Goal: Task Accomplishment & Management: Use online tool/utility

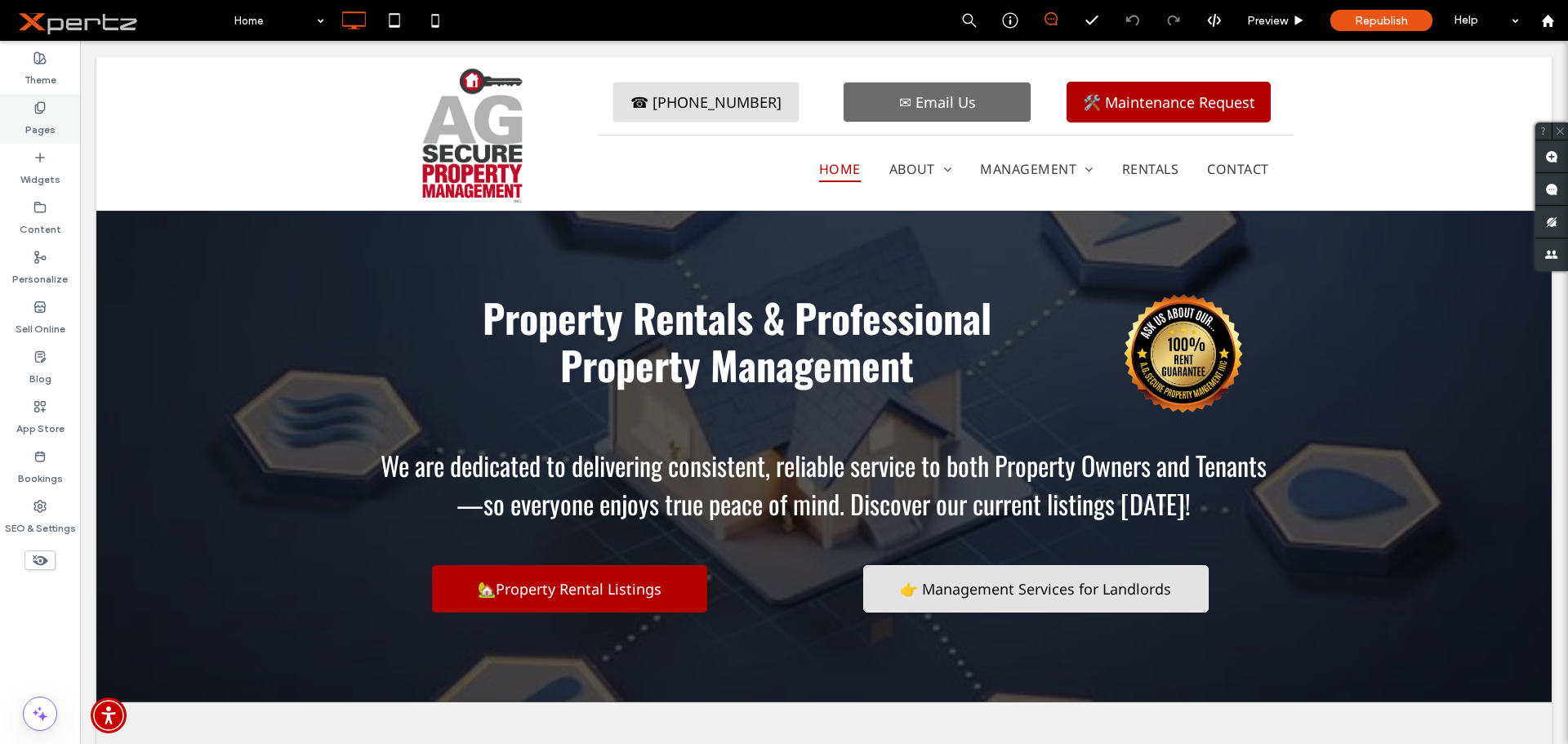
click at [36, 134] on label "Pages" at bounding box center [40, 125] width 30 height 23
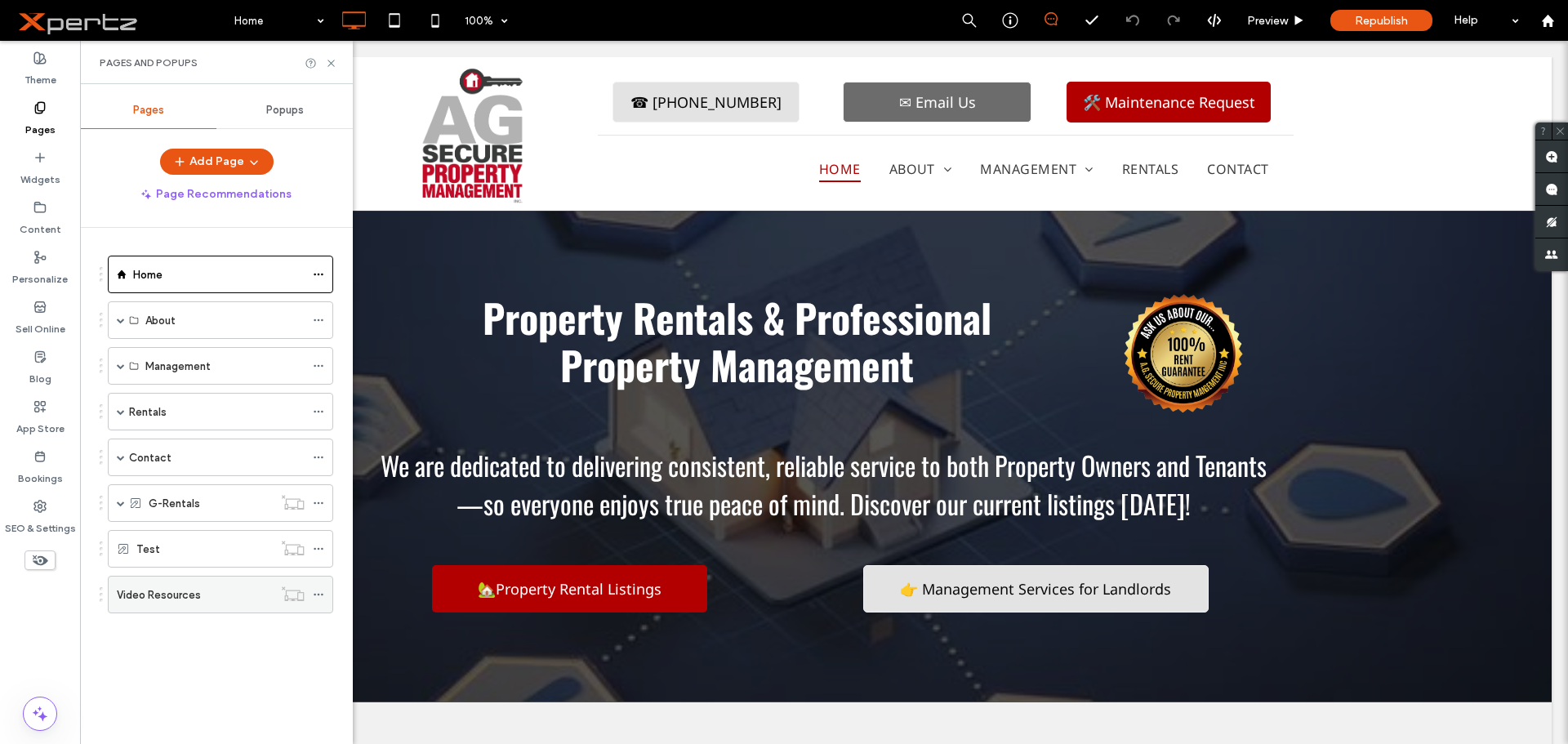
click at [203, 592] on div "Video Resources" at bounding box center [194, 595] width 156 height 18
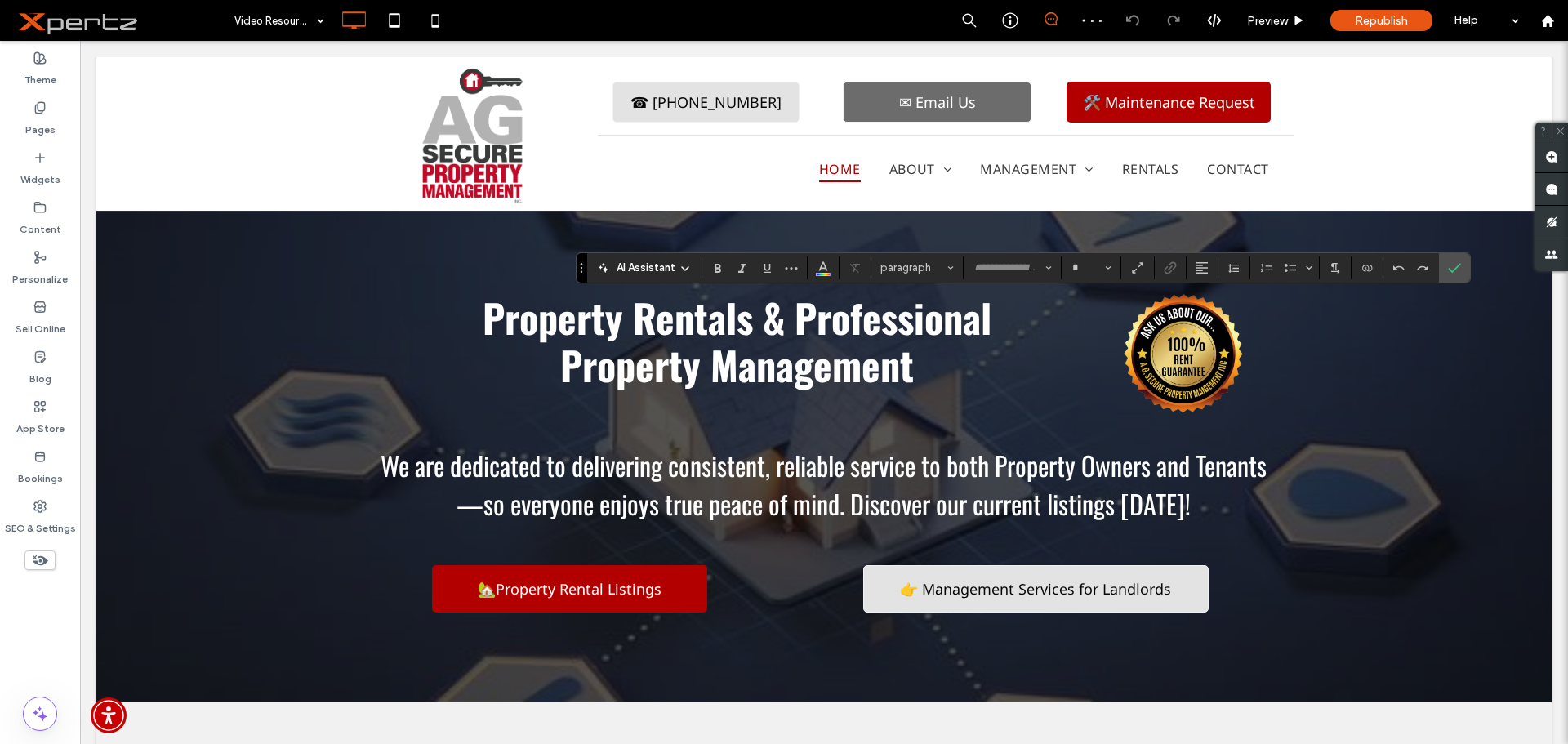
type input "******"
type input "**"
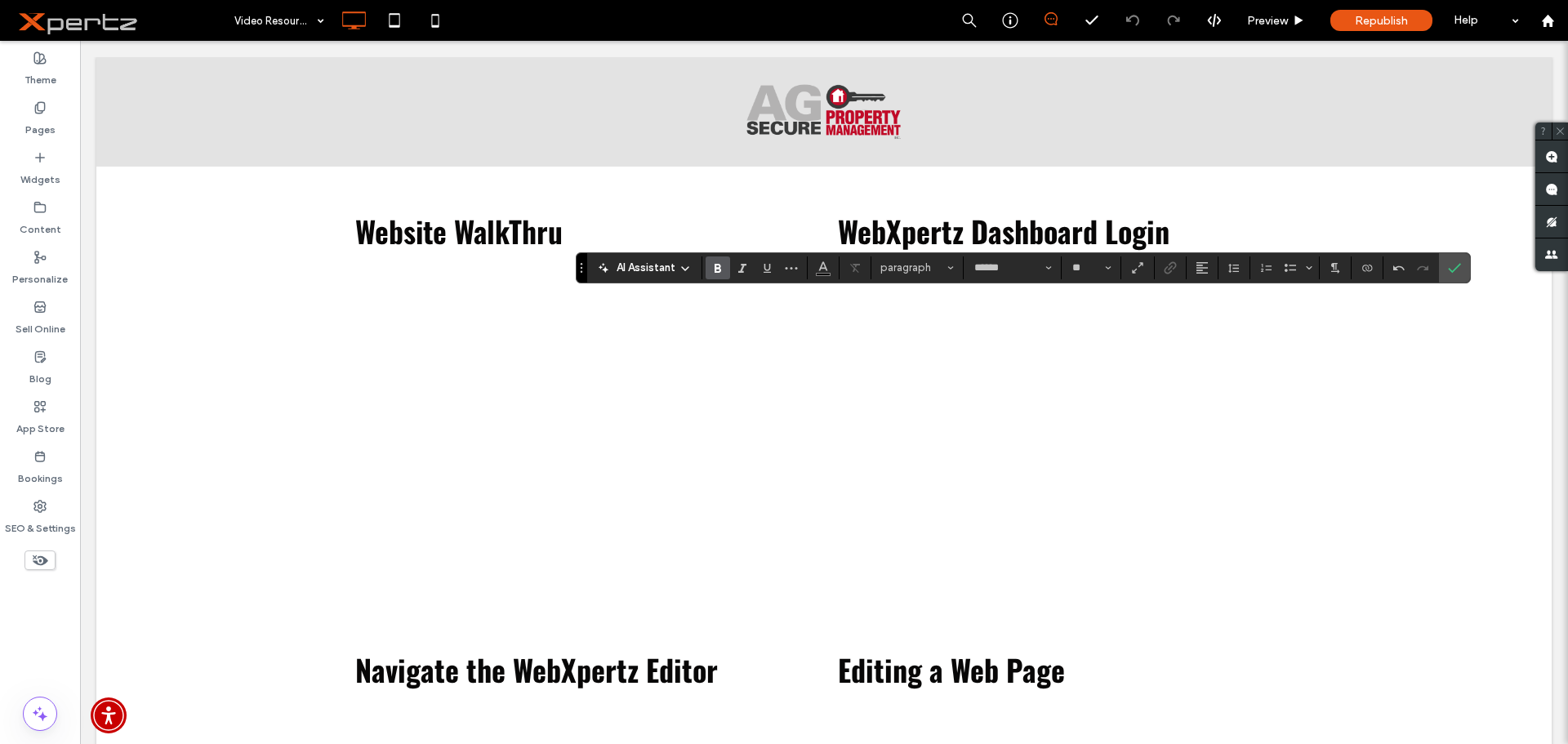
scroll to position [790, 0]
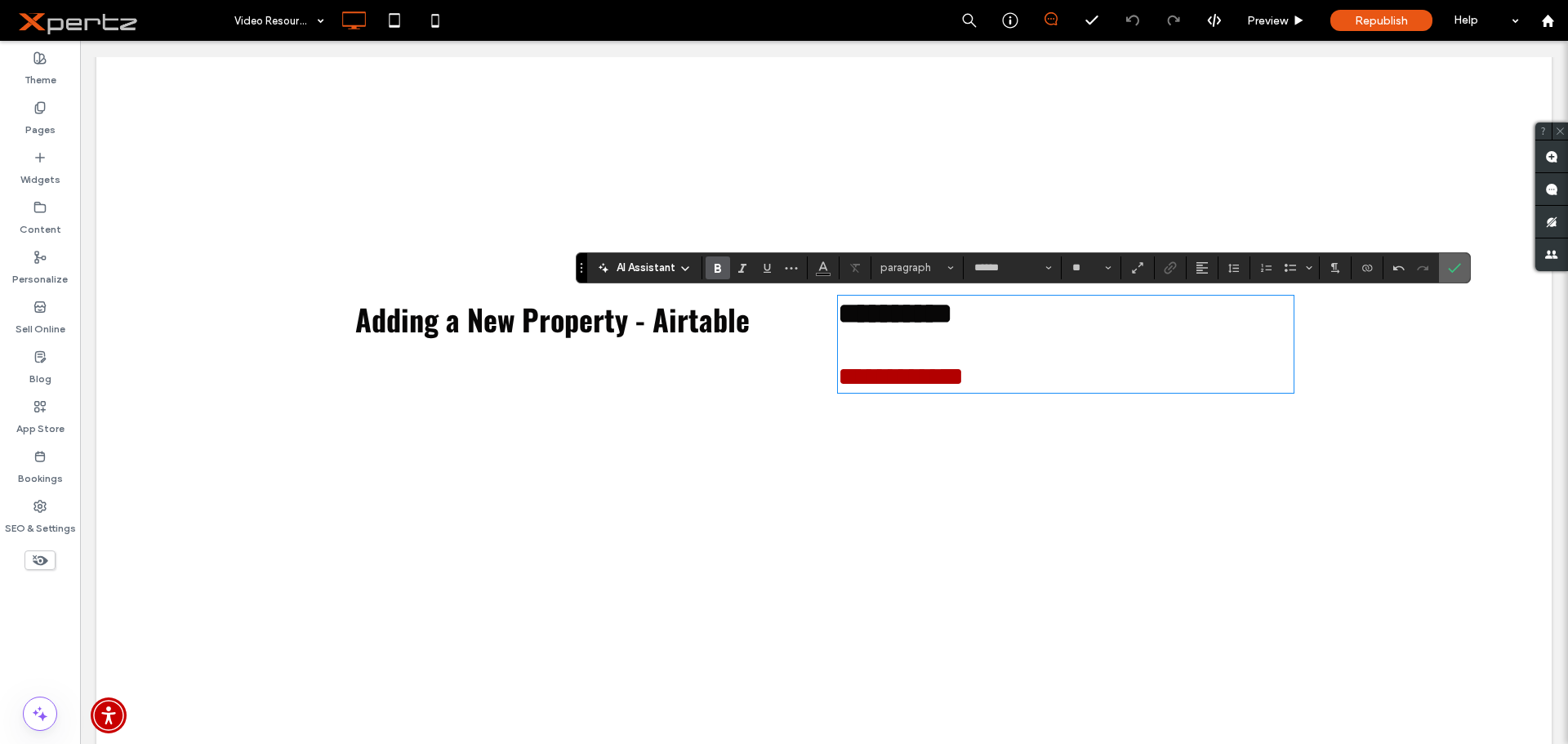
click at [1453, 265] on icon "Confirm" at bounding box center [1455, 268] width 13 height 13
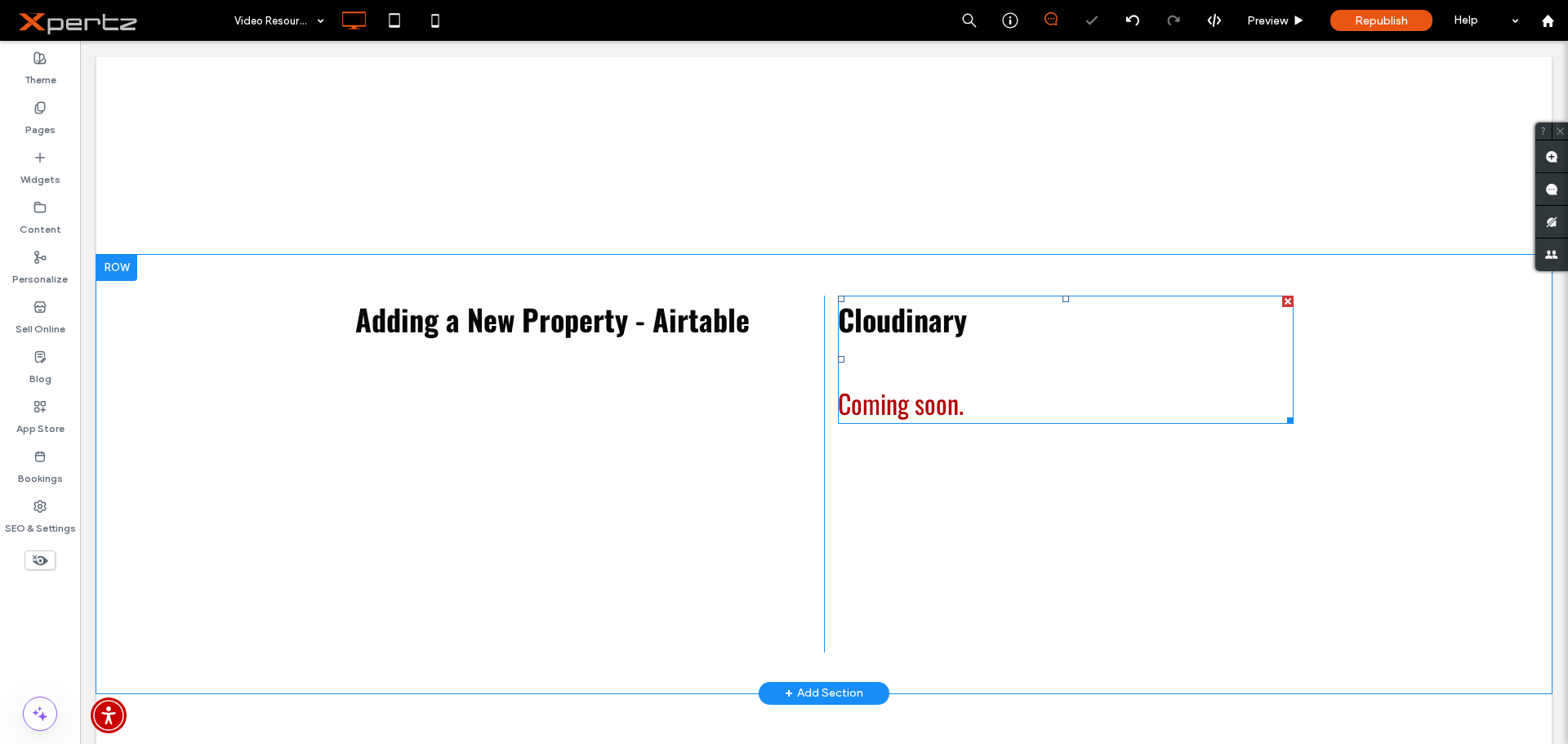
click at [987, 325] on h2 "Cloudinary" at bounding box center [1065, 319] width 455 height 43
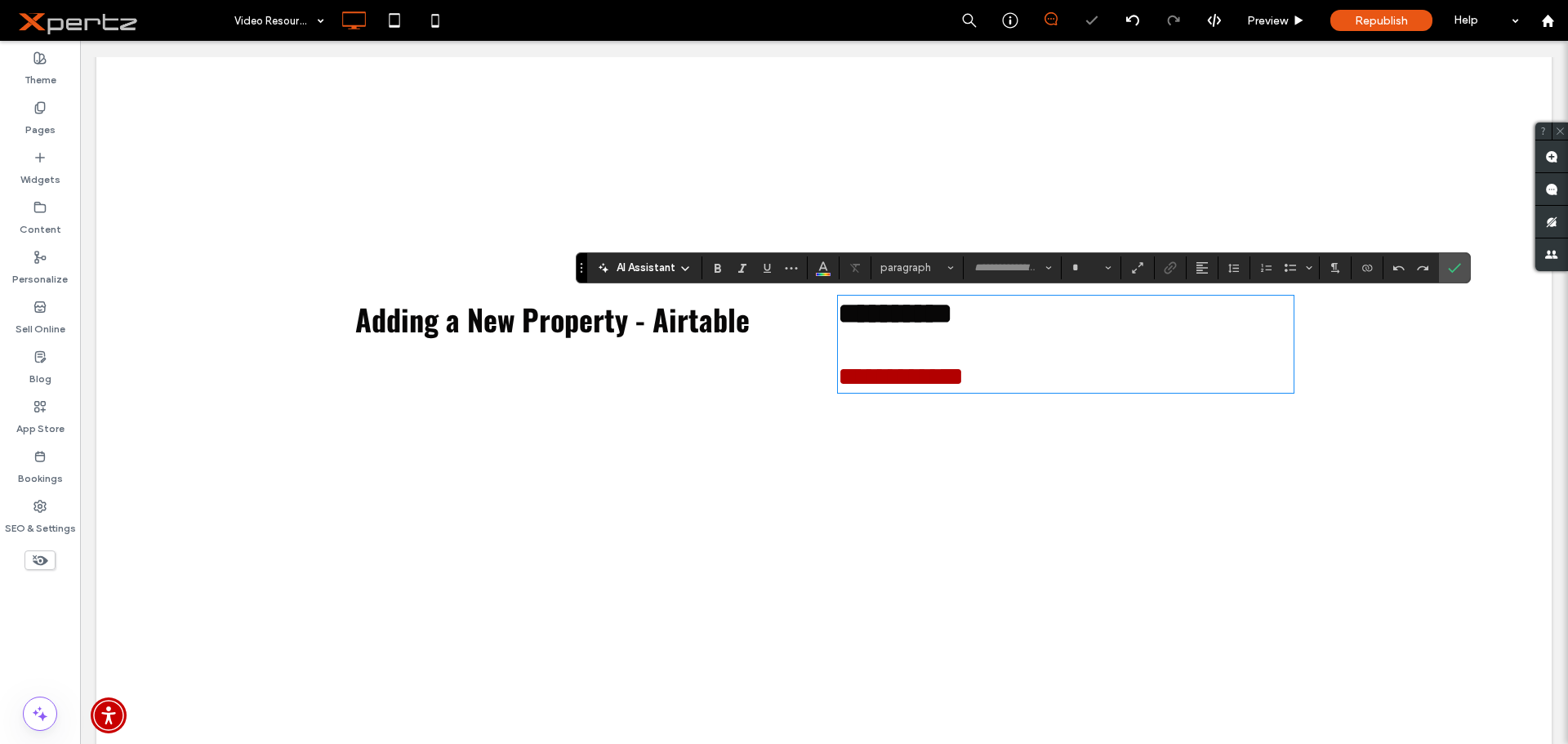
type input "******"
click at [971, 327] on h2 "**********" at bounding box center [1065, 314] width 455 height 33
drag, startPoint x: 973, startPoint y: 327, endPoint x: 989, endPoint y: 407, distance: 81.6
click at [989, 391] on div "**********" at bounding box center [1065, 344] width 455 height 94
type input "**"
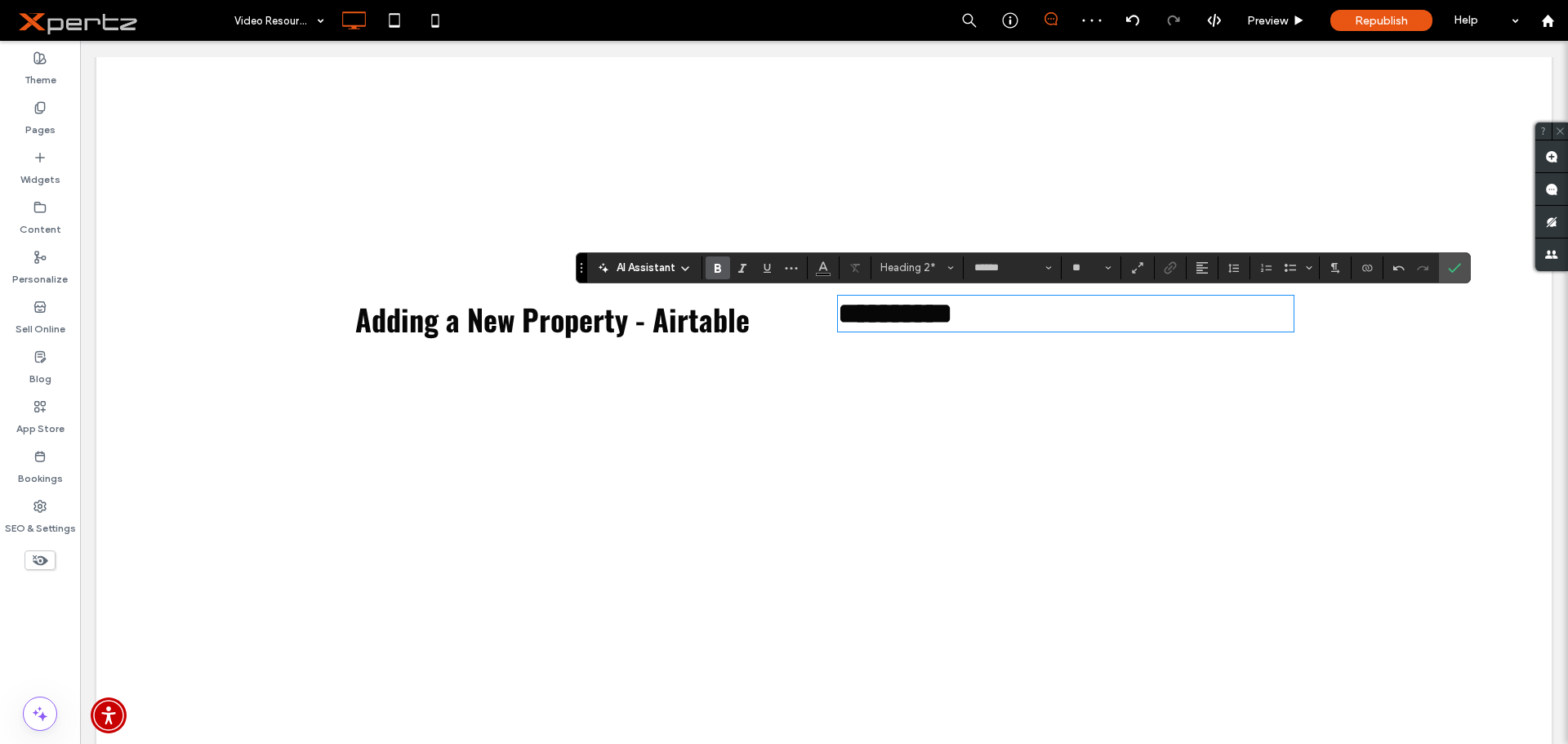
click at [929, 511] on div "**********" at bounding box center [1058, 475] width 469 height 357
drag, startPoint x: 801, startPoint y: 403, endPoint x: 167, endPoint y: 308, distance: 641.1
click at [97, 304] on body "Click To Paste Row Home About About Testimonials FAQ - Property Management FAQ …" at bounding box center [824, 304] width 1488 height 2105
drag, startPoint x: 1464, startPoint y: 271, endPoint x: 874, endPoint y: 303, distance: 590.9
click at [1464, 271] on label "Confirm" at bounding box center [1454, 268] width 24 height 29
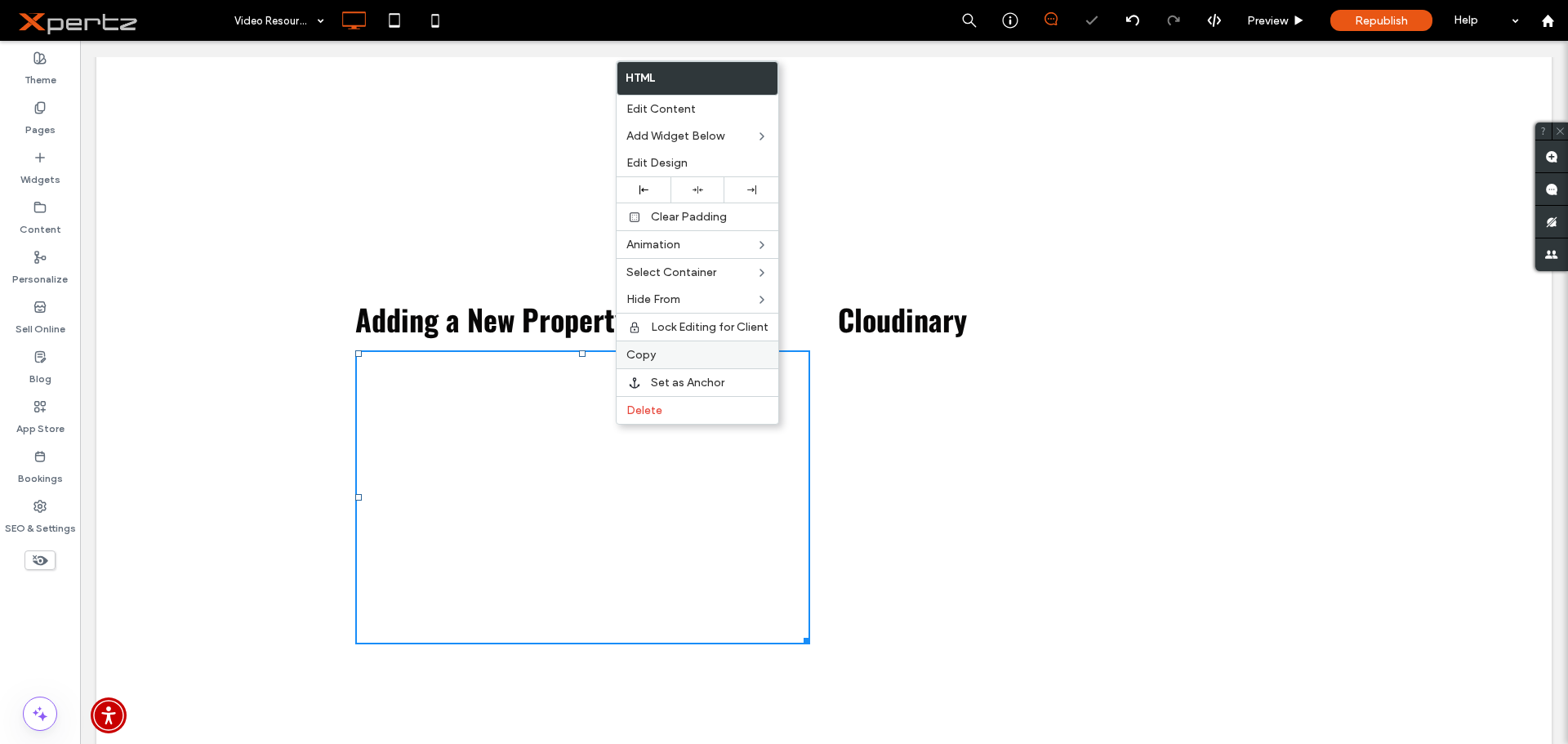
click at [640, 348] on div "Copy" at bounding box center [698, 354] width 162 height 28
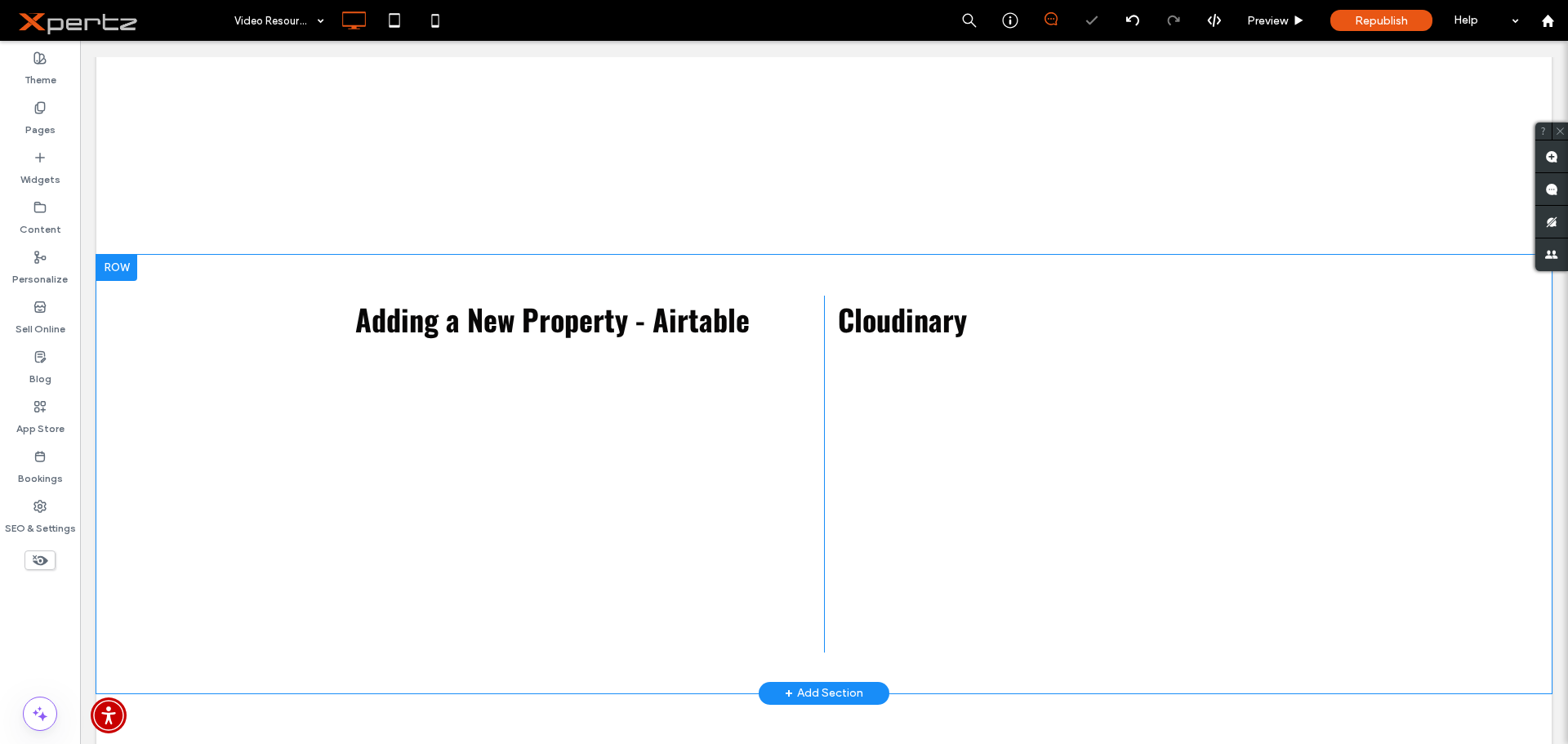
click at [909, 446] on div "Cloudinary Click To Paste" at bounding box center [1058, 475] width 469 height 357
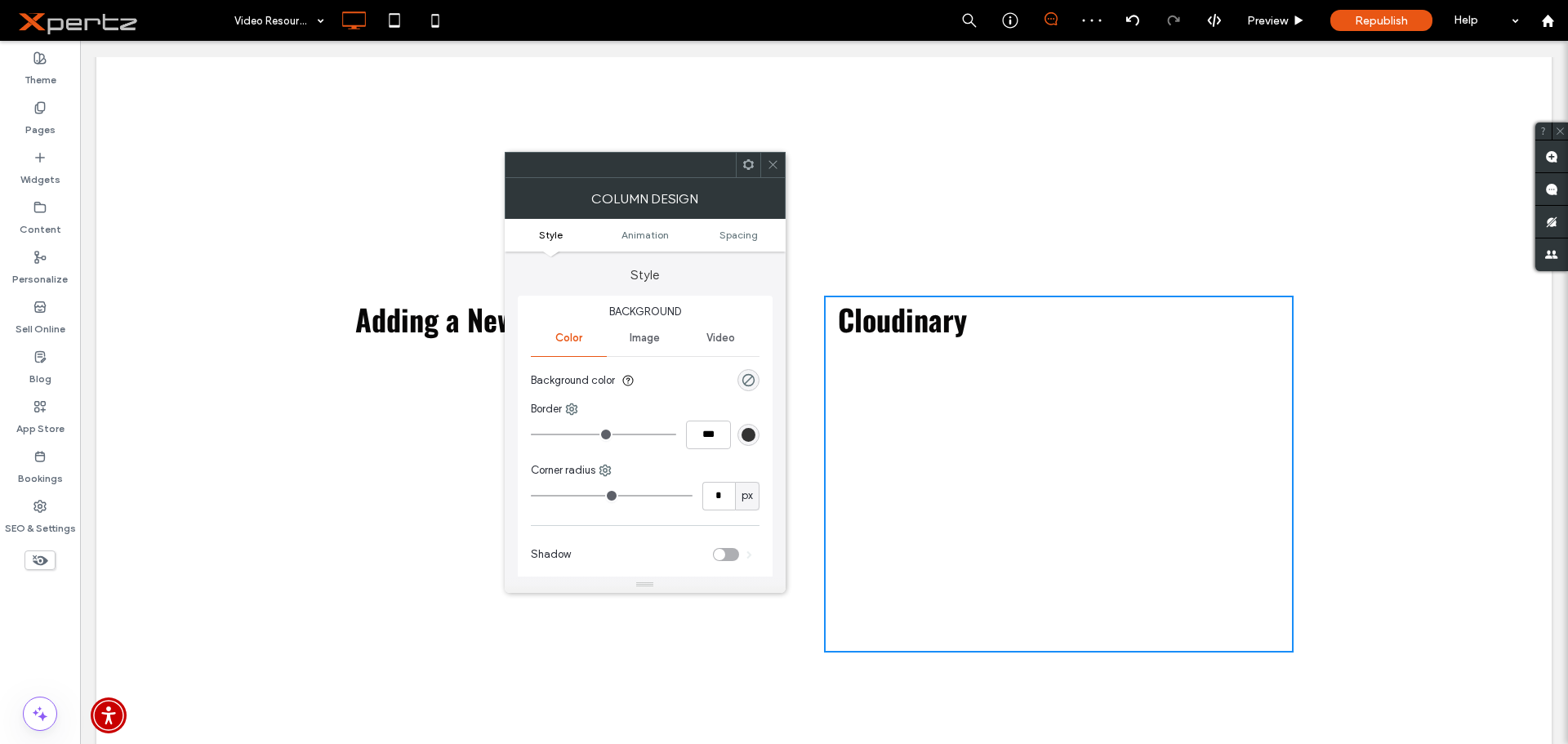
click at [760, 160] on div at bounding box center [772, 164] width 24 height 24
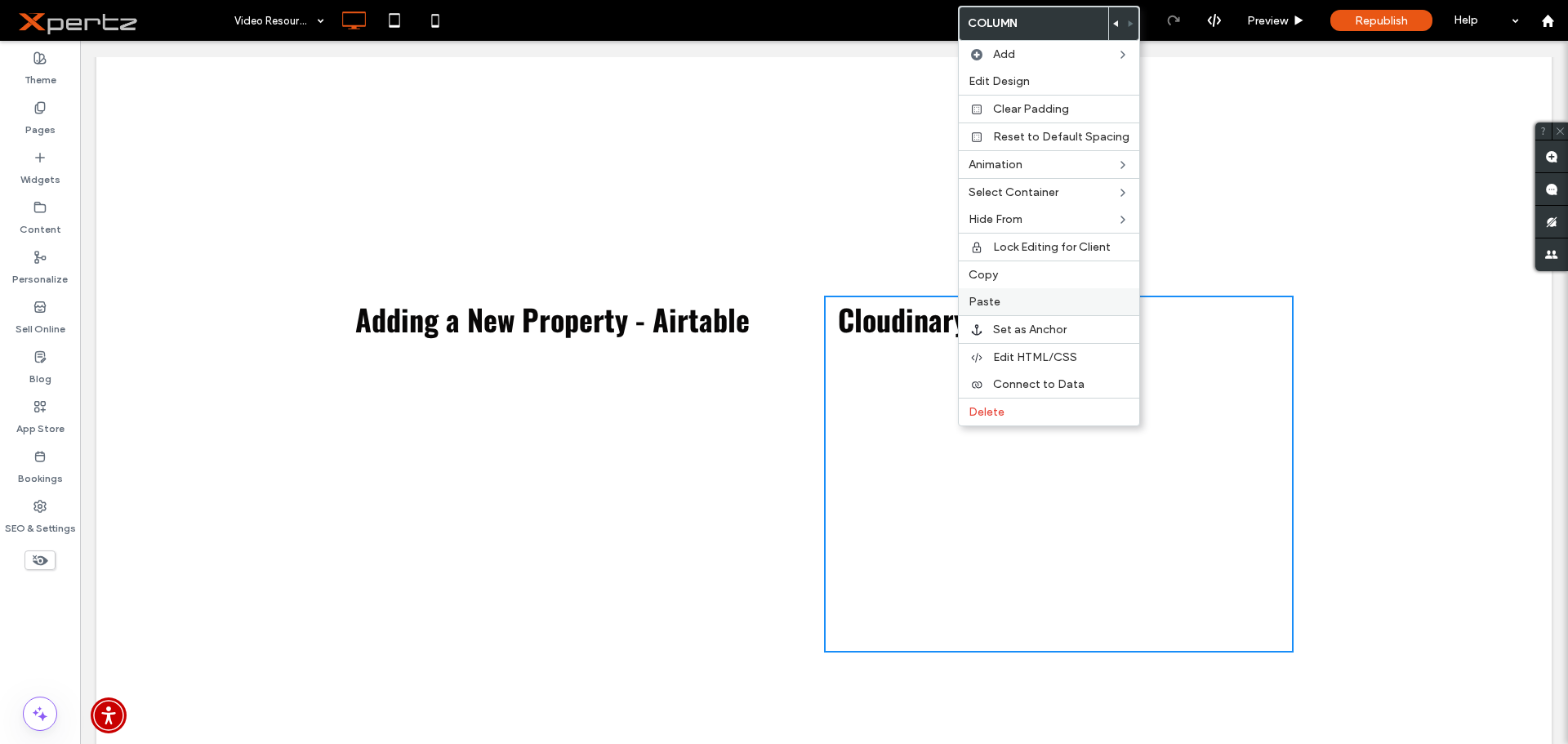
click at [1012, 307] on label "Paste" at bounding box center [1049, 302] width 161 height 14
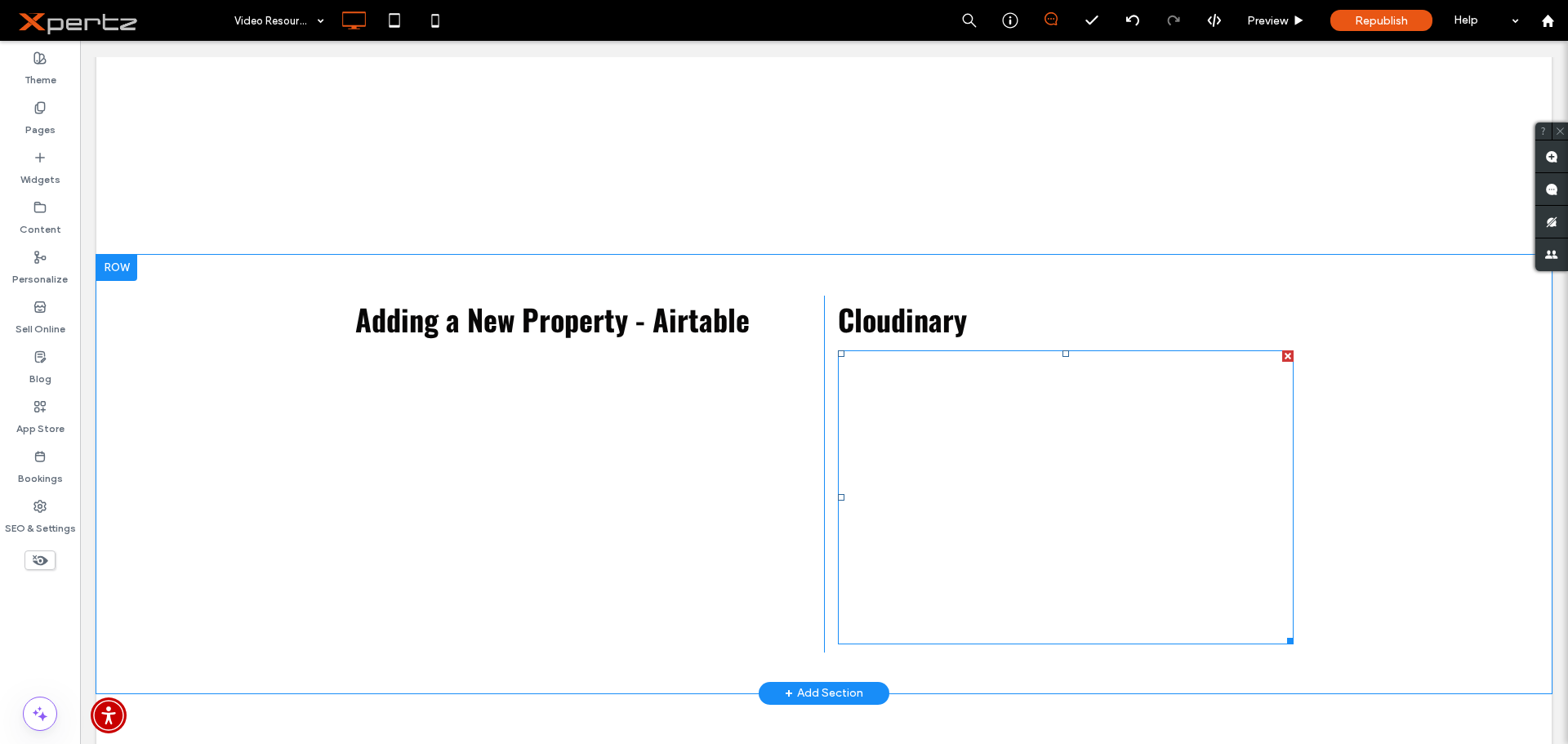
click at [893, 471] on span at bounding box center [1065, 497] width 455 height 294
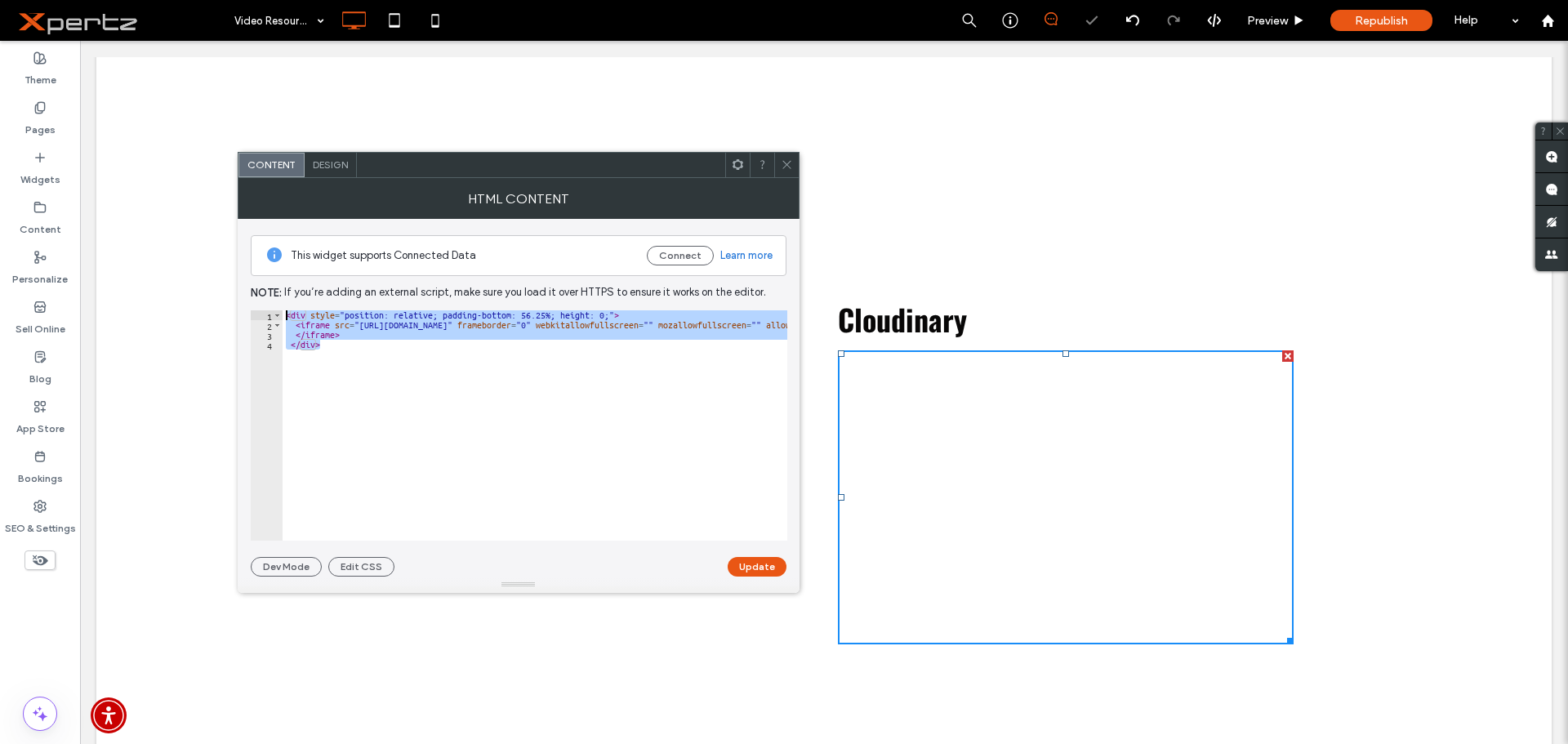
drag, startPoint x: 312, startPoint y: 331, endPoint x: 249, endPoint y: 284, distance: 78.6
click at [249, 284] on div "This widget supports Connected Data Connect Learn more Note: If you’re adding a…" at bounding box center [518, 398] width 562 height 358
paste textarea "****"
type textarea "**********"
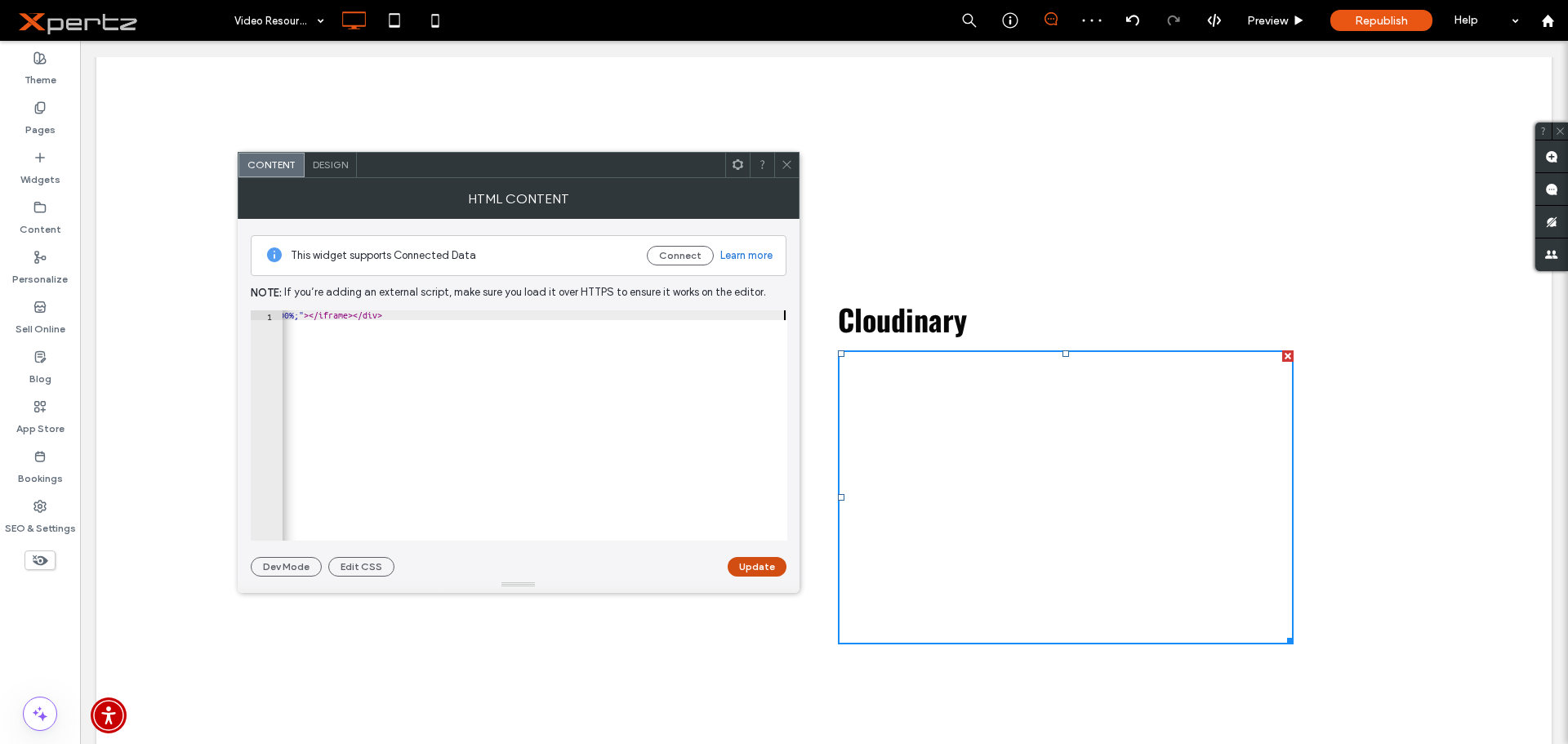
click at [748, 564] on button "Update" at bounding box center [757, 567] width 59 height 20
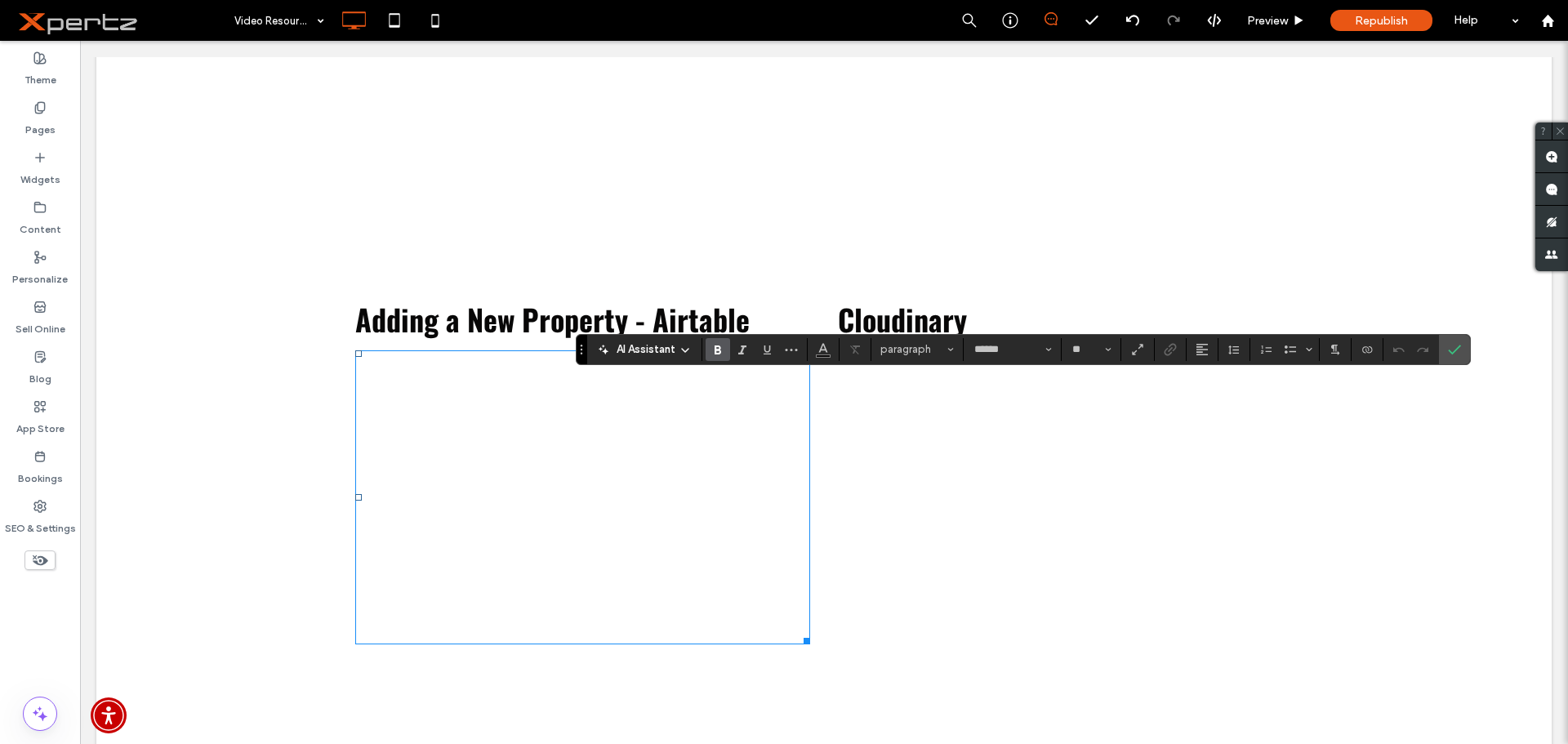
type input "******"
type input "**"
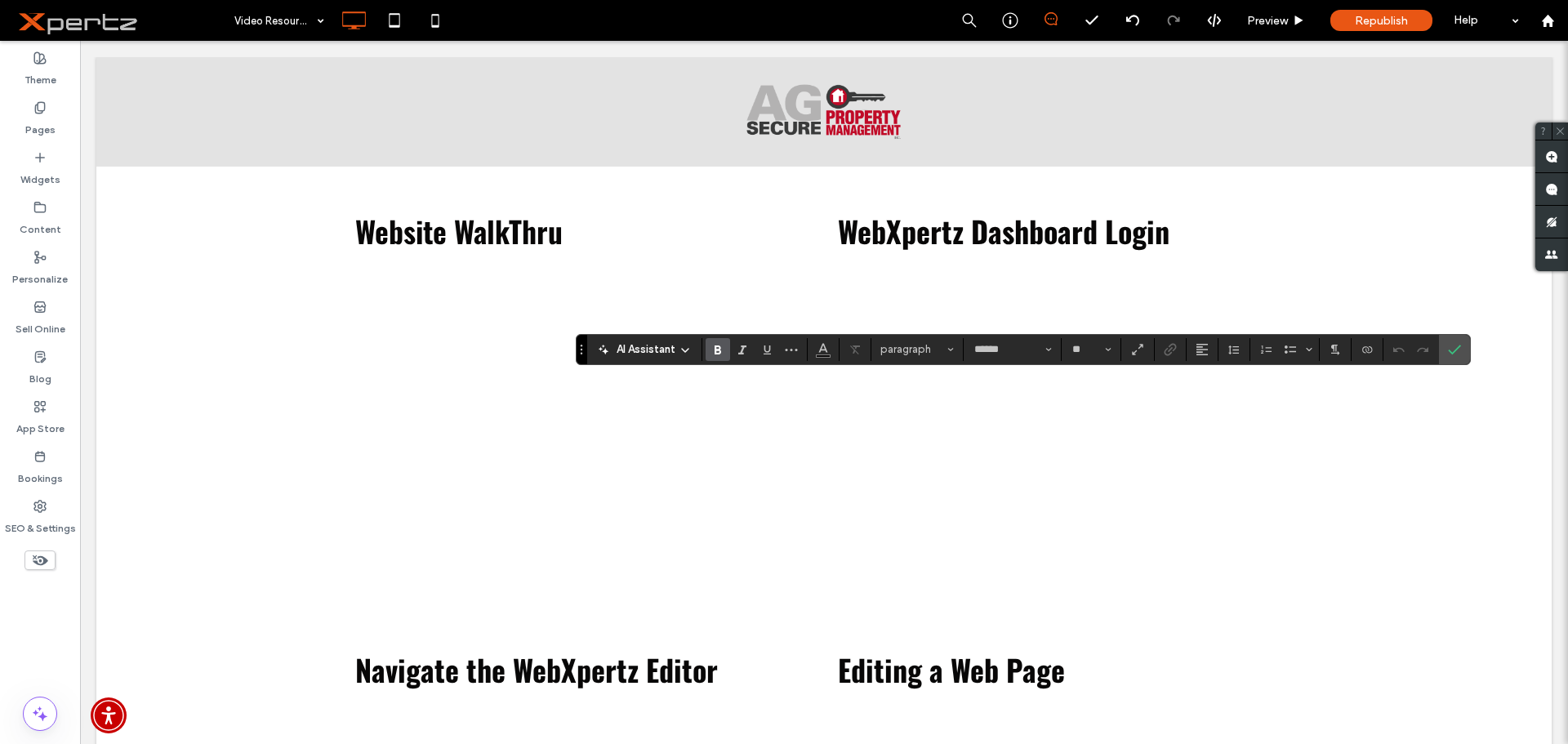
scroll to position [708, 0]
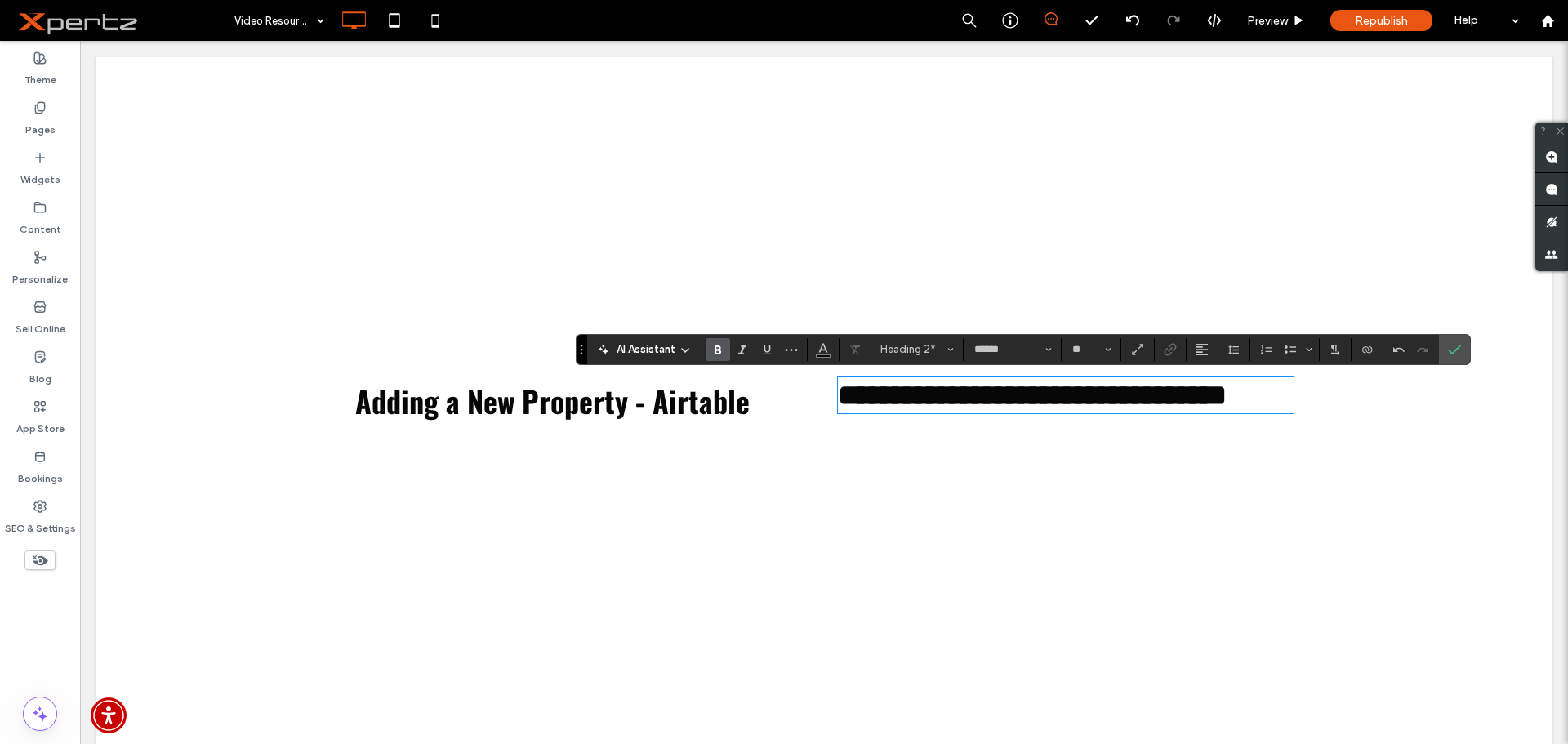
click at [1103, 404] on span "**********" at bounding box center [1032, 395] width 388 height 29
click at [1460, 349] on icon "Confirm" at bounding box center [1455, 349] width 13 height 13
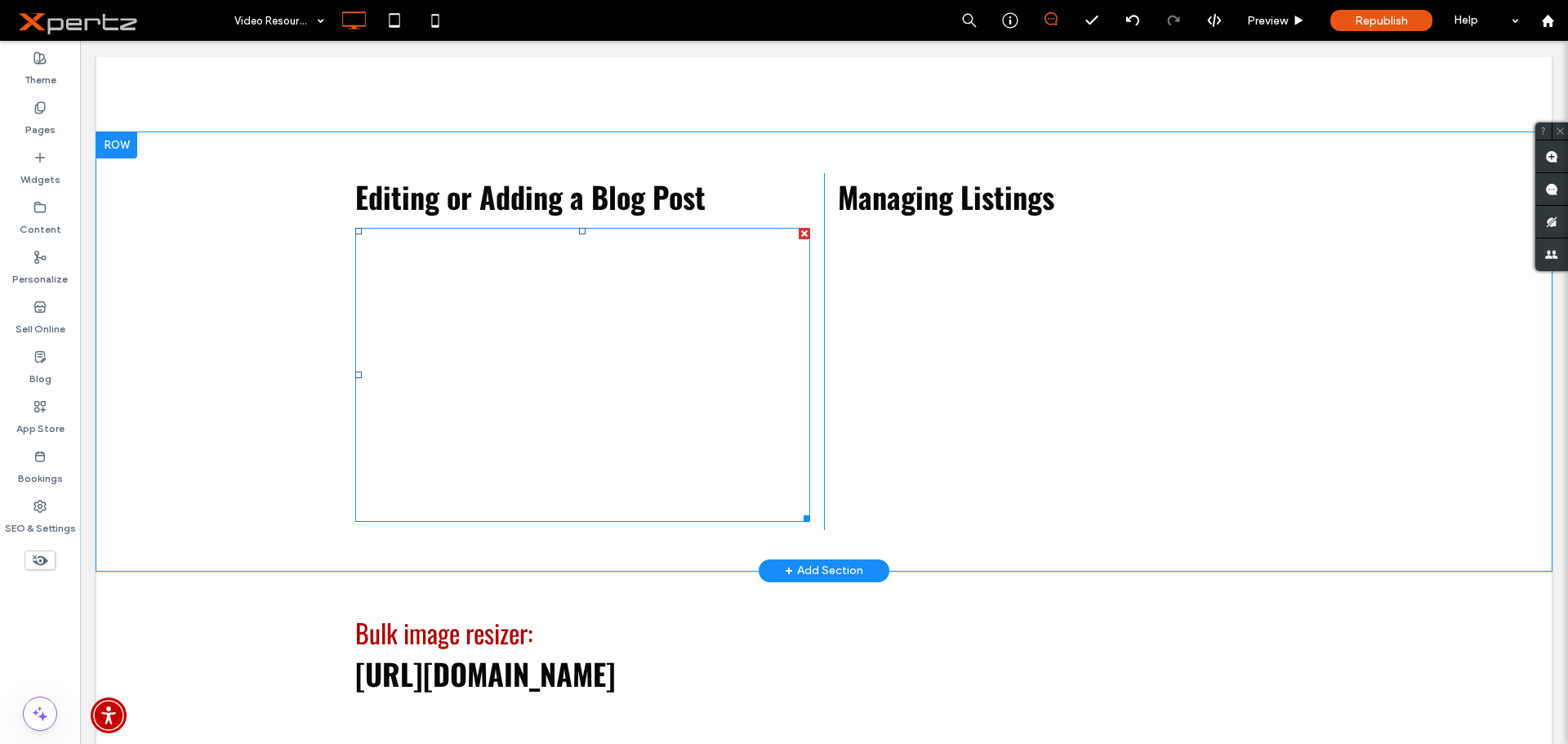
scroll to position [1402, 0]
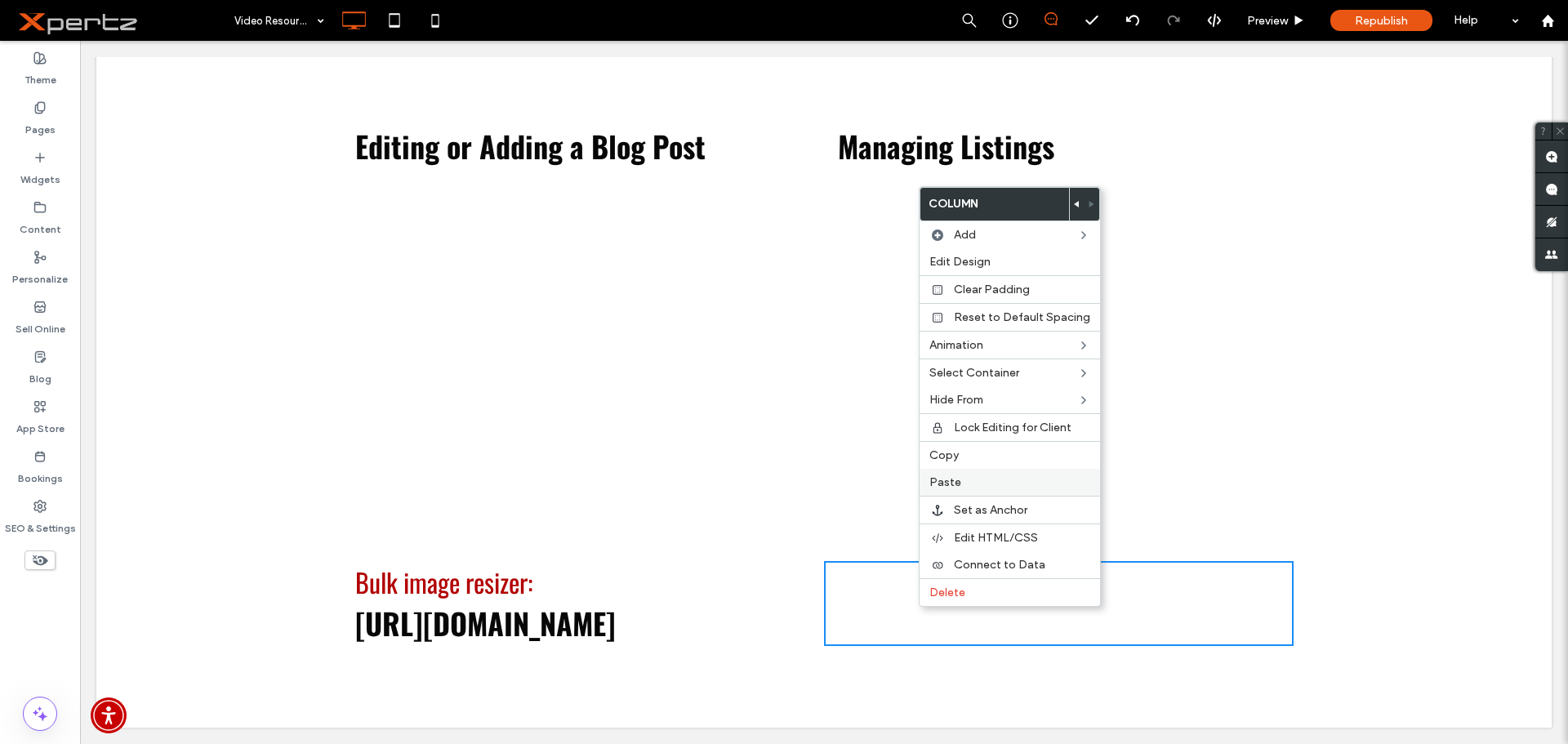
click at [939, 478] on span "Paste" at bounding box center [945, 482] width 32 height 14
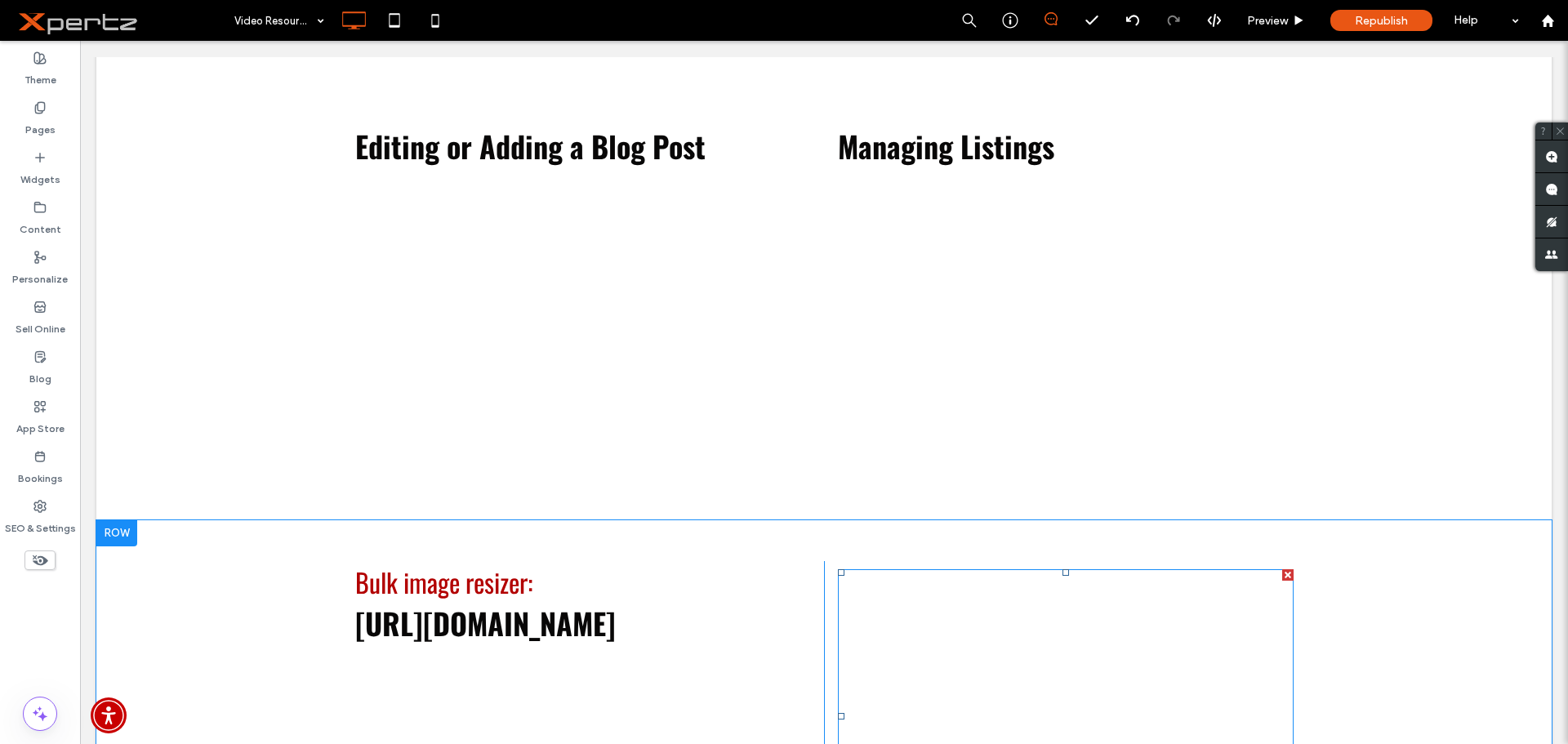
click at [935, 633] on span at bounding box center [1065, 716] width 455 height 294
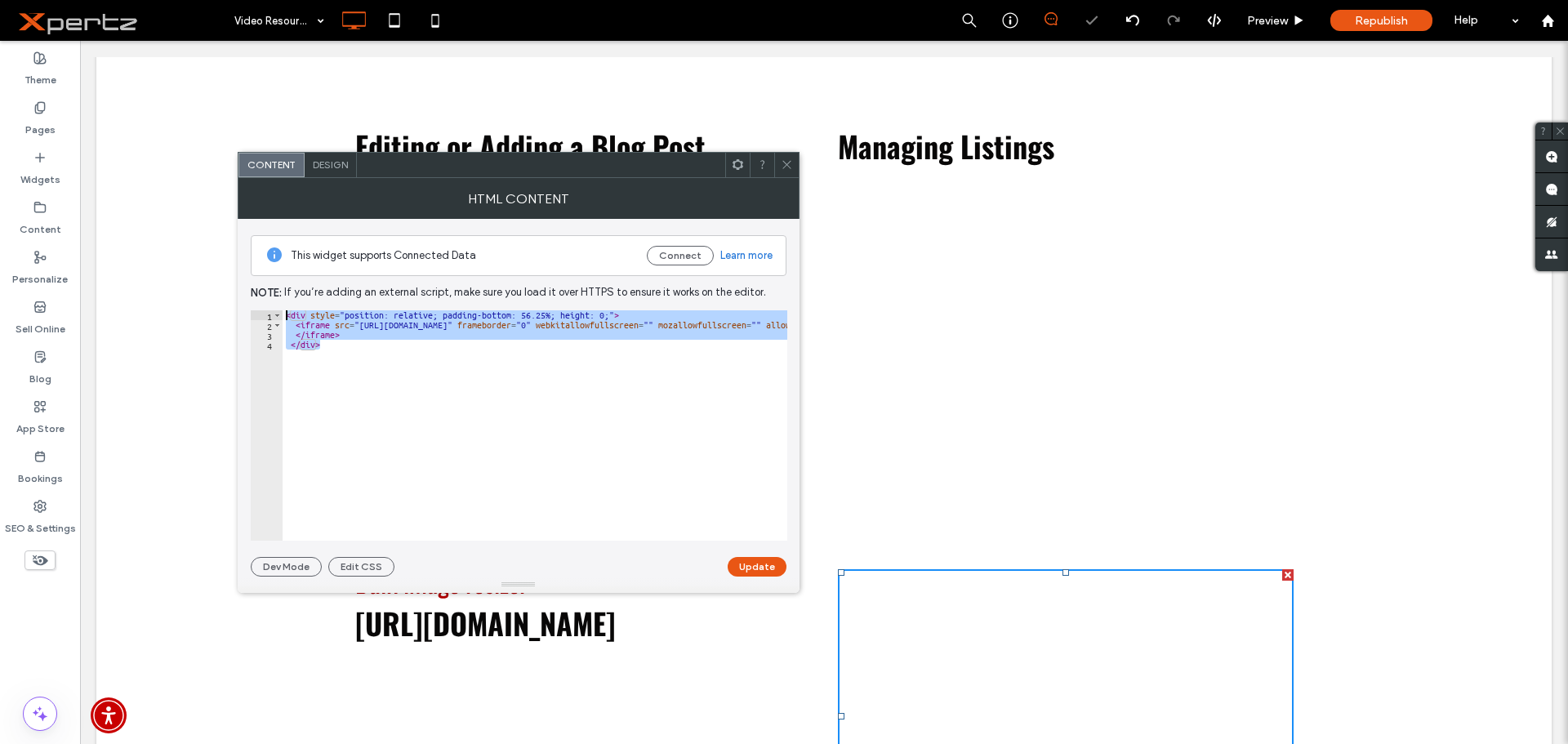
drag, startPoint x: 371, startPoint y: 395, endPoint x: 251, endPoint y: 269, distance: 174.0
click at [251, 269] on div "This widget supports Connected Data Connect Learn more Note: If you’re adding a…" at bounding box center [518, 398] width 536 height 358
paste textarea "**********"
type textarea "**********"
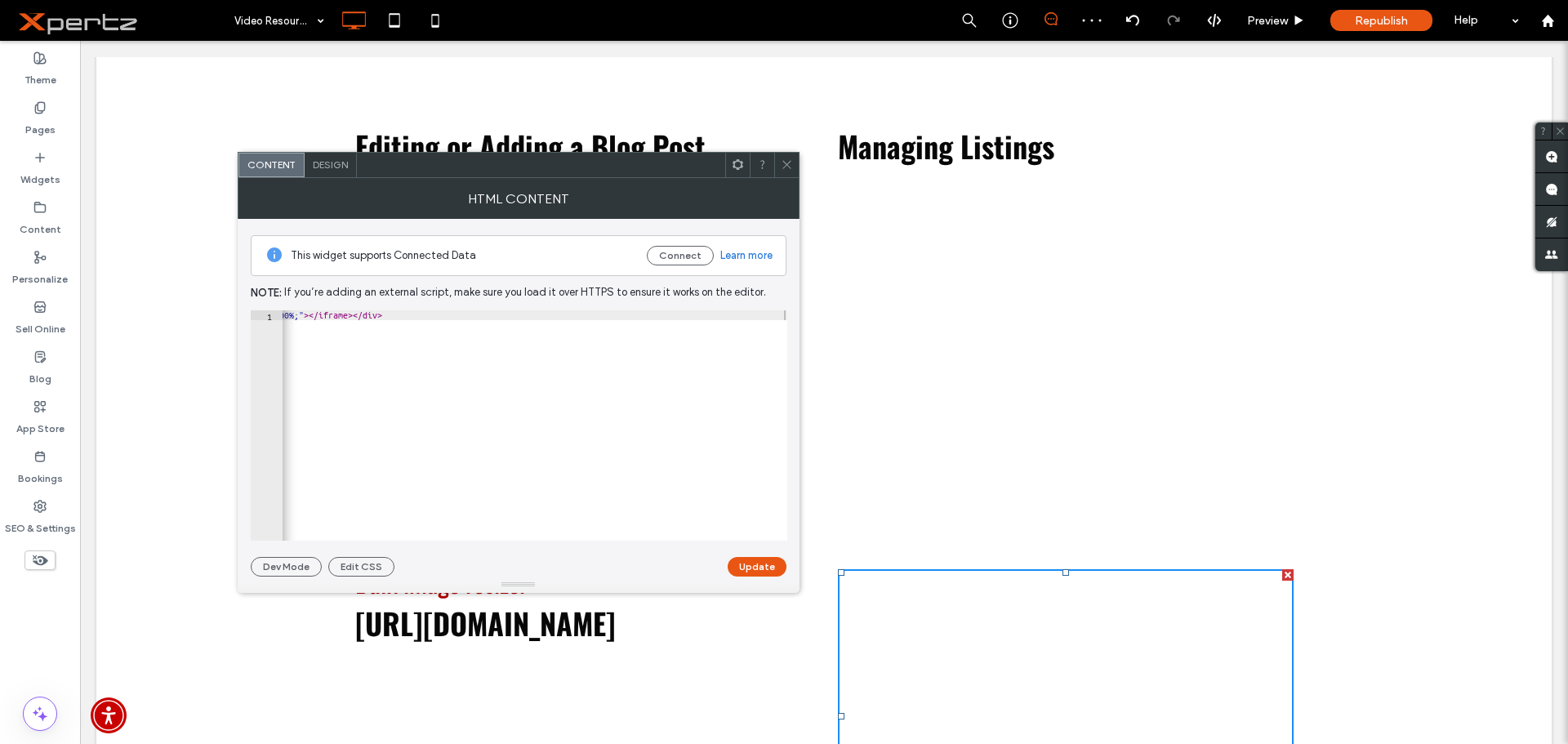
click at [783, 164] on icon at bounding box center [787, 164] width 13 height 13
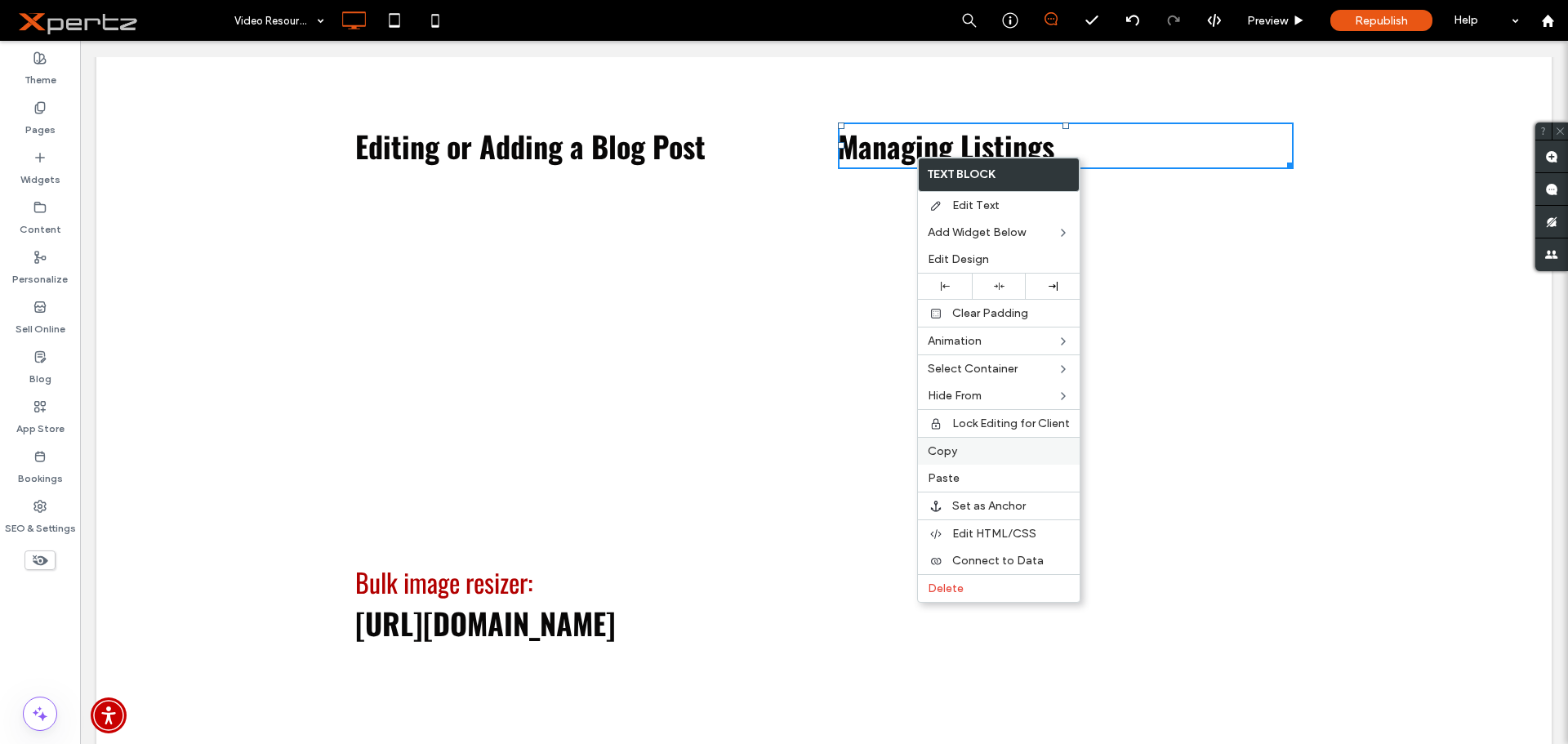
click at [949, 447] on div "Copy" at bounding box center [999, 450] width 162 height 28
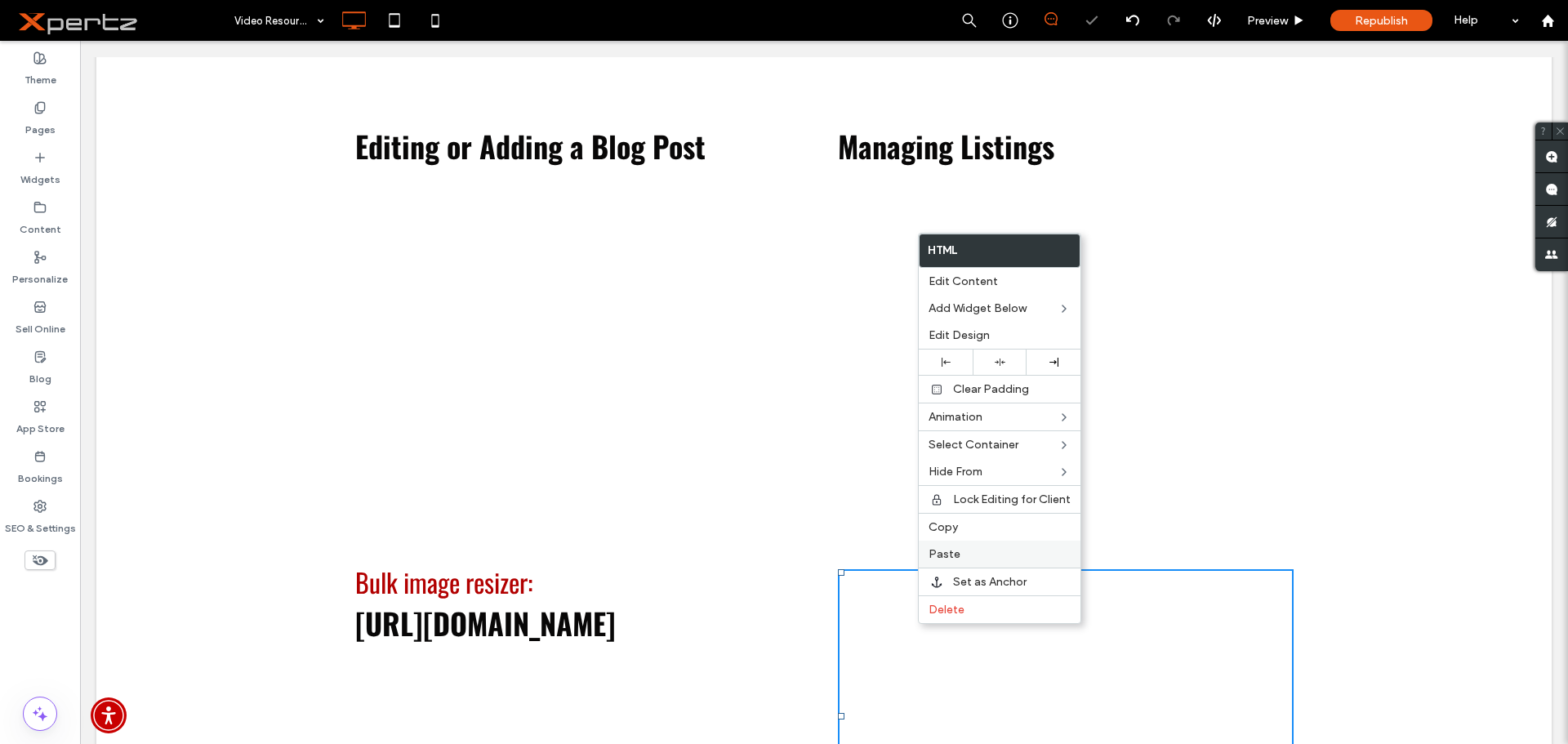
click at [951, 551] on span "Paste" at bounding box center [944, 554] width 32 height 14
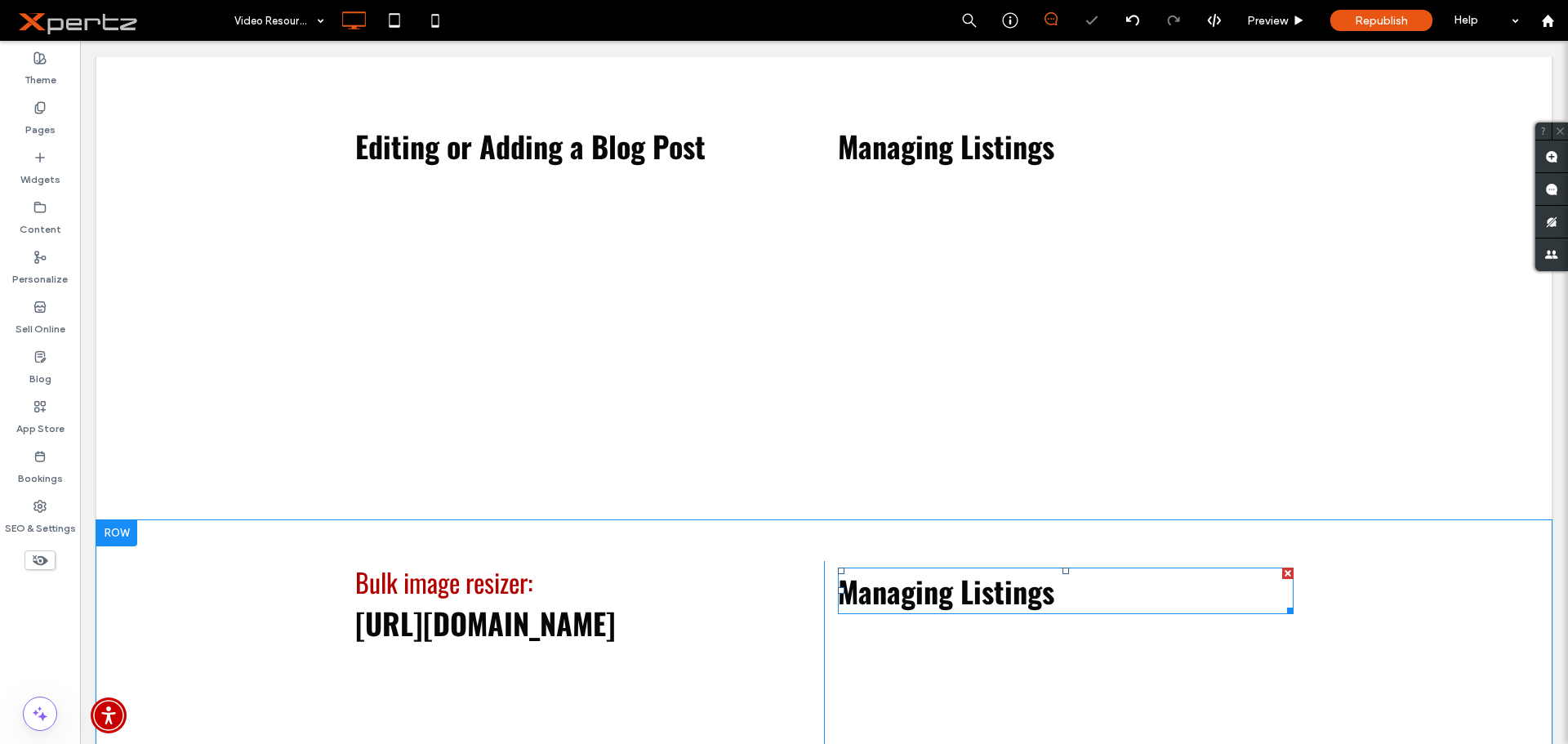
click at [909, 584] on span "Managing Listings" at bounding box center [946, 591] width 217 height 43
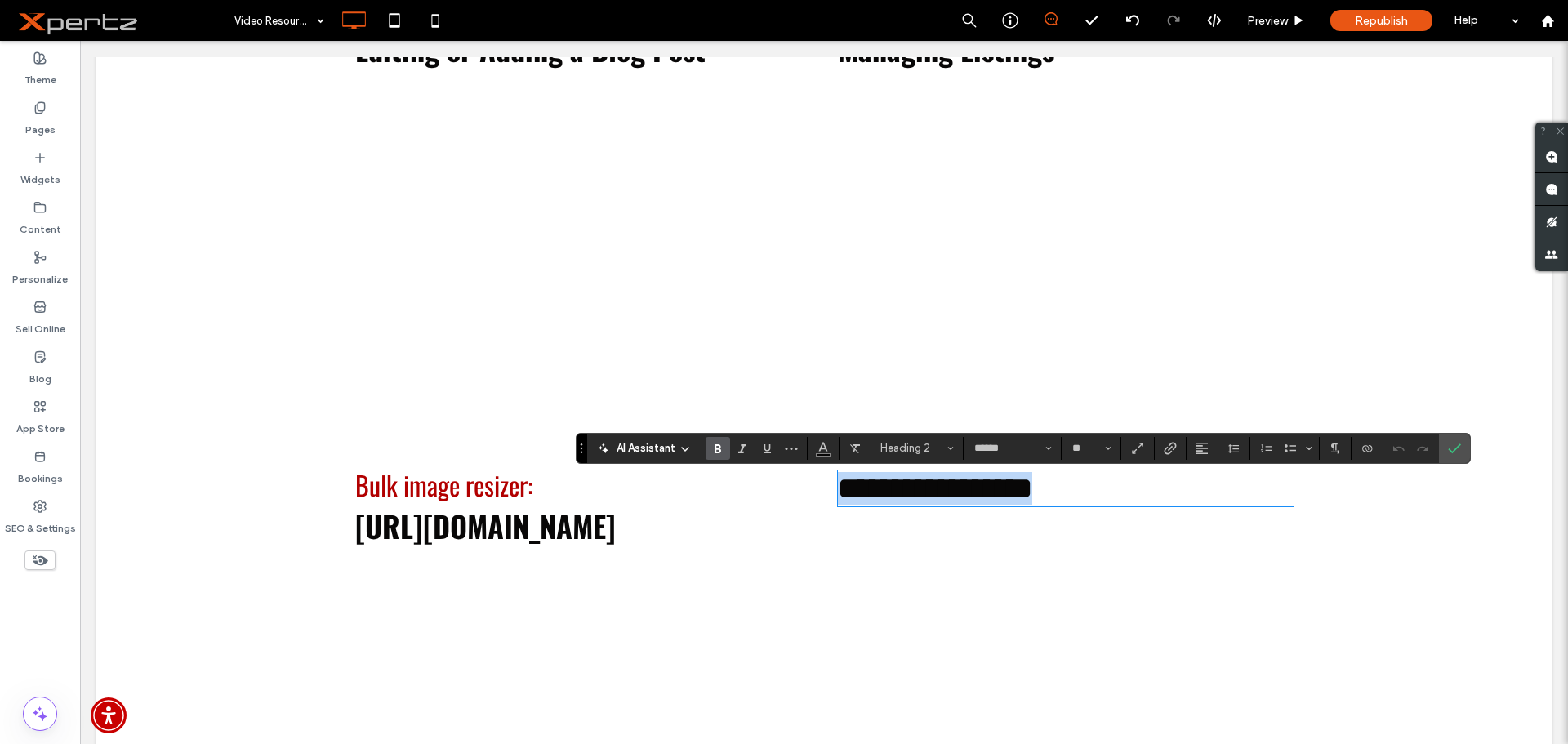
scroll to position [1511, 0]
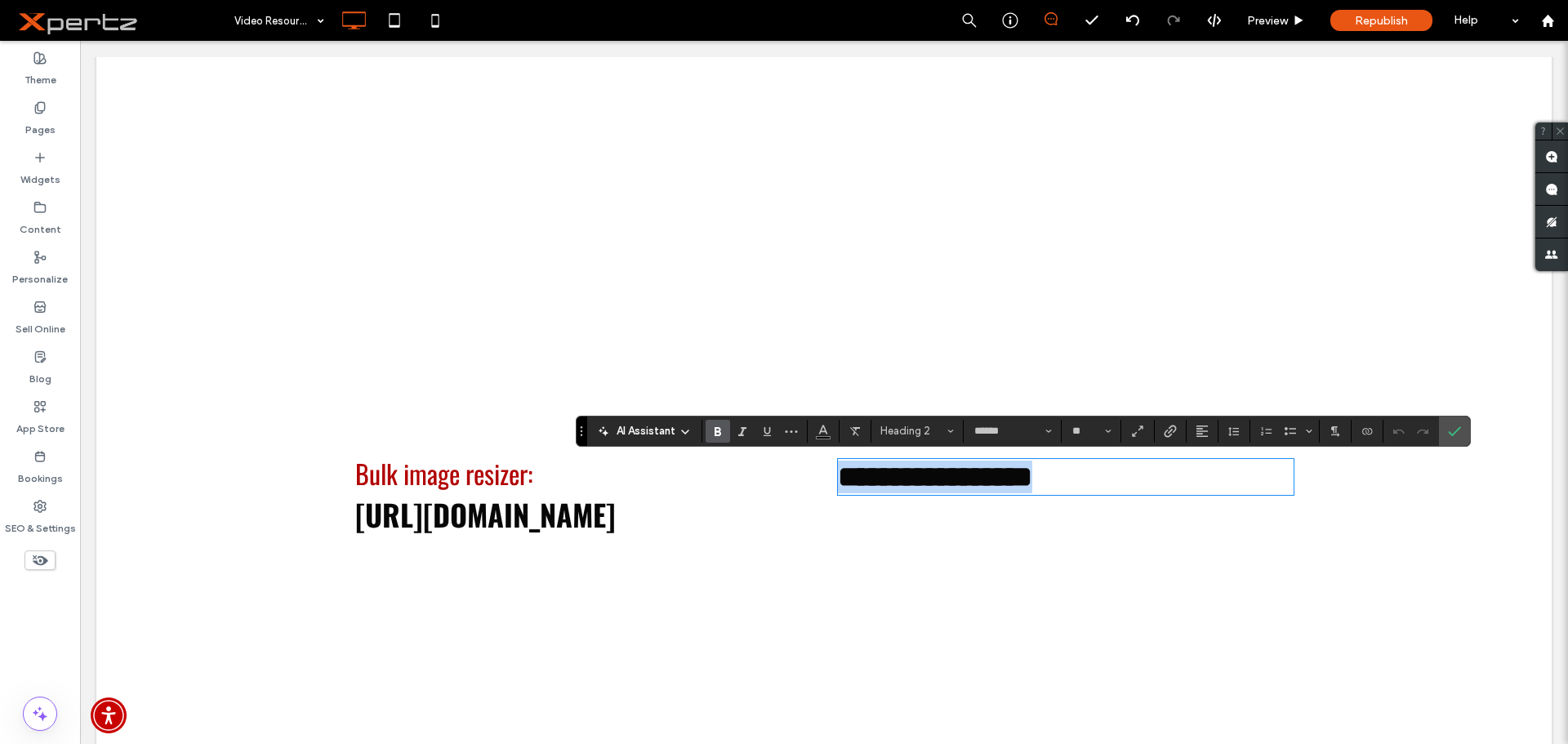
click at [1013, 485] on span "**********" at bounding box center [934, 476] width 194 height 29
click at [1030, 483] on span "**********" at bounding box center [934, 476] width 194 height 29
click at [1050, 485] on h2 "**********" at bounding box center [1065, 477] width 455 height 33
drag, startPoint x: 1424, startPoint y: 587, endPoint x: 1281, endPoint y: 571, distance: 143.9
click at [1425, 588] on div "**********" at bounding box center [824, 650] width 1455 height 475
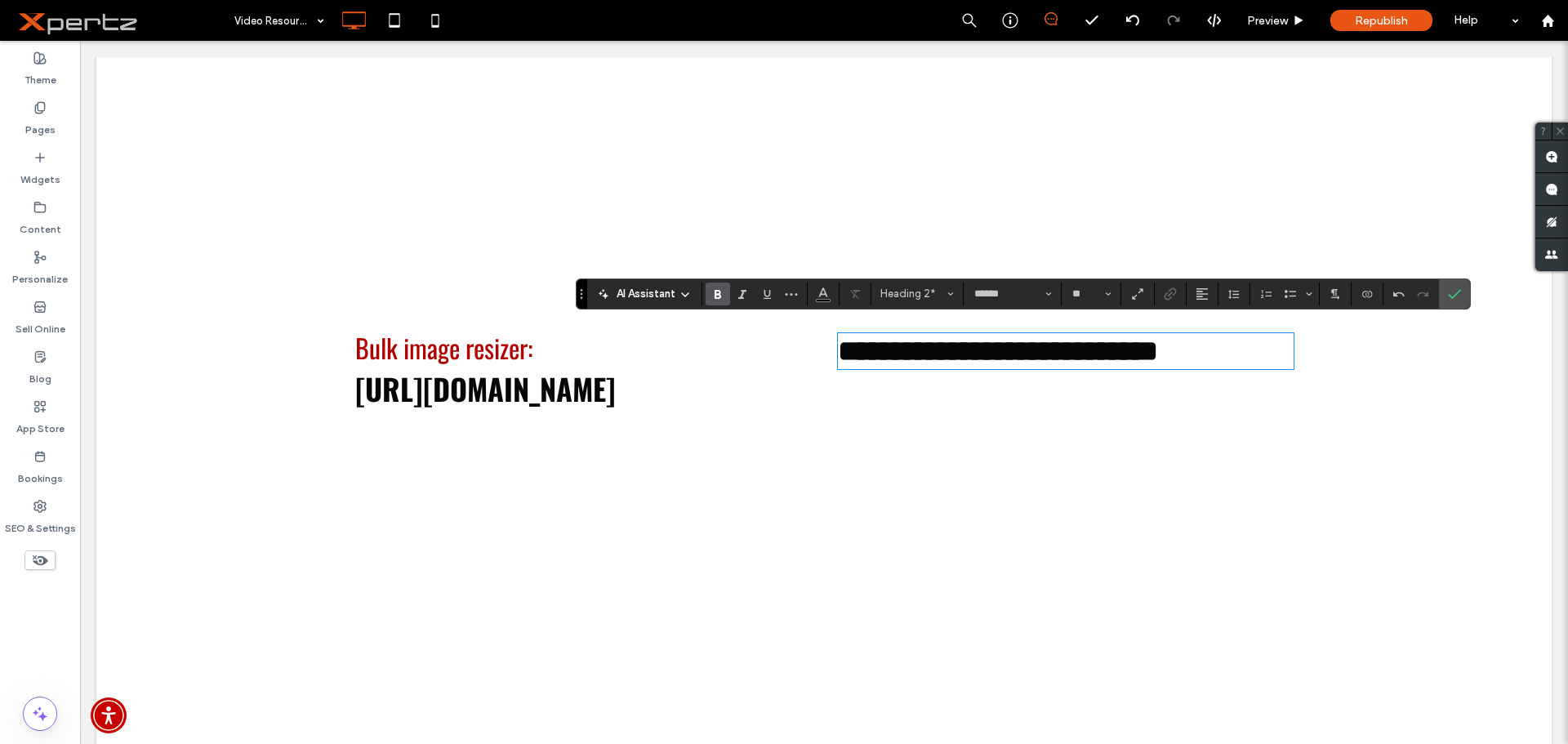
scroll to position [1674, 0]
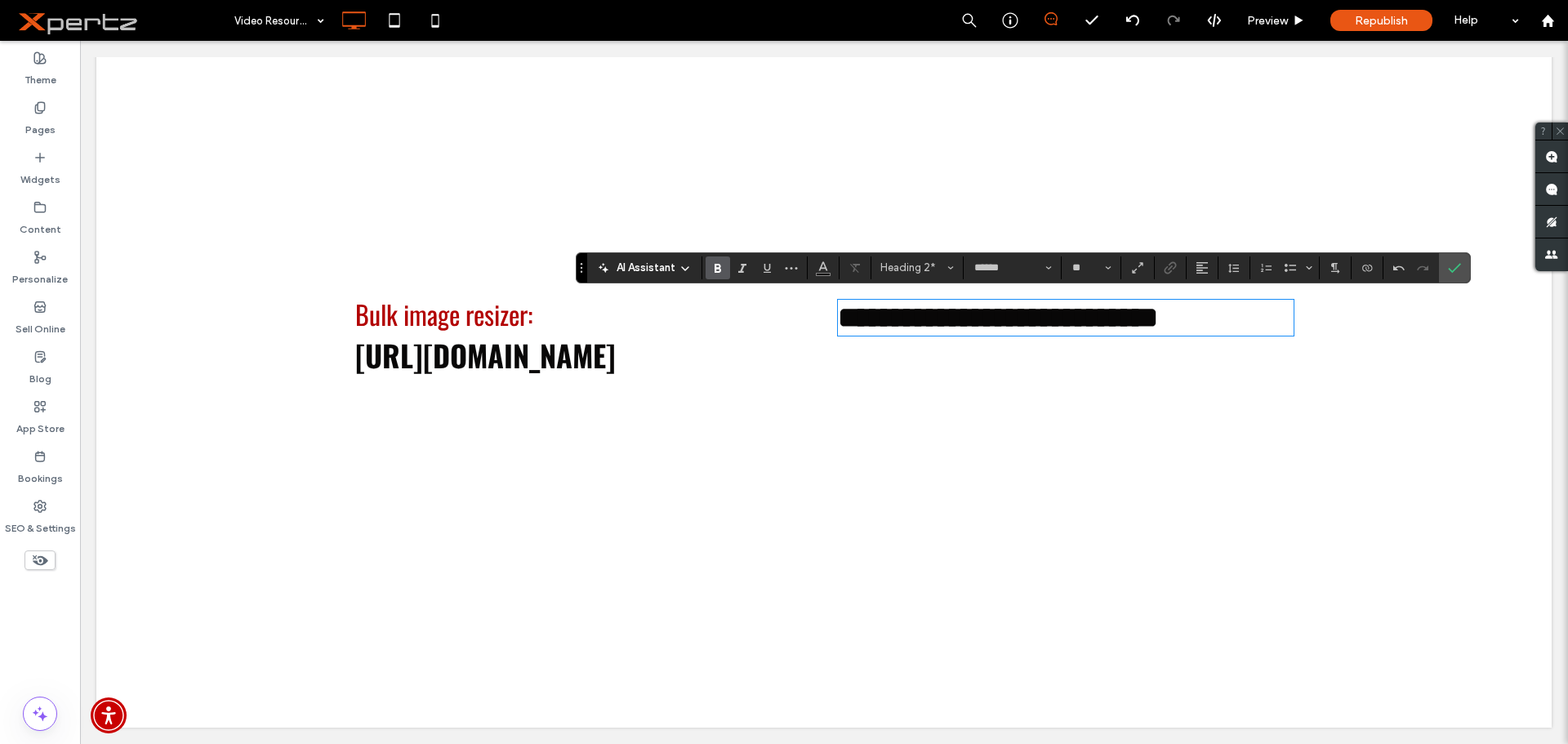
click at [980, 324] on span "**********" at bounding box center [998, 317] width 320 height 29
drag, startPoint x: 1046, startPoint y: 330, endPoint x: 754, endPoint y: 309, distance: 292.8
click at [754, 309] on div "**********" at bounding box center [824, 470] width 939 height 353
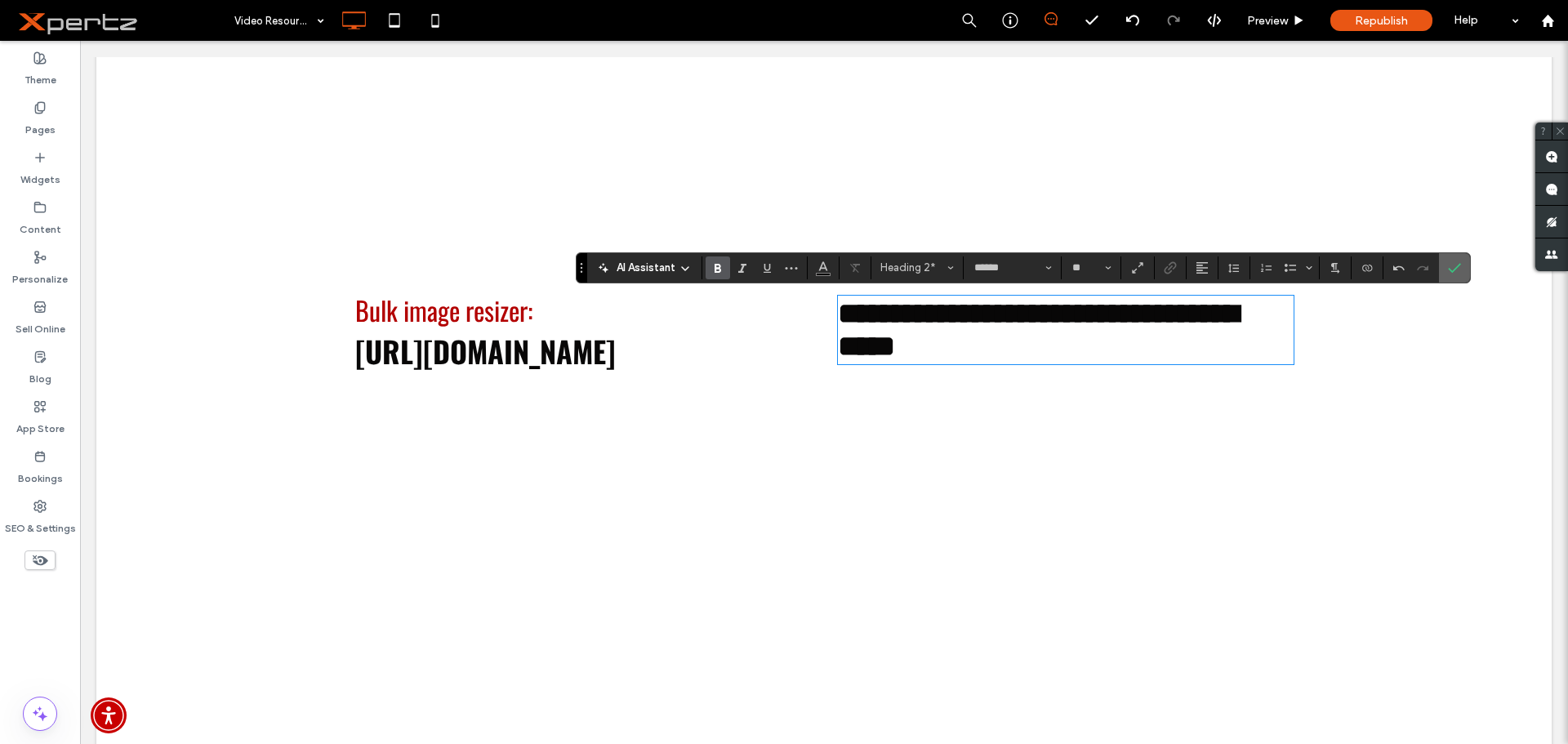
click at [1455, 270] on use "Confirm" at bounding box center [1455, 268] width 13 height 10
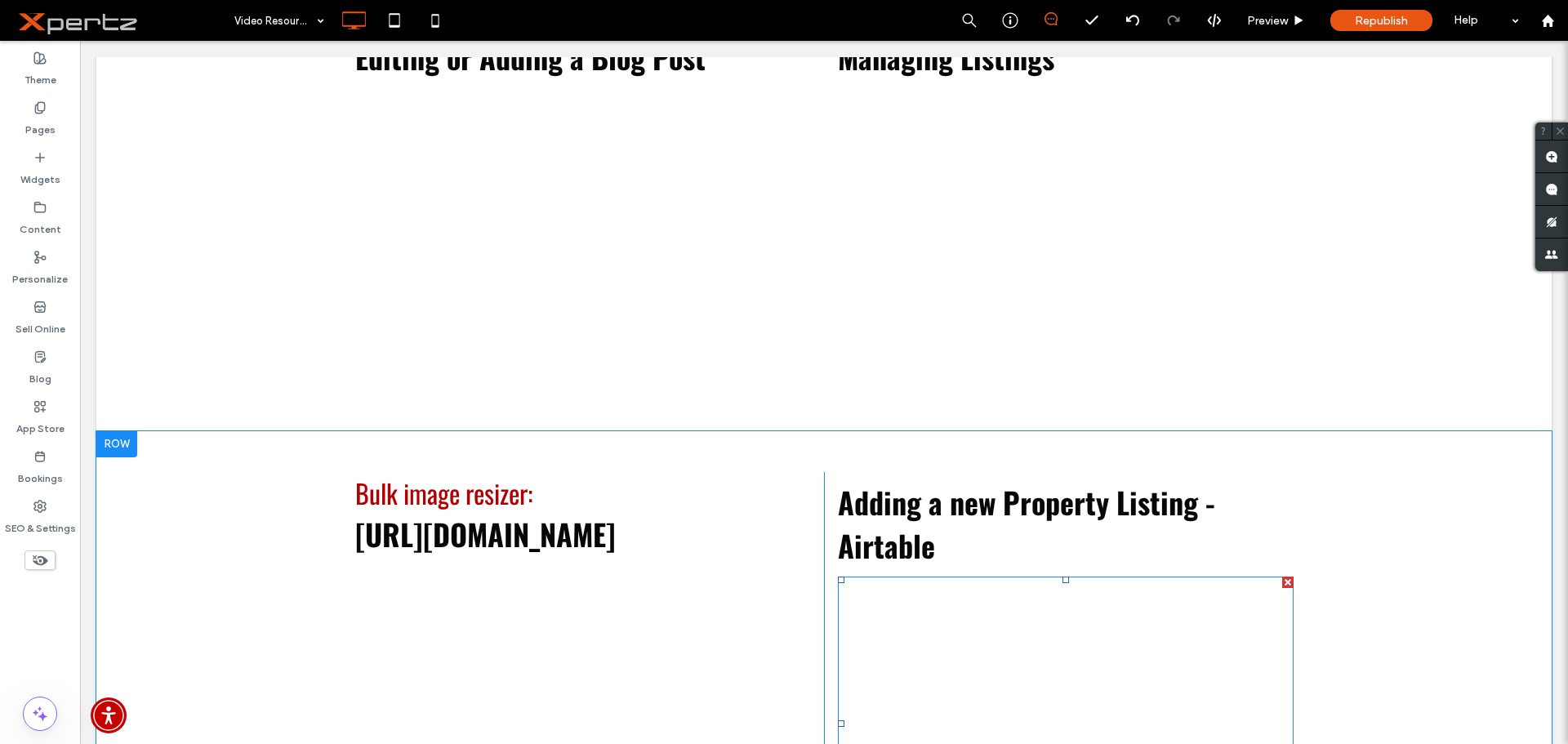
scroll to position [1506, 0]
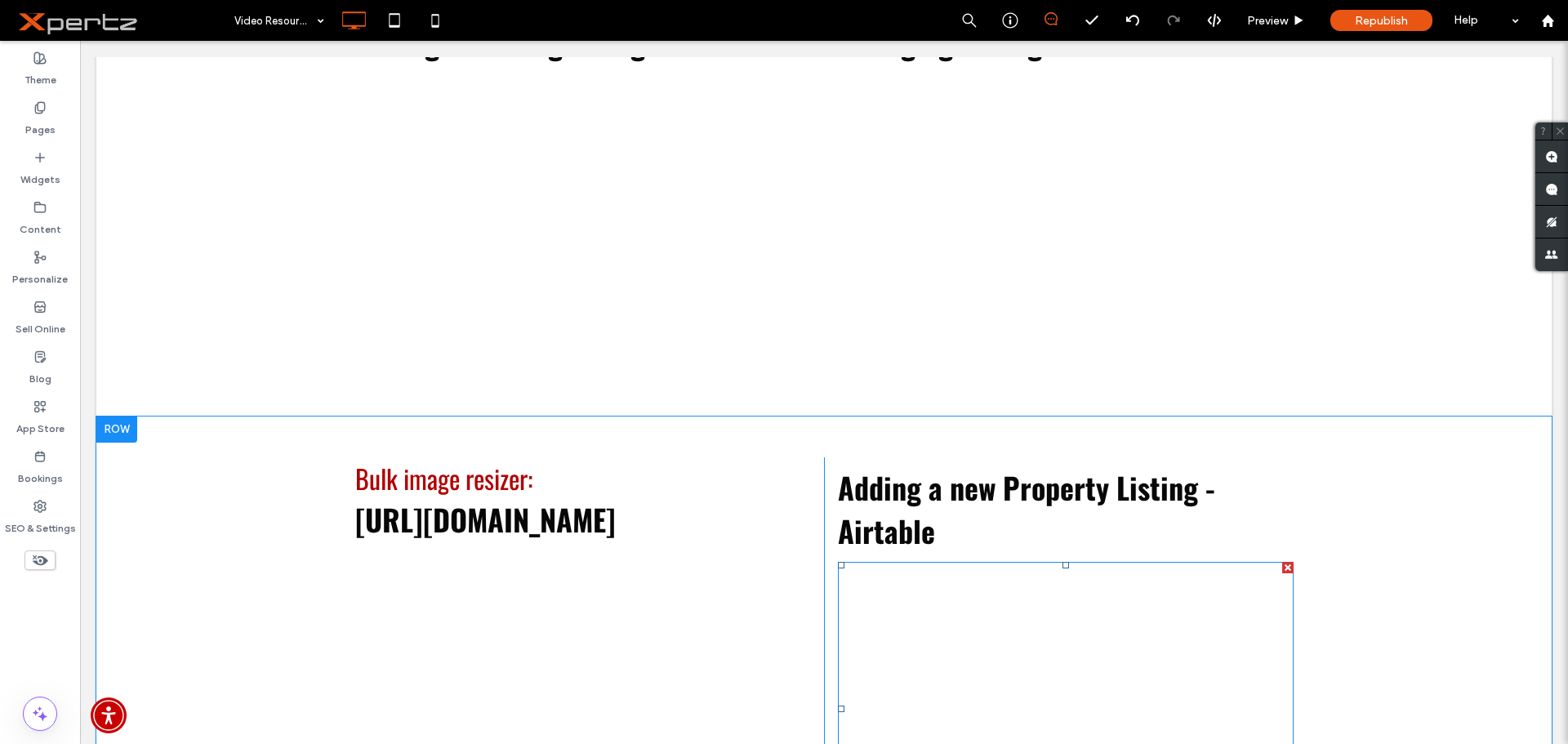
click at [1079, 611] on span at bounding box center [1065, 709] width 455 height 294
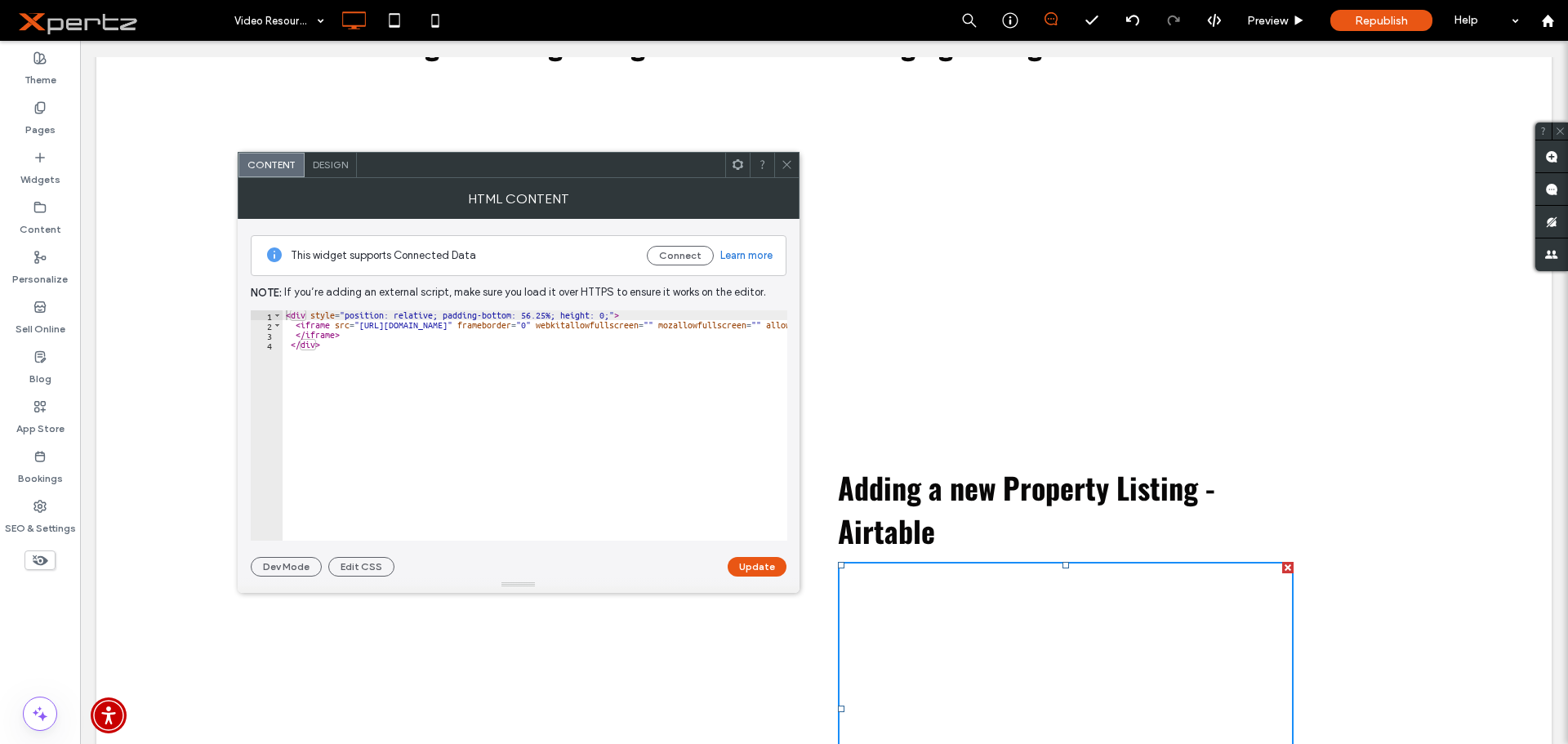
click at [789, 163] on icon at bounding box center [787, 164] width 13 height 13
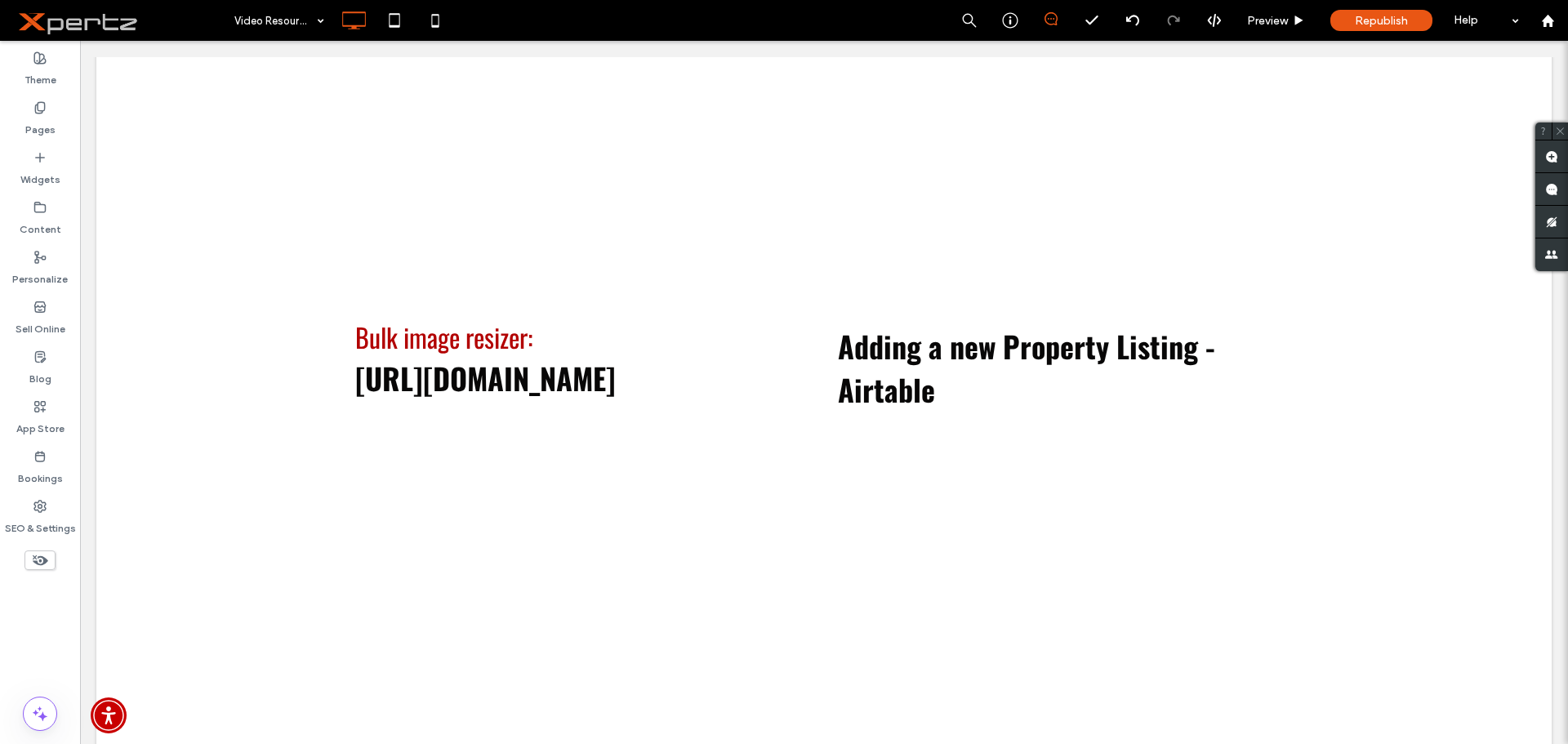
scroll to position [1724, 0]
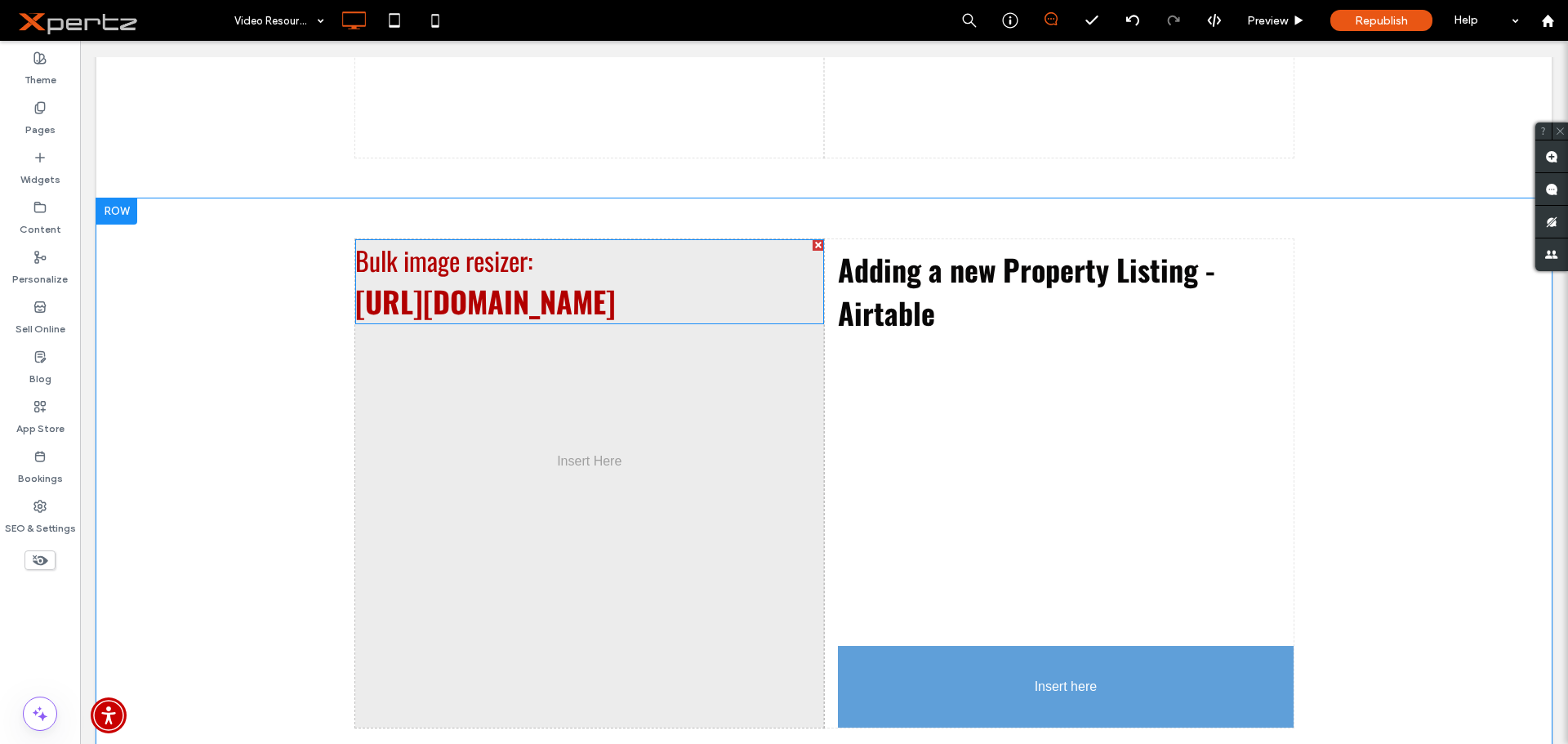
drag, startPoint x: 478, startPoint y: 293, endPoint x: 1143, endPoint y: 704, distance: 781.8
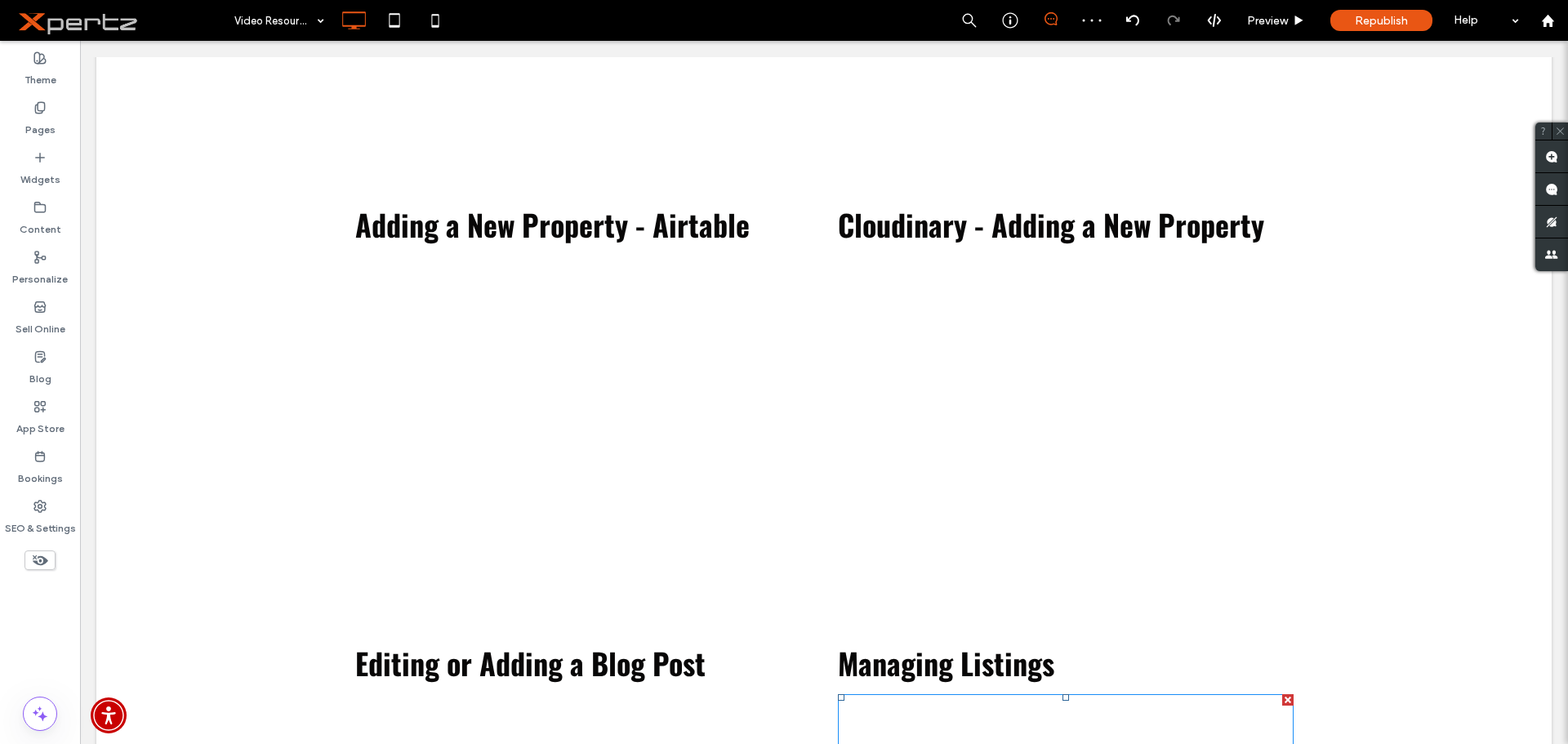
scroll to position [880, 0]
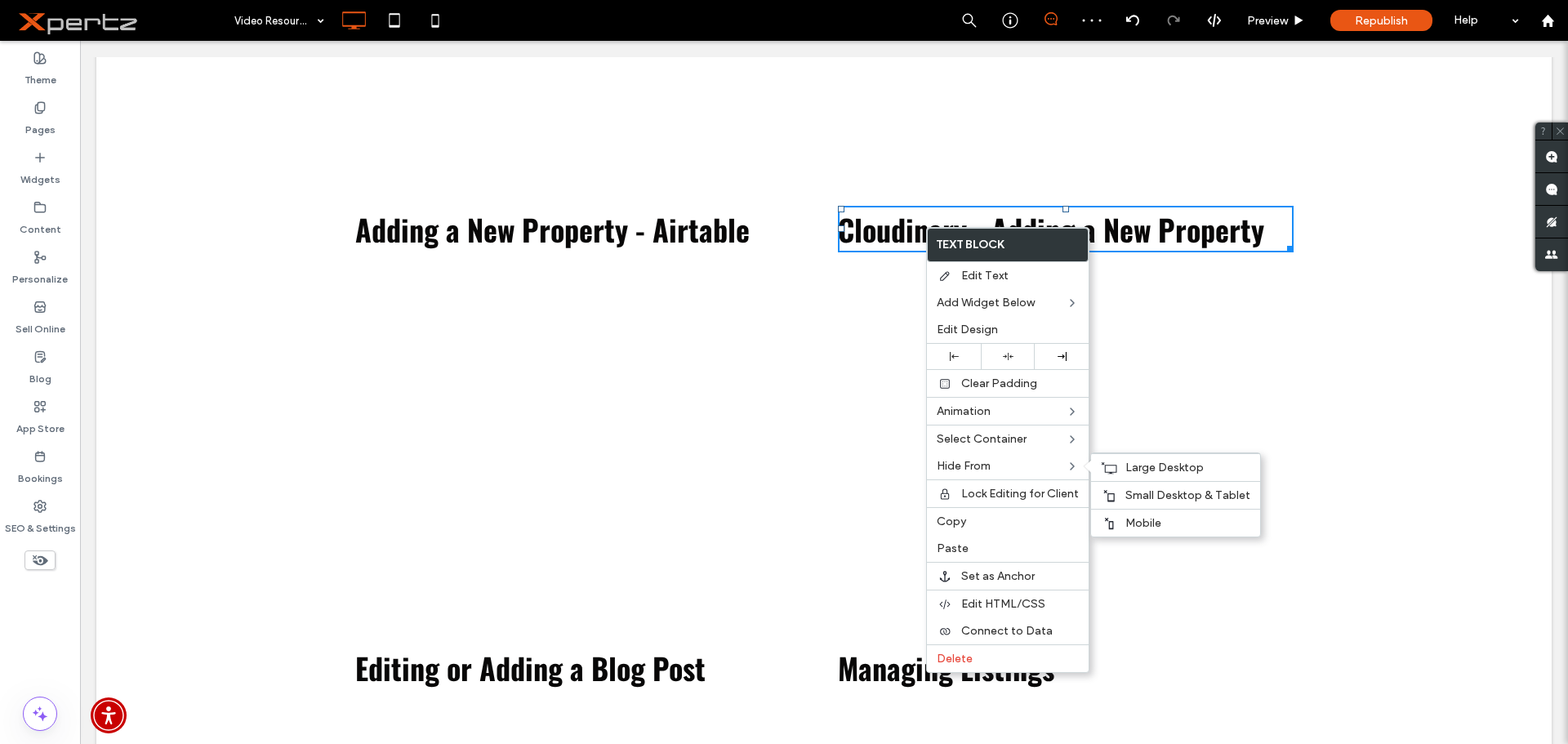
click at [982, 527] on label "Copy" at bounding box center [1008, 521] width 142 height 14
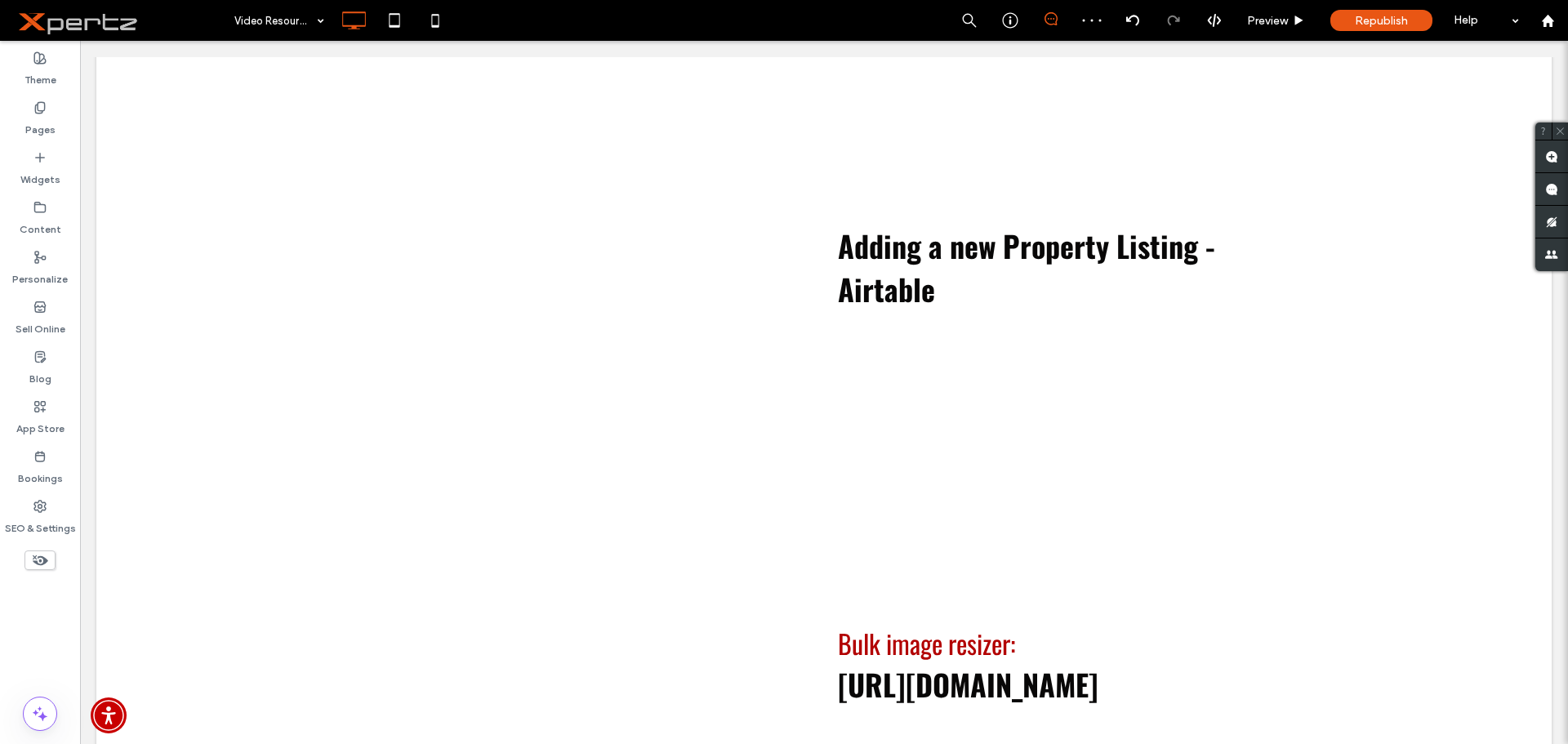
scroll to position [1809, 0]
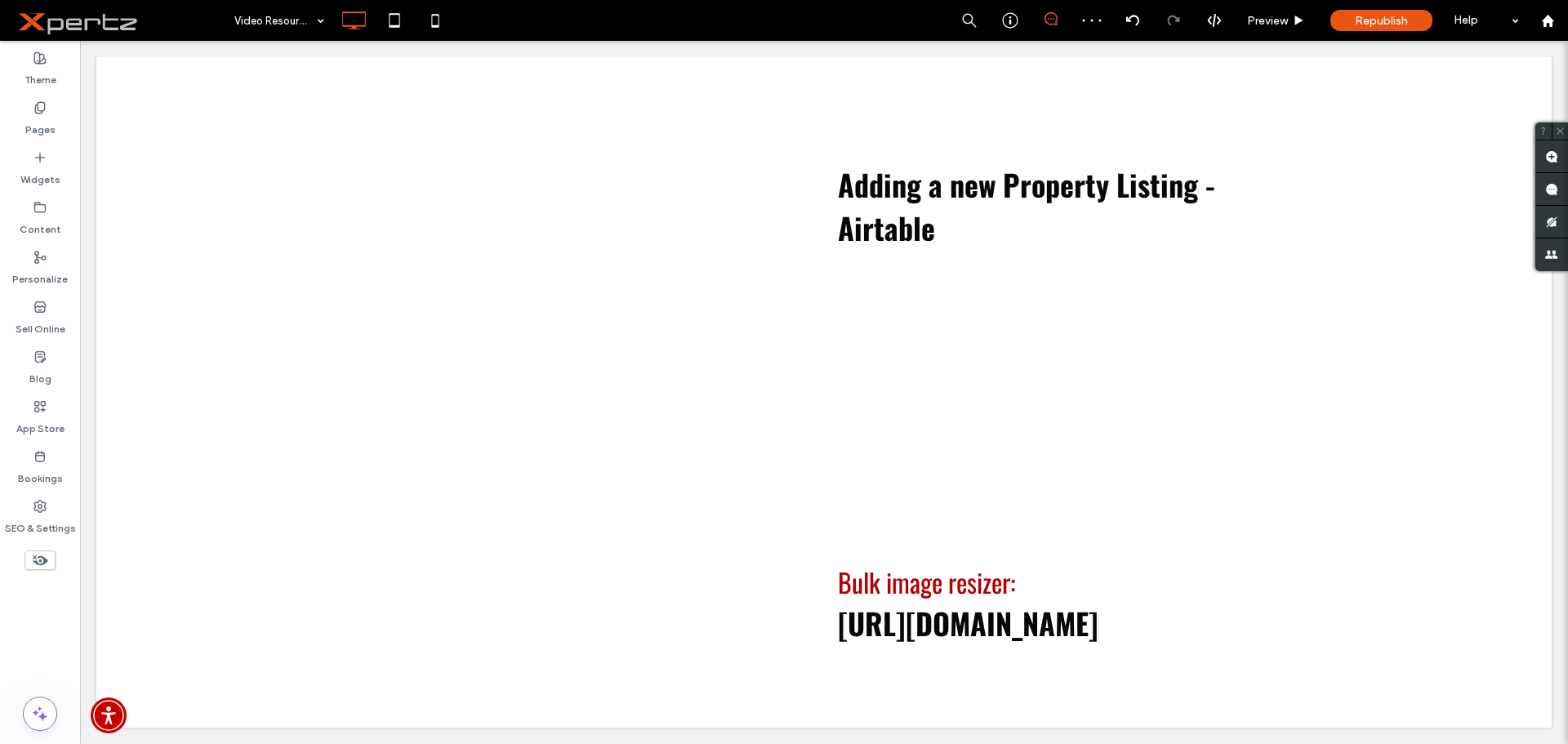
drag, startPoint x: 595, startPoint y: 404, endPoint x: 919, endPoint y: 537, distance: 350.2
click at [595, 404] on icon at bounding box center [589, 413] width 26 height 26
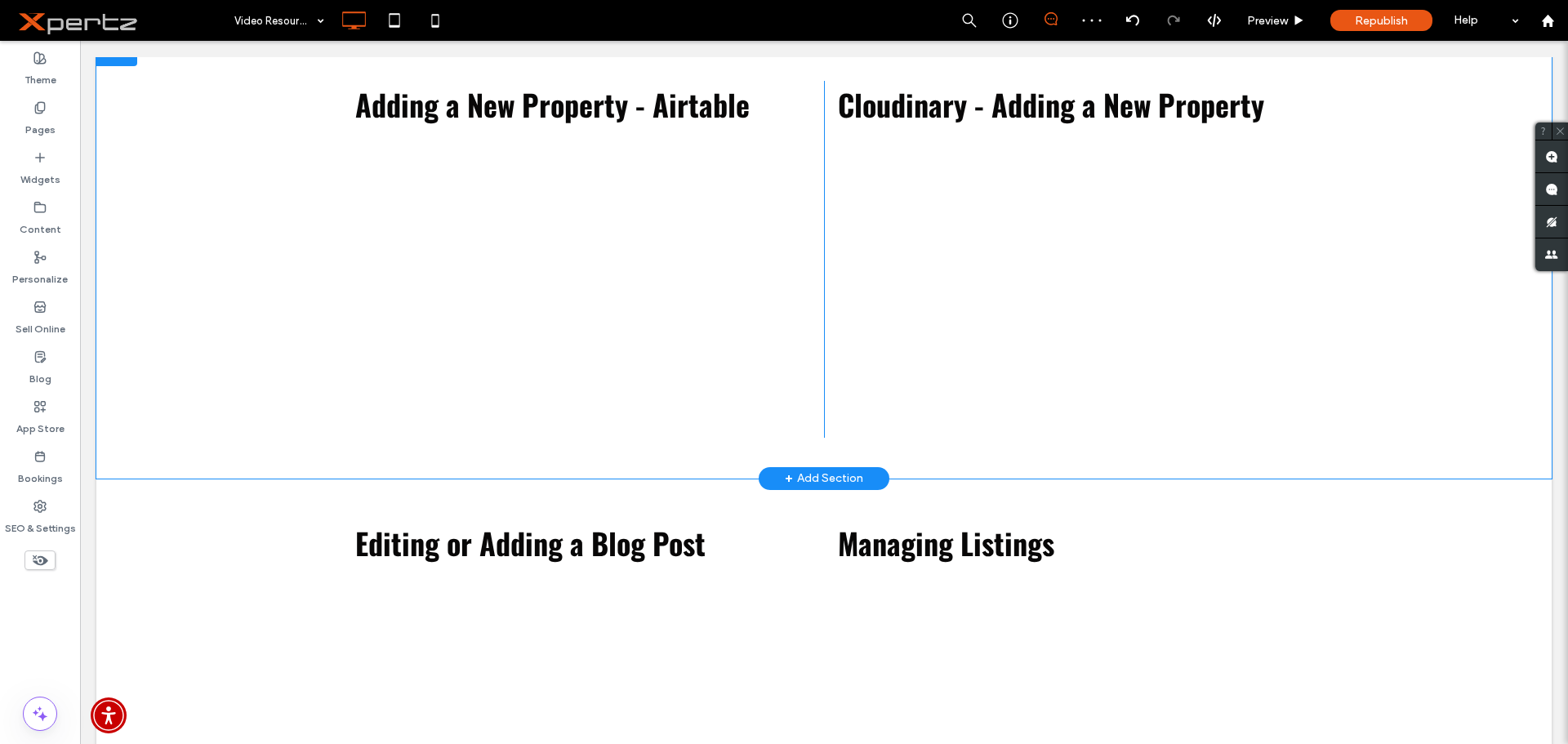
scroll to position [910, 0]
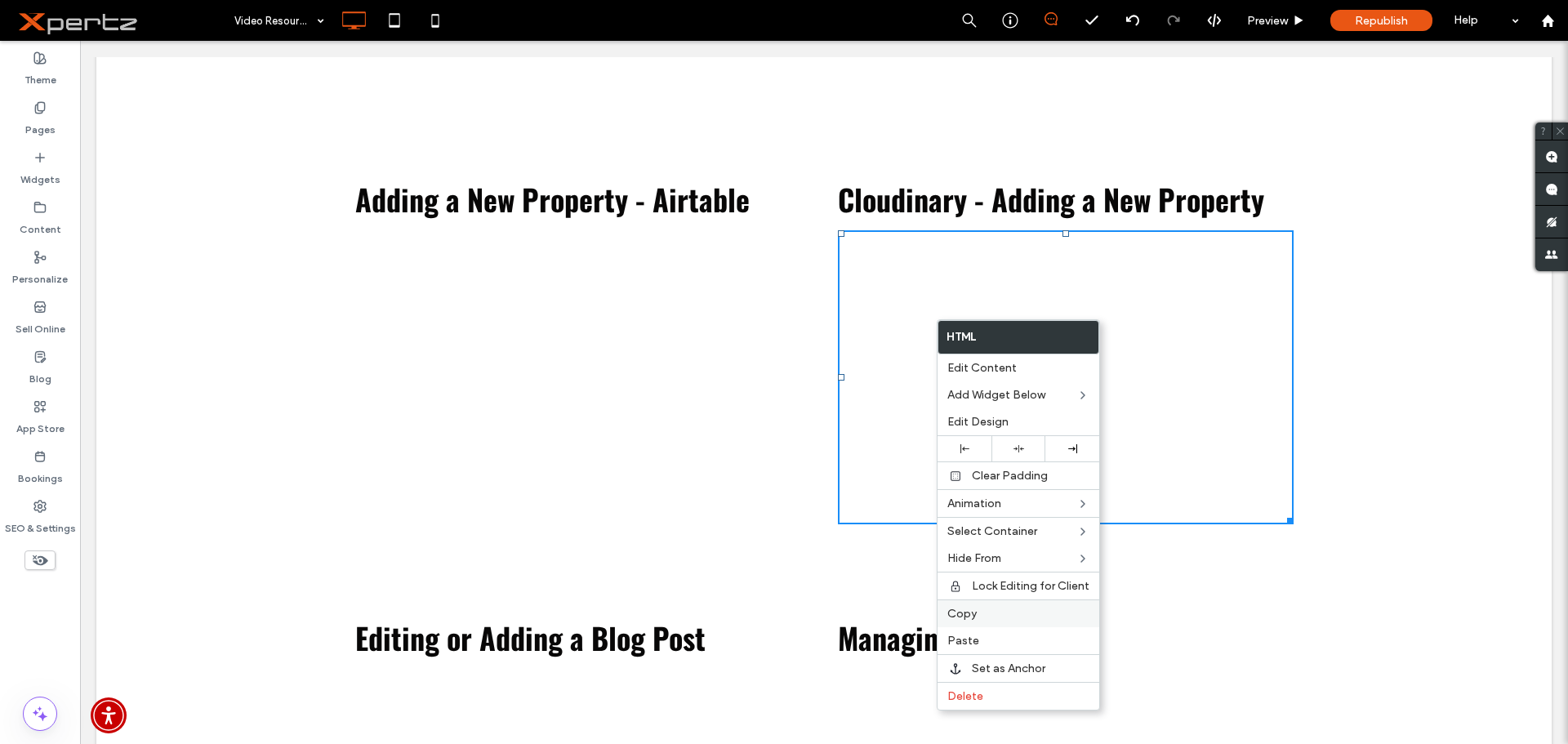
click at [967, 615] on span "Copy" at bounding box center [961, 614] width 29 height 14
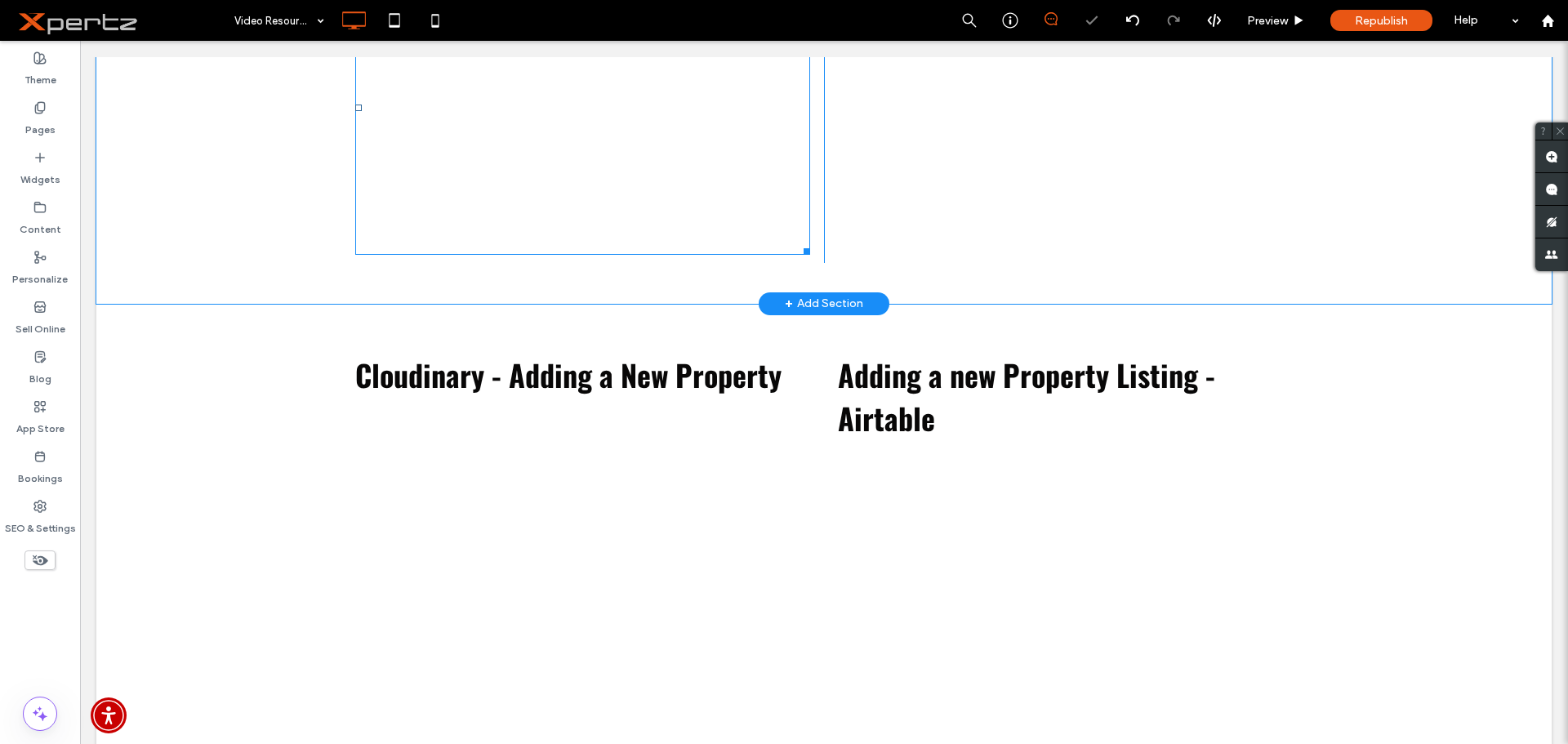
scroll to position [1646, 0]
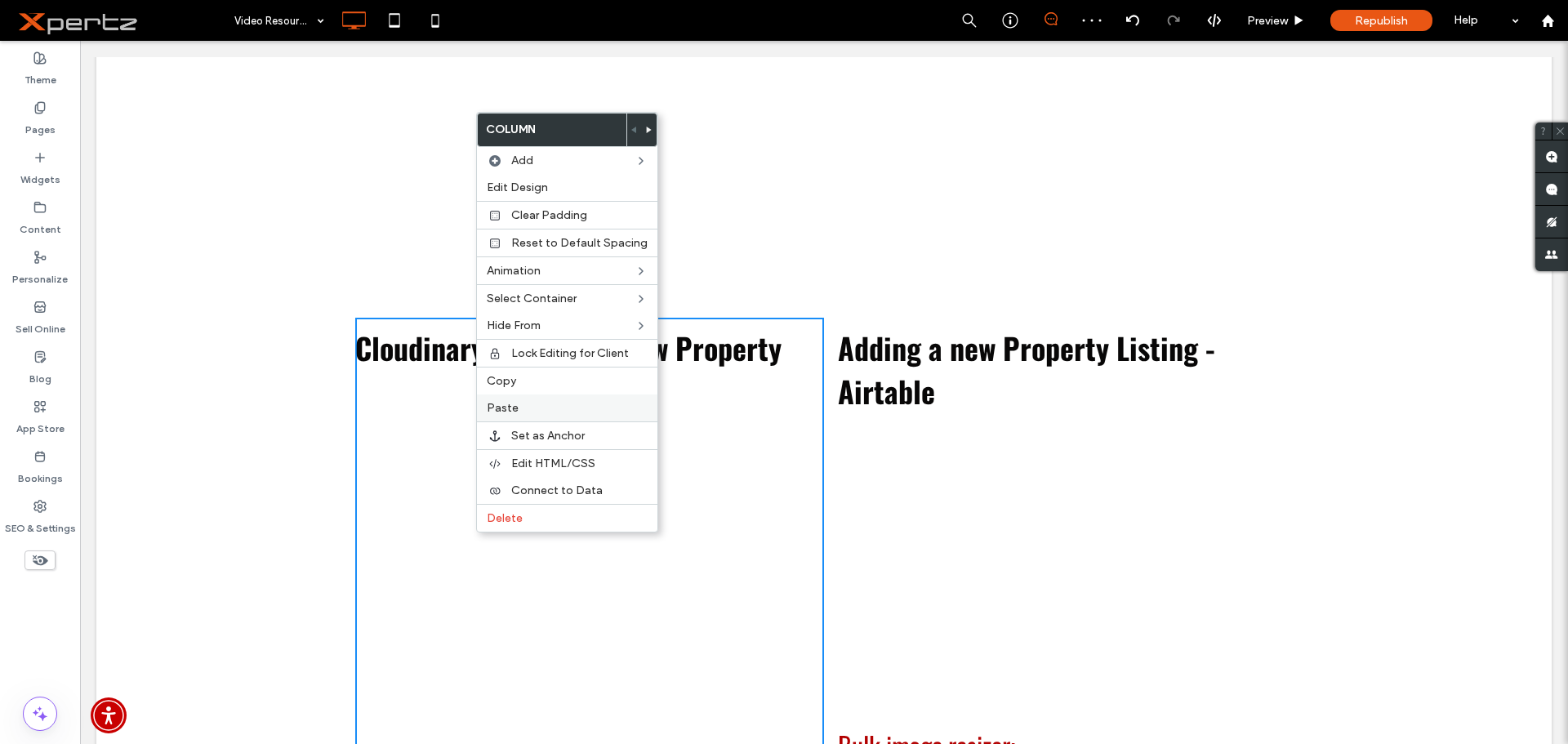
click at [519, 405] on label "Paste" at bounding box center [567, 408] width 161 height 14
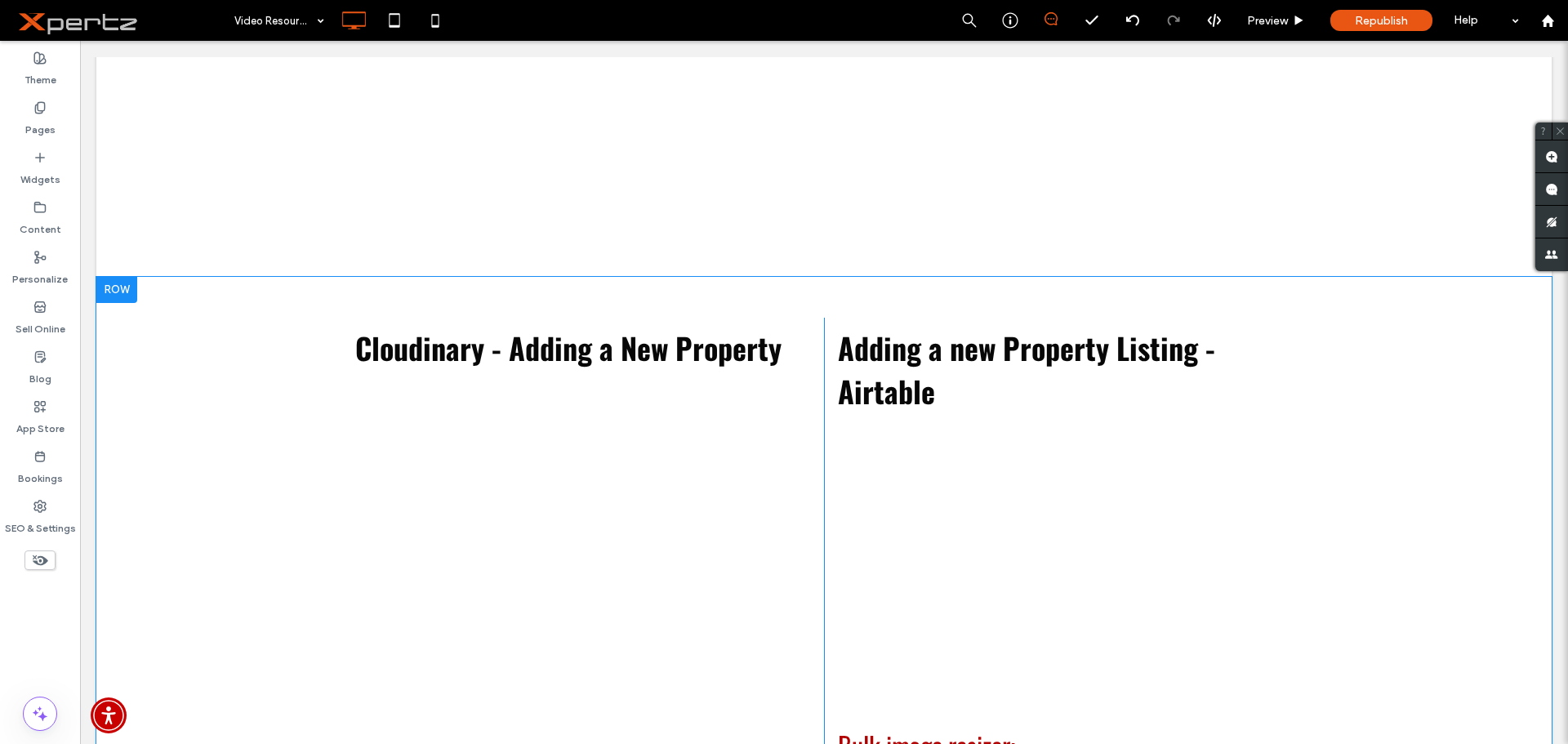
click at [1381, 479] on div "Click To Paste Cloudinary - Adding a New Property Click To Paste Adding a new P…" at bounding box center [824, 584] width 1455 height 615
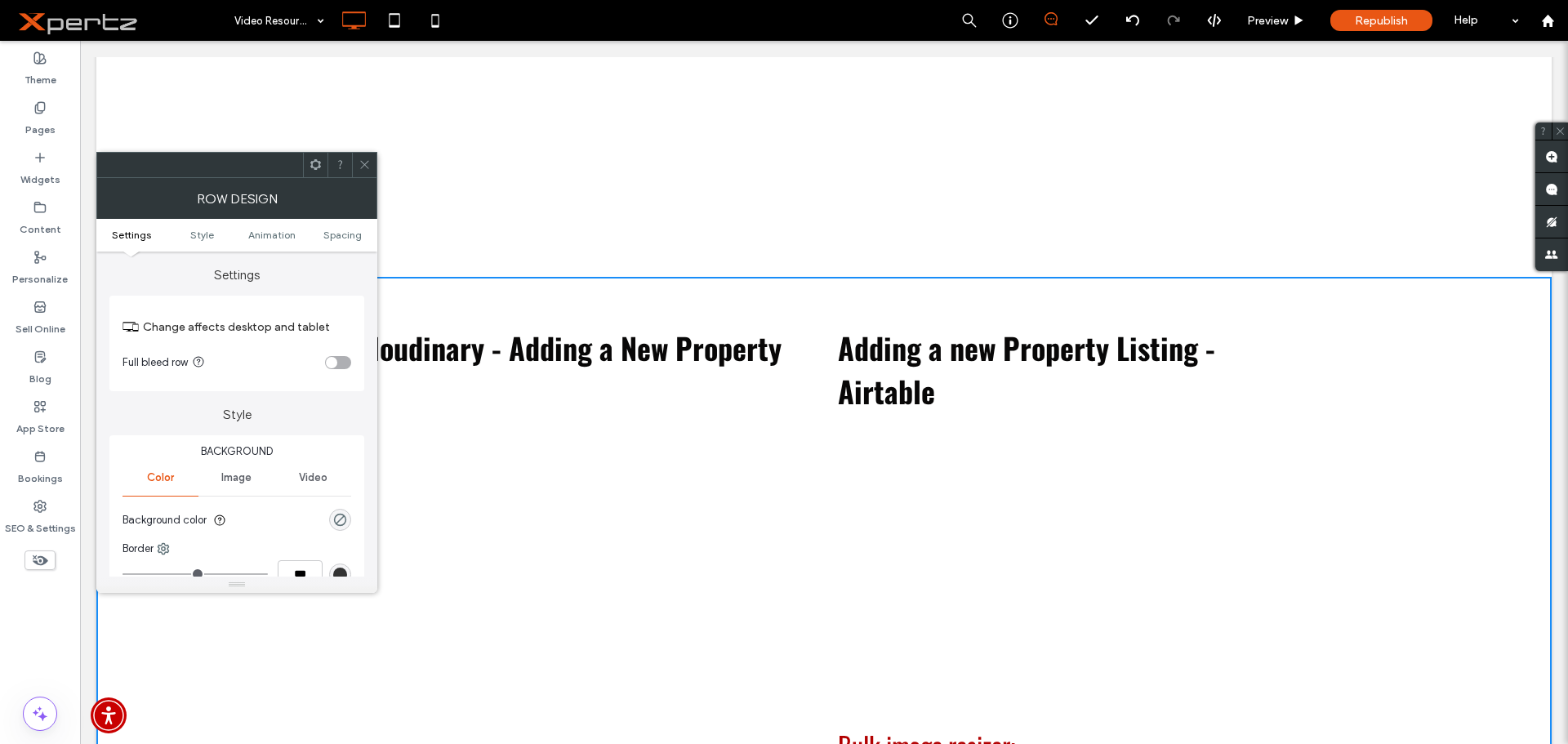
click at [363, 168] on icon at bounding box center [364, 164] width 13 height 13
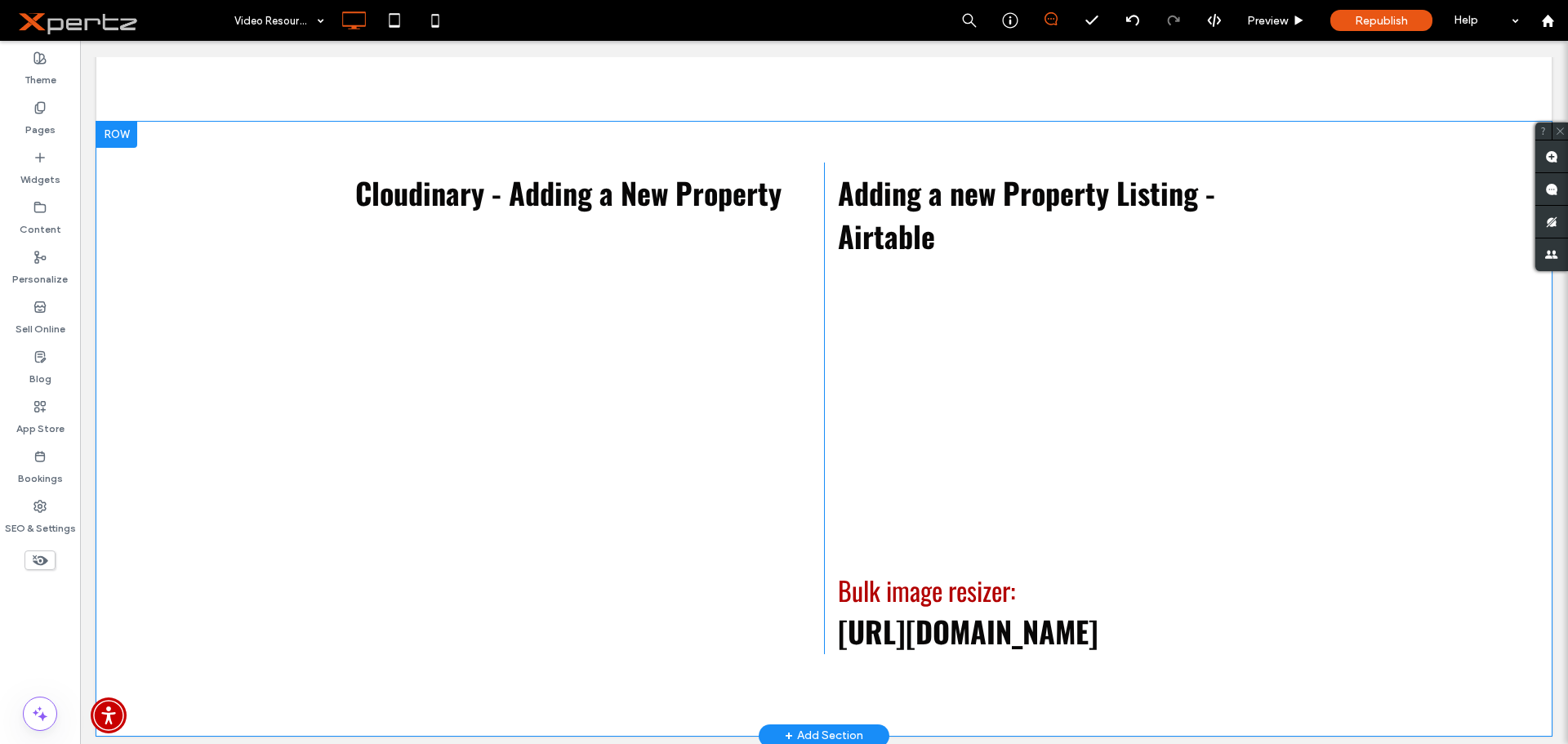
scroll to position [1809, 0]
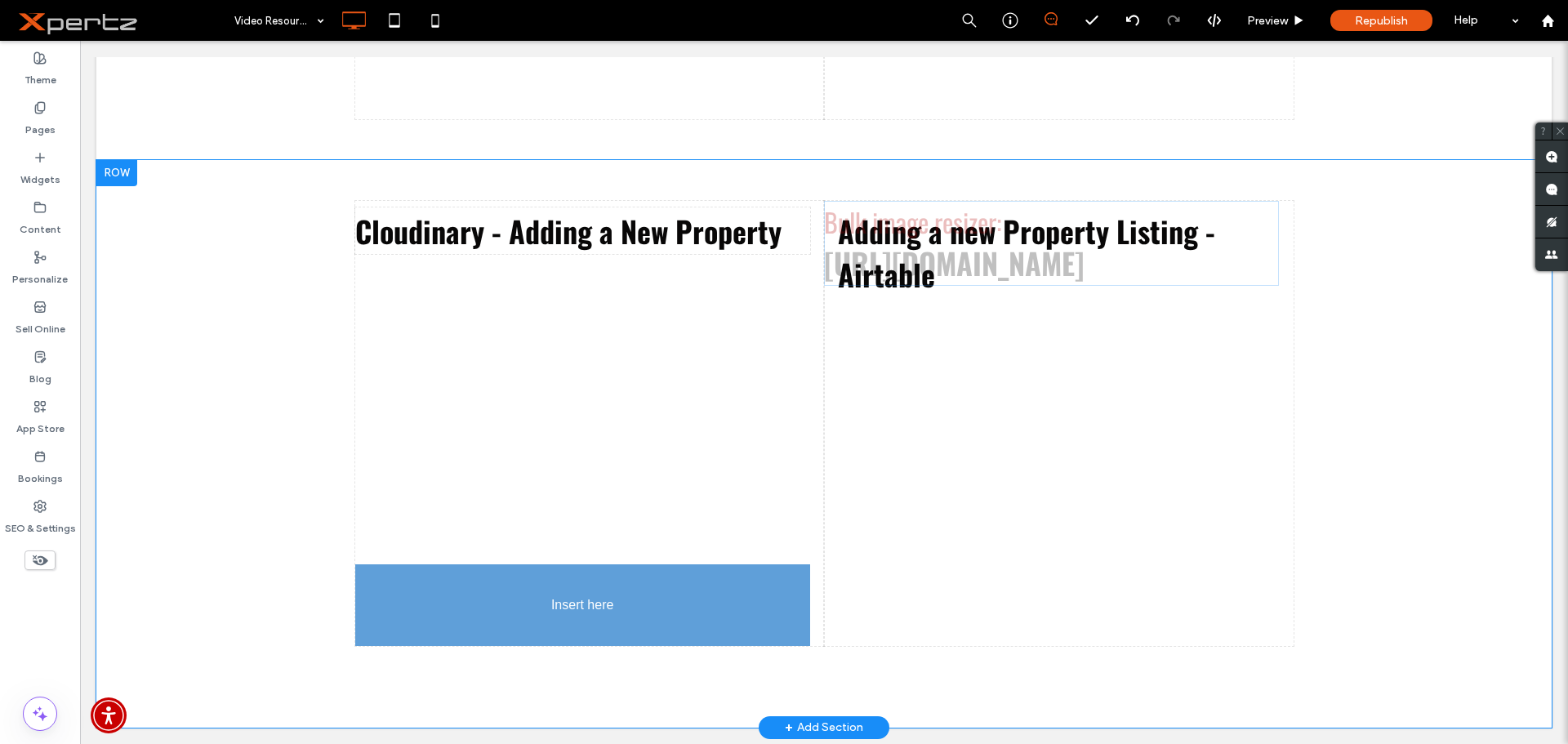
drag, startPoint x: 898, startPoint y: 587, endPoint x: 735, endPoint y: 661, distance: 179.0
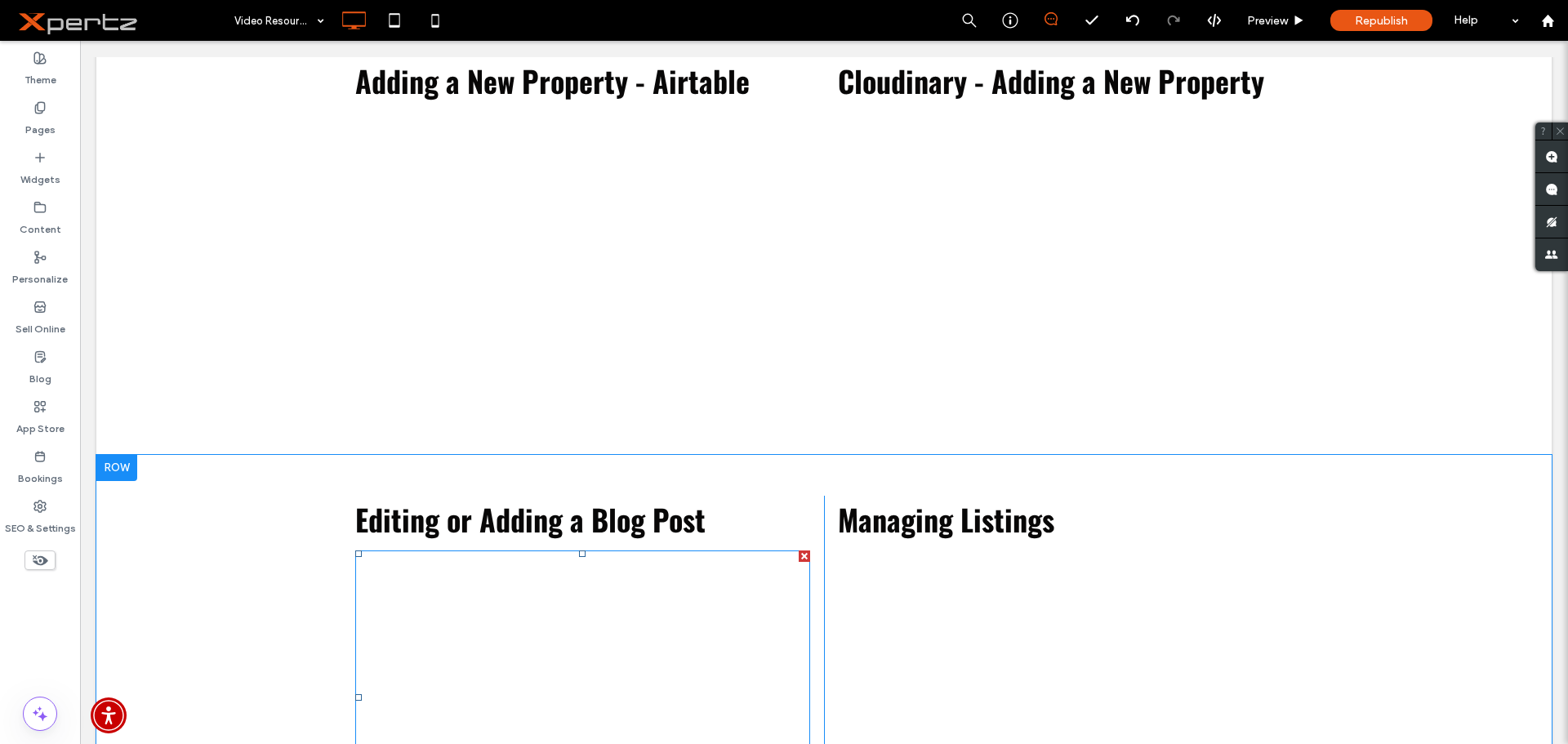
scroll to position [1003, 0]
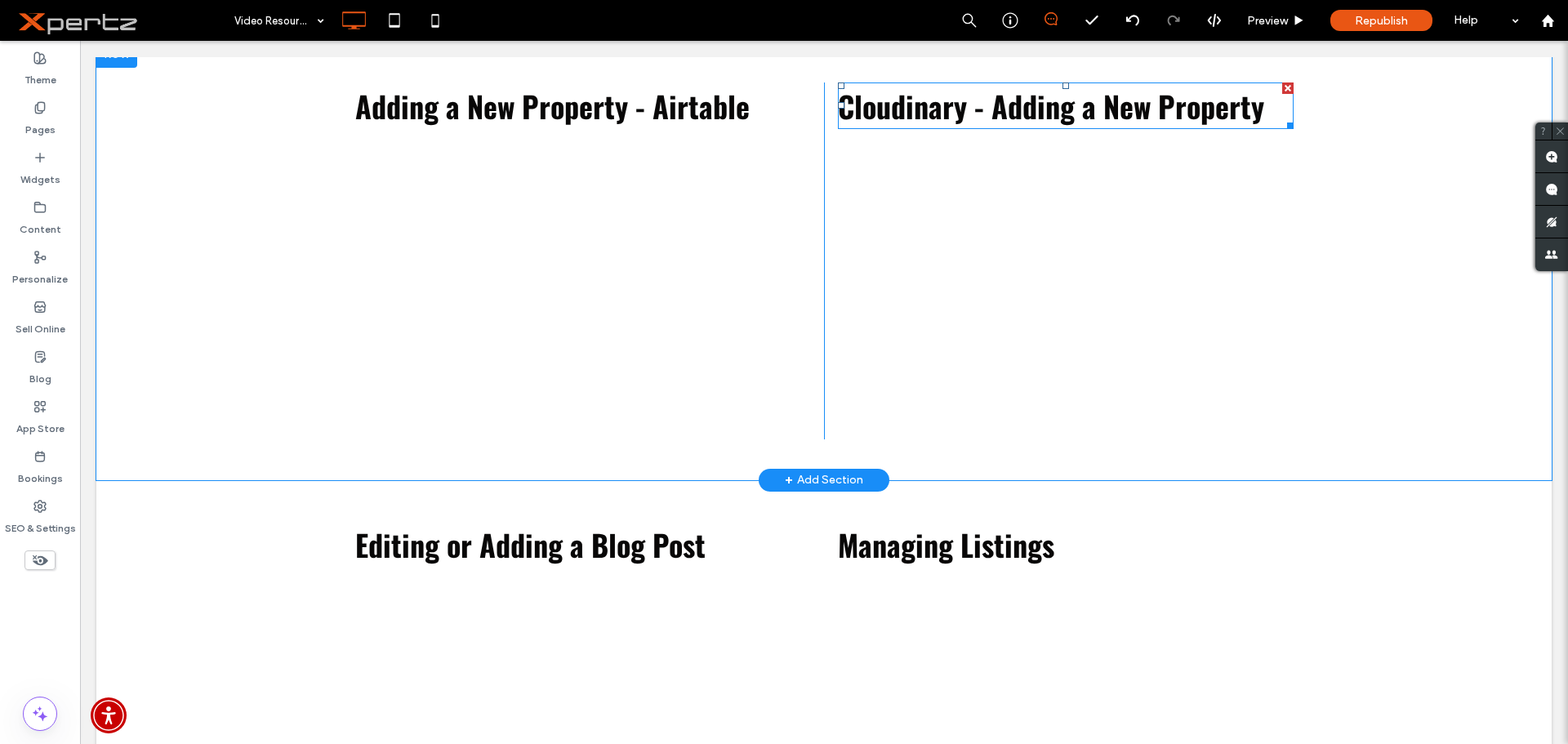
click at [1282, 90] on div at bounding box center [1288, 88] width 12 height 12
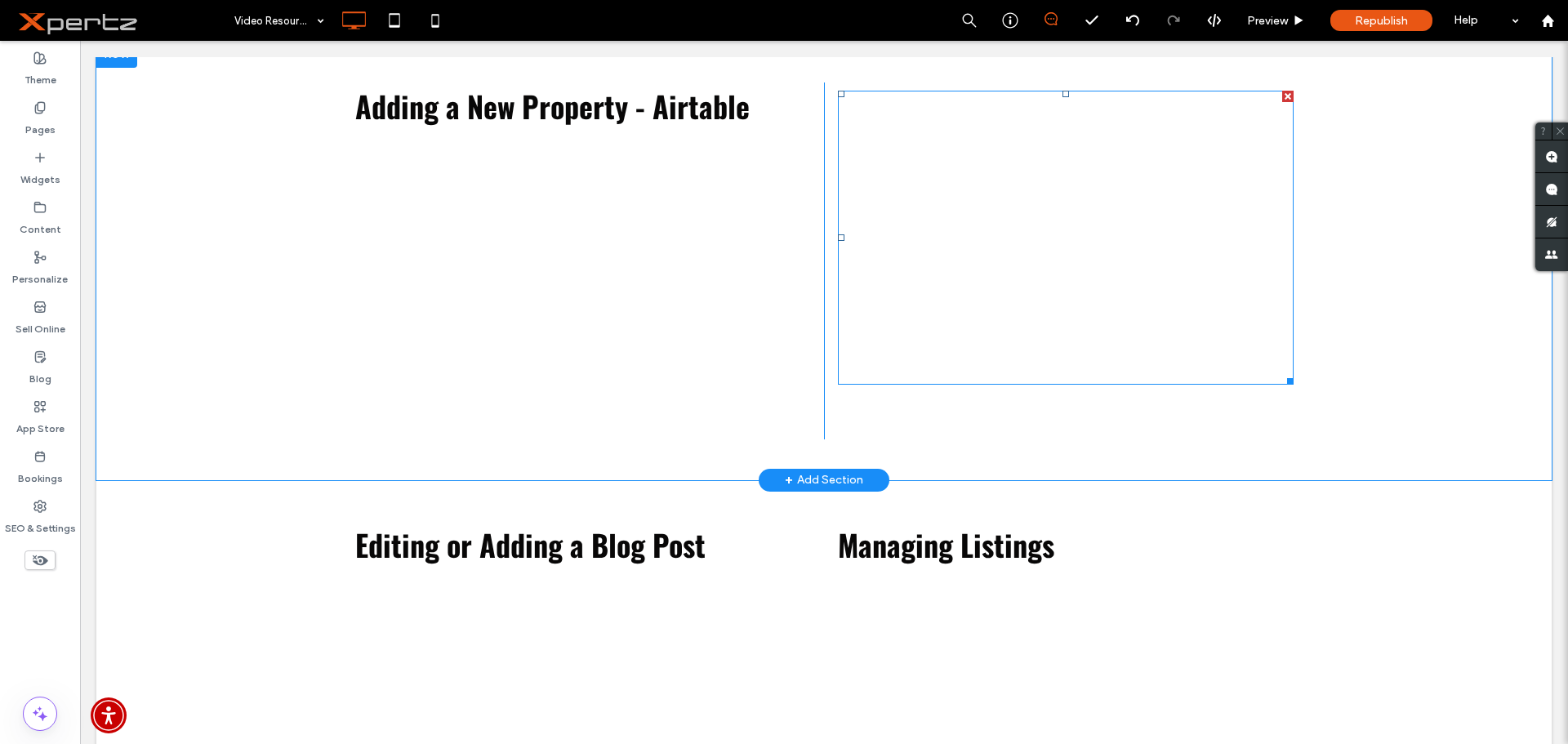
click at [1282, 97] on div at bounding box center [1288, 97] width 12 height 12
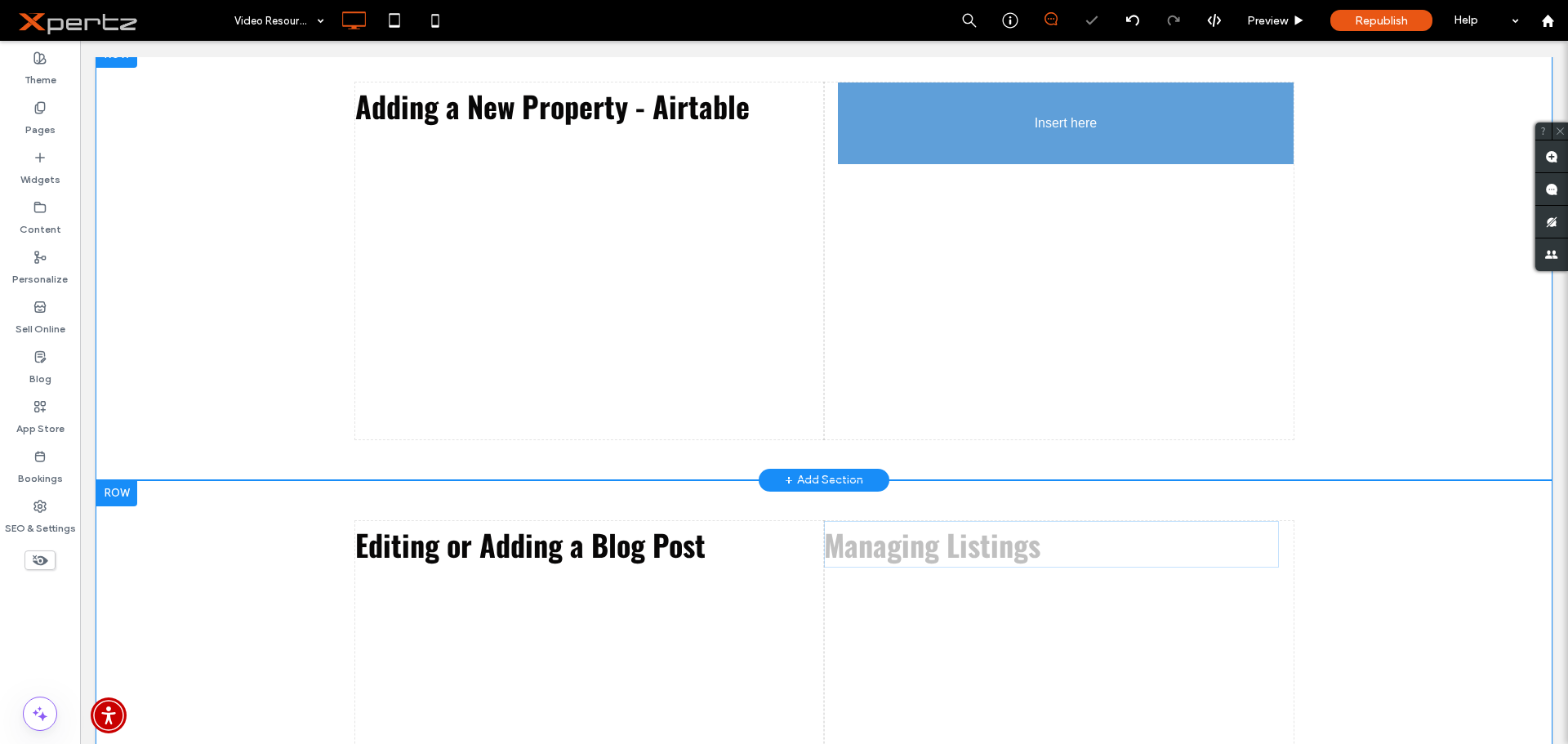
drag, startPoint x: 994, startPoint y: 541, endPoint x: 1072, endPoint y: 284, distance: 268.6
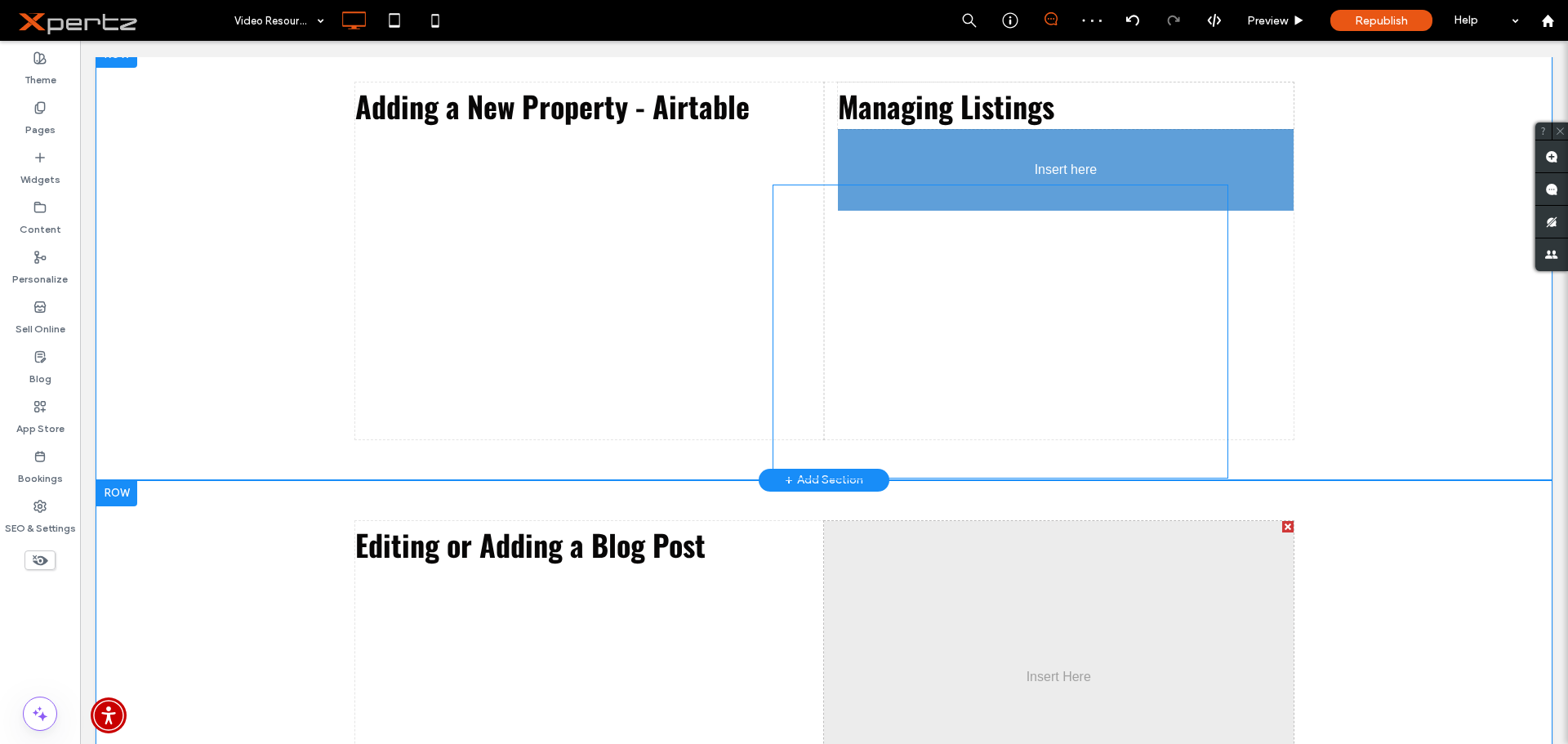
drag, startPoint x: 1018, startPoint y: 572, endPoint x: 1032, endPoint y: 269, distance: 303.3
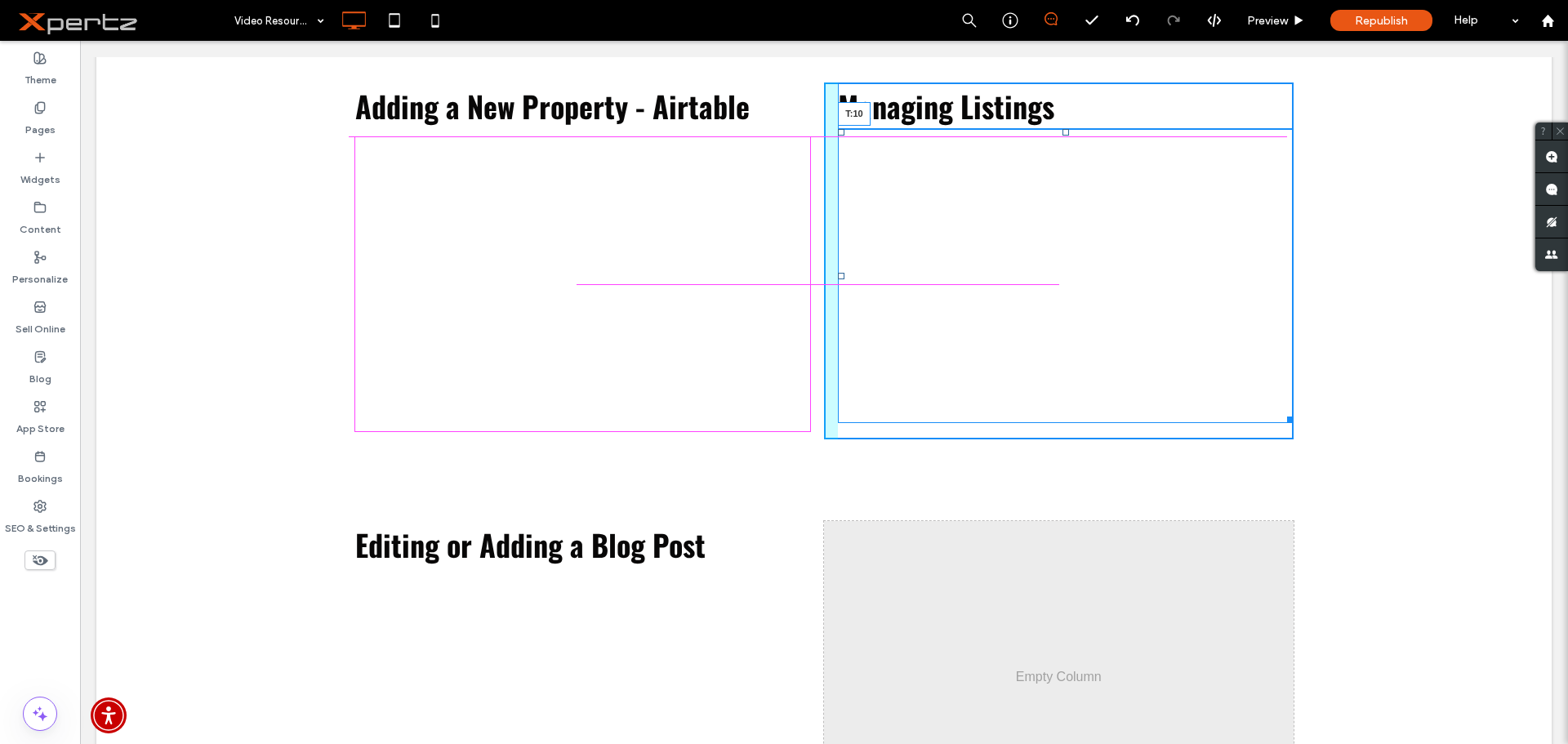
drag, startPoint x: 1058, startPoint y: 133, endPoint x: 1055, endPoint y: 144, distance: 11.4
click at [1055, 144] on div "T:10" at bounding box center [1065, 276] width 455 height 294
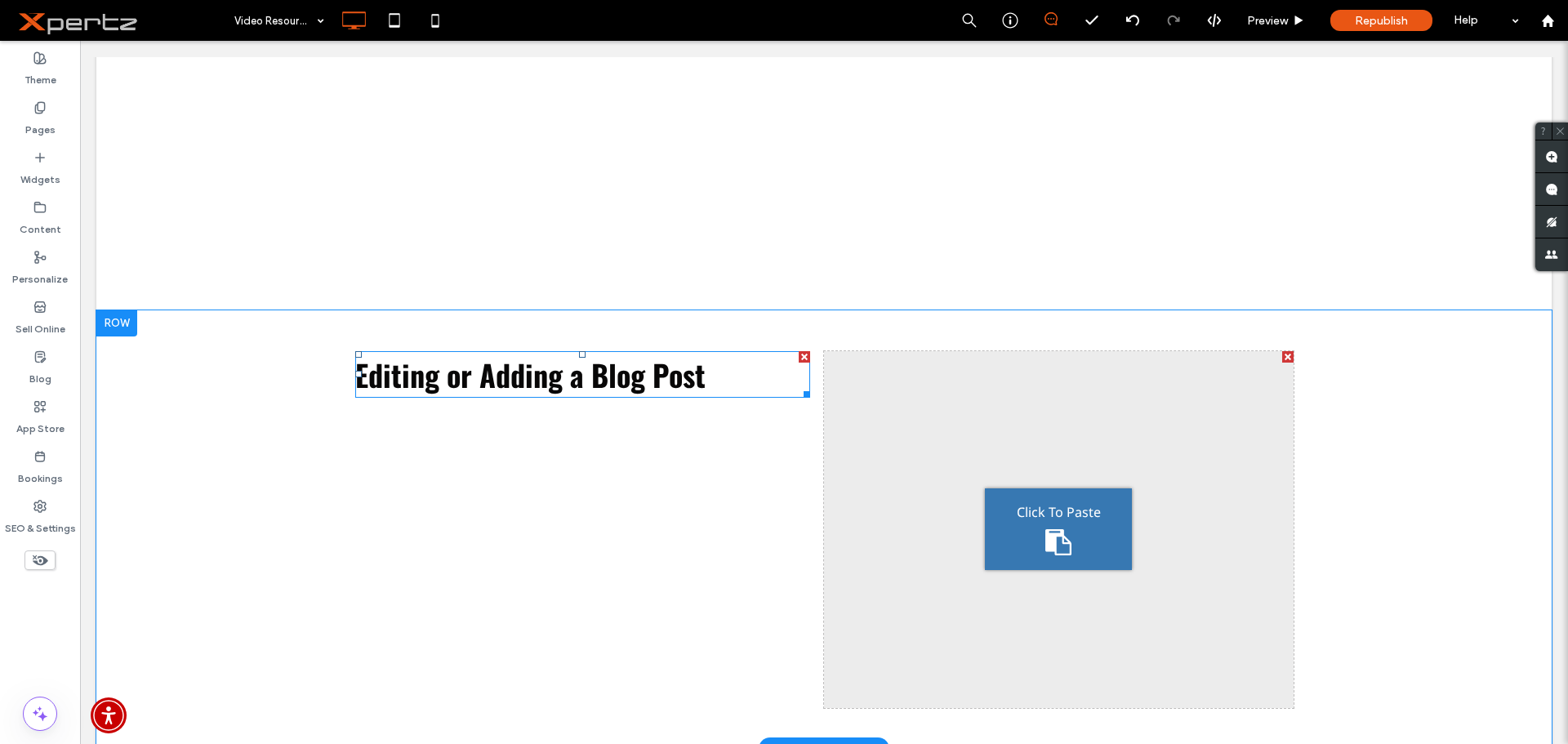
scroll to position [1171, 0]
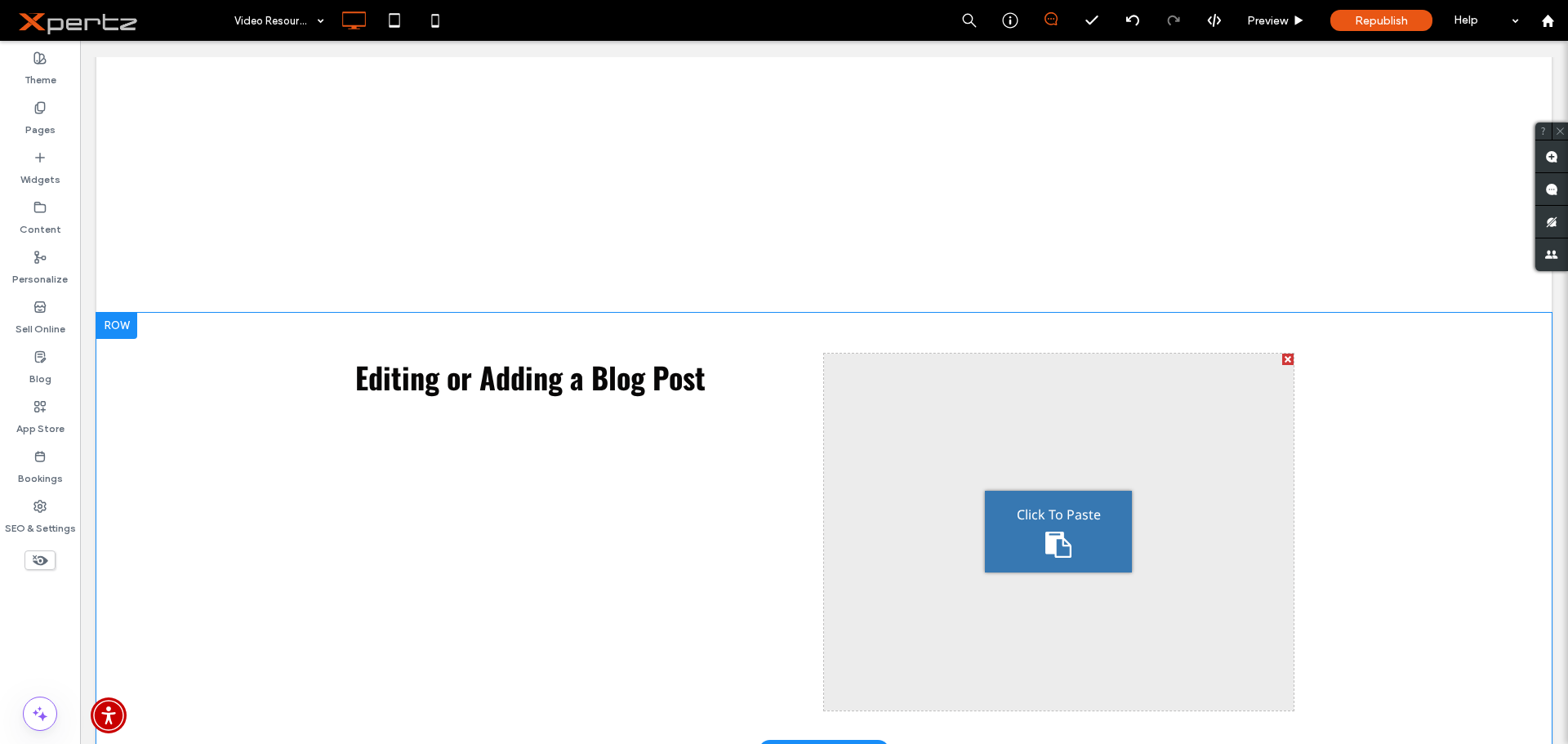
click at [121, 325] on div at bounding box center [117, 325] width 41 height 26
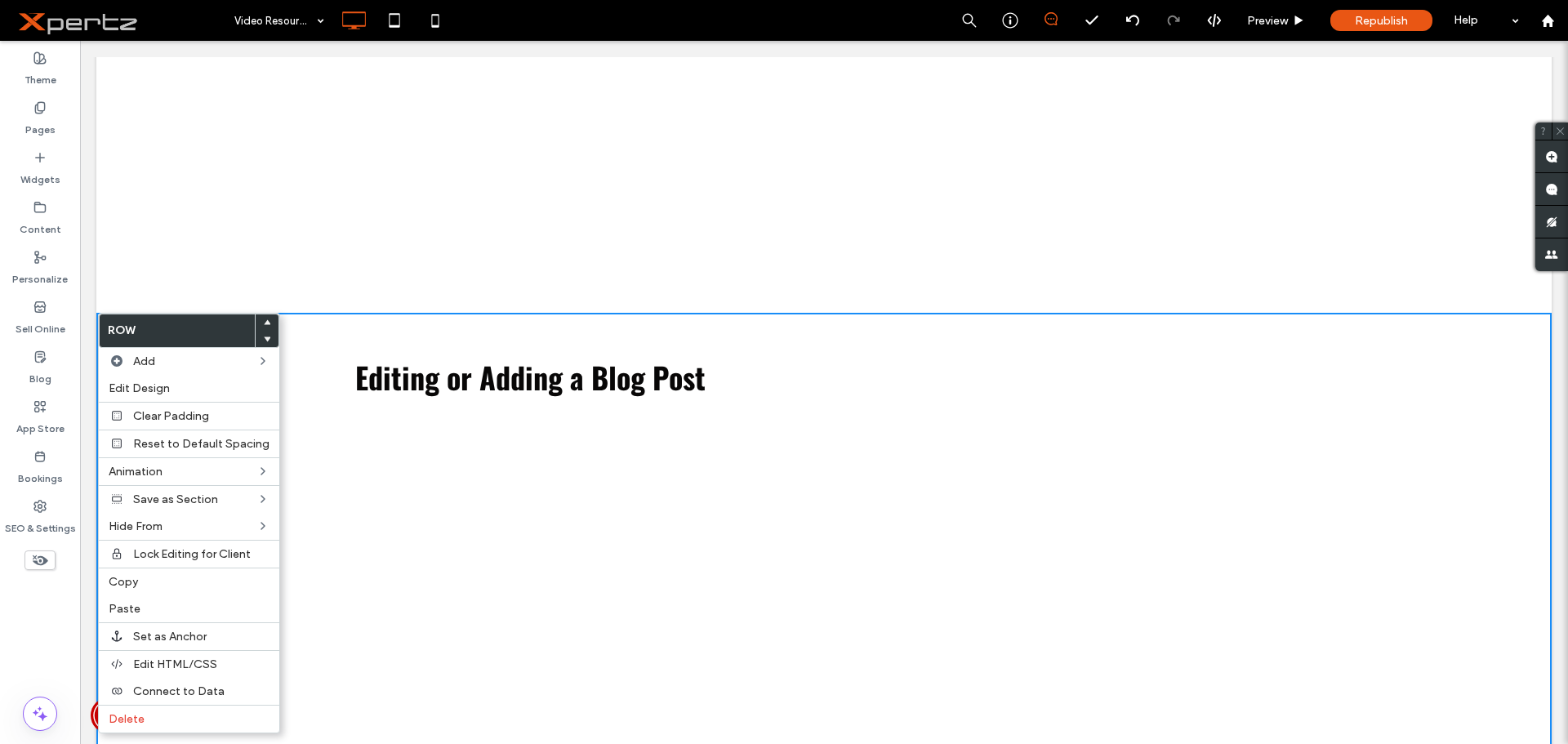
click at [258, 325] on div at bounding box center [267, 323] width 23 height 17
click at [263, 322] on use at bounding box center [267, 322] width 8 height 5
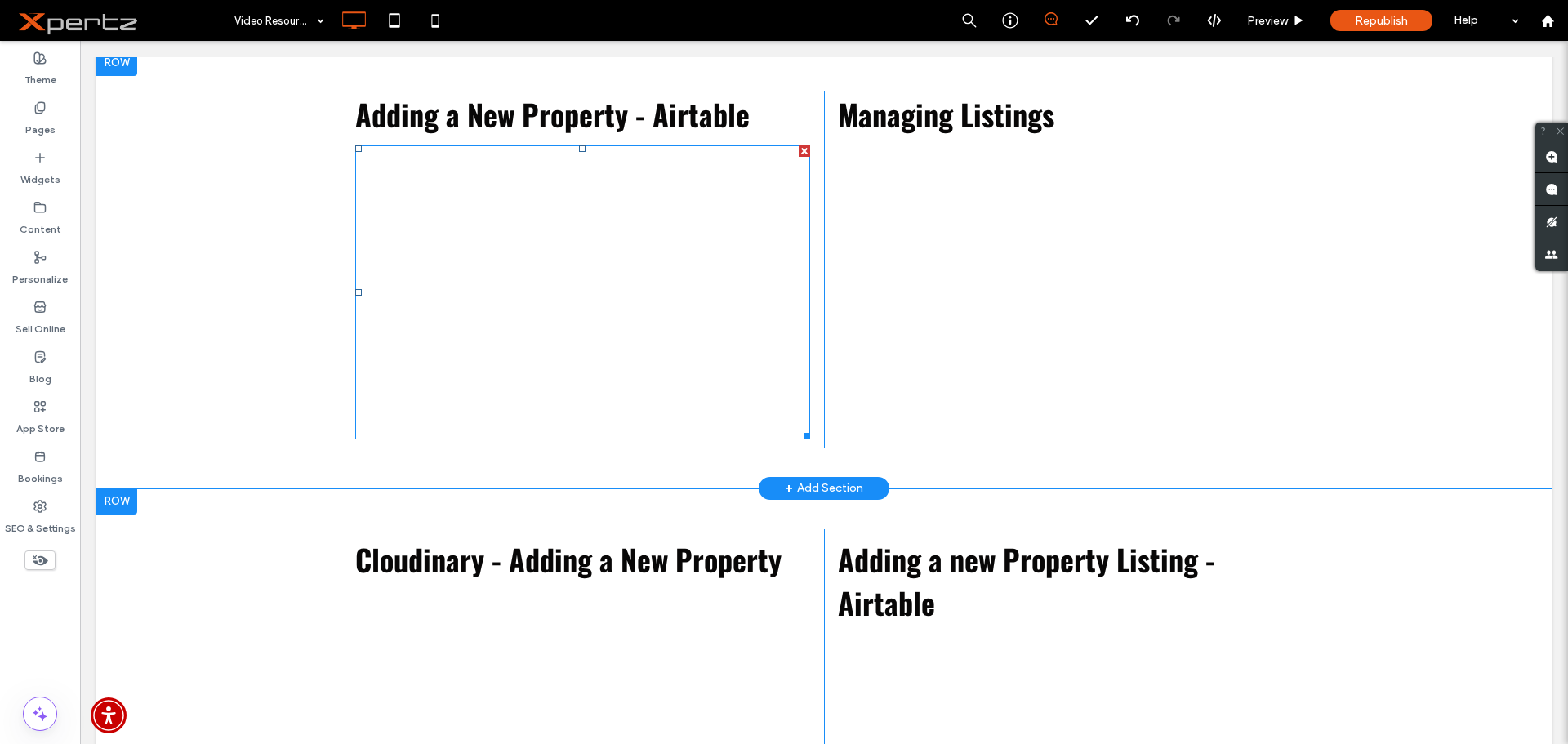
scroll to position [1501, 0]
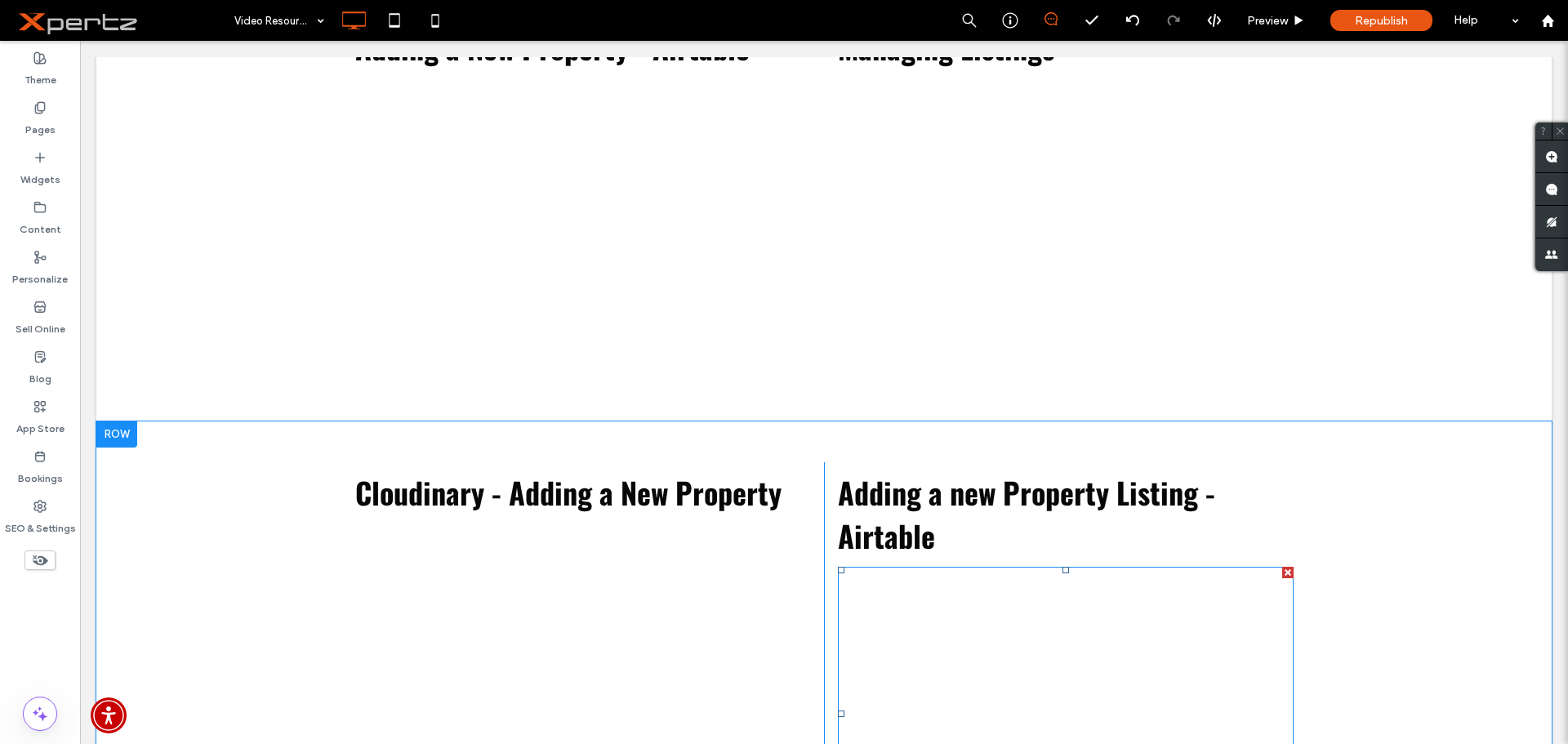
click at [974, 618] on span at bounding box center [1065, 714] width 455 height 294
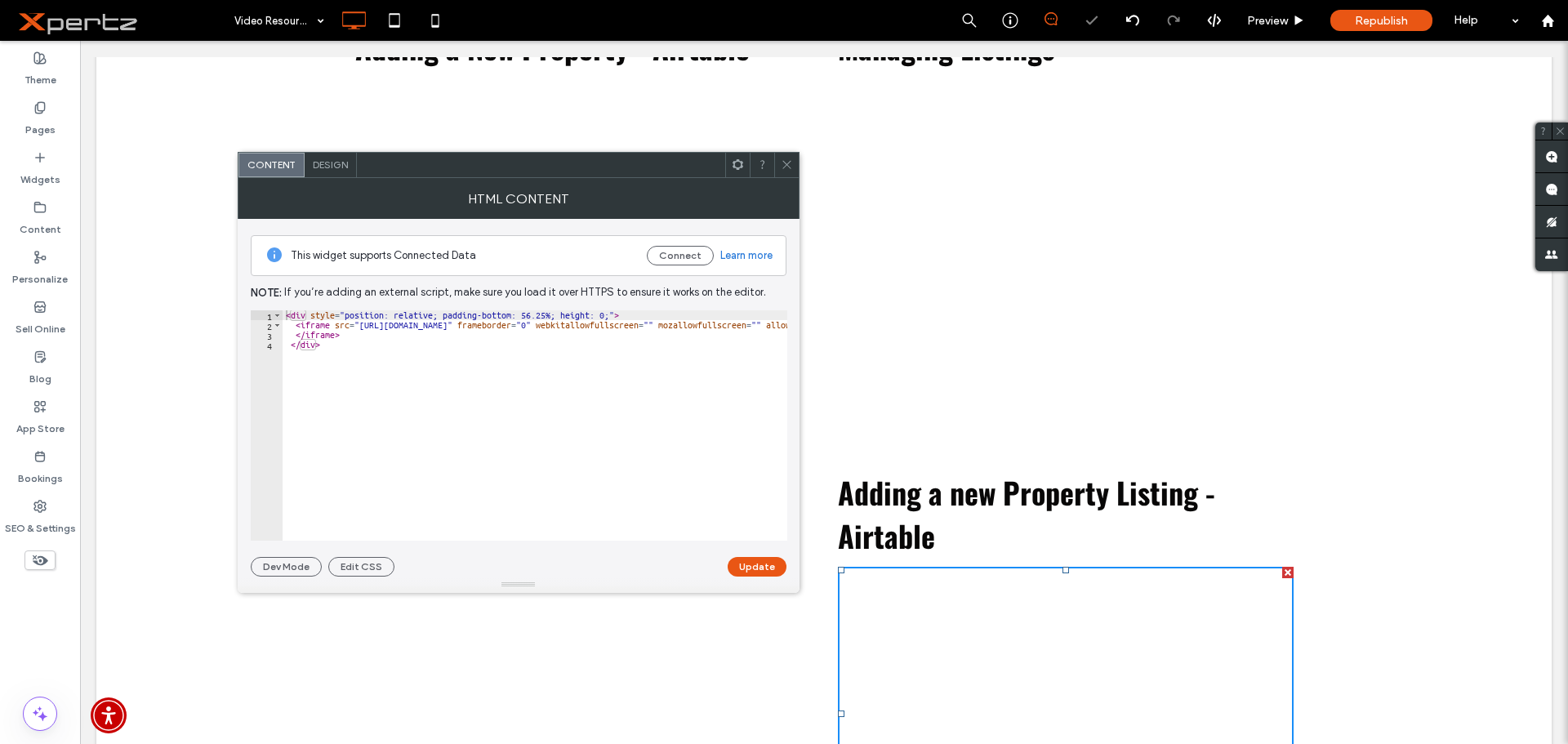
click at [781, 170] on icon at bounding box center [787, 164] width 13 height 13
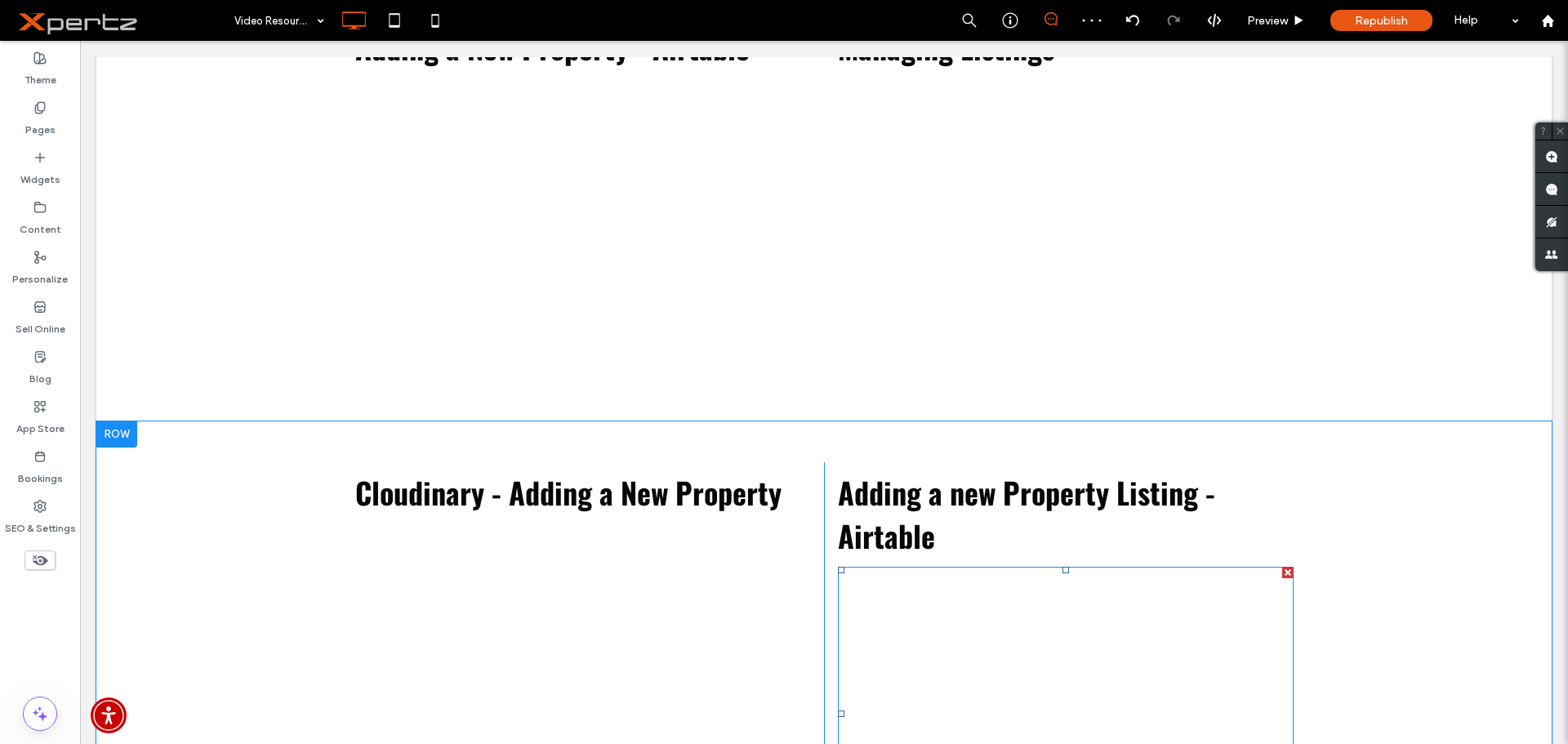
click at [1048, 657] on span at bounding box center [1065, 714] width 455 height 294
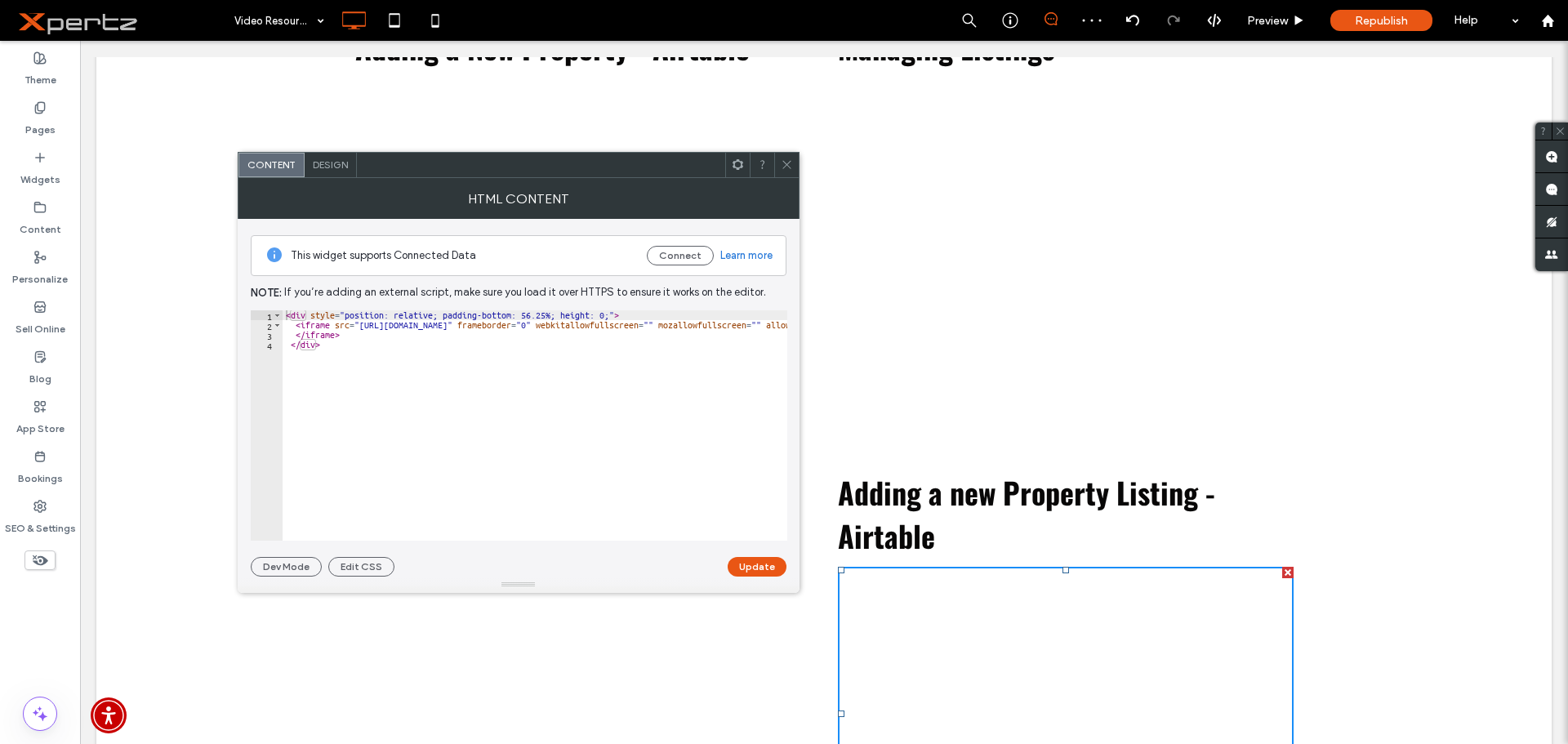
click at [789, 163] on icon at bounding box center [787, 164] width 13 height 13
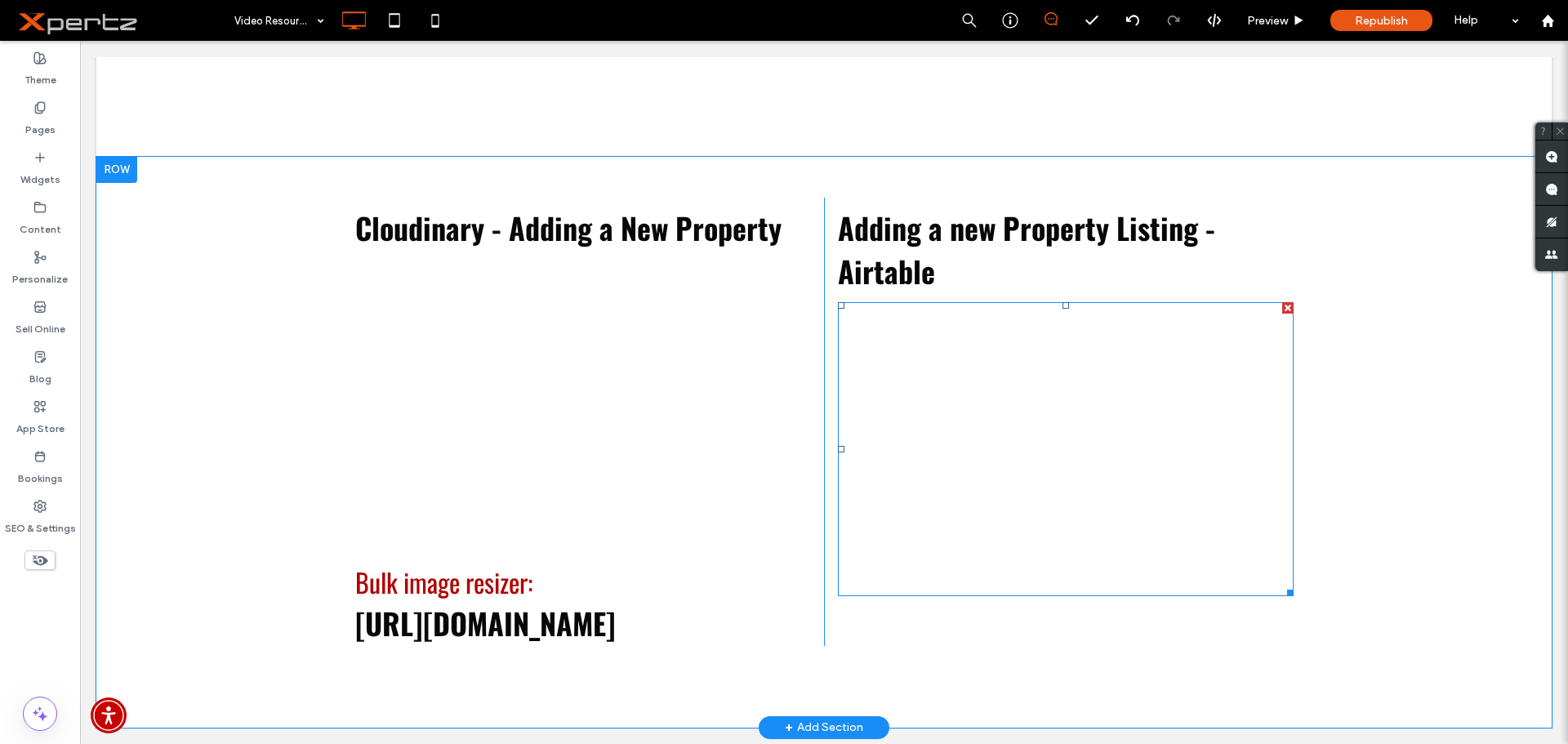
click at [1070, 475] on span at bounding box center [1065, 449] width 455 height 294
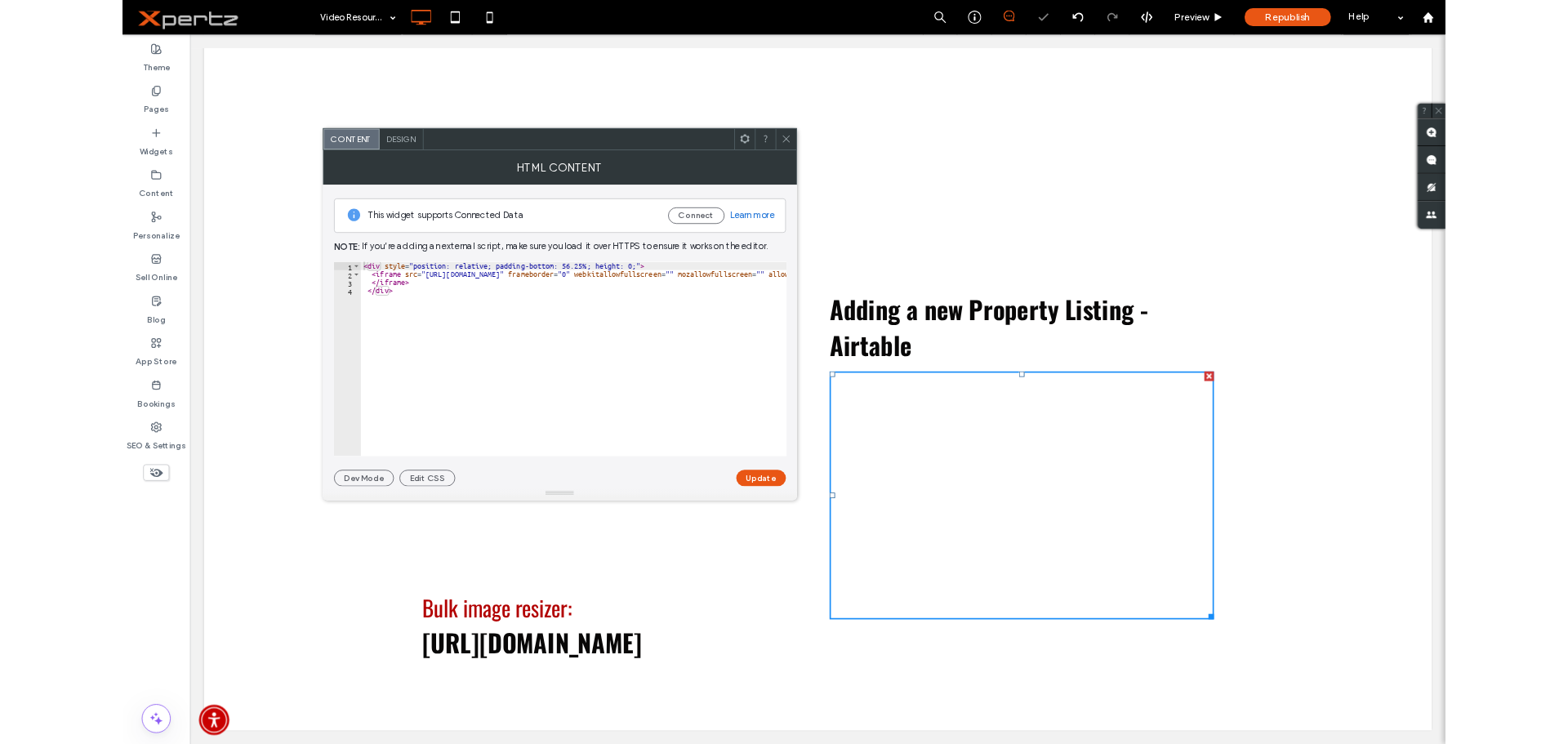
scroll to position [1586, 0]
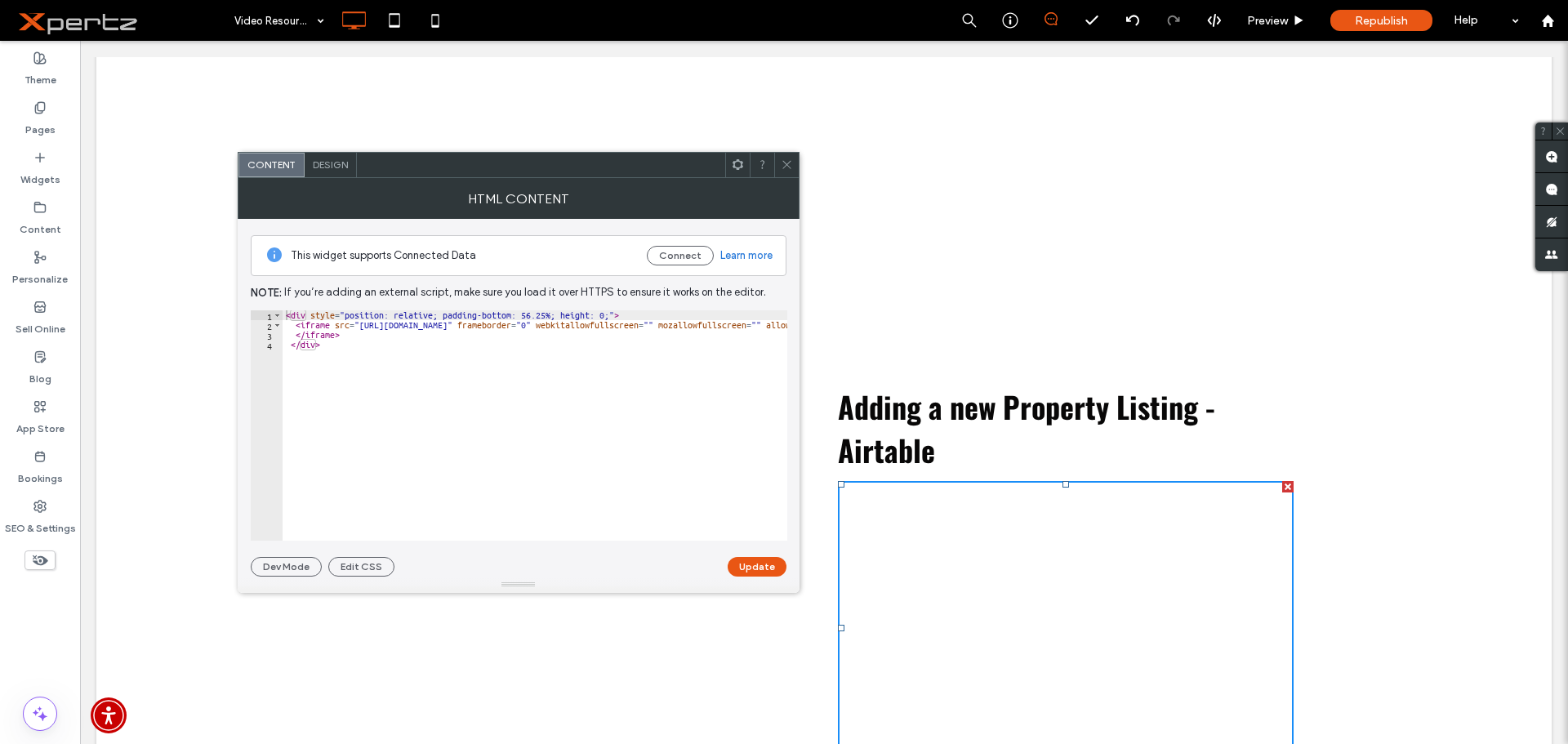
click at [783, 168] on icon at bounding box center [787, 164] width 13 height 13
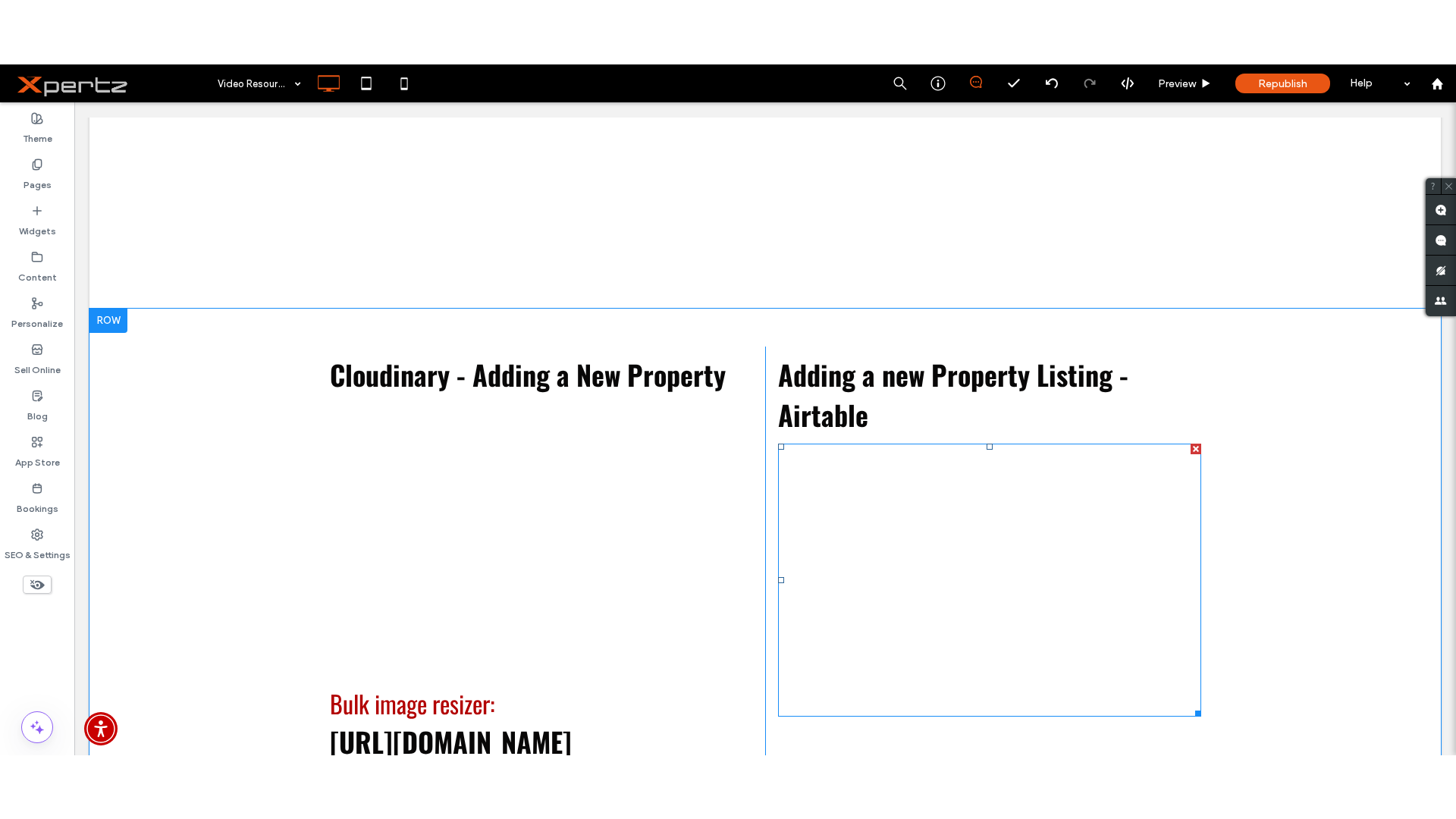
scroll to position [1548, 0]
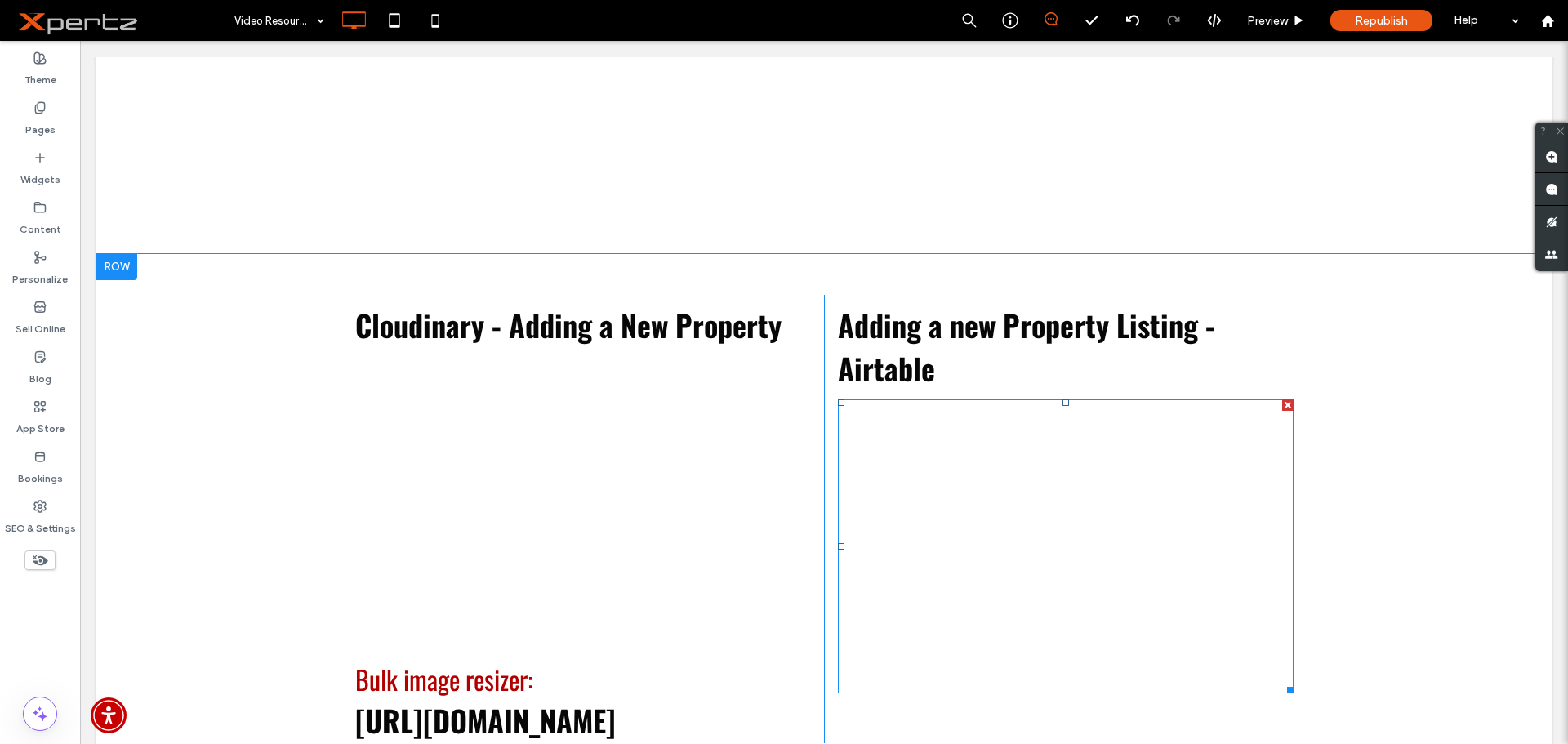
click at [998, 570] on span at bounding box center [1065, 546] width 455 height 294
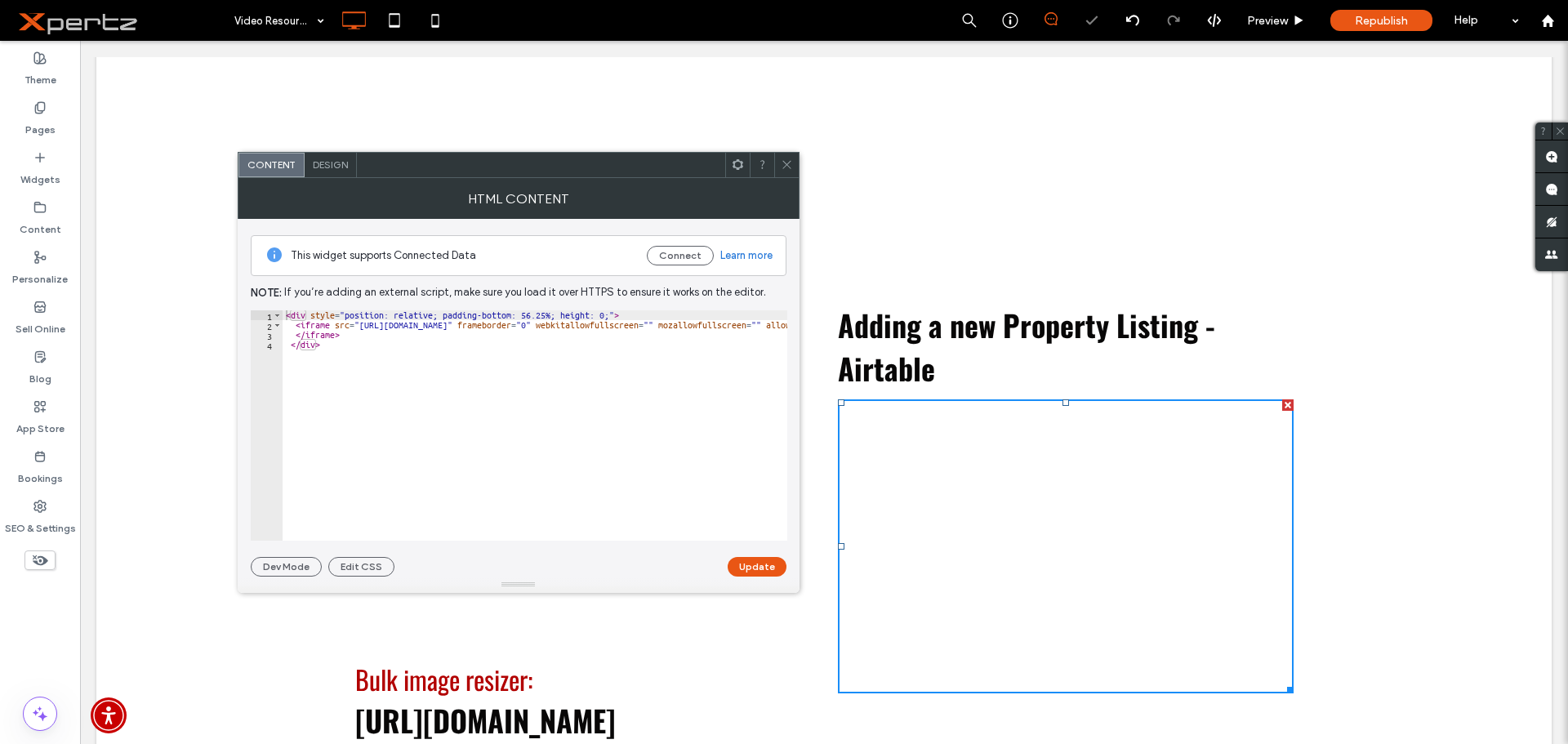
click at [781, 168] on icon at bounding box center [787, 164] width 13 height 13
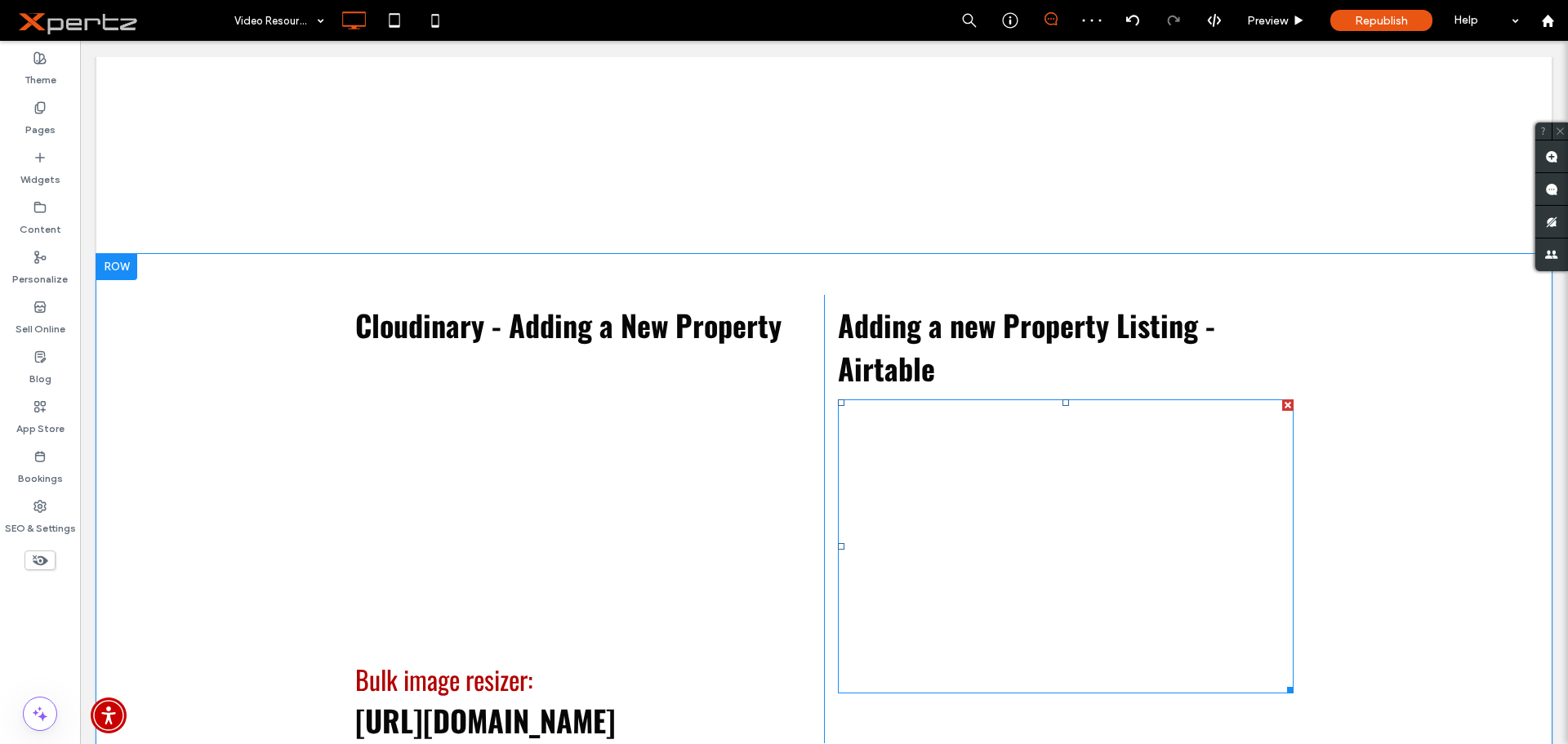
click at [1050, 530] on span at bounding box center [1065, 546] width 455 height 294
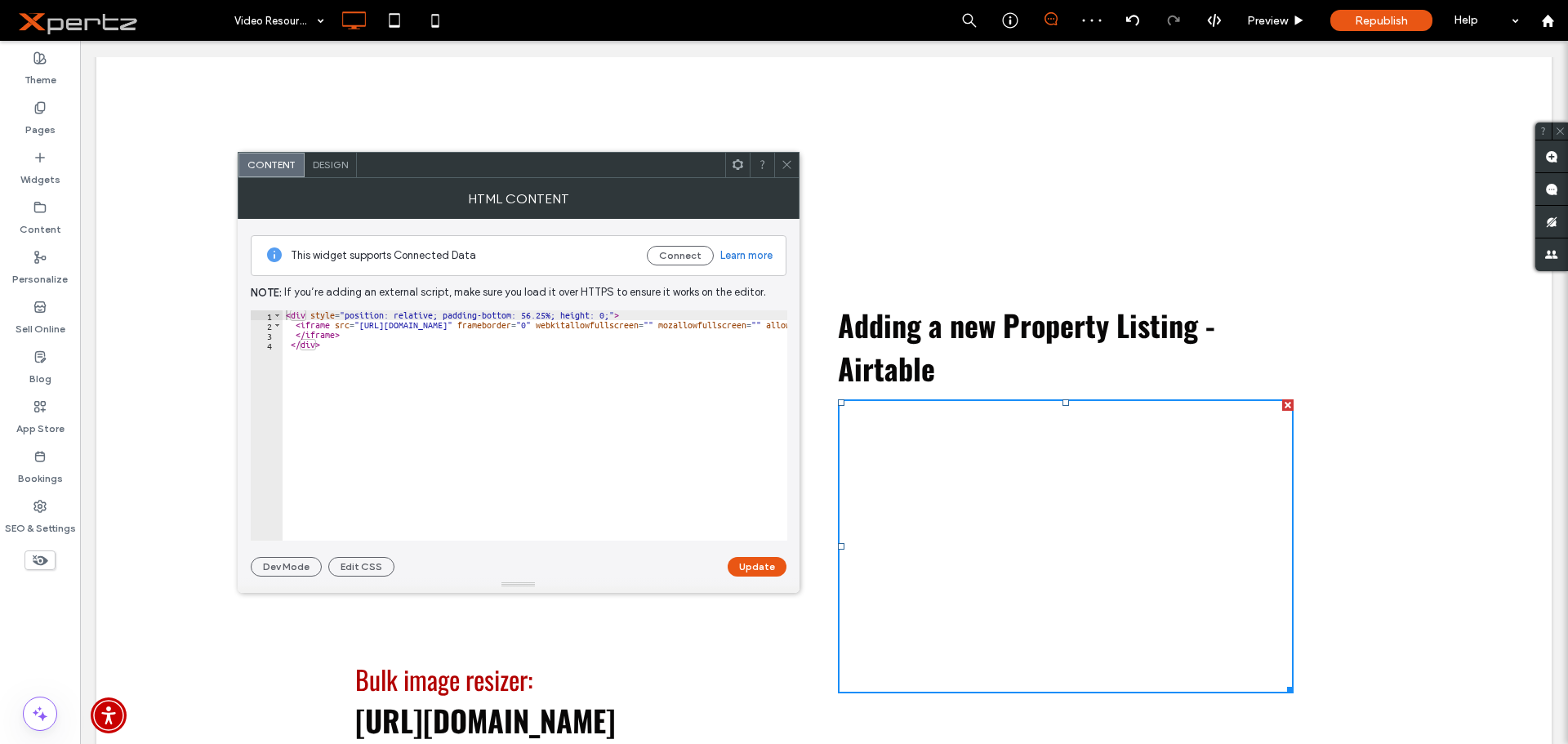
scroll to position [1586, 0]
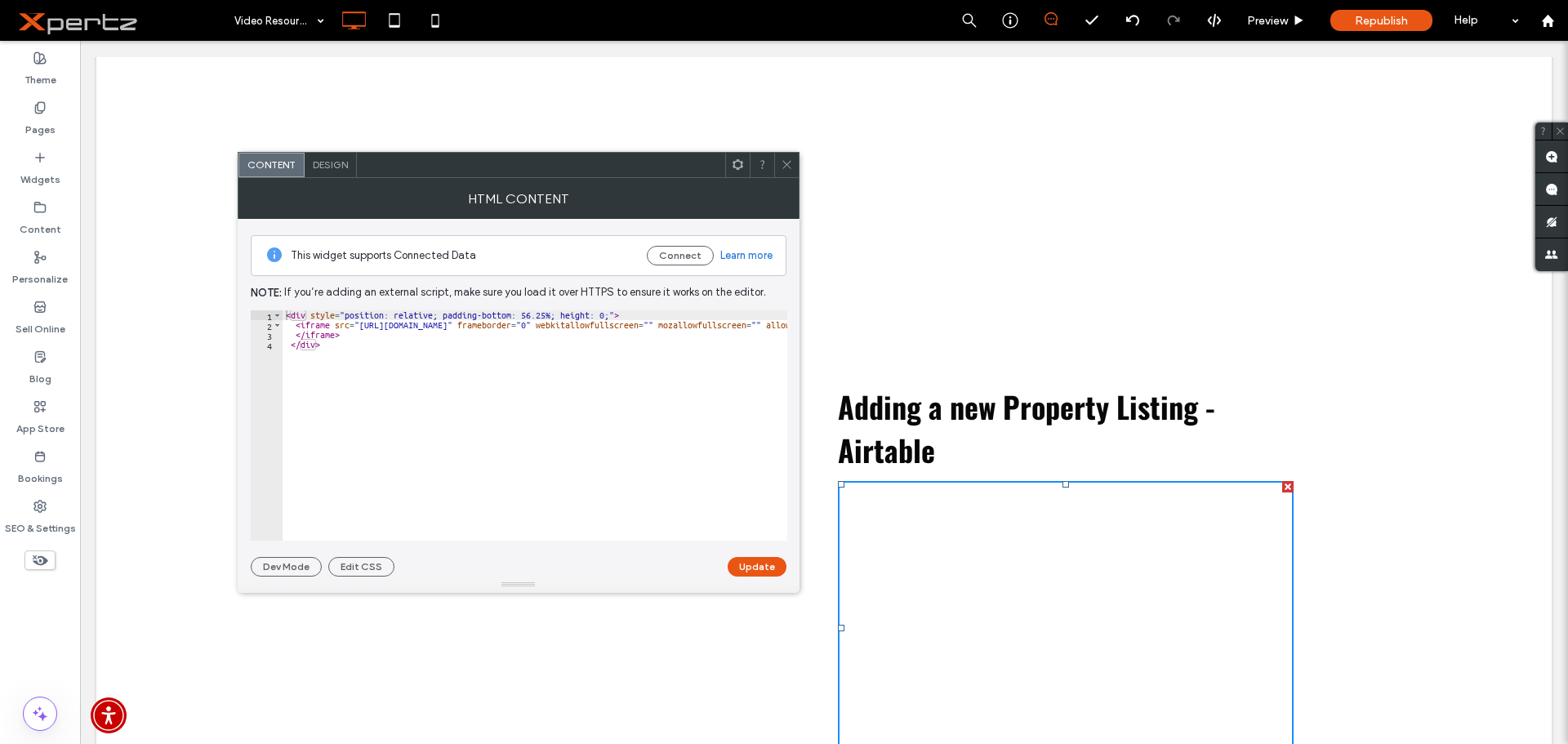
click at [789, 168] on use at bounding box center [786, 165] width 8 height 8
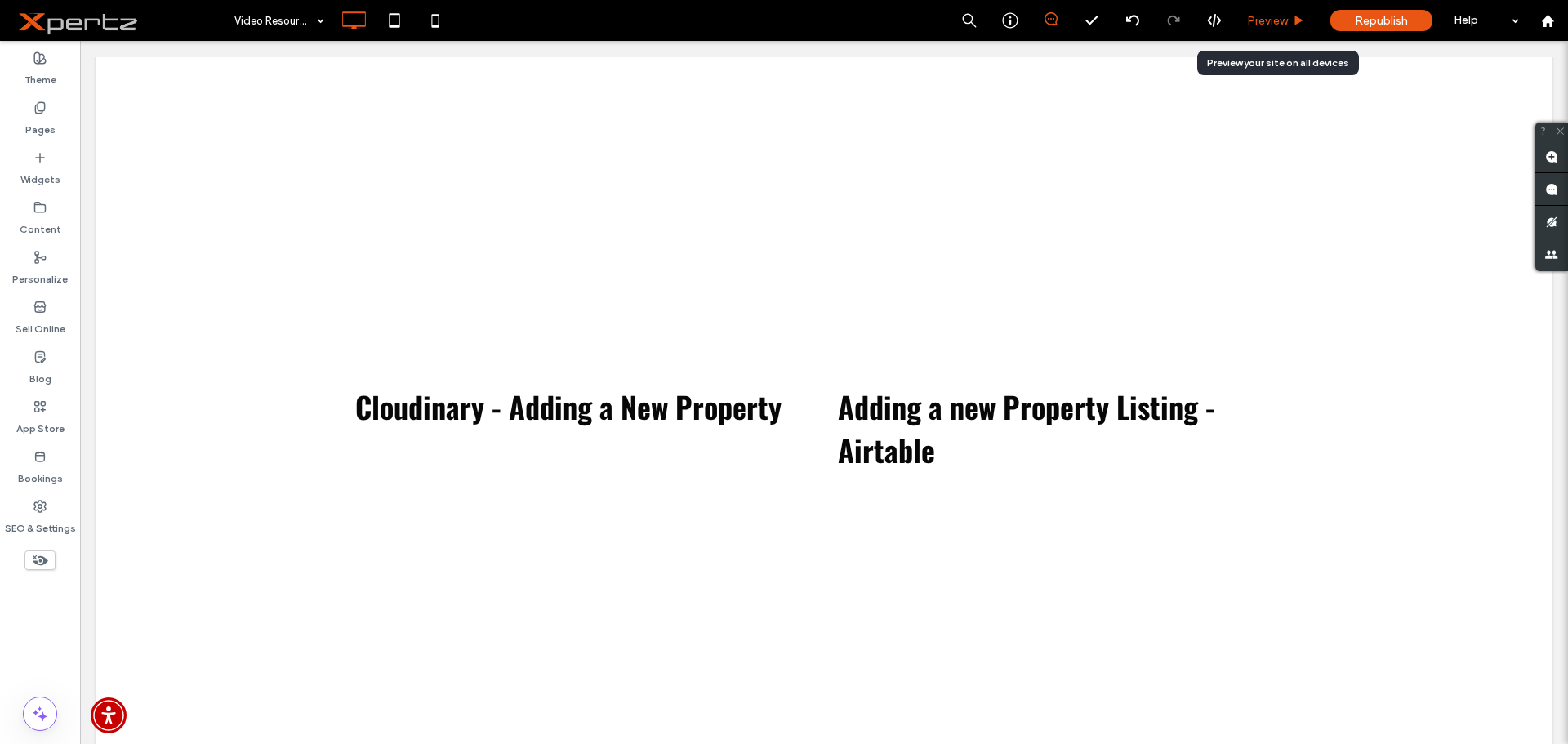
click at [1240, 26] on div "Preview" at bounding box center [1275, 21] width 83 height 14
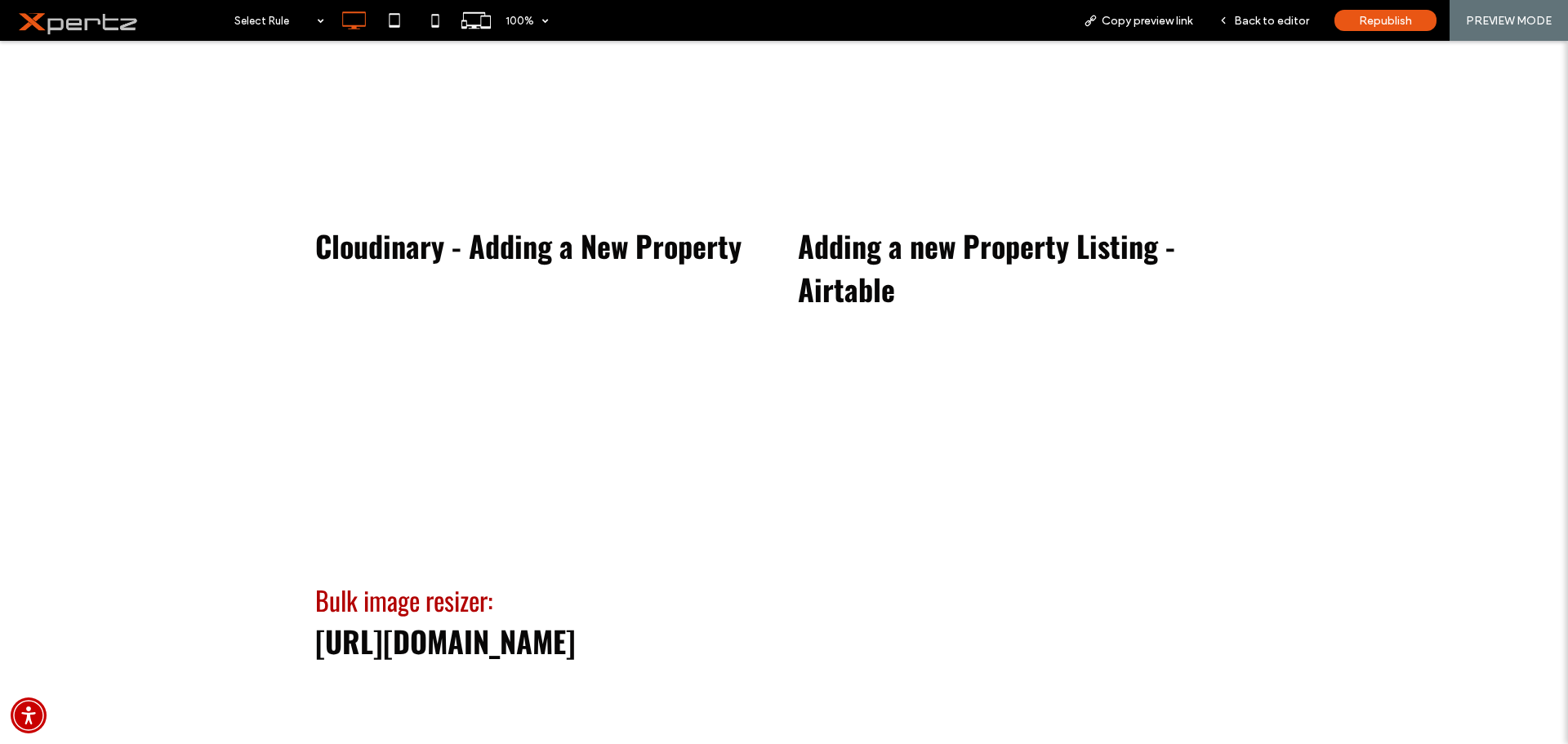
scroll to position [1733, 0]
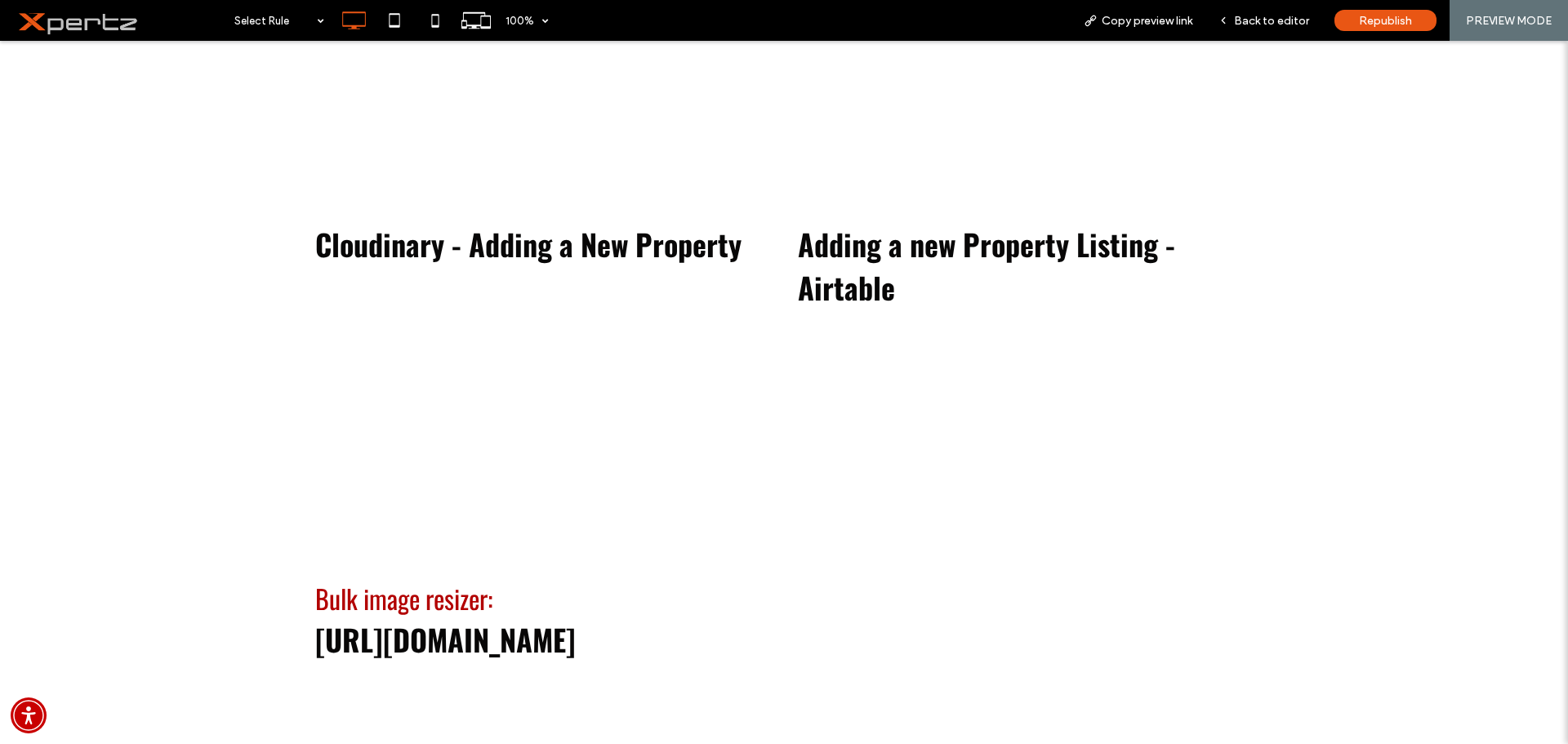
click at [1094, 268] on h2 "Adding a new Property Listing - Airtable" at bounding box center [1025, 265] width 455 height 87
drag, startPoint x: 1095, startPoint y: 322, endPoint x: 961, endPoint y: 609, distance: 316.7
click at [961, 609] on div at bounding box center [1025, 465] width 455 height 294
click at [886, 277] on span "Adding a new Property Listing - Airtable" at bounding box center [986, 265] width 378 height 87
click at [1277, 22] on span "Back to editor" at bounding box center [1271, 21] width 75 height 14
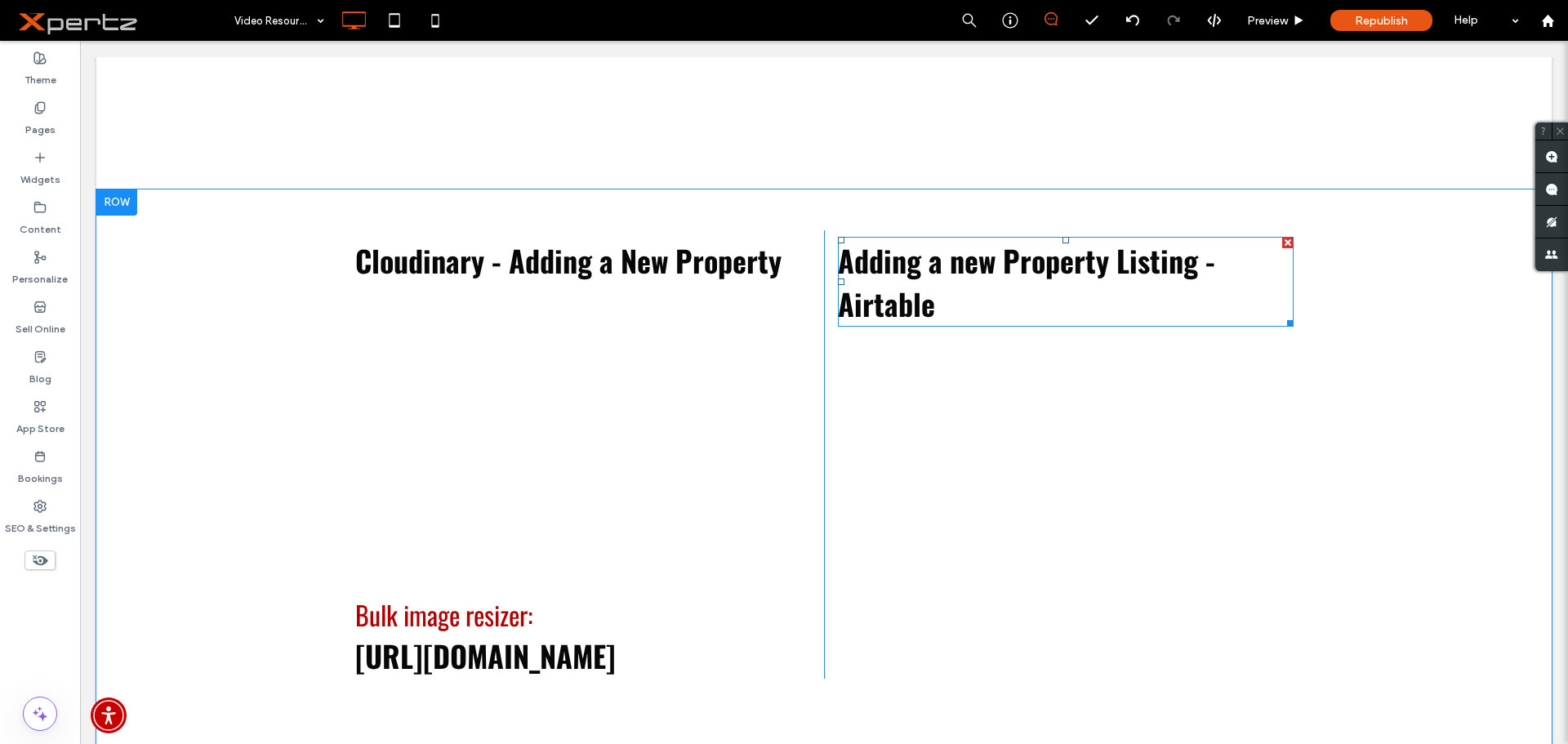
click at [1282, 244] on div at bounding box center [1288, 243] width 12 height 12
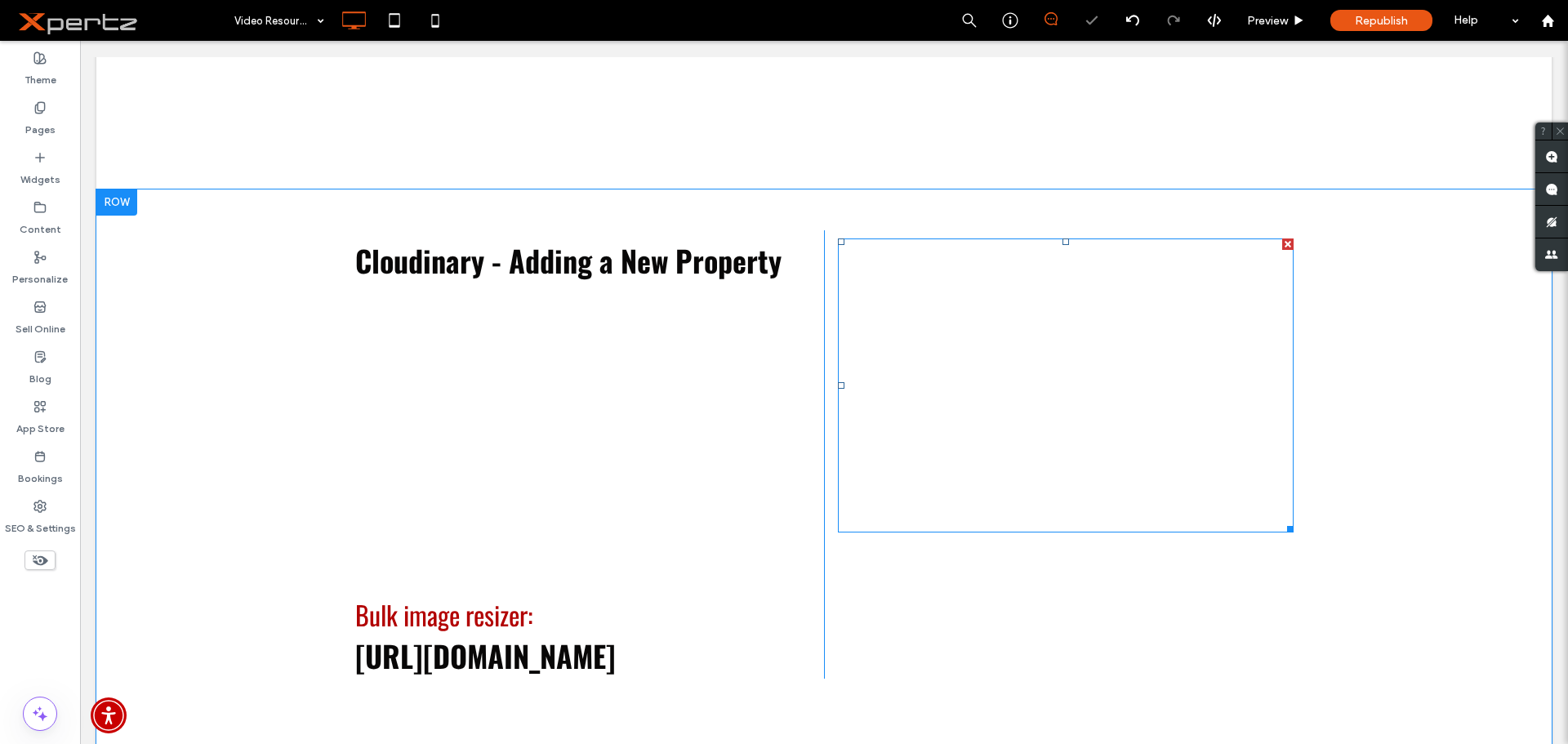
click at [1282, 246] on div at bounding box center [1288, 244] width 12 height 12
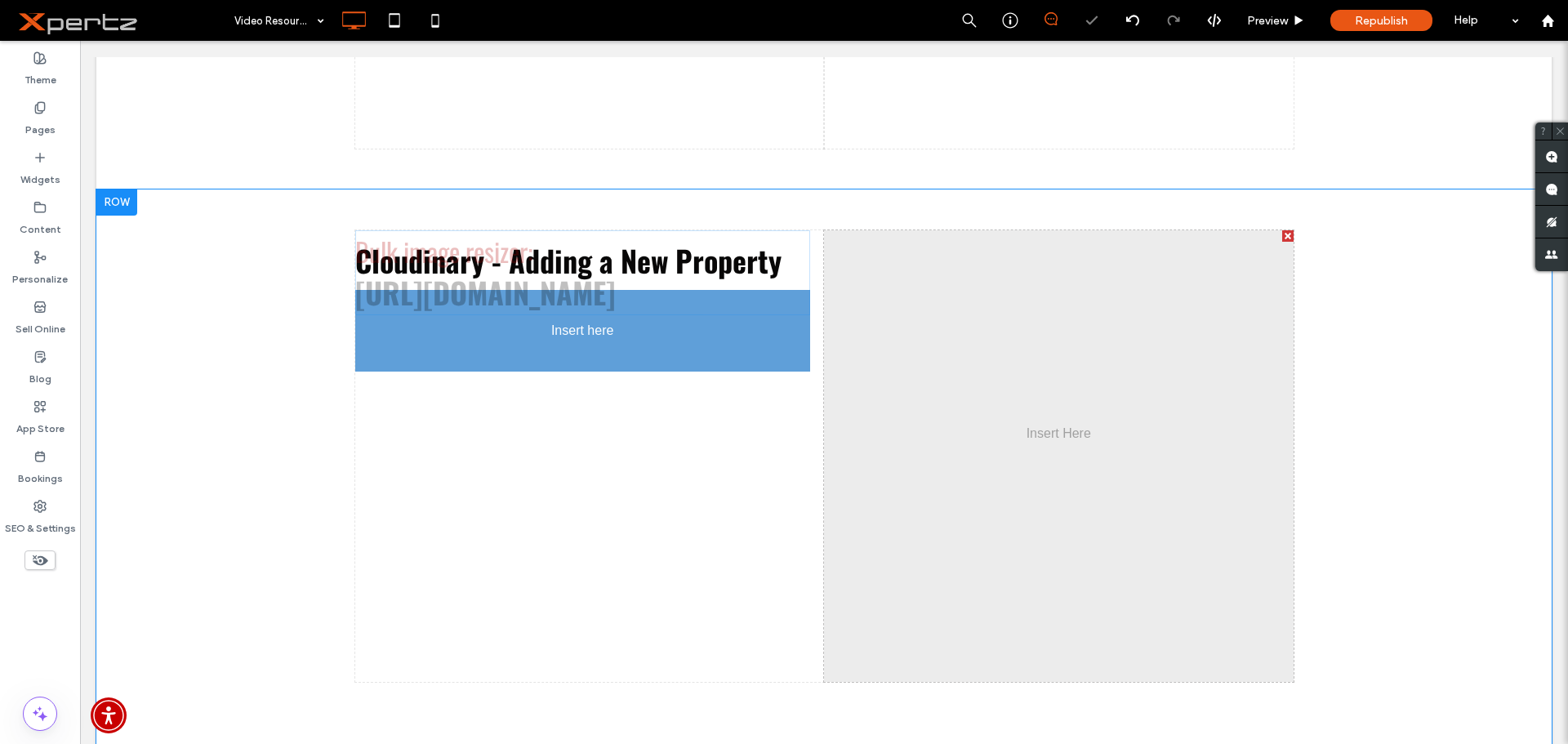
scroll to position [1681, 0]
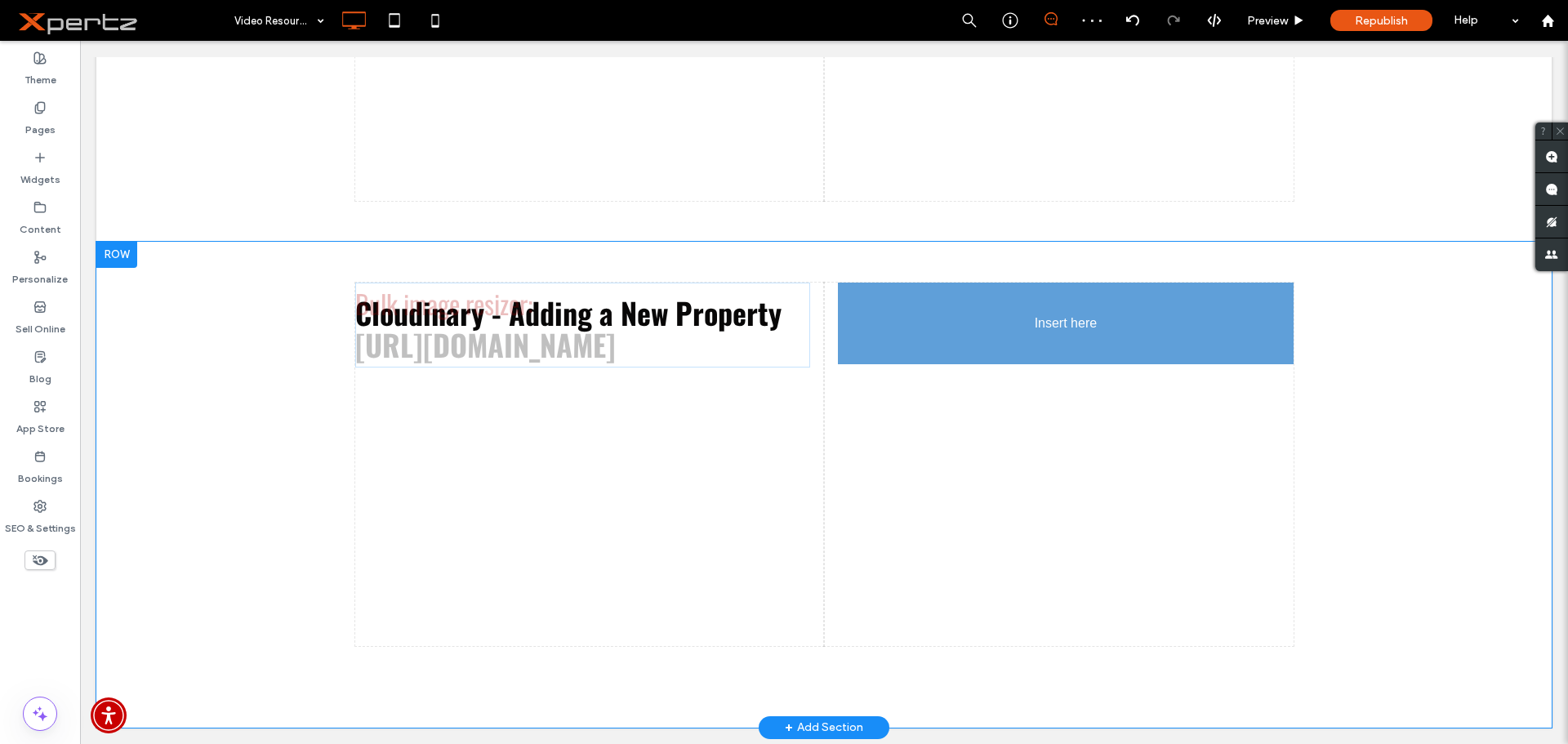
drag, startPoint x: 506, startPoint y: 618, endPoint x: 1015, endPoint y: 381, distance: 561.5
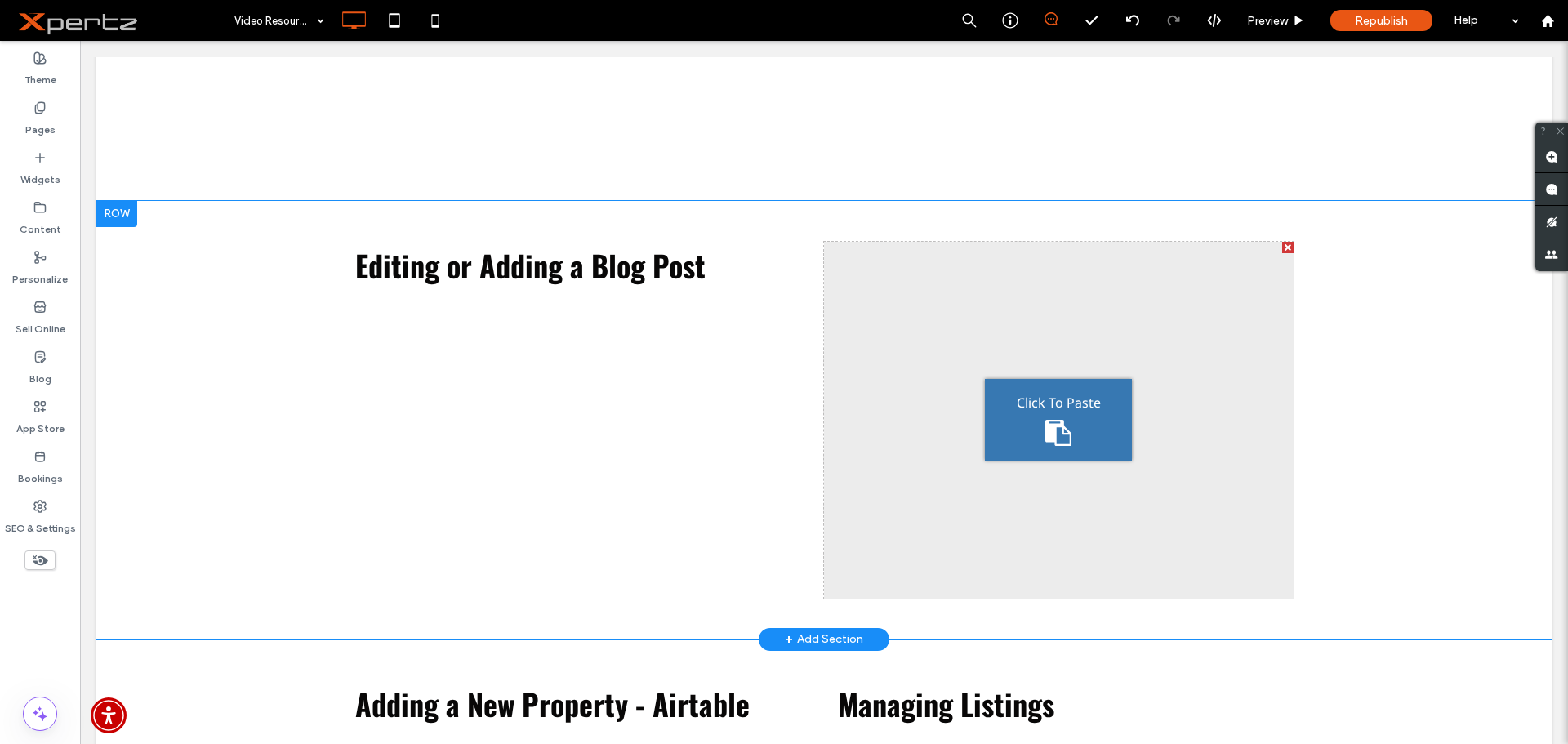
scroll to position [837, 0]
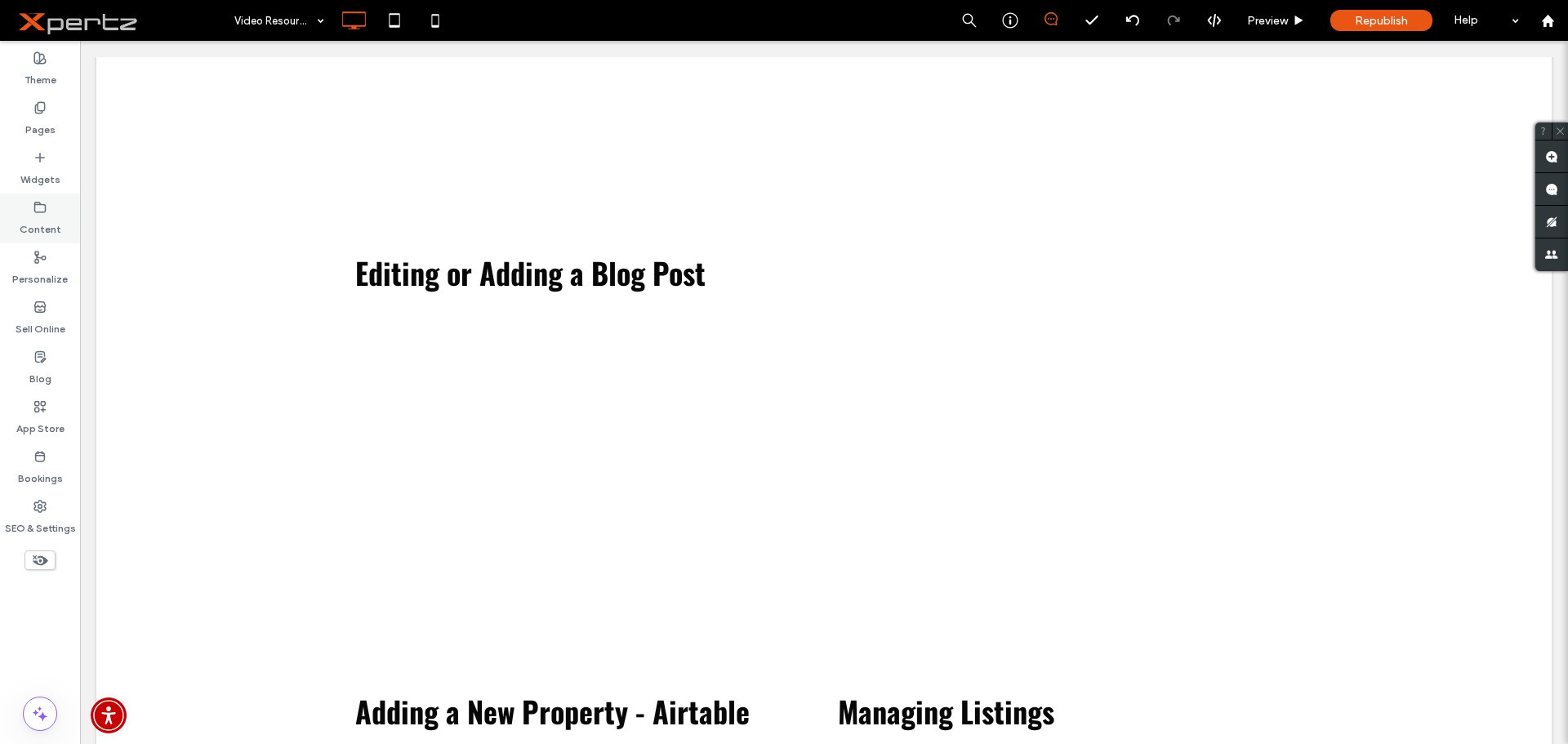
click at [33, 226] on label "Content" at bounding box center [41, 225] width 42 height 23
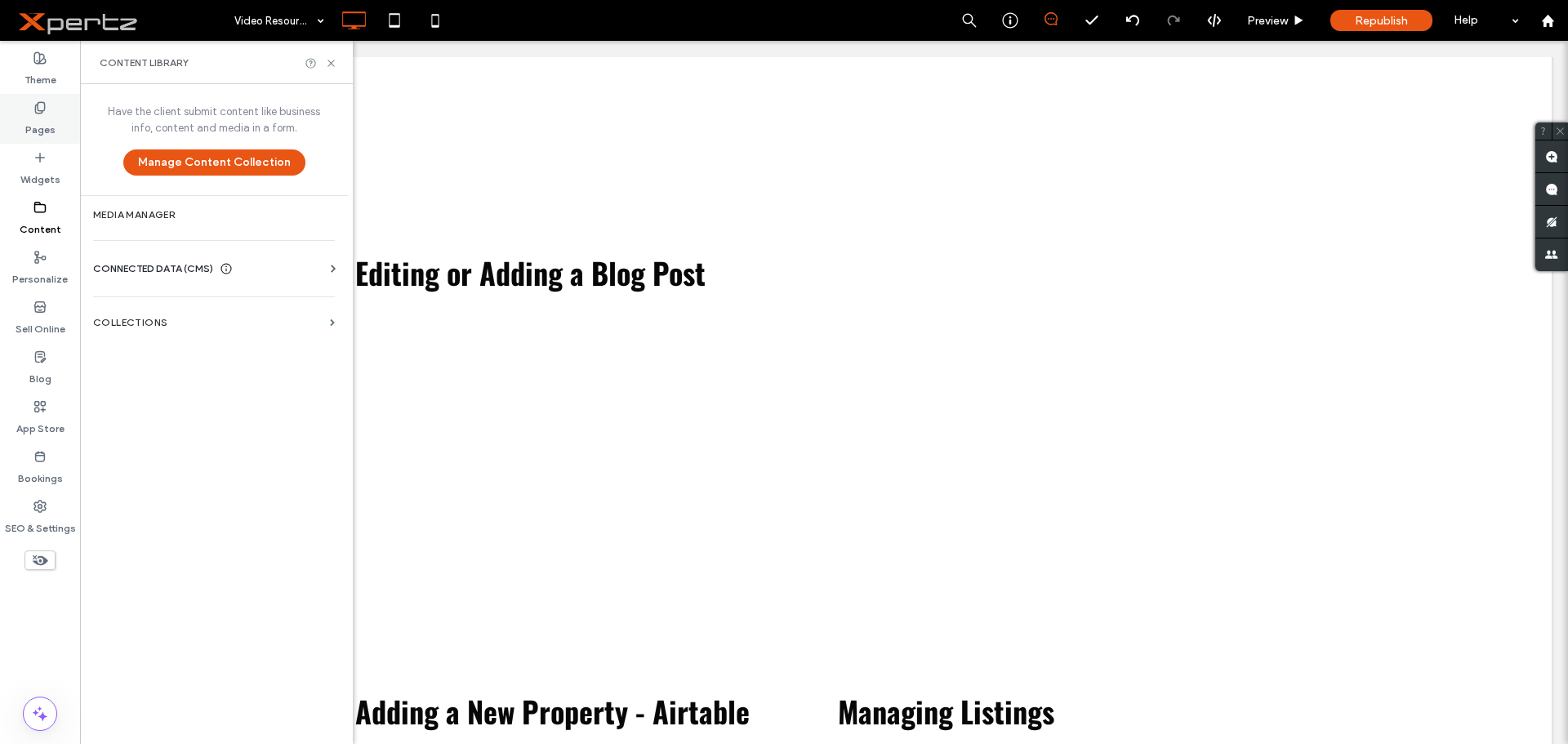
click at [37, 129] on label "Pages" at bounding box center [40, 125] width 30 height 23
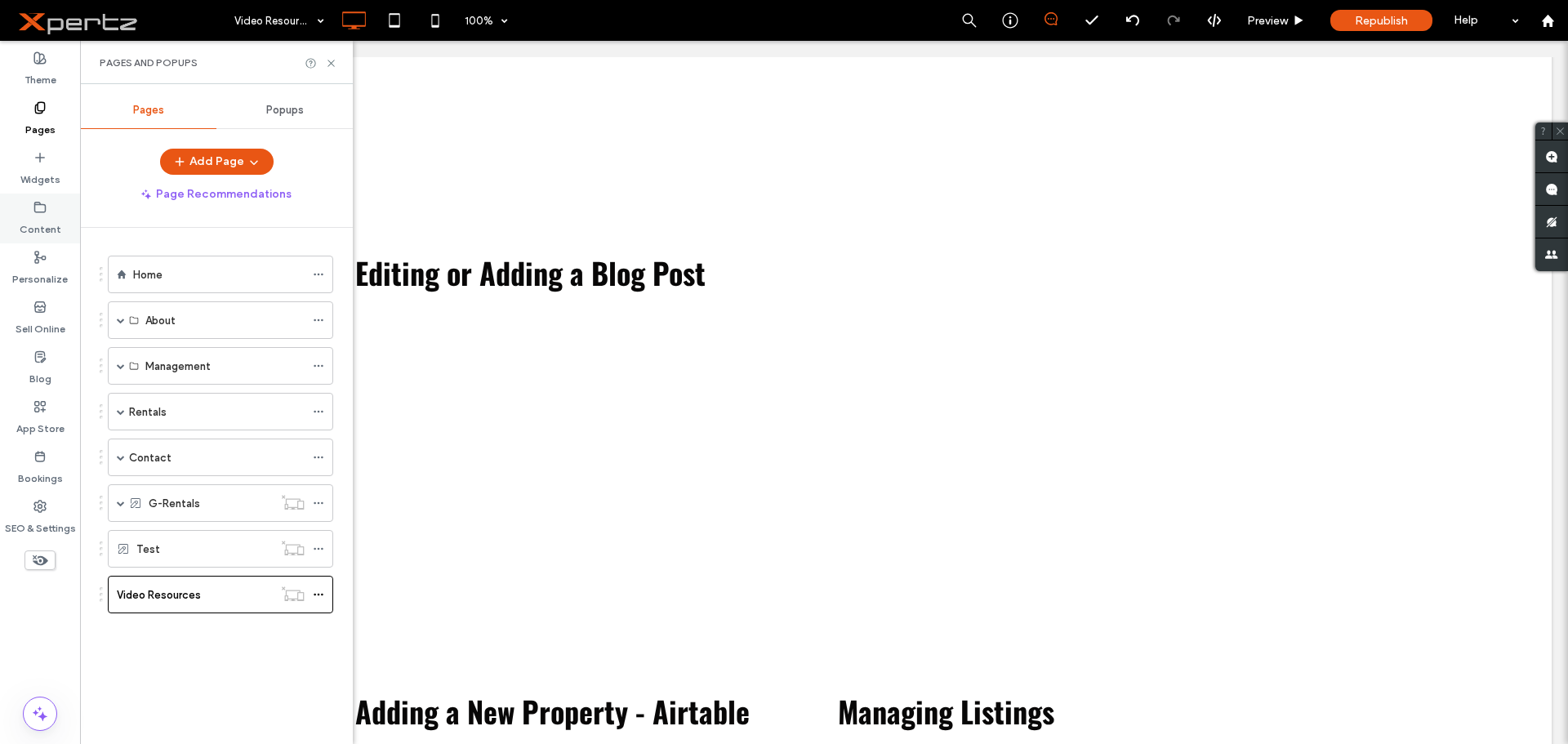
drag, startPoint x: 41, startPoint y: 174, endPoint x: 53, endPoint y: 203, distance: 31.4
click at [41, 175] on label "Widgets" at bounding box center [40, 175] width 40 height 23
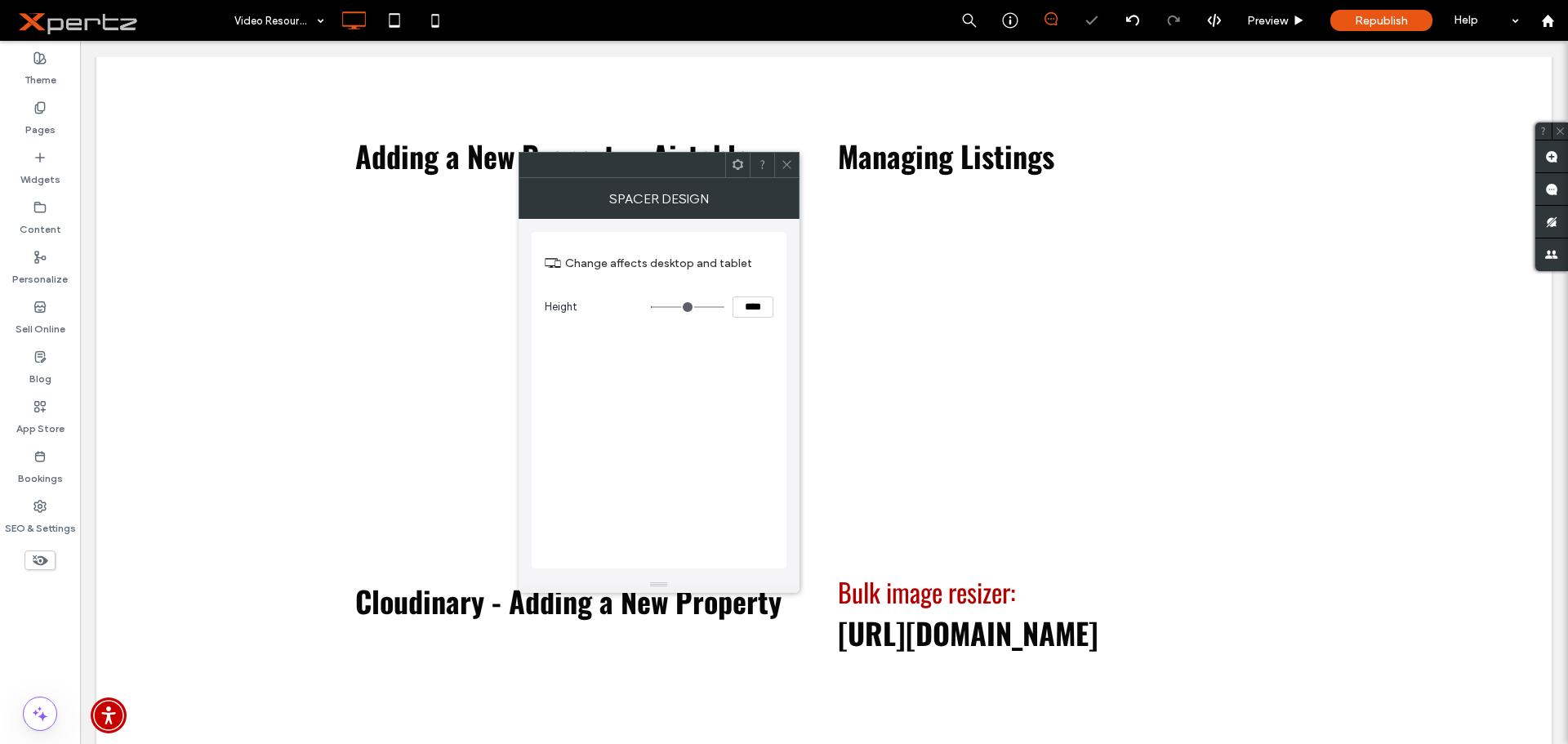
scroll to position [1681, 0]
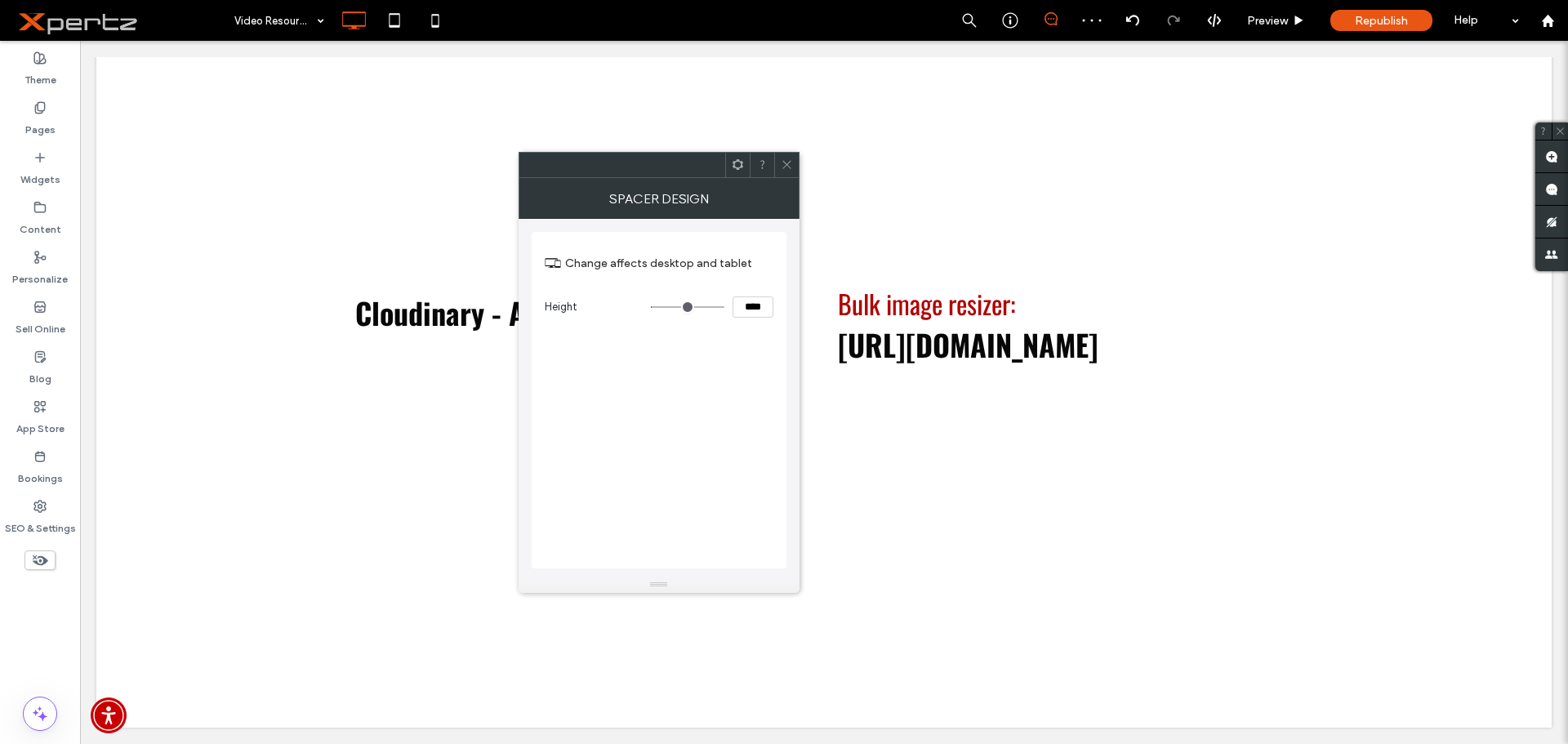
drag, startPoint x: 787, startPoint y: 162, endPoint x: 796, endPoint y: 158, distance: 9.8
click at [787, 163] on icon at bounding box center [787, 164] width 13 height 13
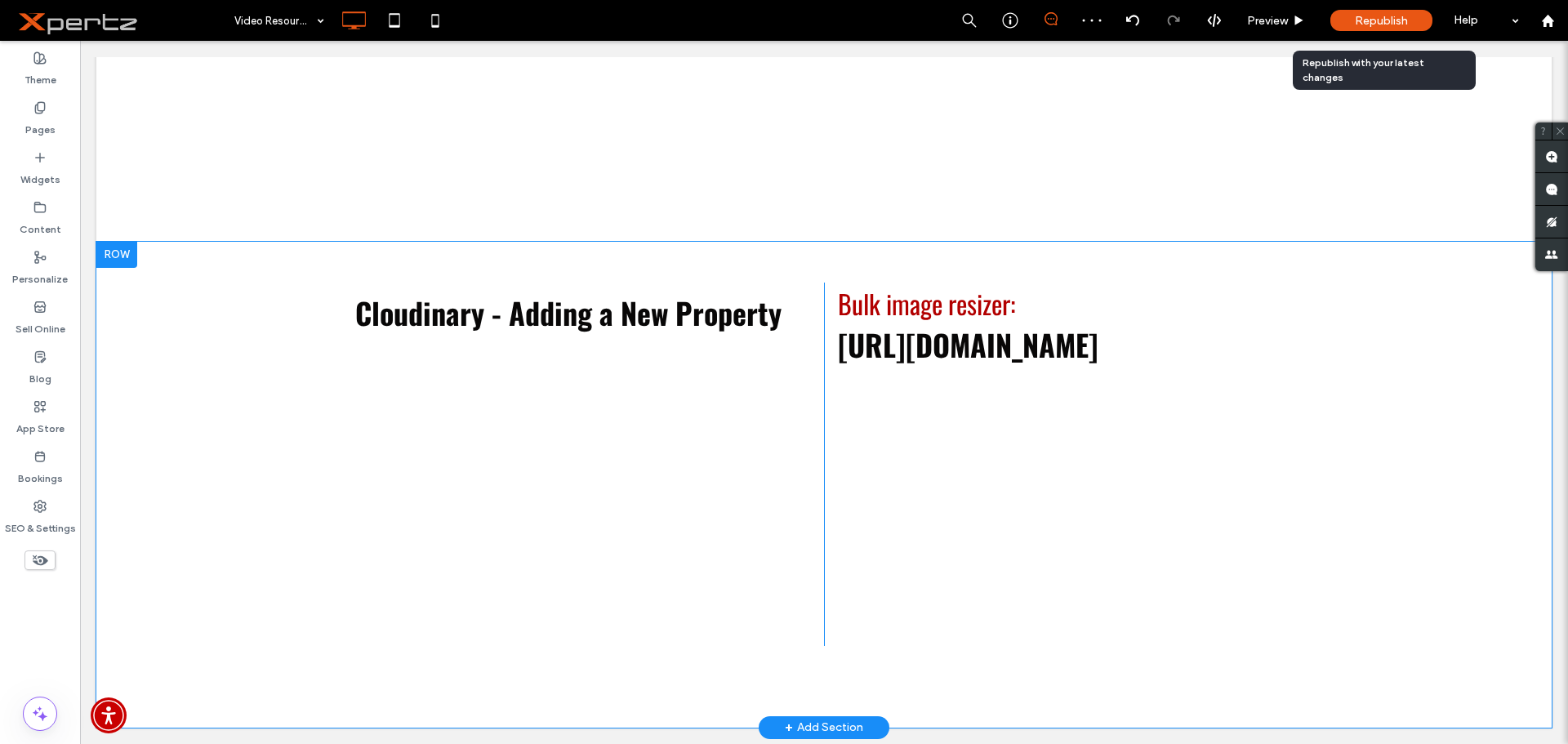
click at [1372, 18] on div "Republish" at bounding box center [1381, 20] width 102 height 21
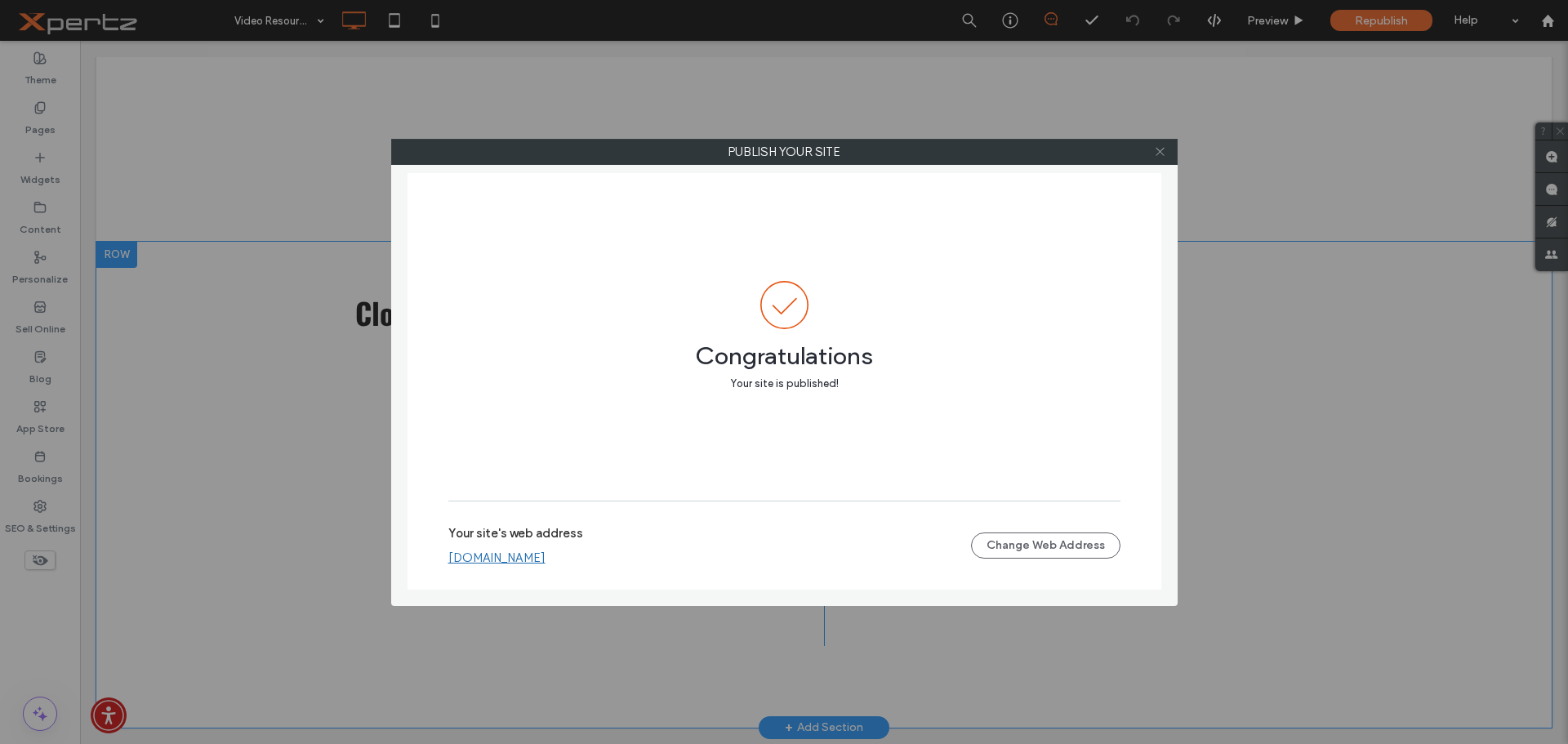
click at [1158, 151] on icon at bounding box center [1160, 151] width 13 height 13
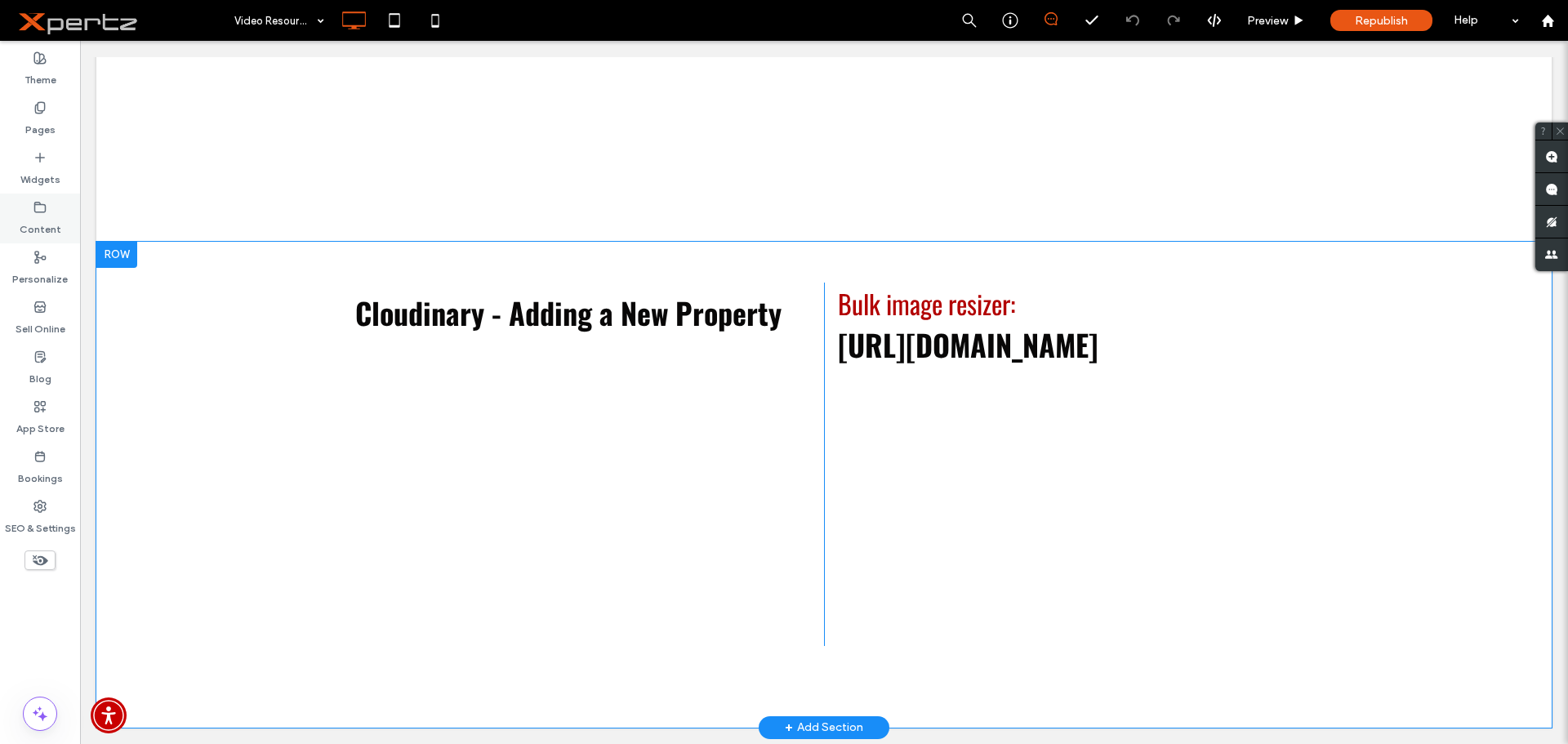
click at [30, 221] on label "Content" at bounding box center [41, 225] width 42 height 23
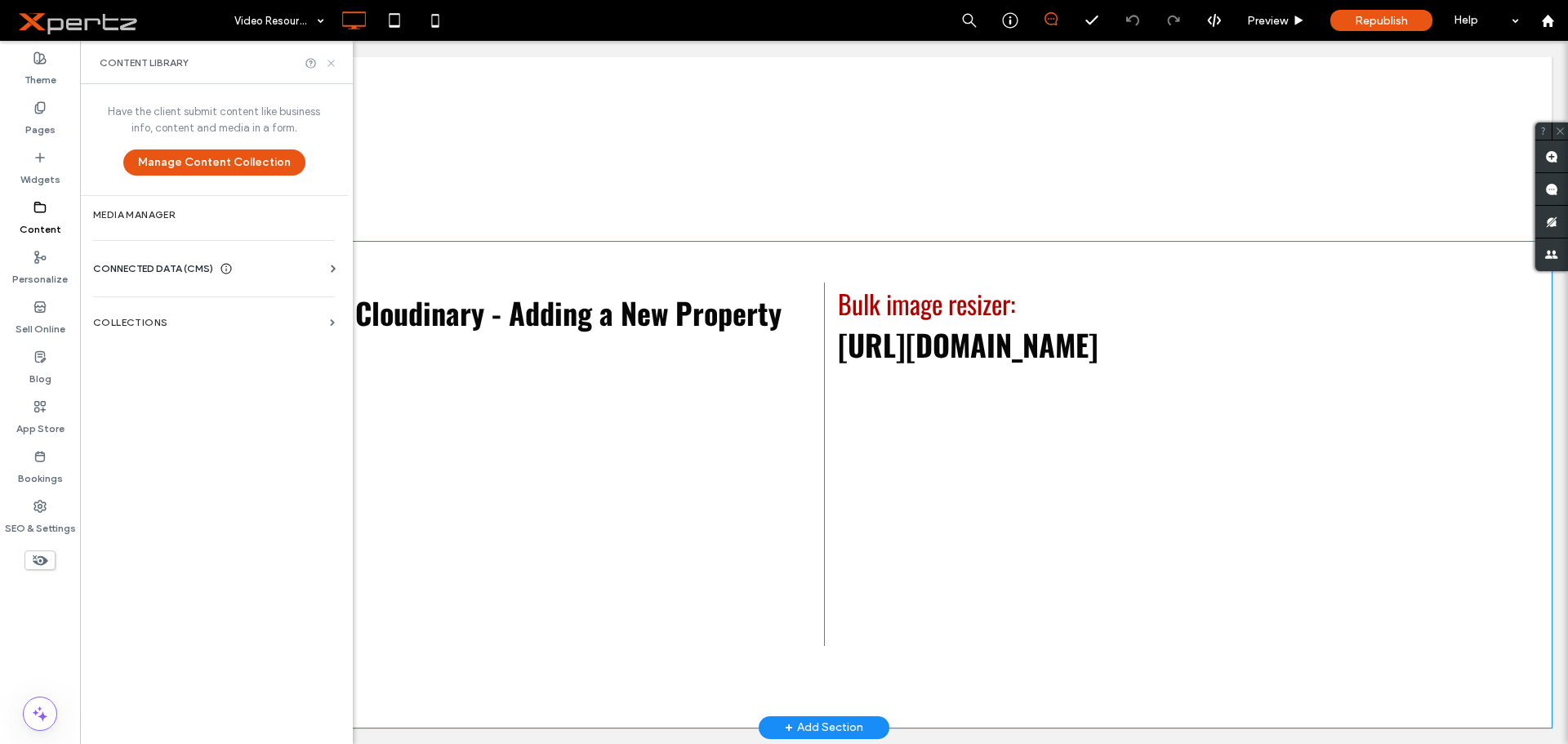
click at [332, 58] on icon at bounding box center [331, 63] width 13 height 13
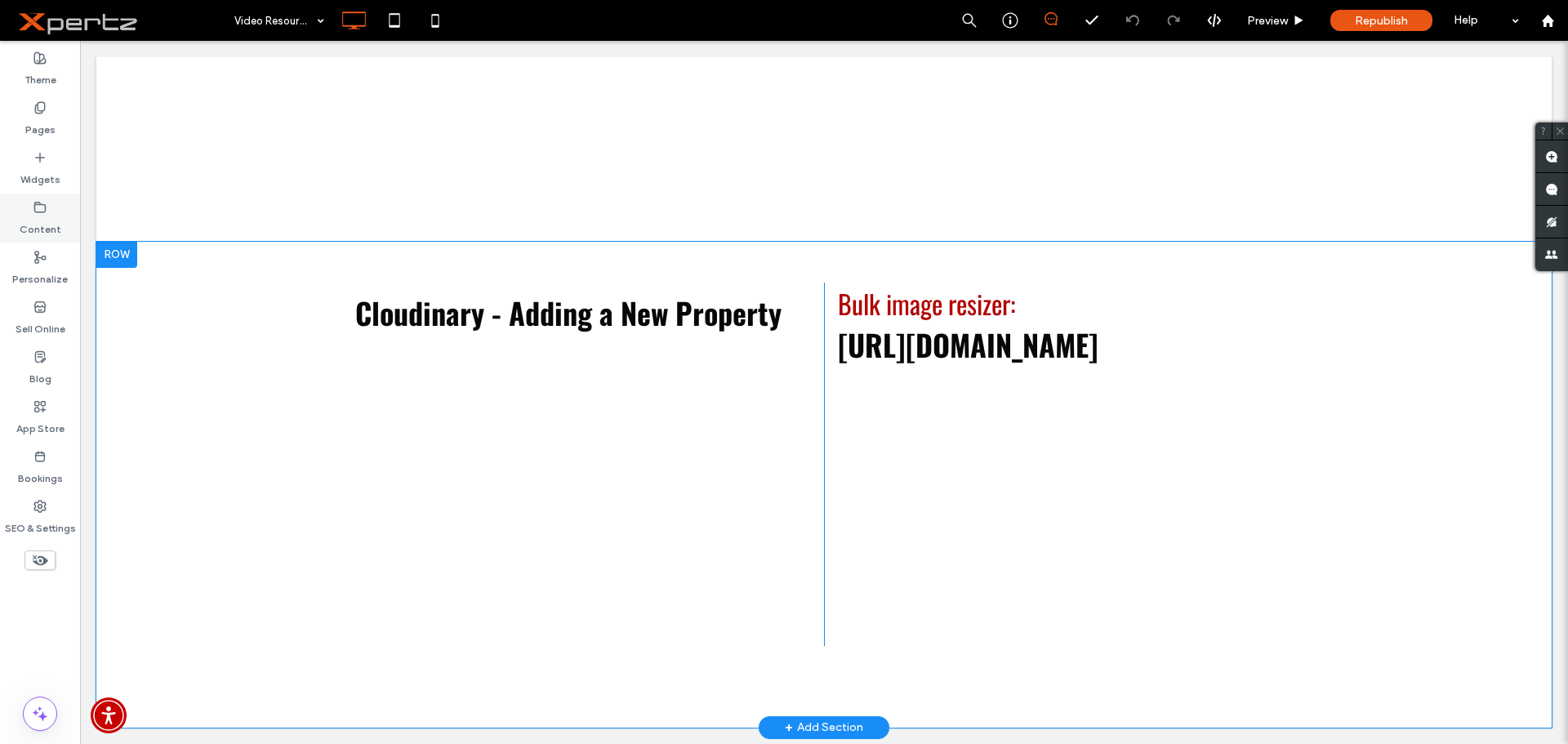
click at [39, 221] on label "Content" at bounding box center [41, 225] width 42 height 23
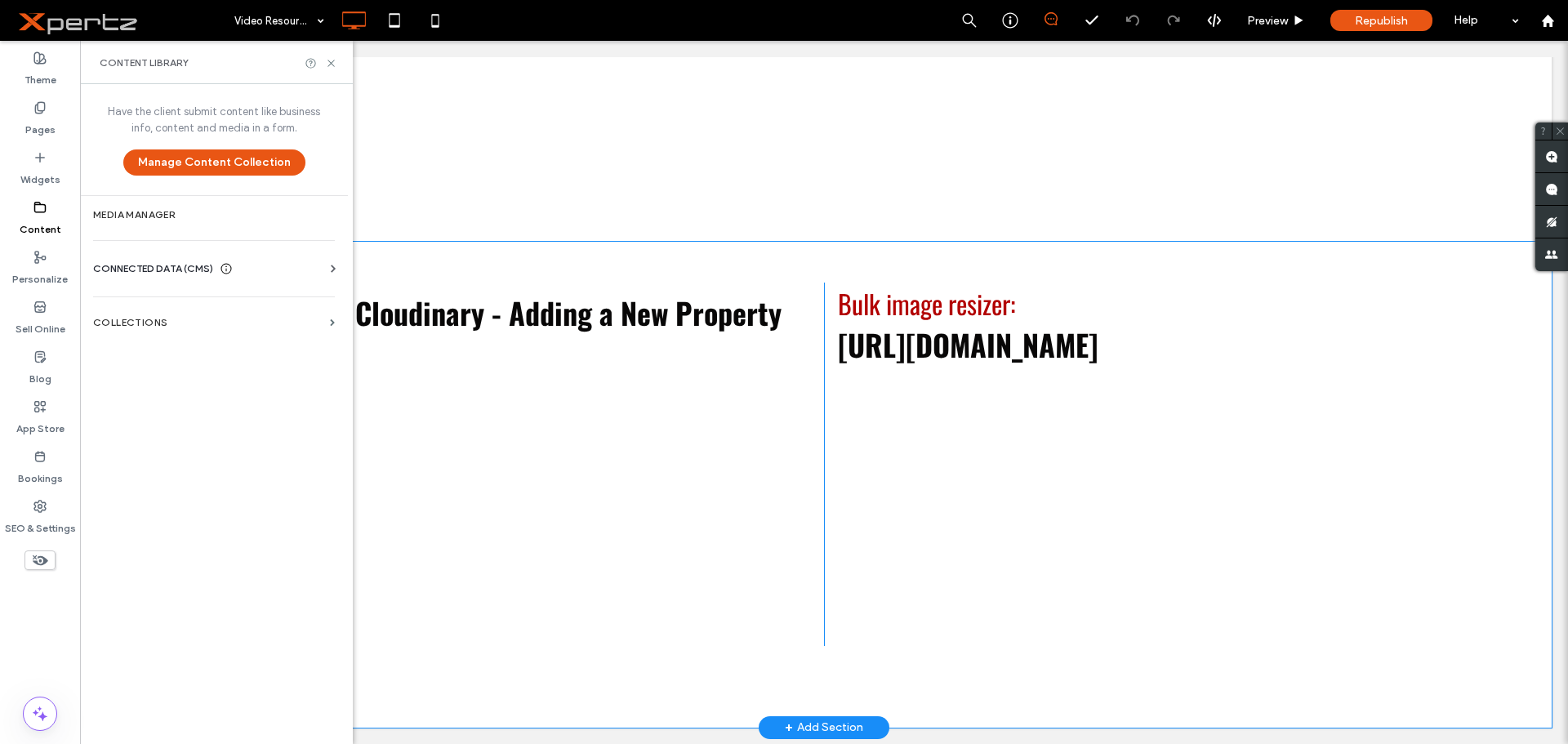
click at [43, 182] on label "Widgets" at bounding box center [40, 175] width 40 height 23
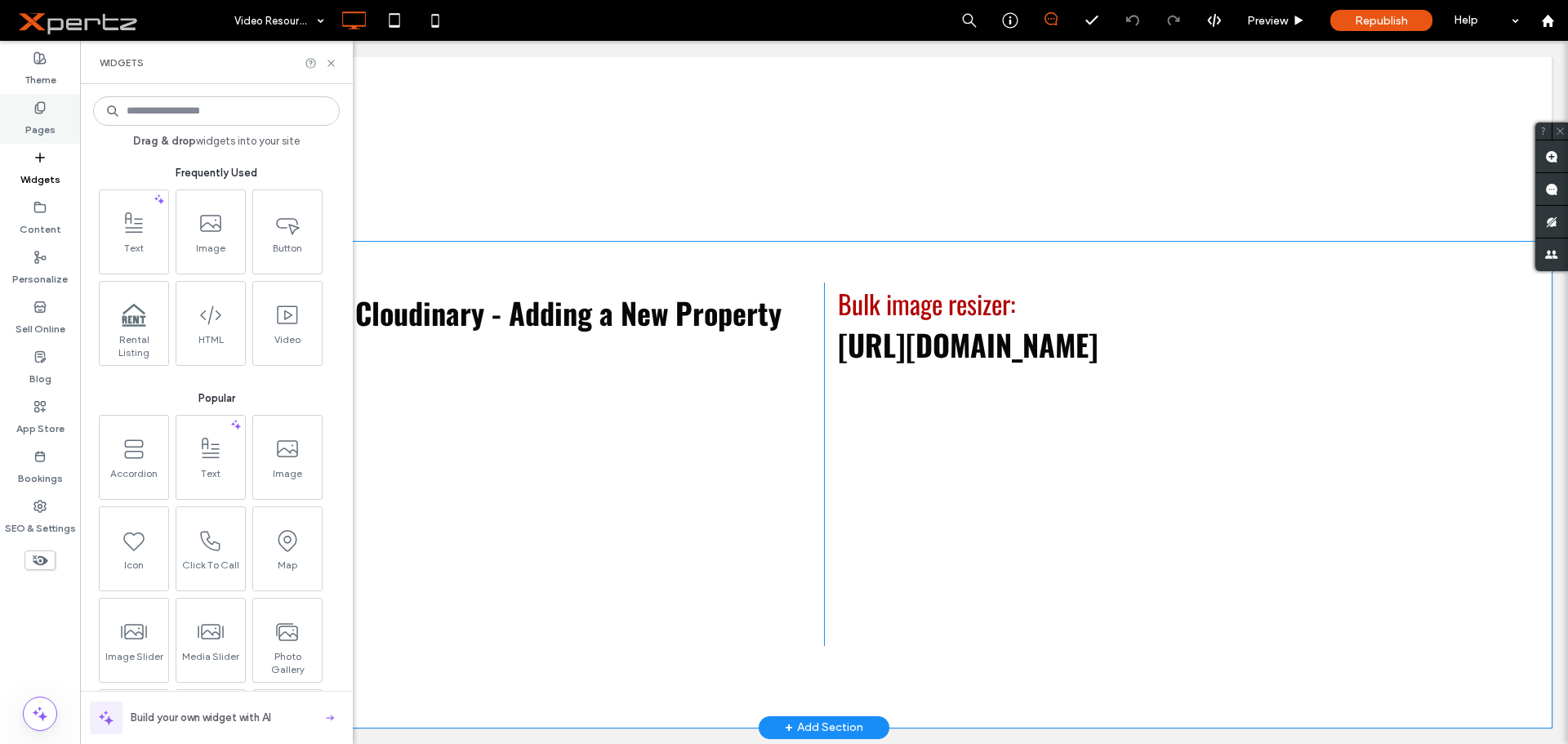
click at [48, 109] on div "Pages" at bounding box center [40, 119] width 80 height 50
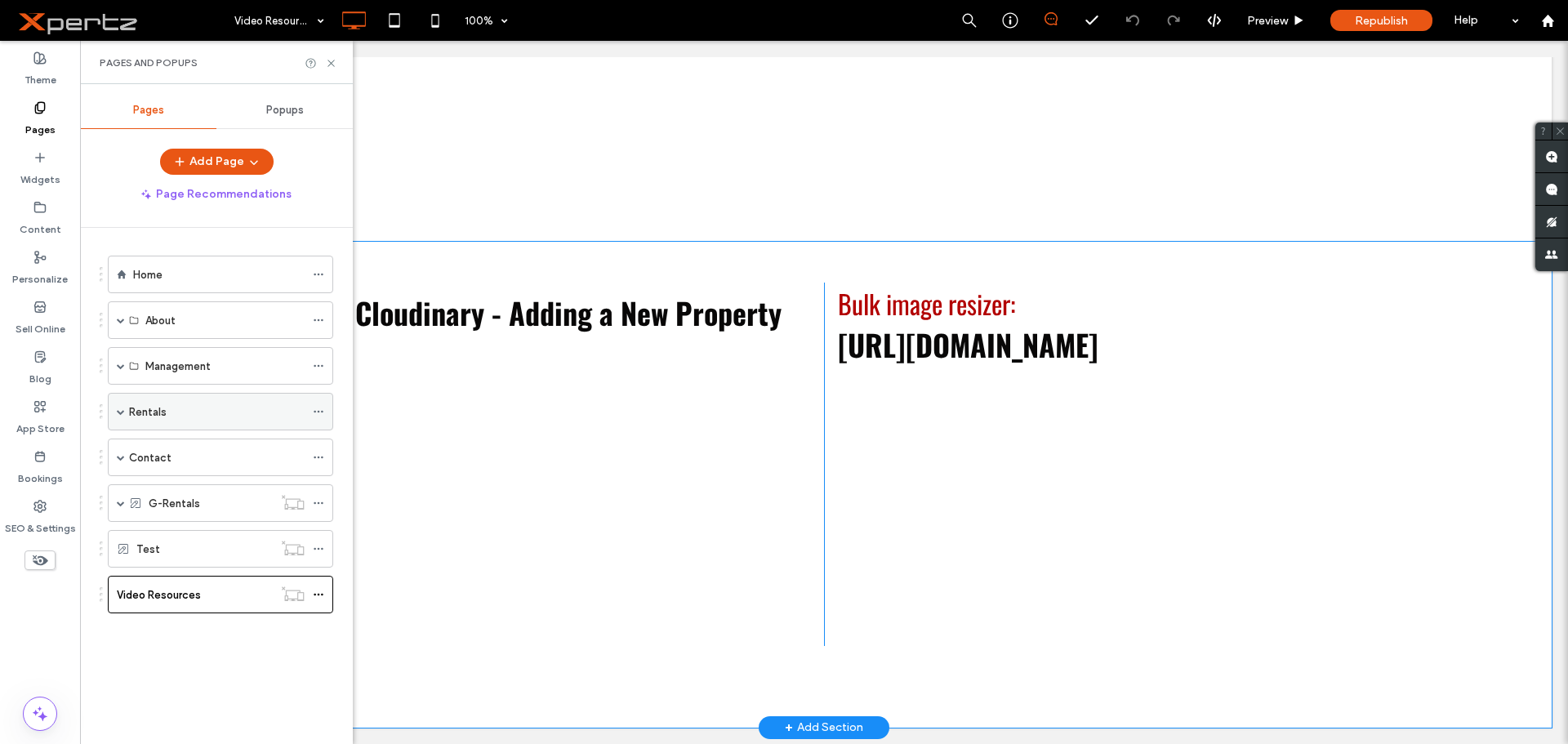
click at [158, 417] on label "Rentals" at bounding box center [148, 412] width 38 height 28
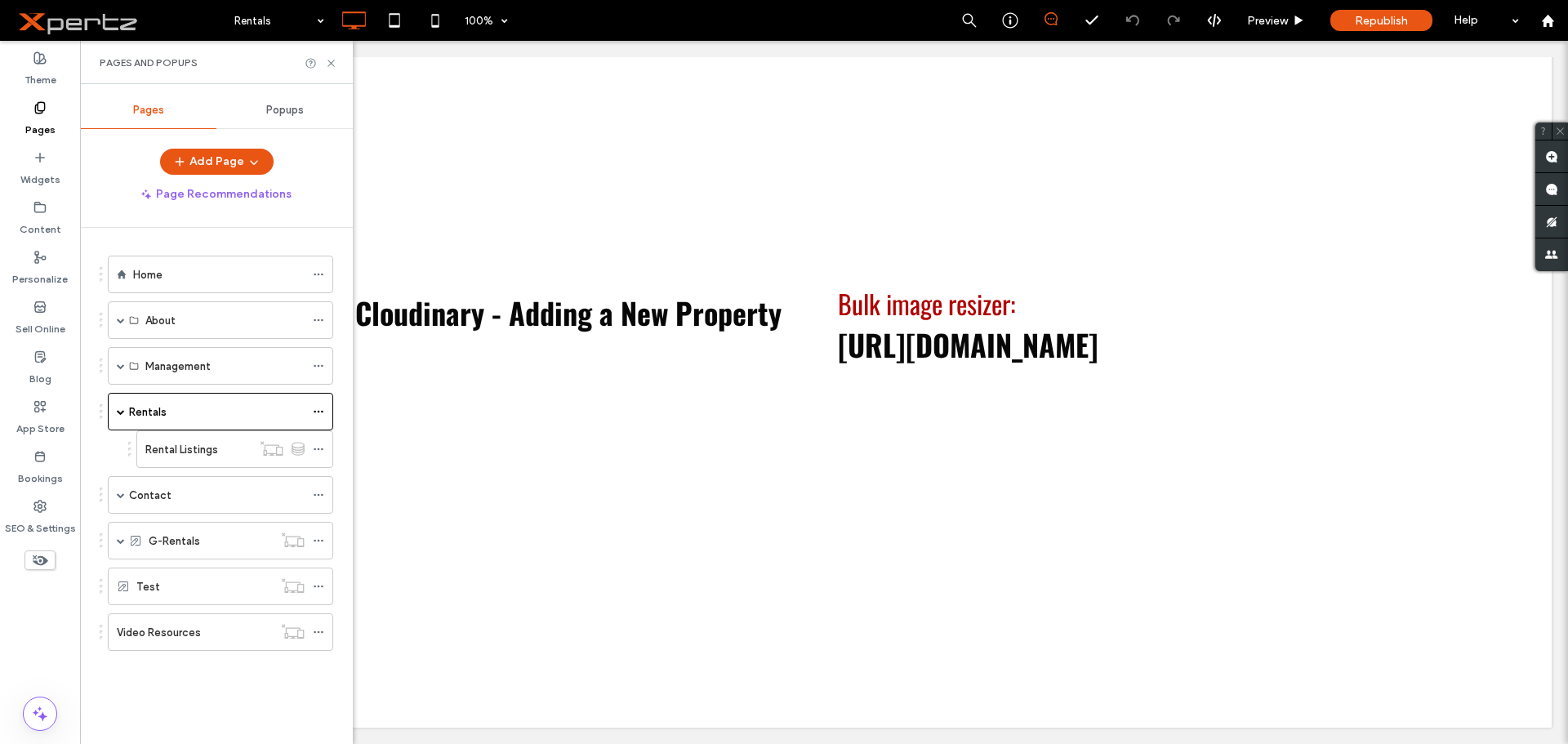
click at [168, 446] on div at bounding box center [784, 372] width 1568 height 744
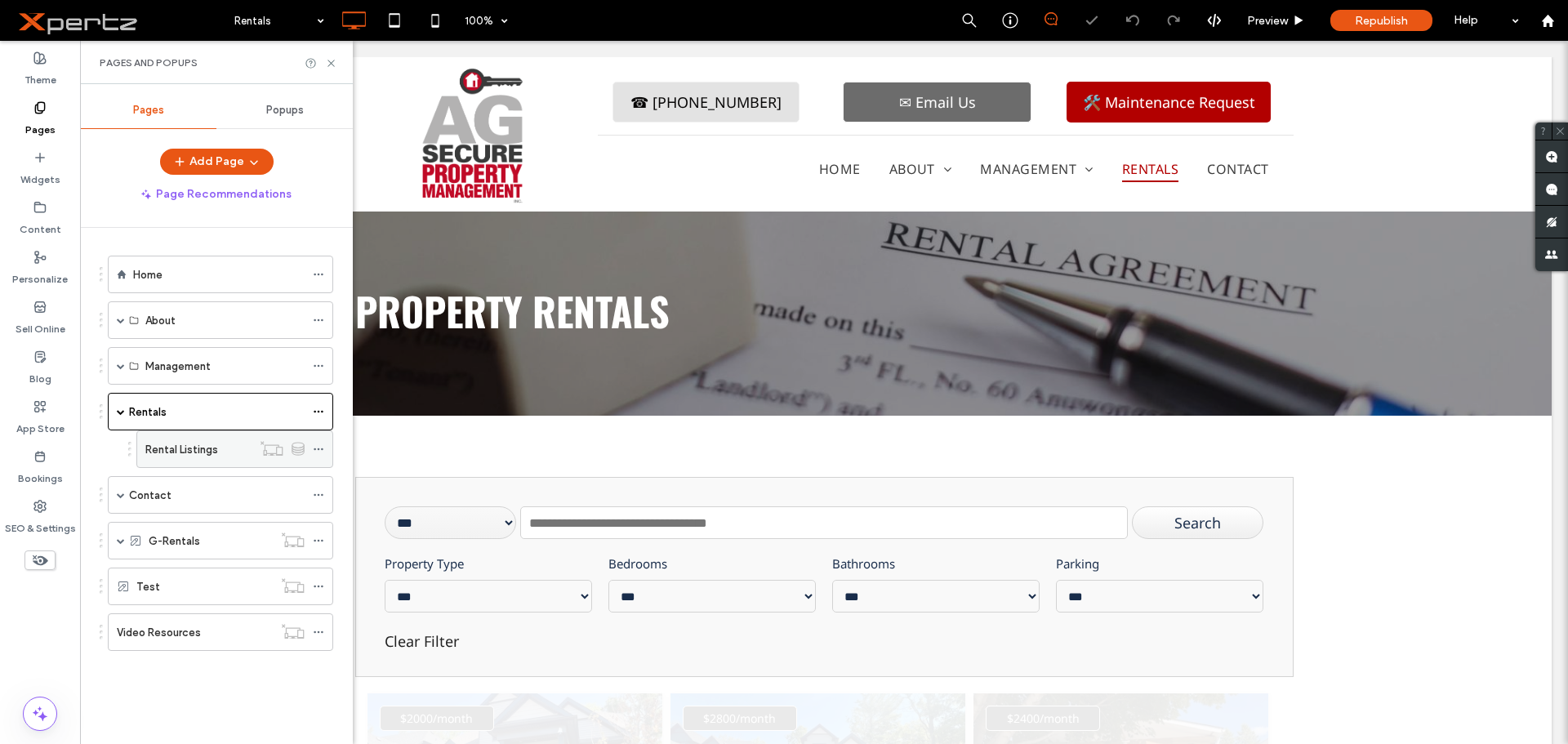
click at [184, 453] on label "Rental Listings" at bounding box center [181, 450] width 73 height 28
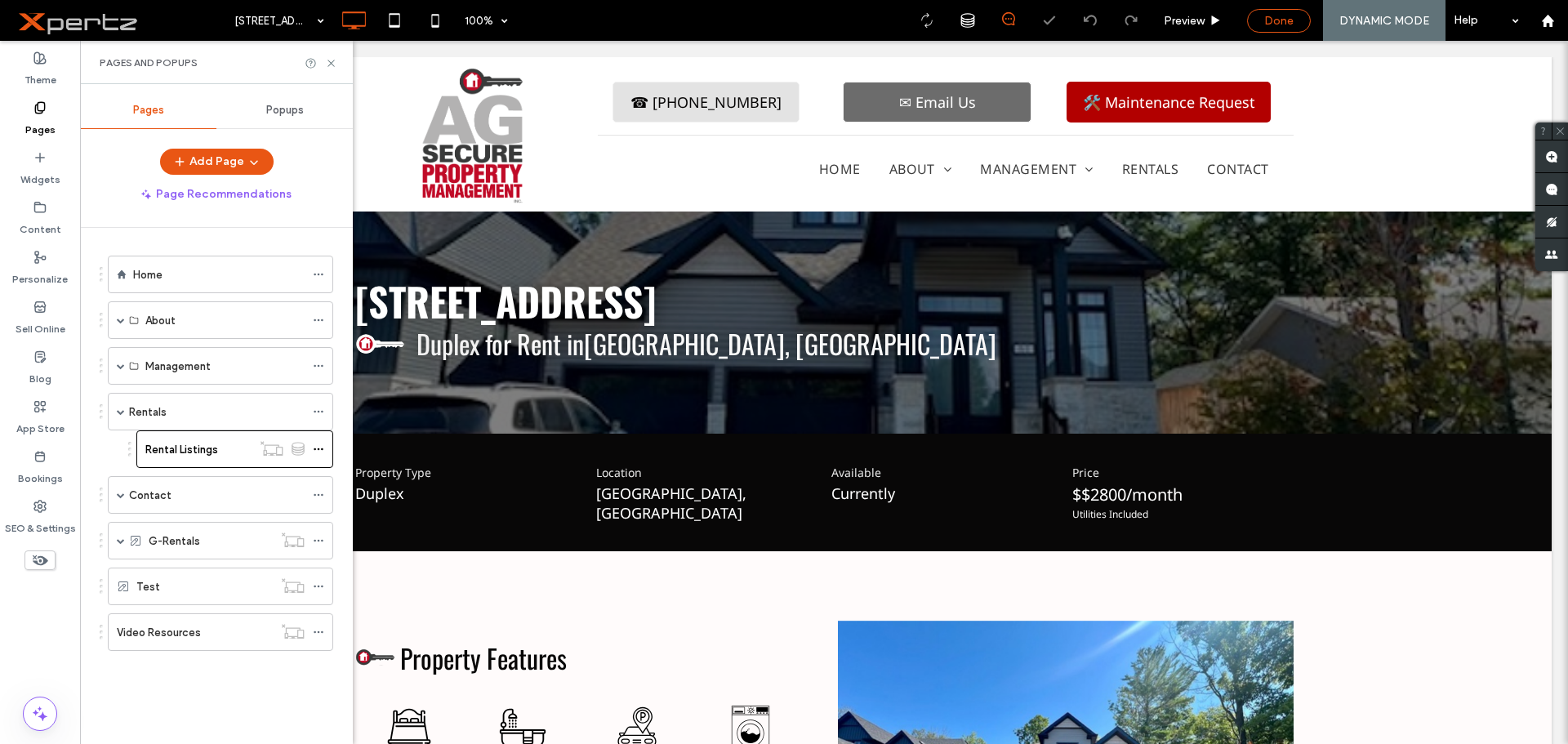
click at [1297, 19] on div "Done" at bounding box center [1279, 21] width 62 height 14
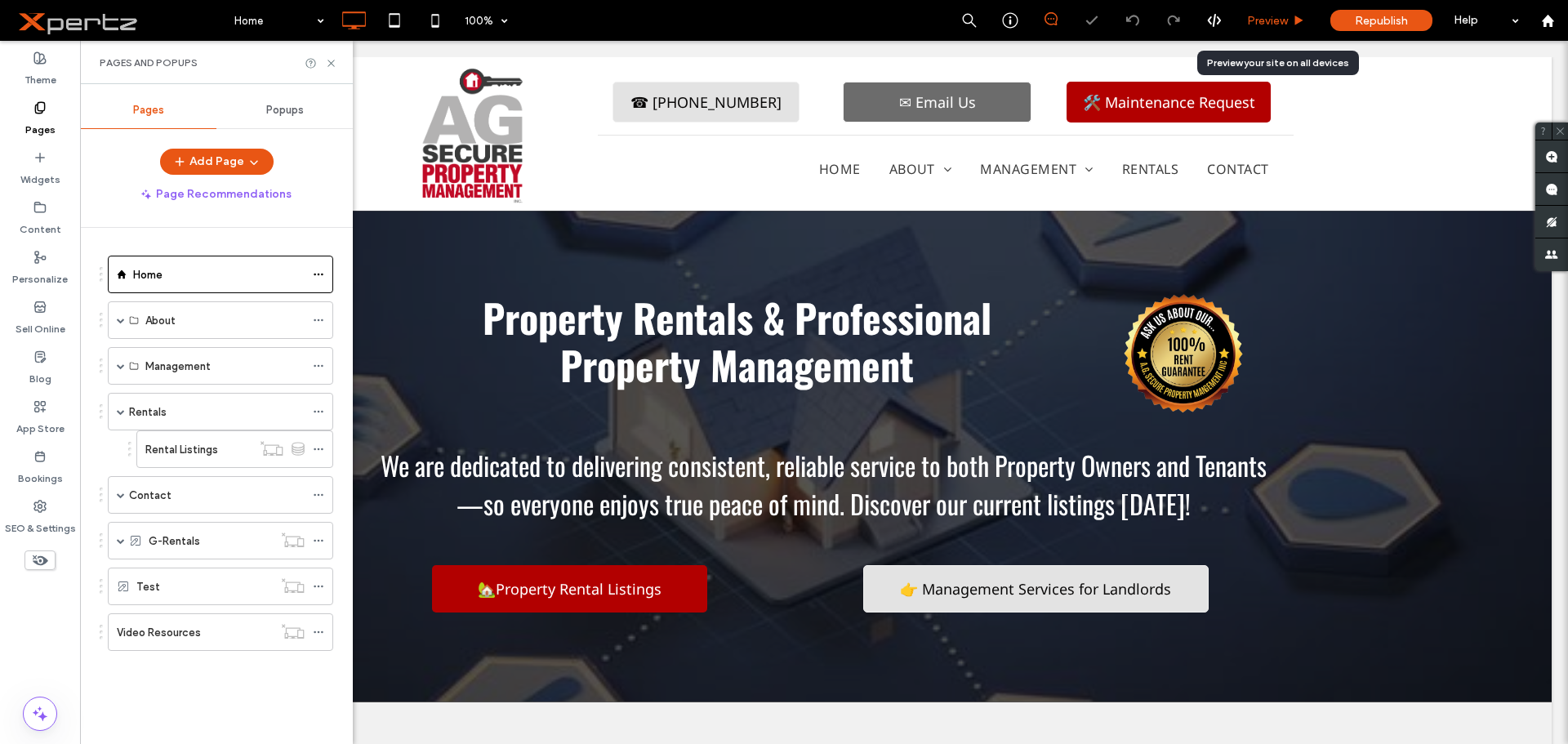
click at [1281, 21] on span "Preview" at bounding box center [1267, 21] width 41 height 14
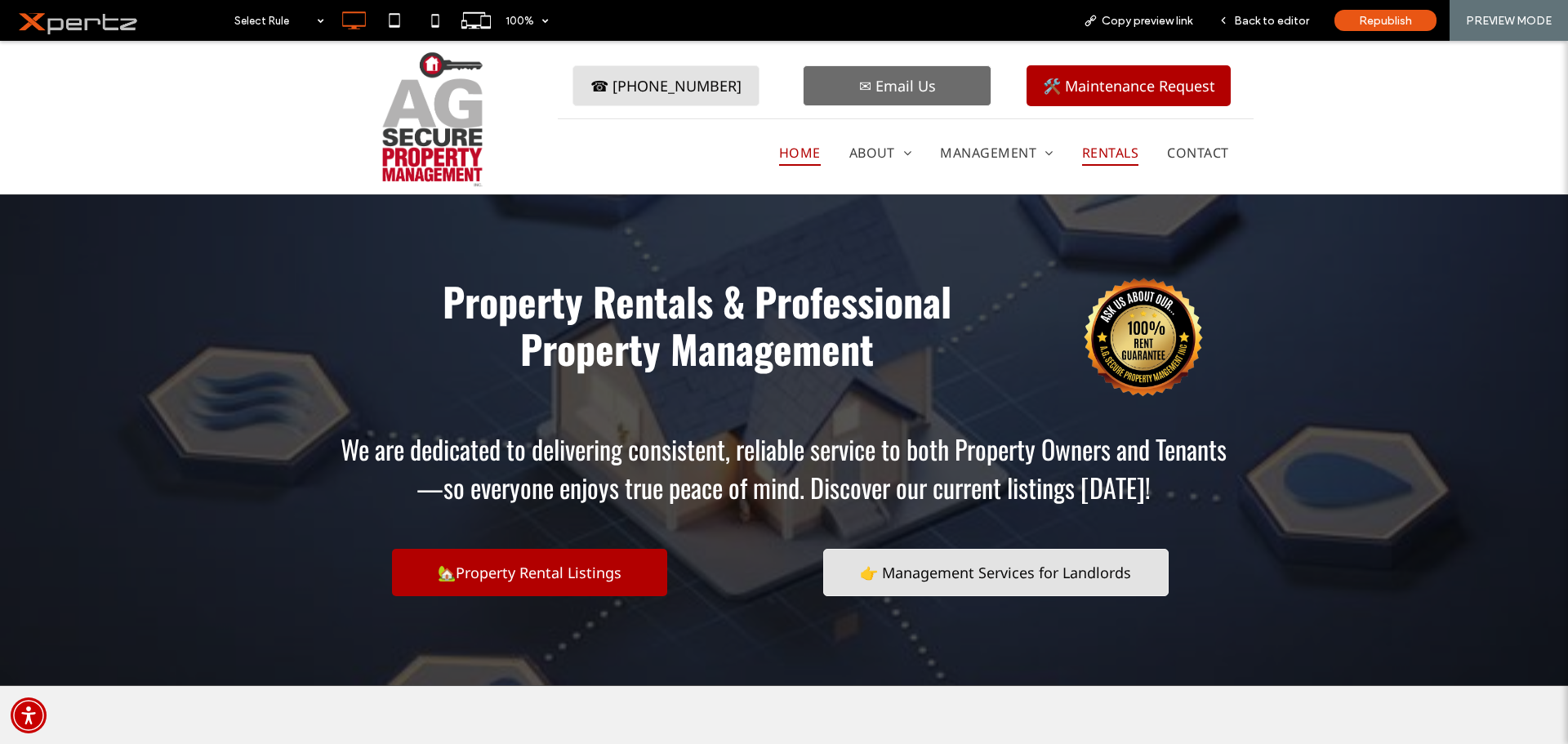
drag, startPoint x: 1080, startPoint y: 160, endPoint x: 1080, endPoint y: 202, distance: 42.0
click at [1082, 160] on span "Rentals" at bounding box center [1110, 153] width 57 height 26
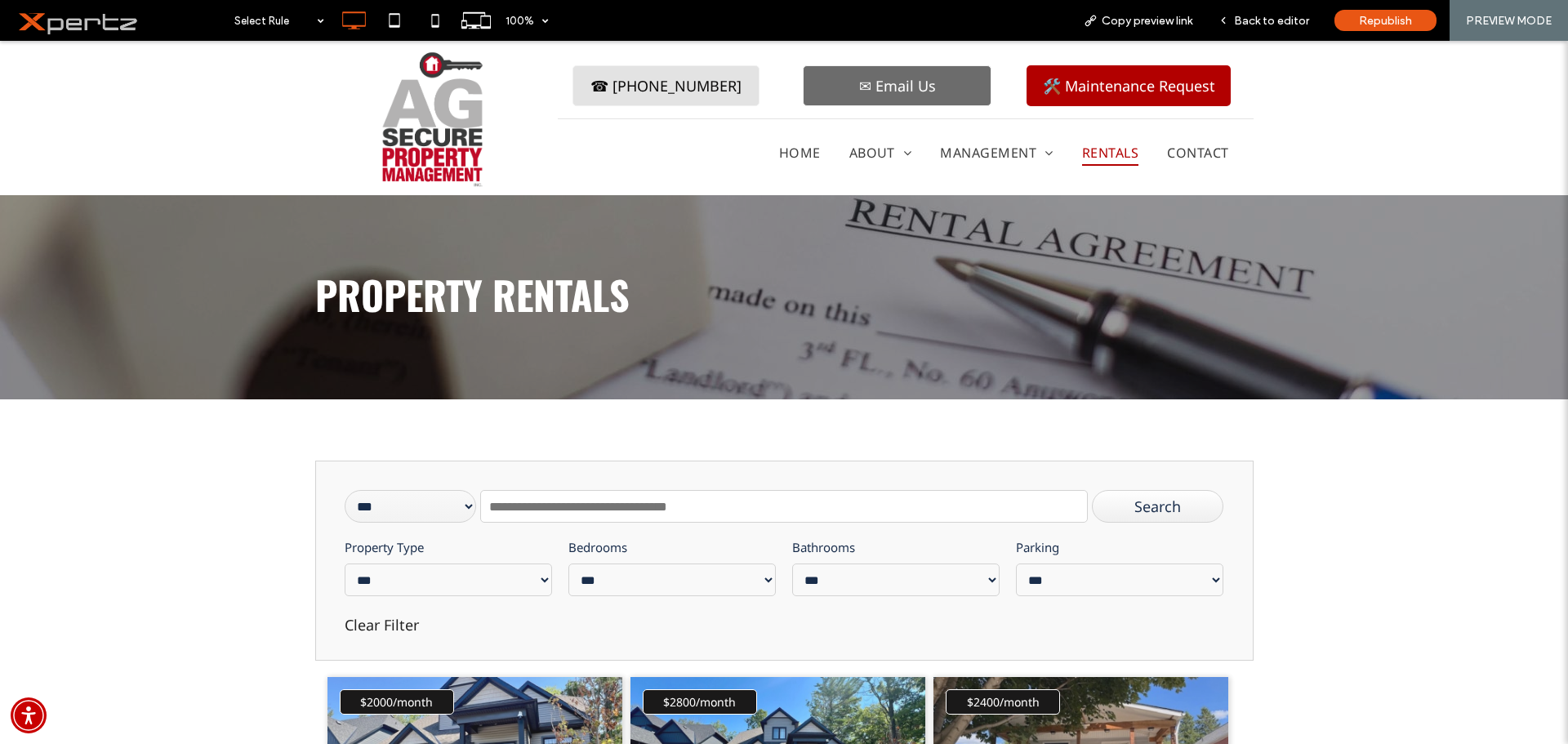
click at [642, 510] on input "text" at bounding box center [784, 506] width 607 height 33
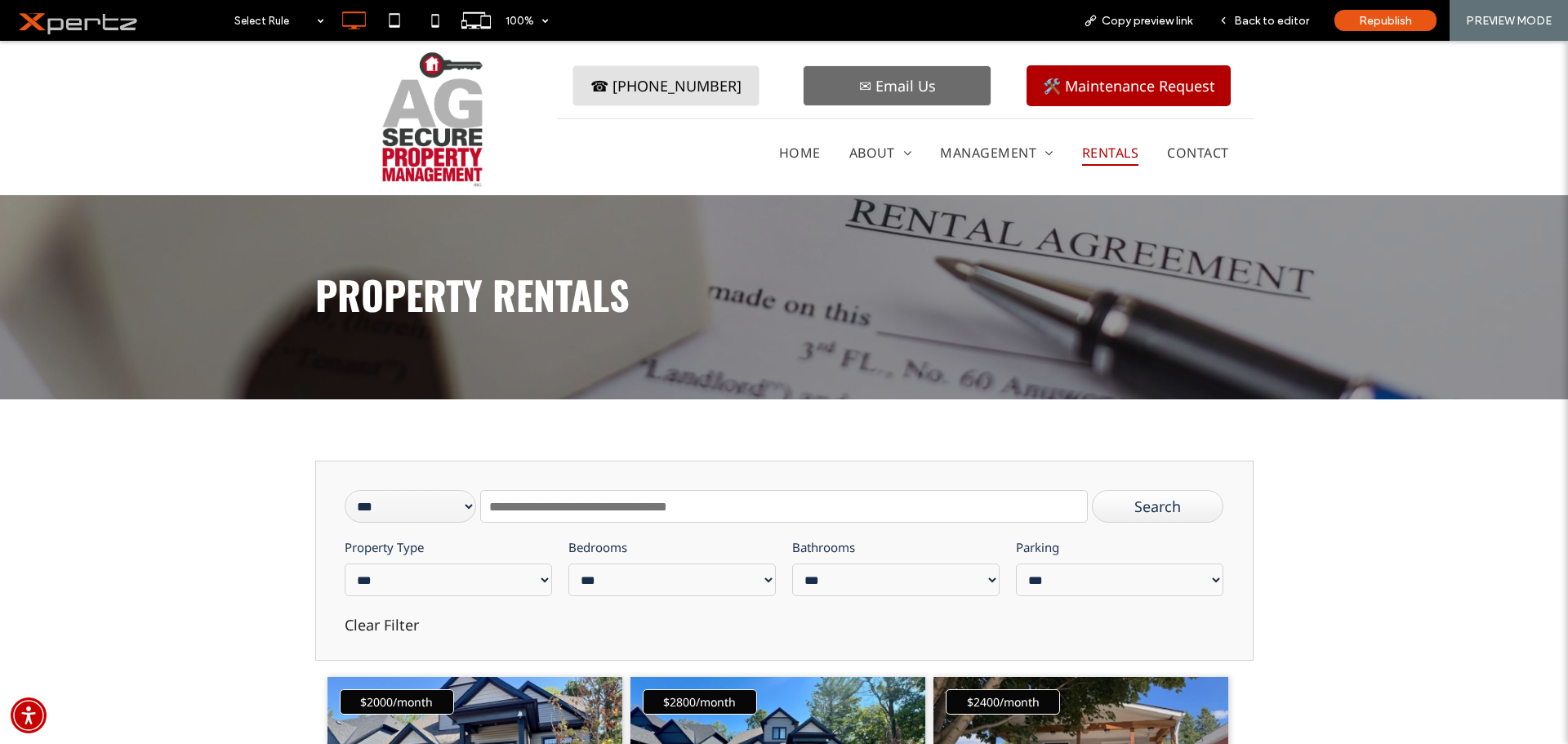
paste input "**********"
type input "**********"
click at [1156, 503] on div "Search" at bounding box center [1158, 506] width 133 height 33
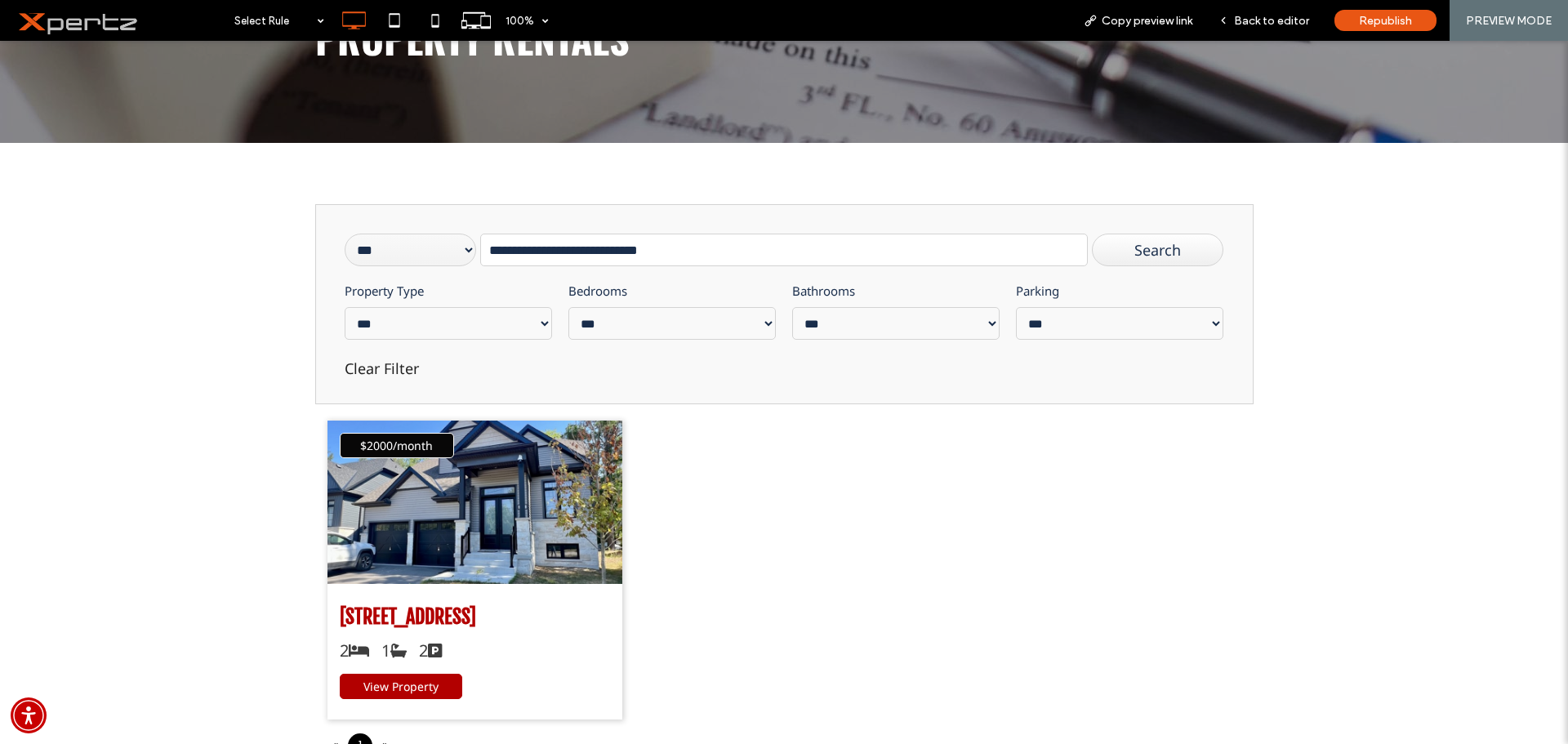
scroll to position [272, 0]
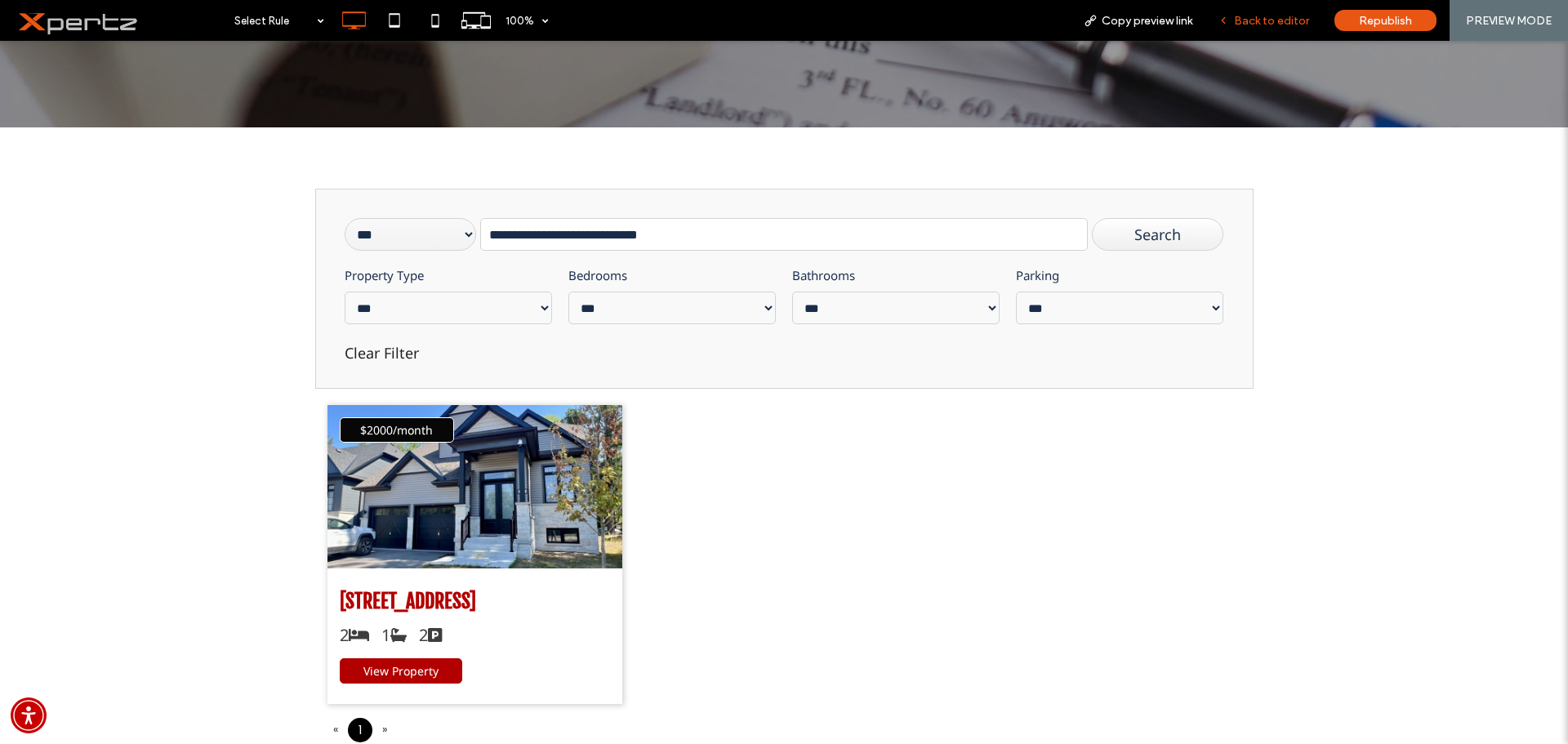
click at [1263, 21] on span "Back to editor" at bounding box center [1271, 21] width 75 height 14
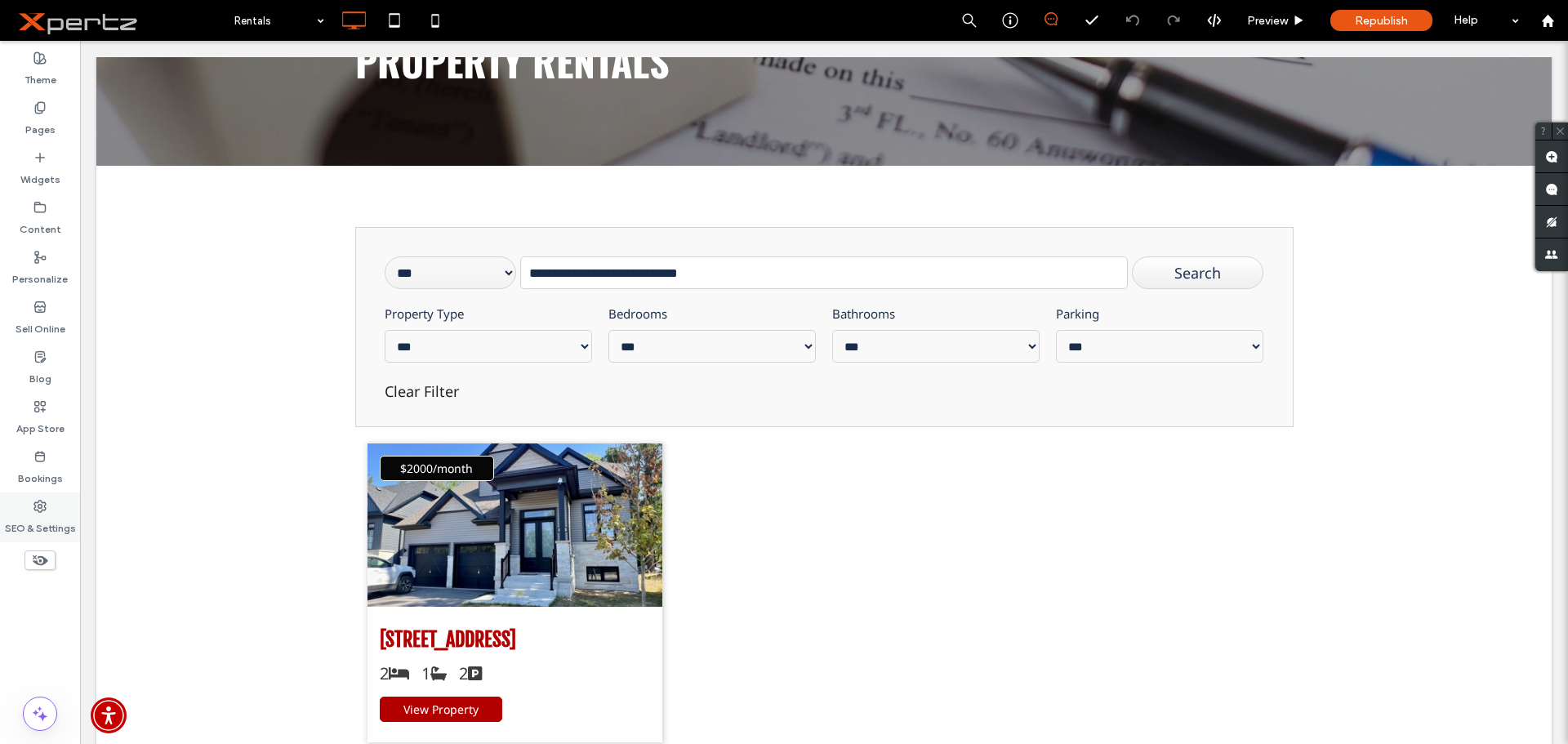
scroll to position [245, 0]
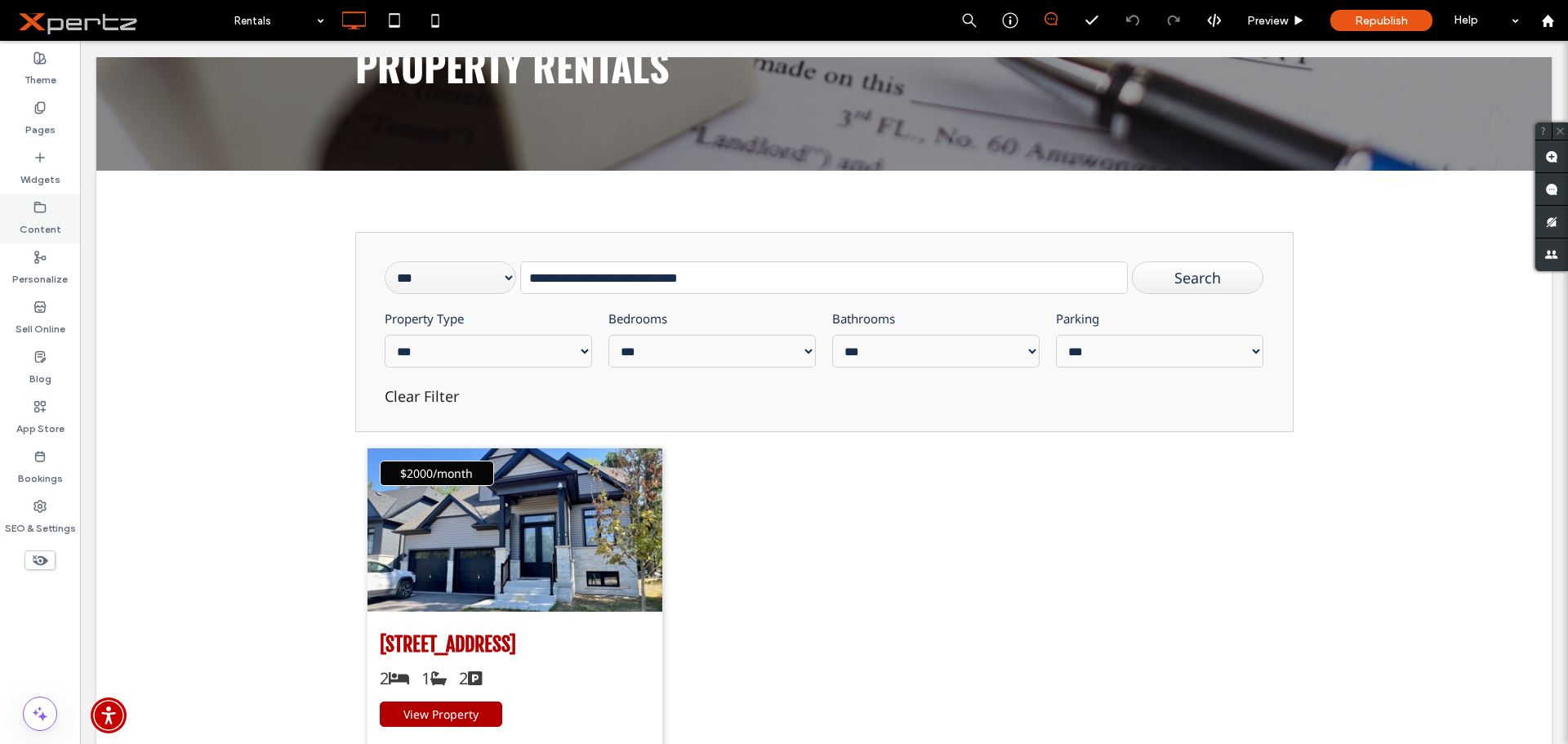
click at [43, 222] on label "Content" at bounding box center [41, 225] width 42 height 23
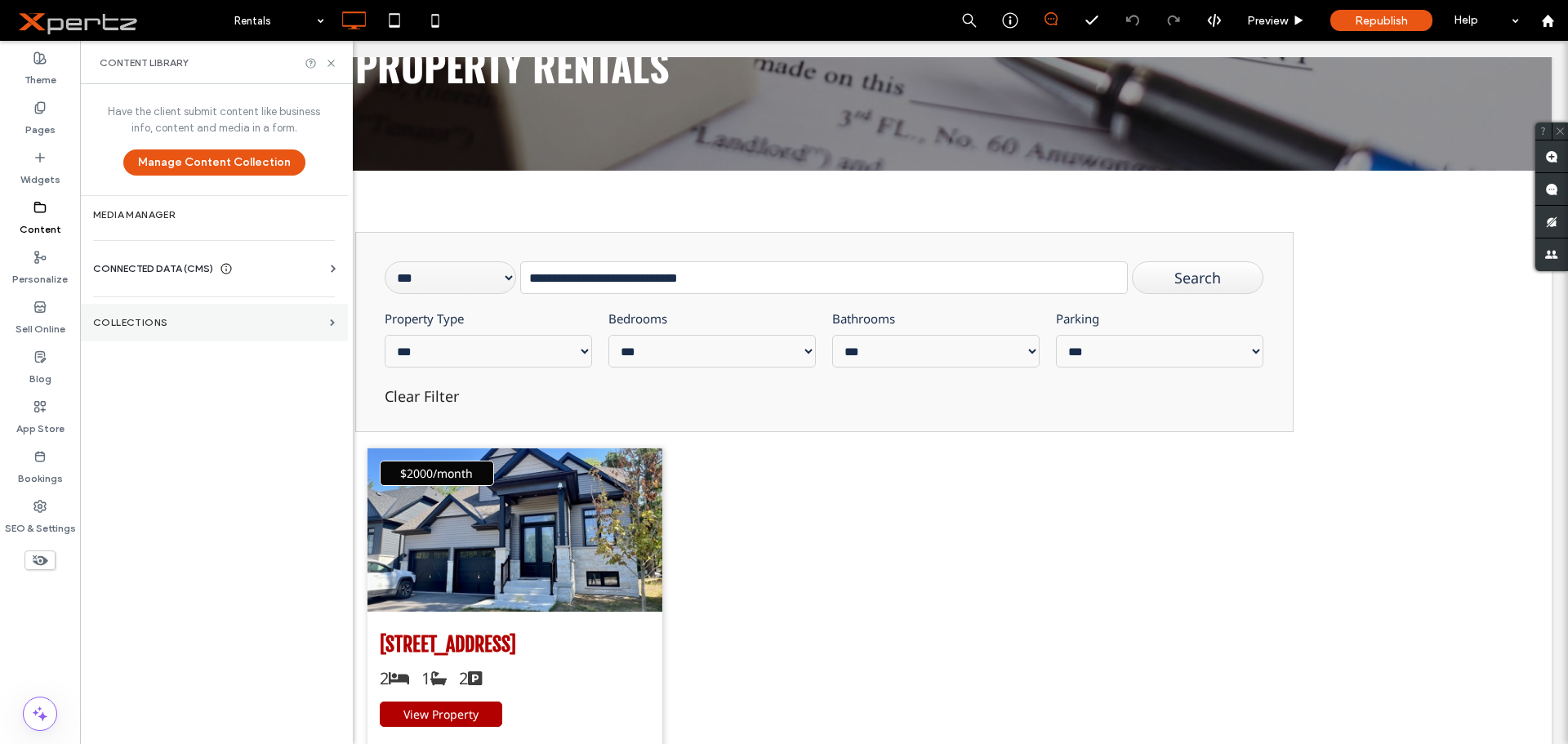
click at [127, 324] on label "Collections" at bounding box center [208, 323] width 230 height 12
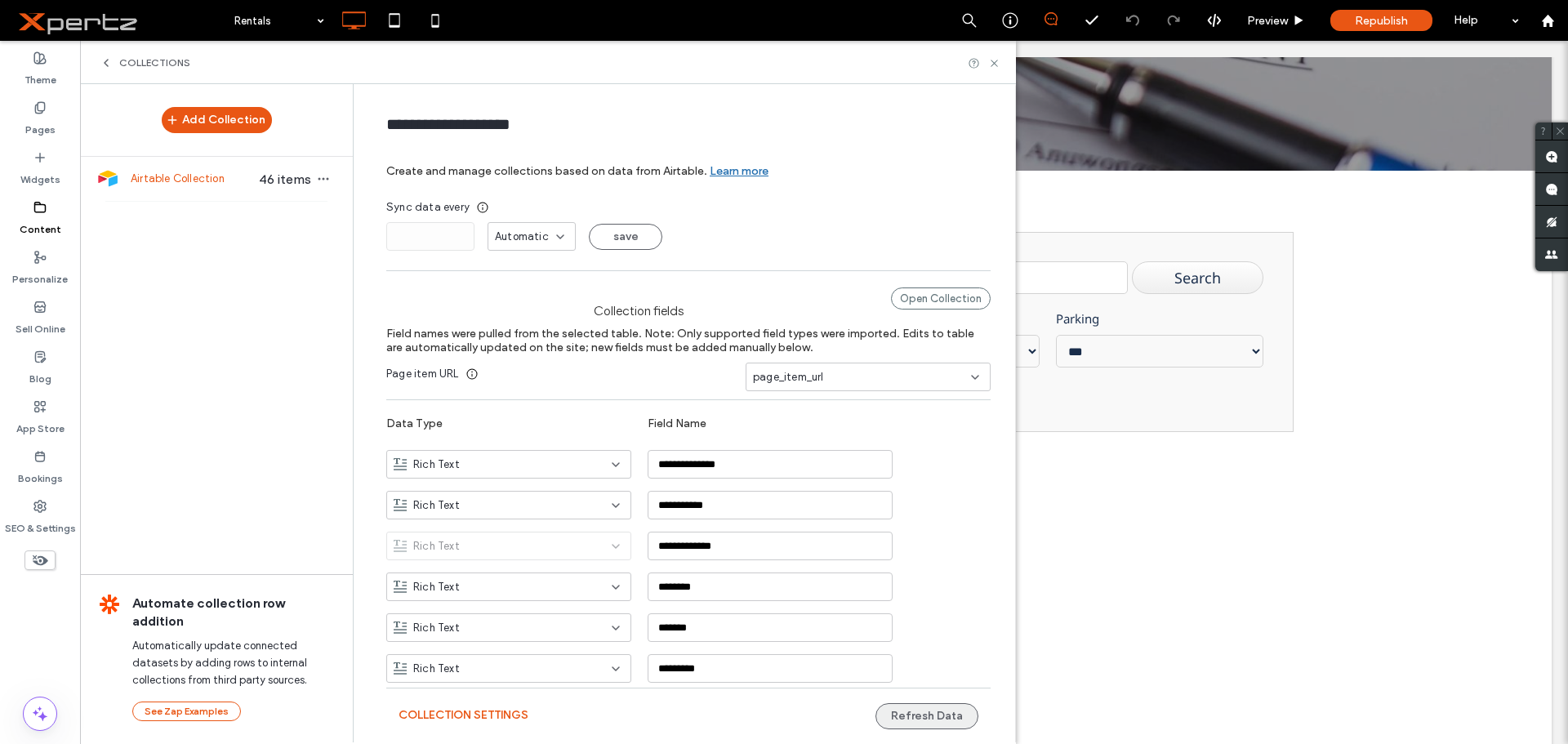
click at [890, 716] on button "Refresh Data" at bounding box center [926, 716] width 103 height 26
click at [993, 63] on icon at bounding box center [994, 63] width 13 height 13
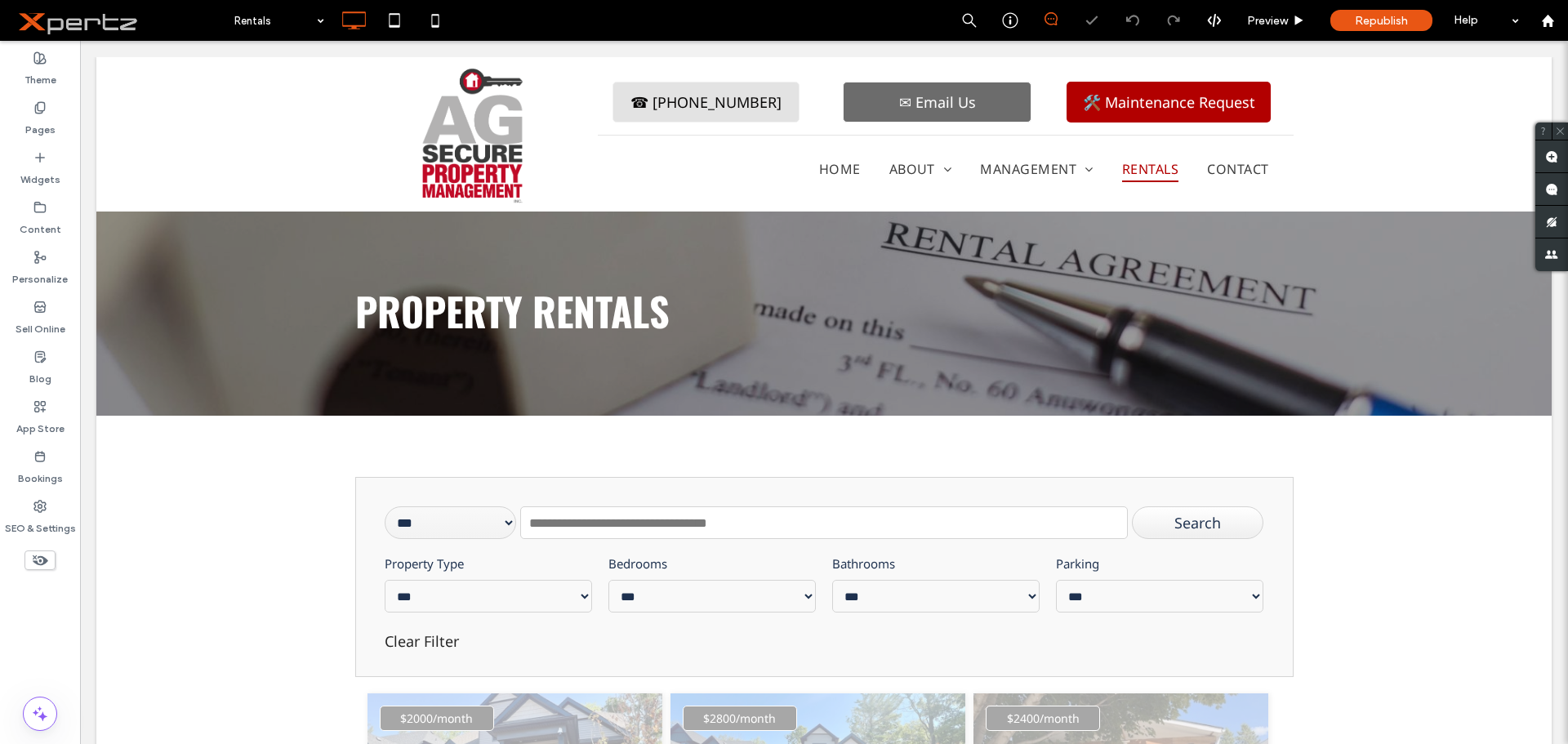
scroll to position [0, 0]
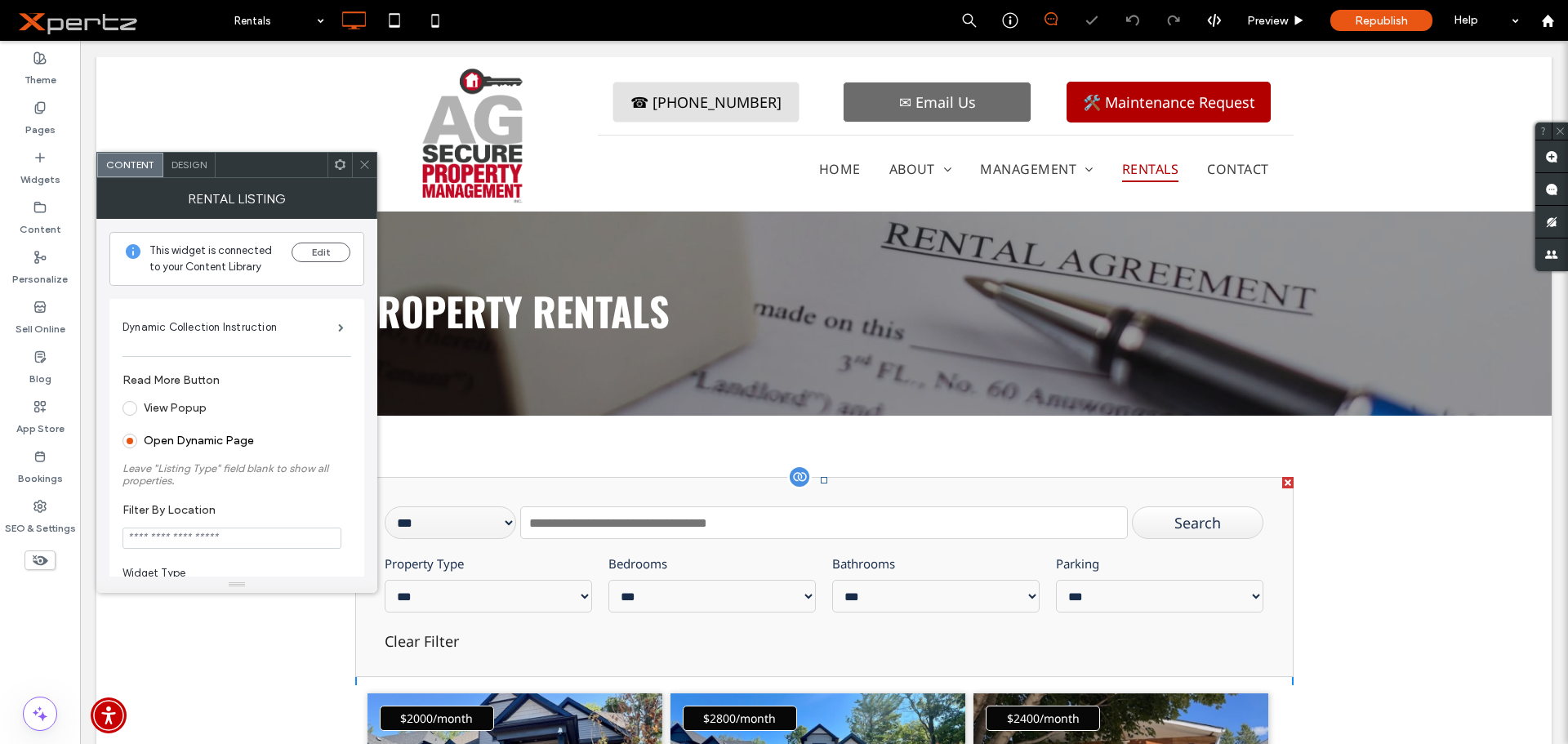
click at [604, 525] on input "text" at bounding box center [824, 522] width 607 height 33
paste input "**********"
type input "**********"
click at [1197, 524] on div "Search" at bounding box center [1198, 522] width 133 height 33
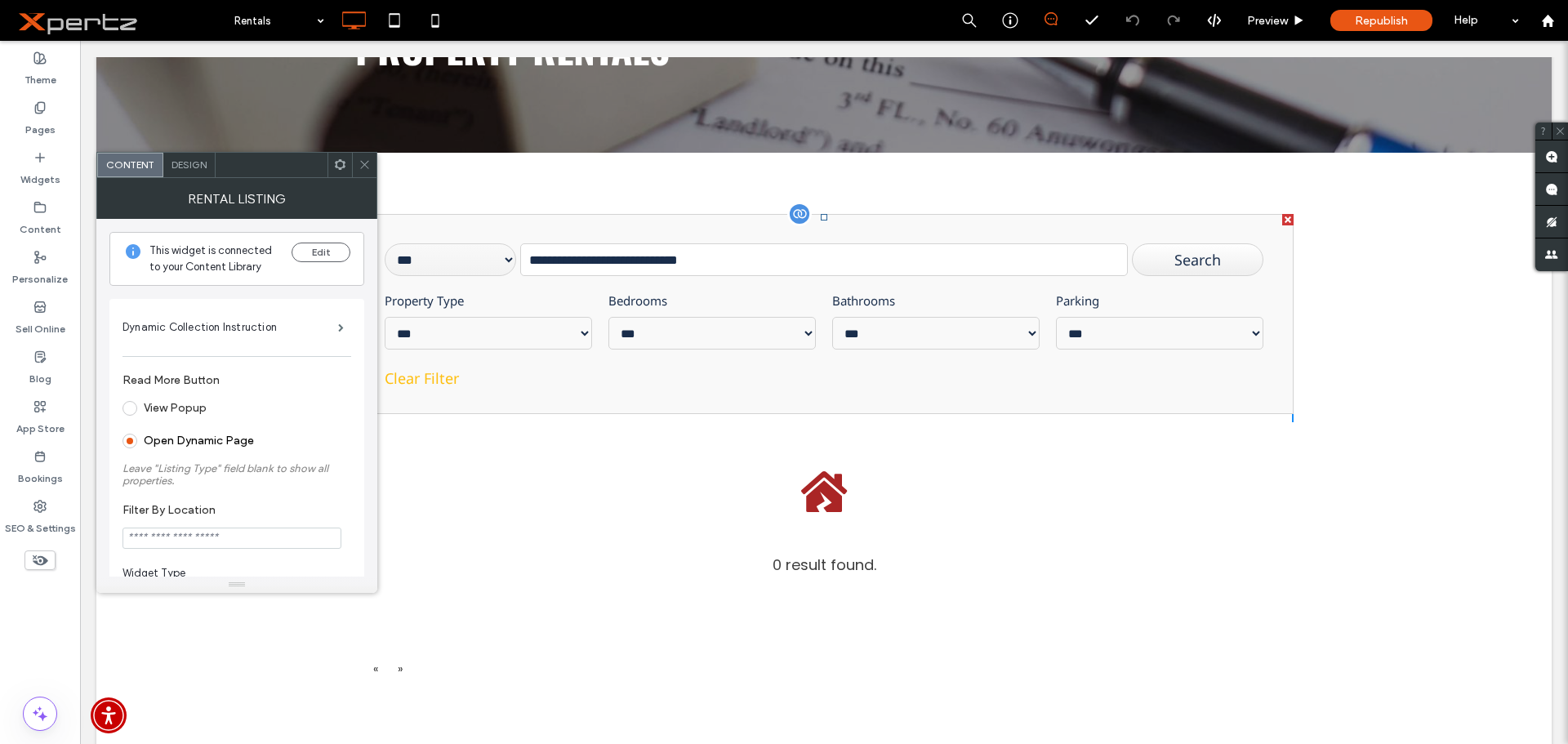
scroll to position [349, 0]
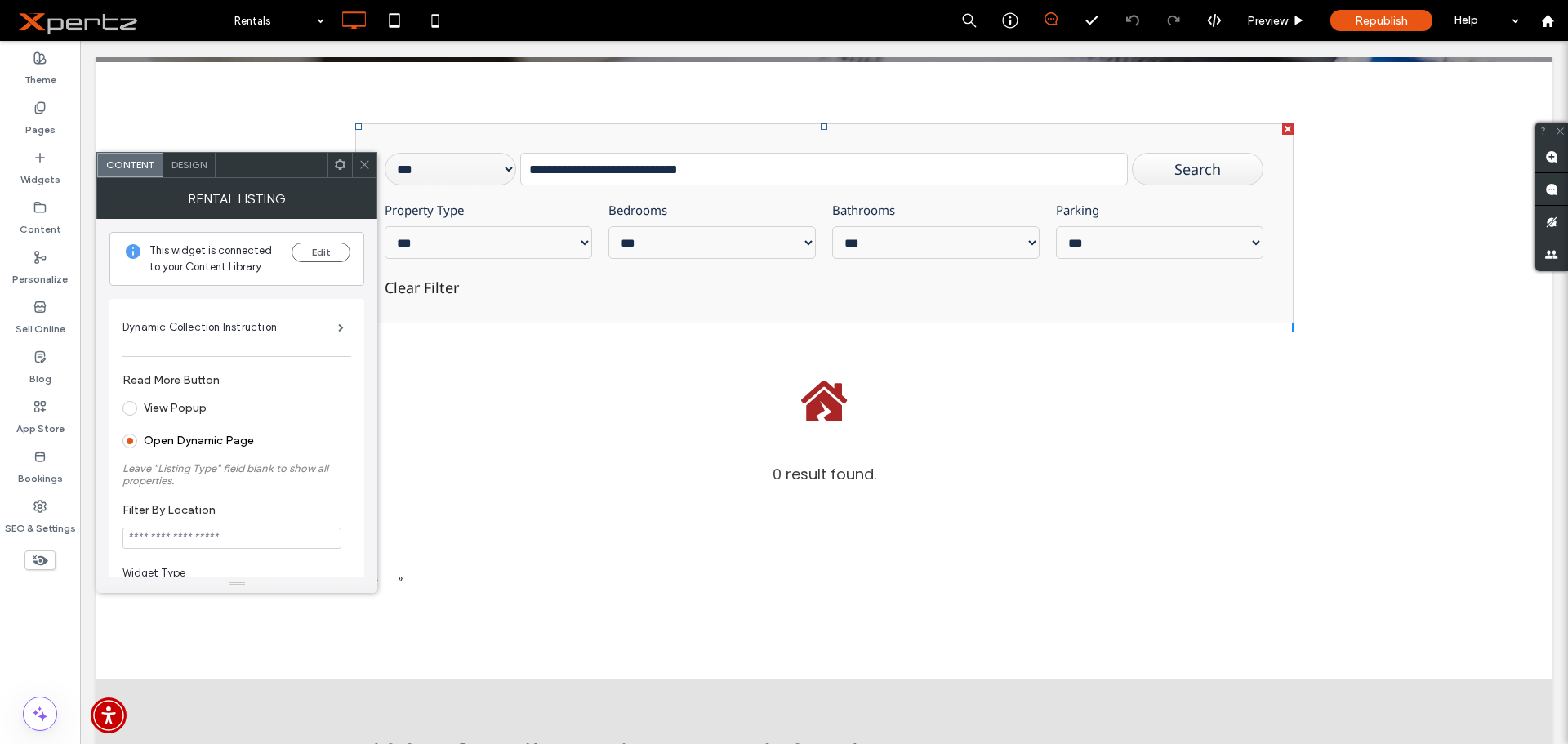
click at [364, 171] on span at bounding box center [364, 164] width 13 height 24
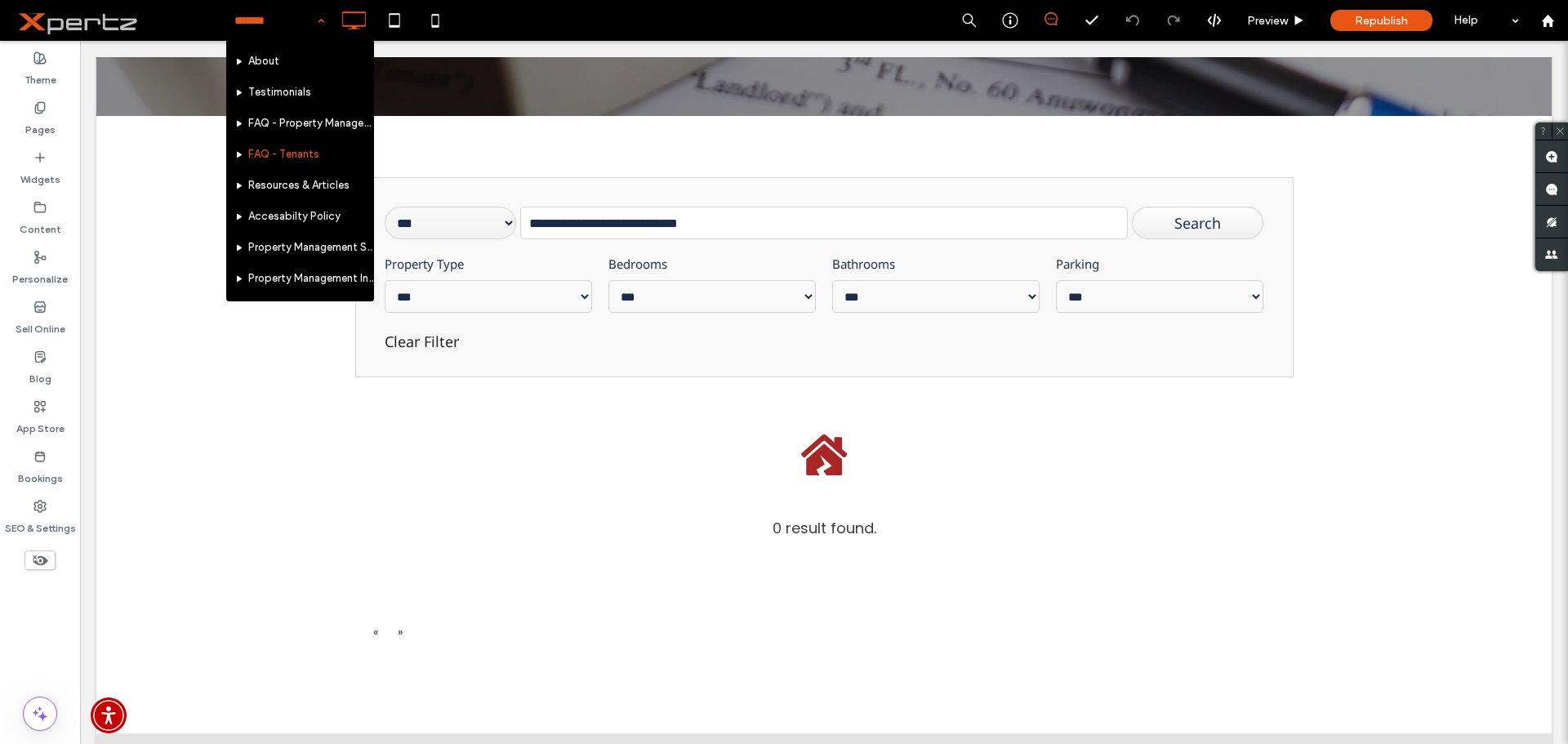
scroll to position [55, 0]
click at [32, 214] on div "Content" at bounding box center [40, 219] width 80 height 50
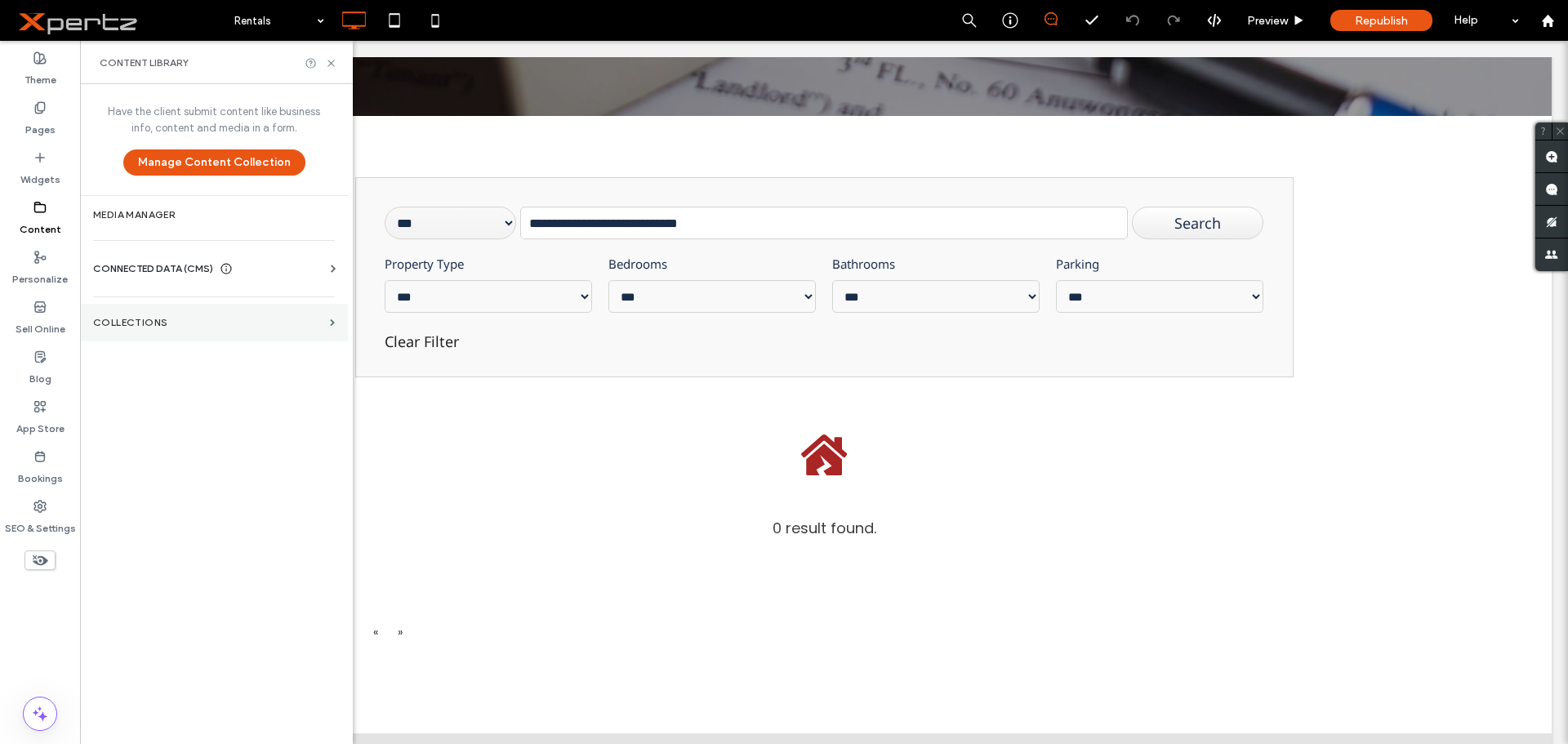
click at [96, 309] on section "Collections" at bounding box center [213, 322] width 268 height 38
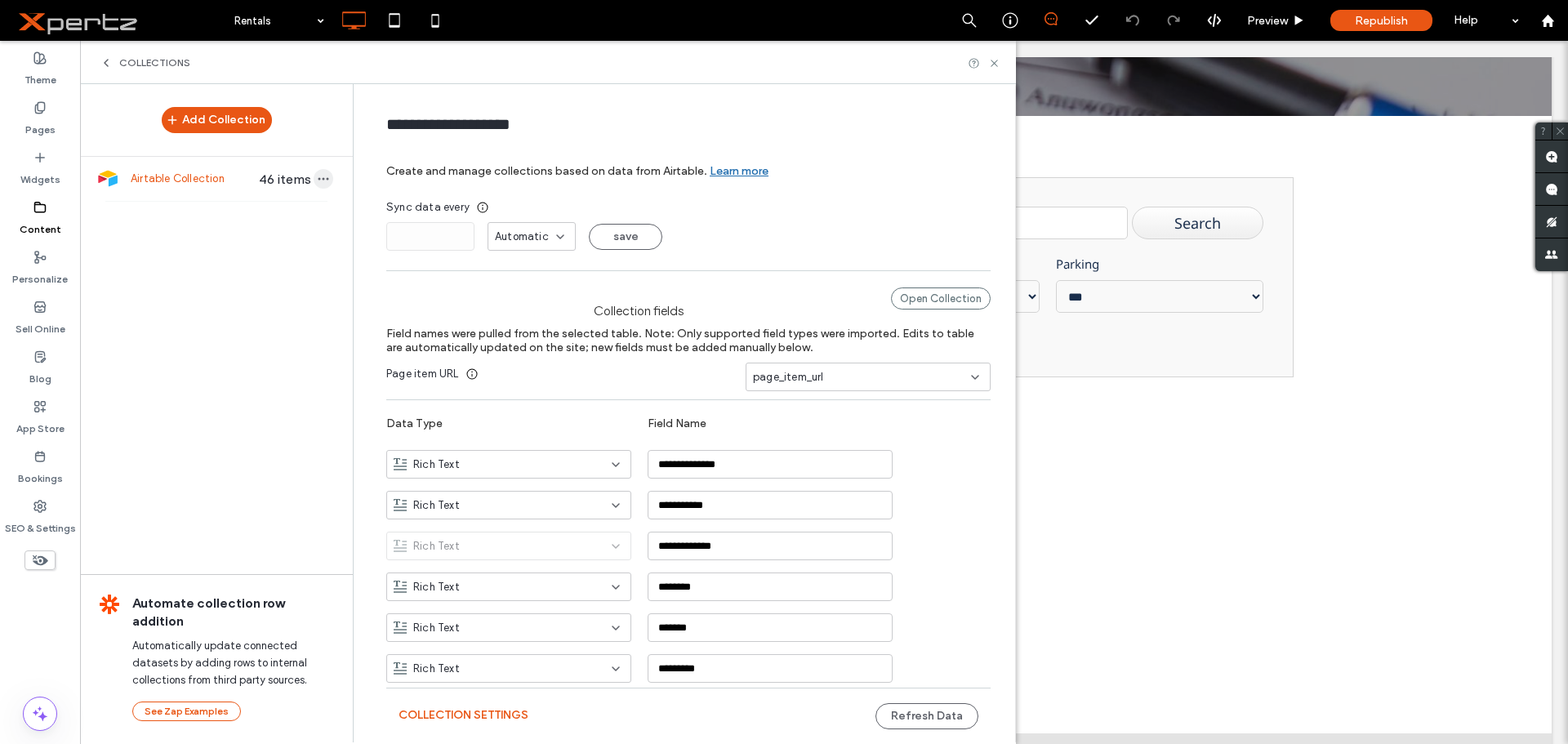
click at [320, 180] on icon "button" at bounding box center [323, 179] width 13 height 13
click at [947, 712] on button "Refresh Data" at bounding box center [926, 716] width 103 height 26
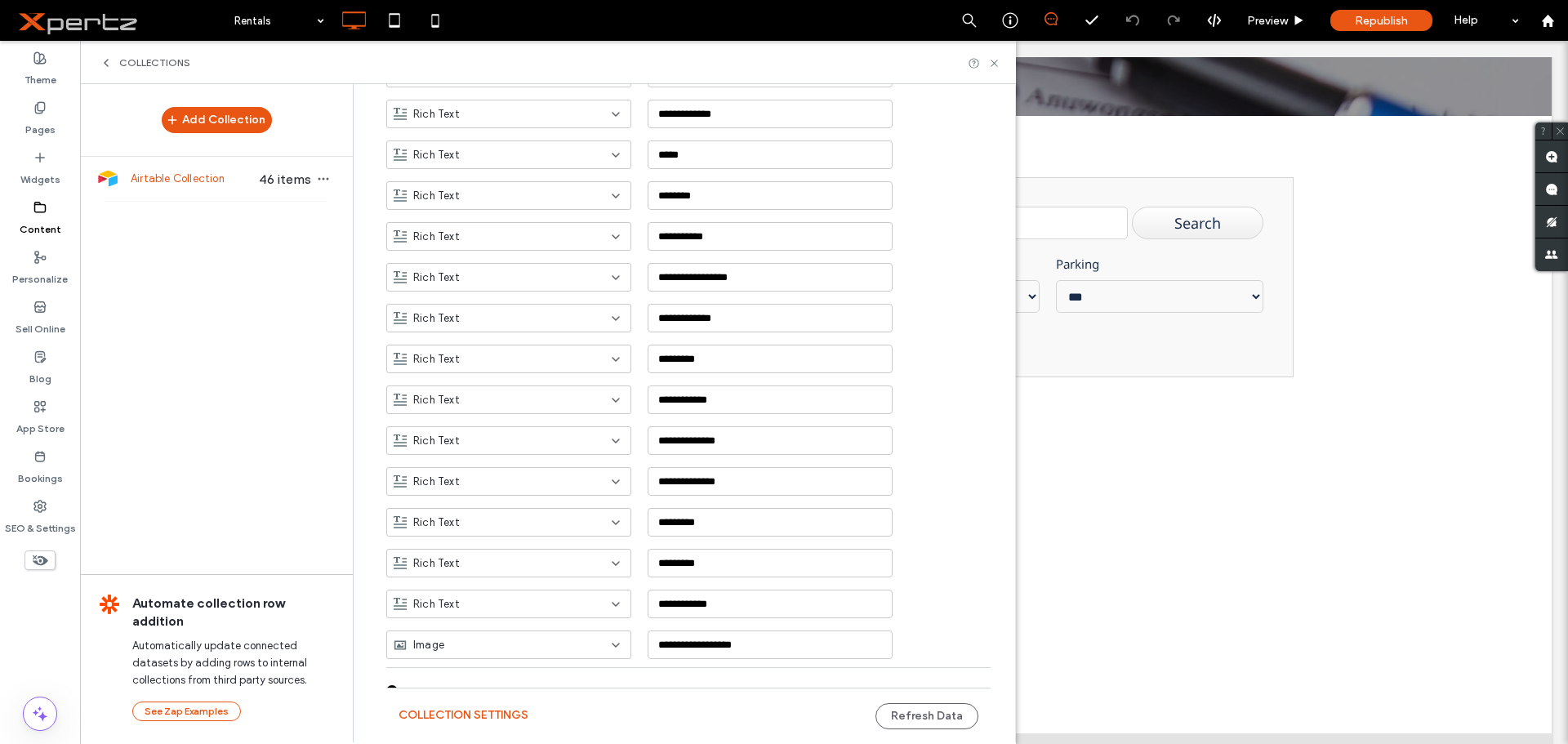
scroll to position [1018, 0]
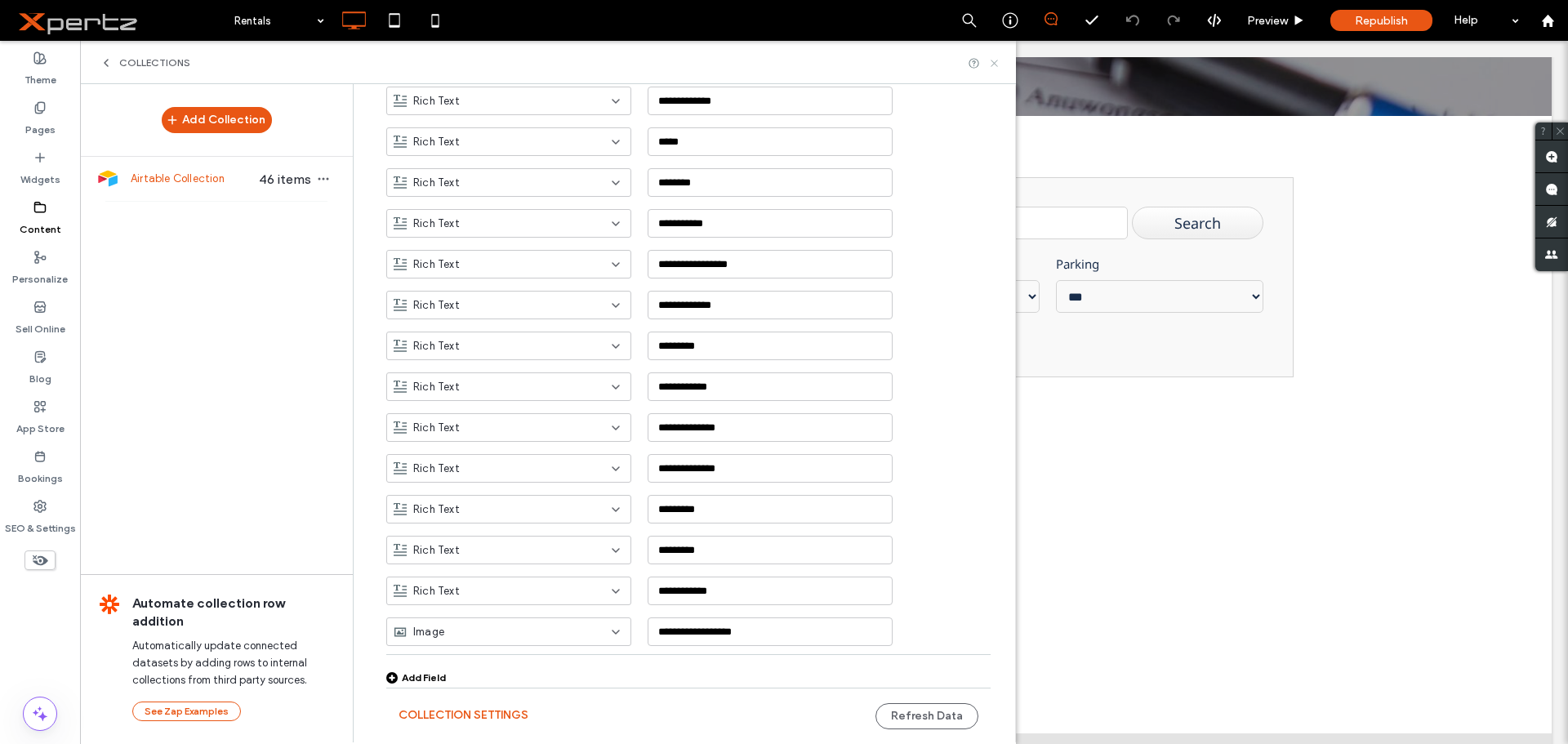
click at [998, 66] on icon at bounding box center [994, 63] width 13 height 13
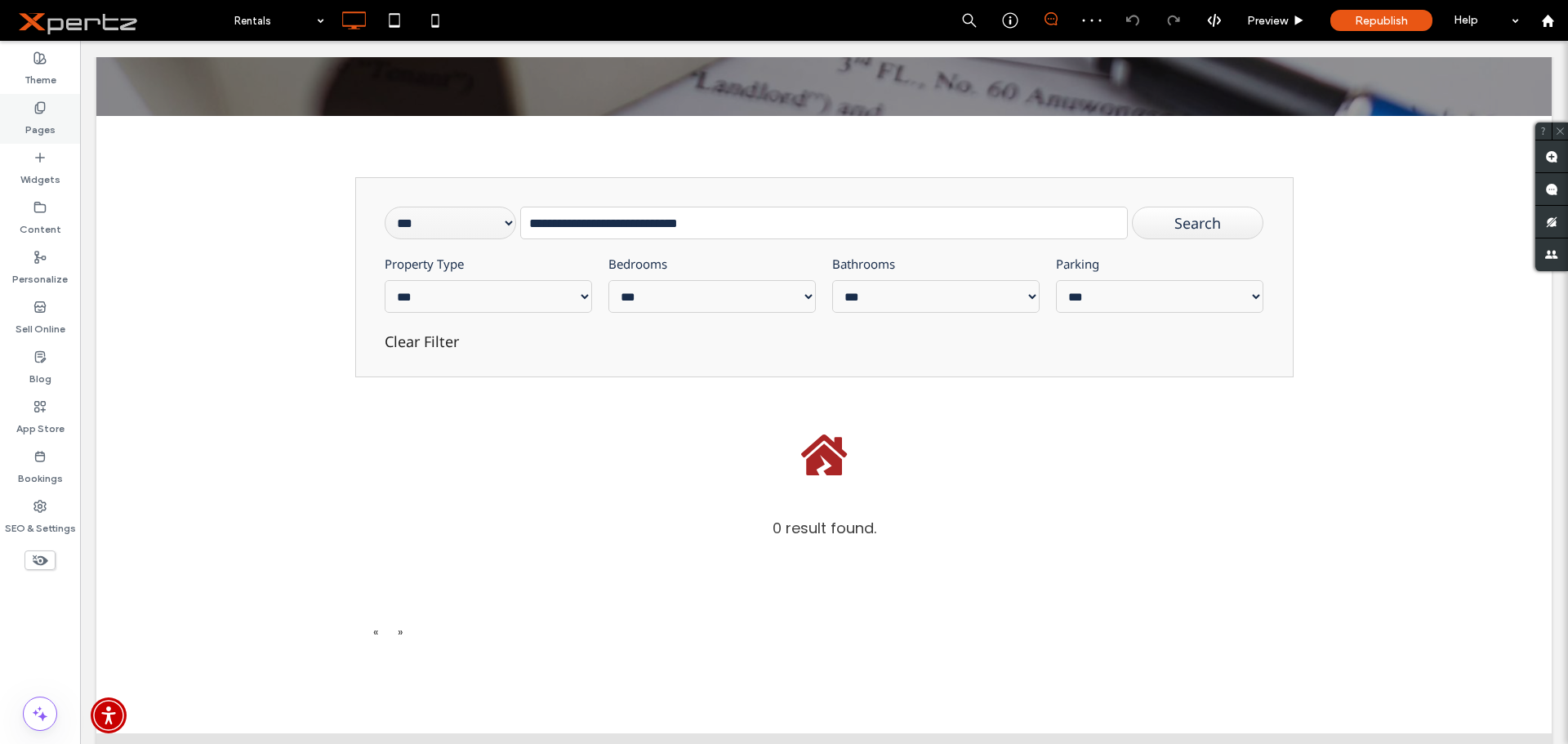
click at [44, 122] on label "Pages" at bounding box center [40, 125] width 30 height 23
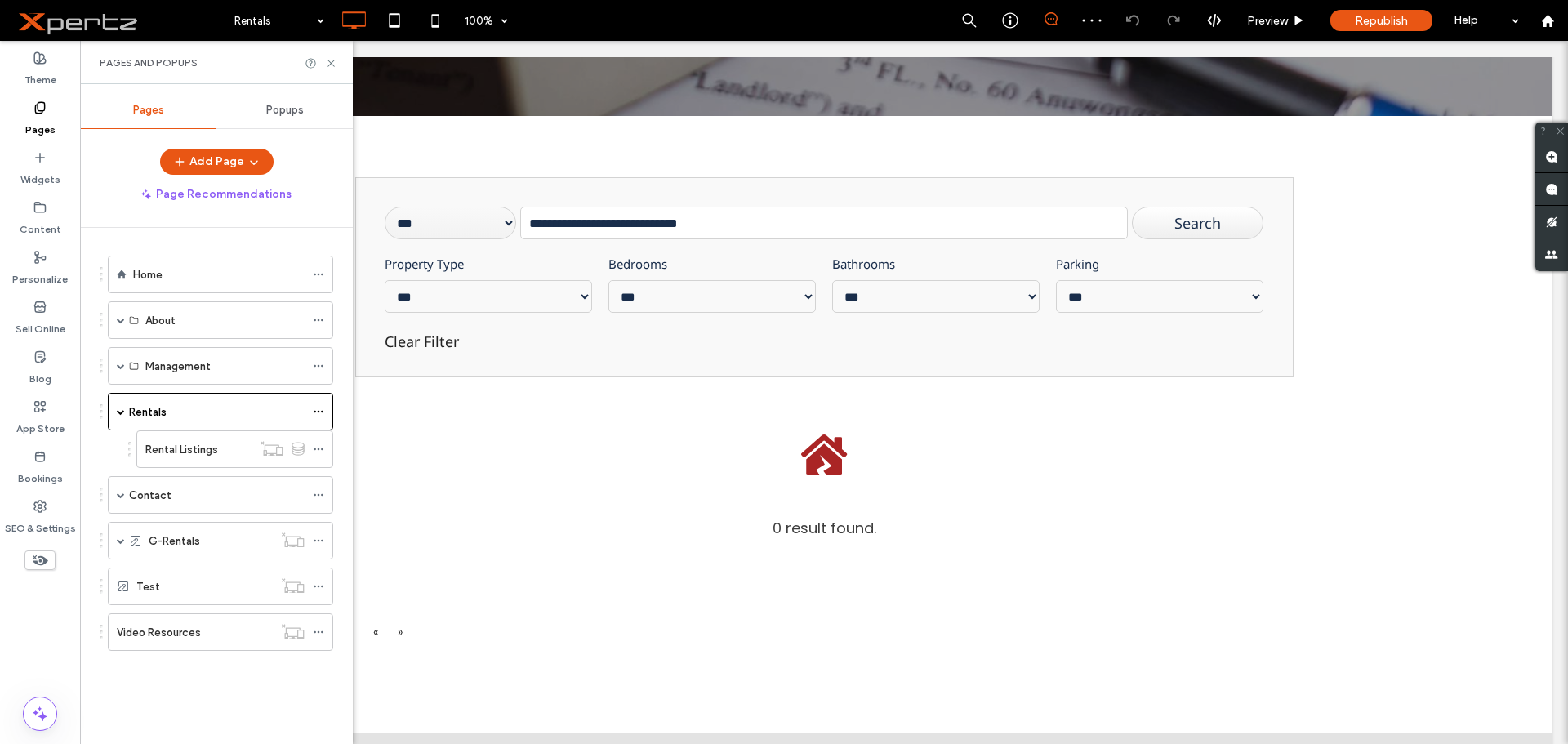
click at [180, 448] on label "Rental Listings" at bounding box center [181, 450] width 73 height 28
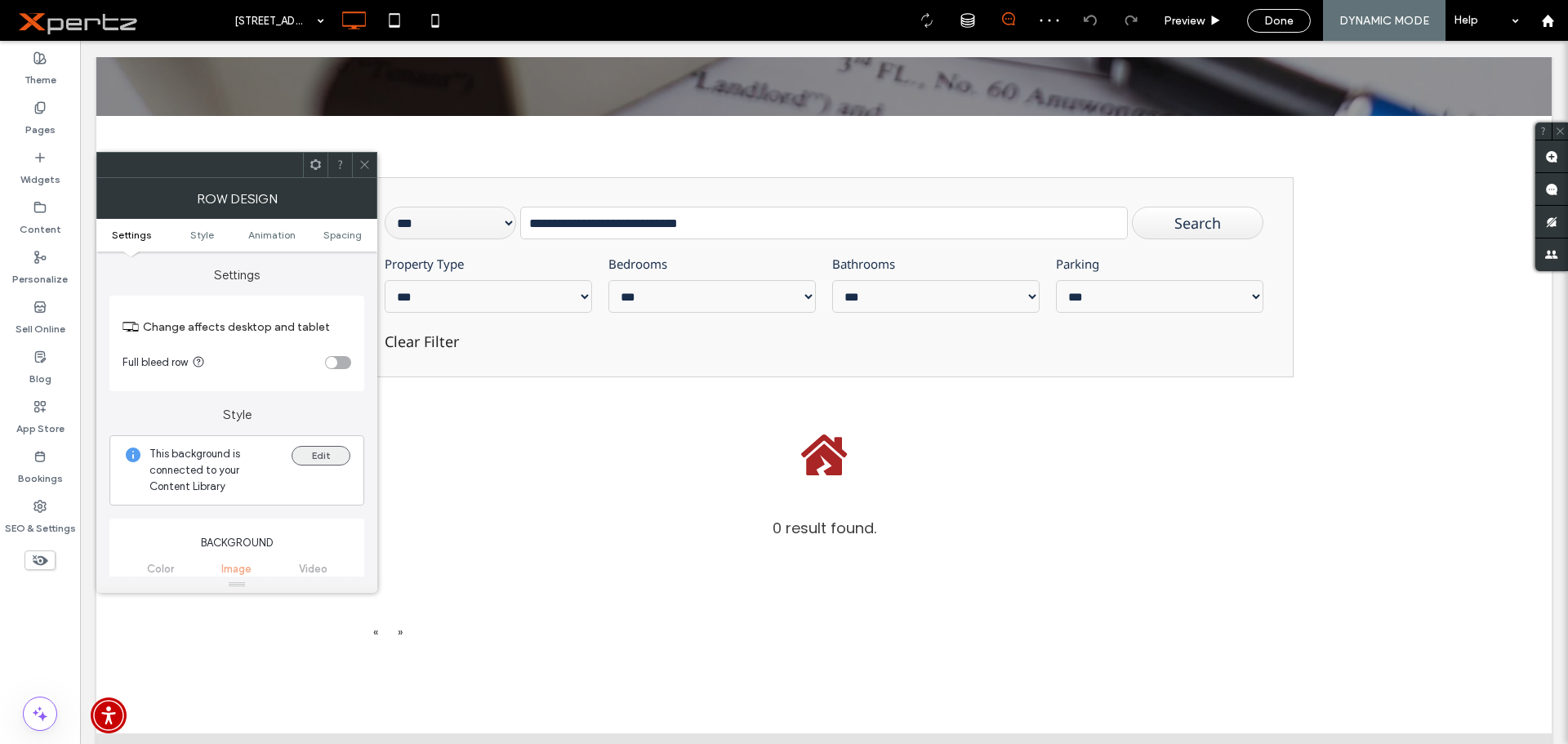
click at [318, 453] on button "Edit" at bounding box center [321, 456] width 59 height 20
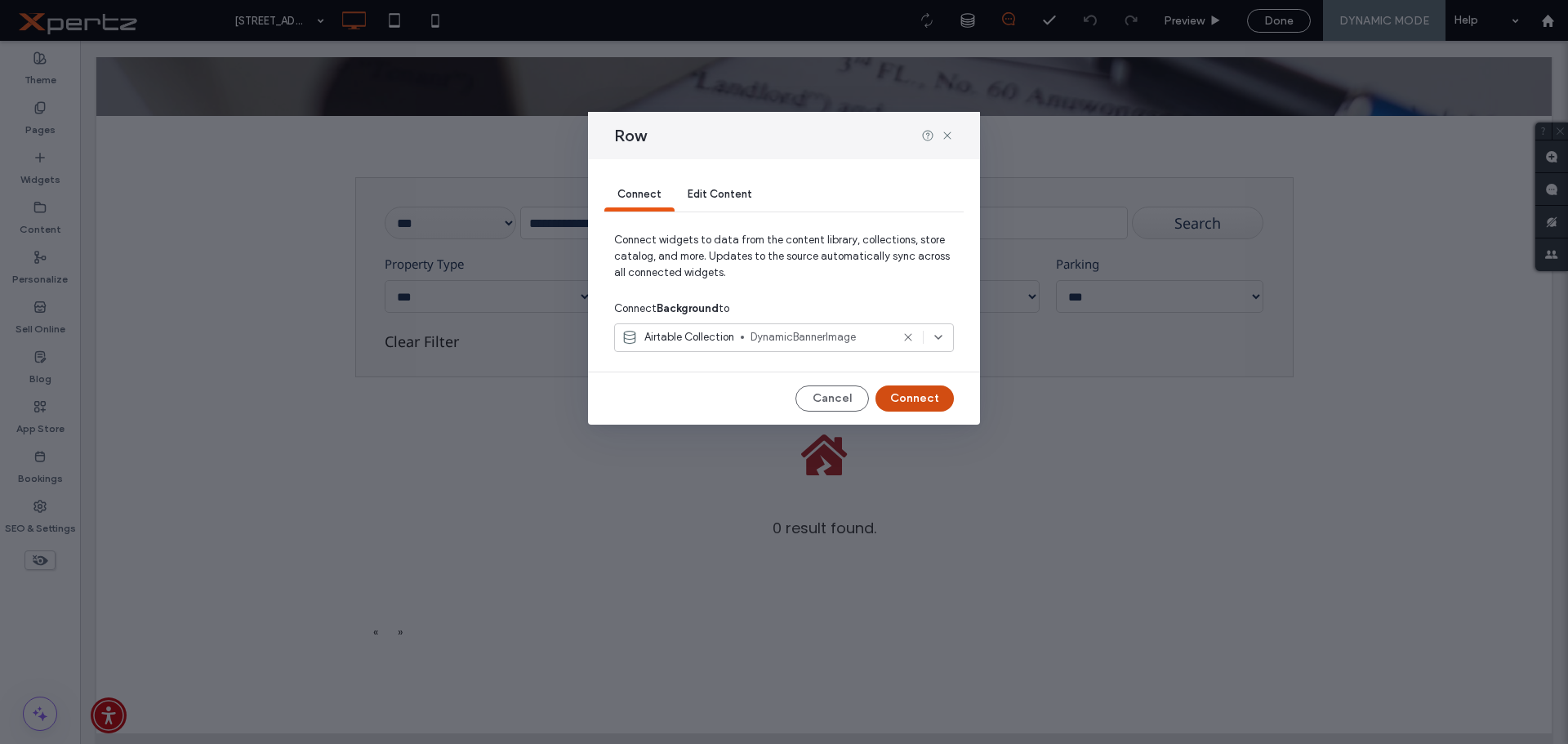
click at [901, 395] on button "Connect" at bounding box center [914, 398] width 78 height 26
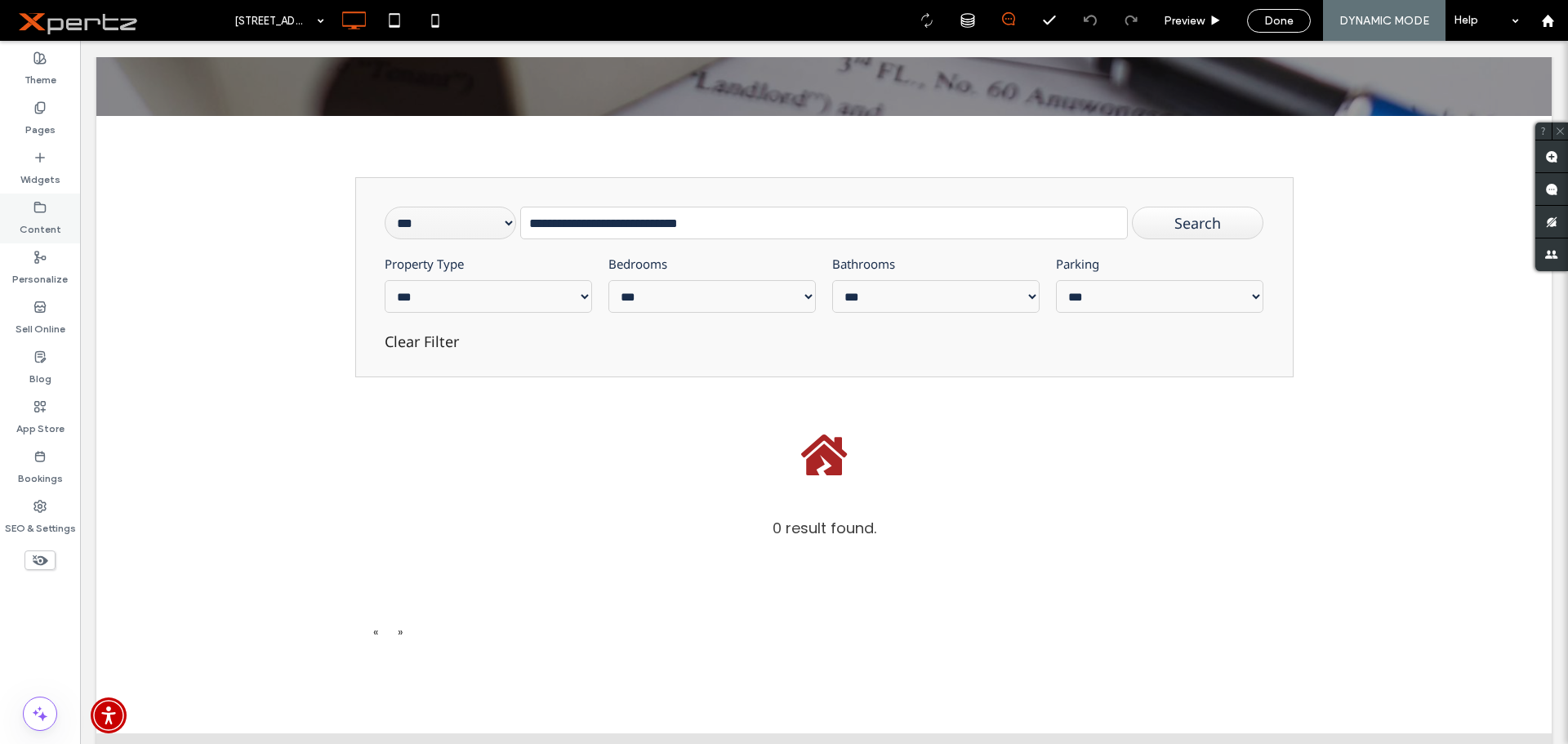
click at [45, 224] on label "Content" at bounding box center [41, 225] width 42 height 23
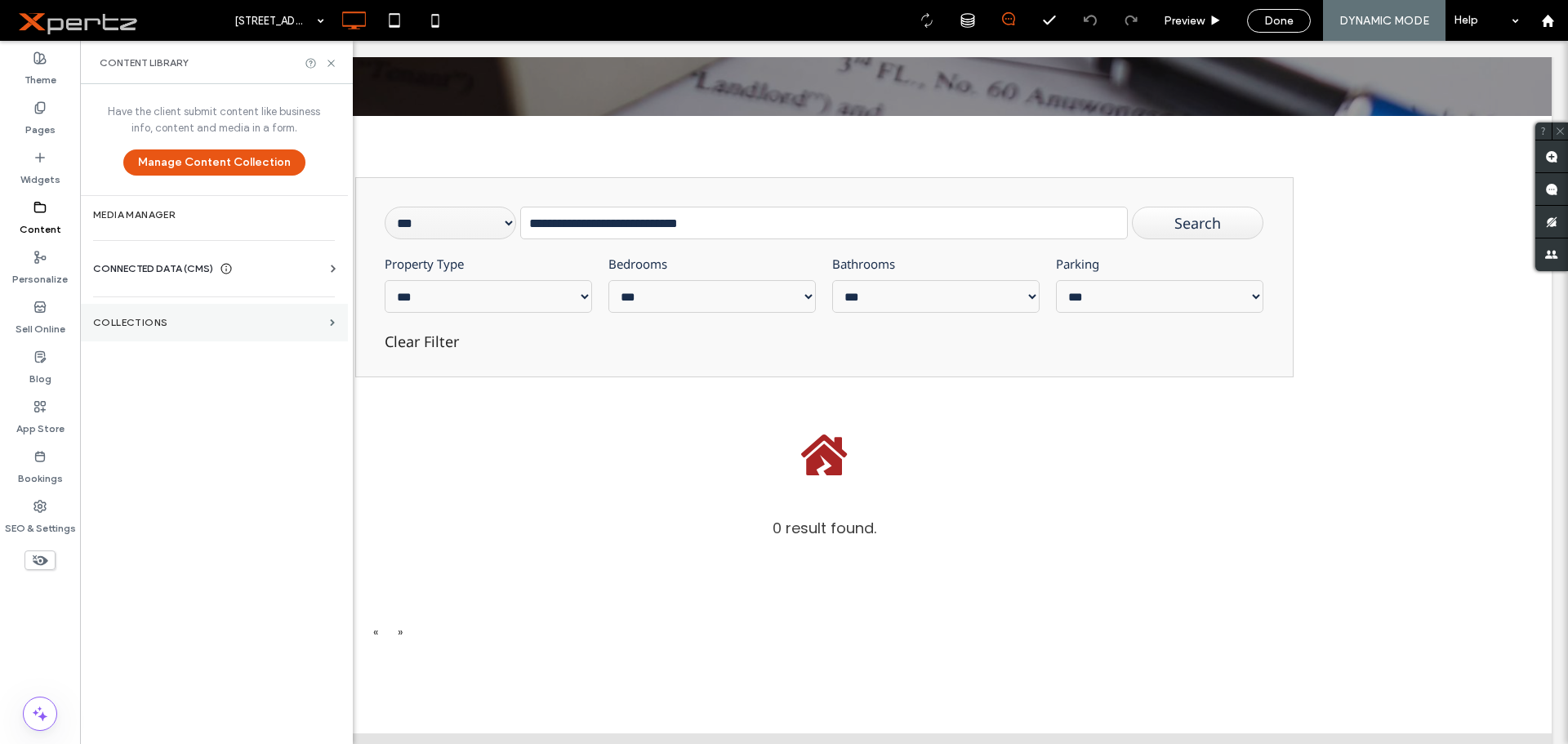
click at [118, 319] on label "Collections" at bounding box center [208, 323] width 230 height 12
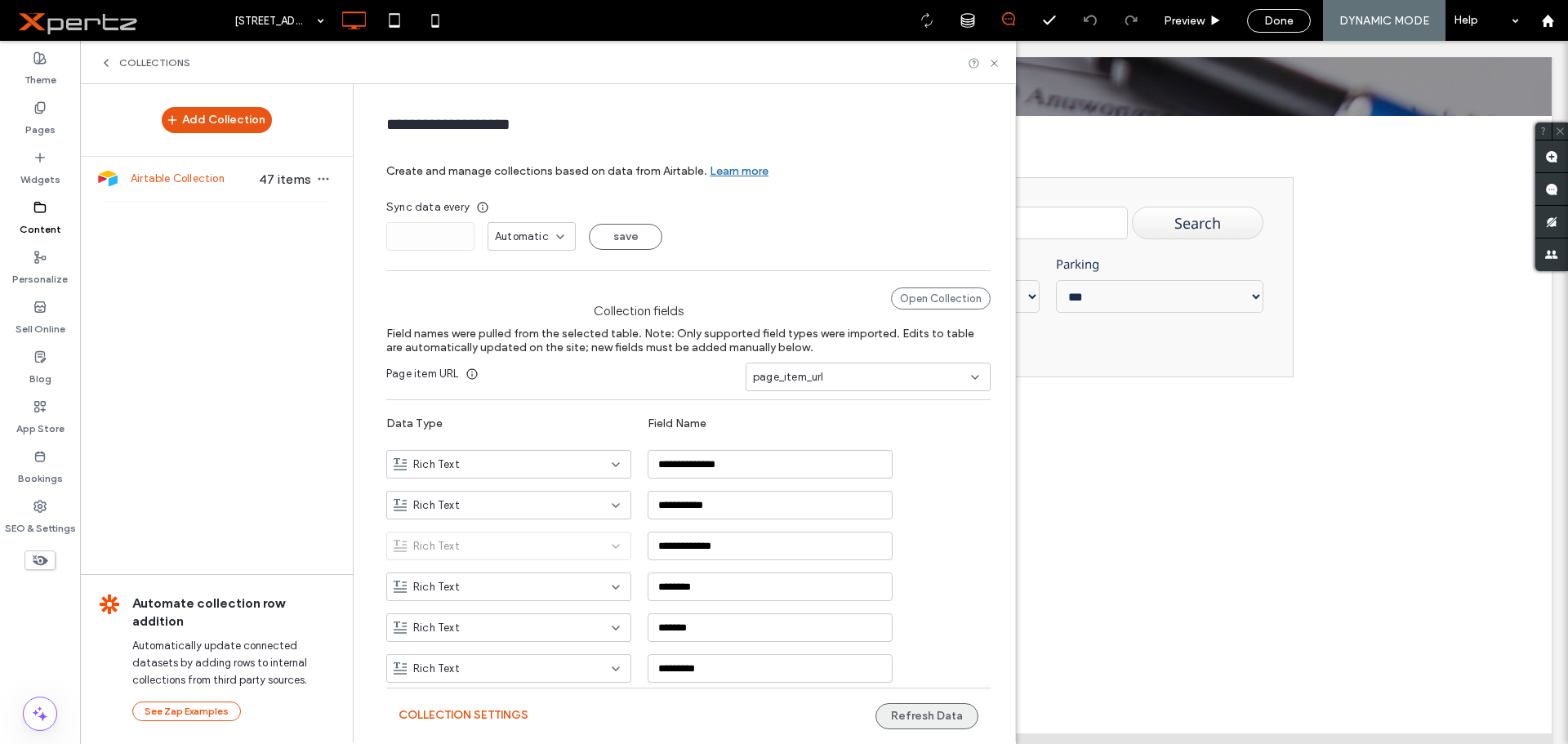
click at [929, 713] on button "Refresh Data" at bounding box center [926, 716] width 103 height 26
click at [993, 64] on use at bounding box center [994, 63] width 7 height 7
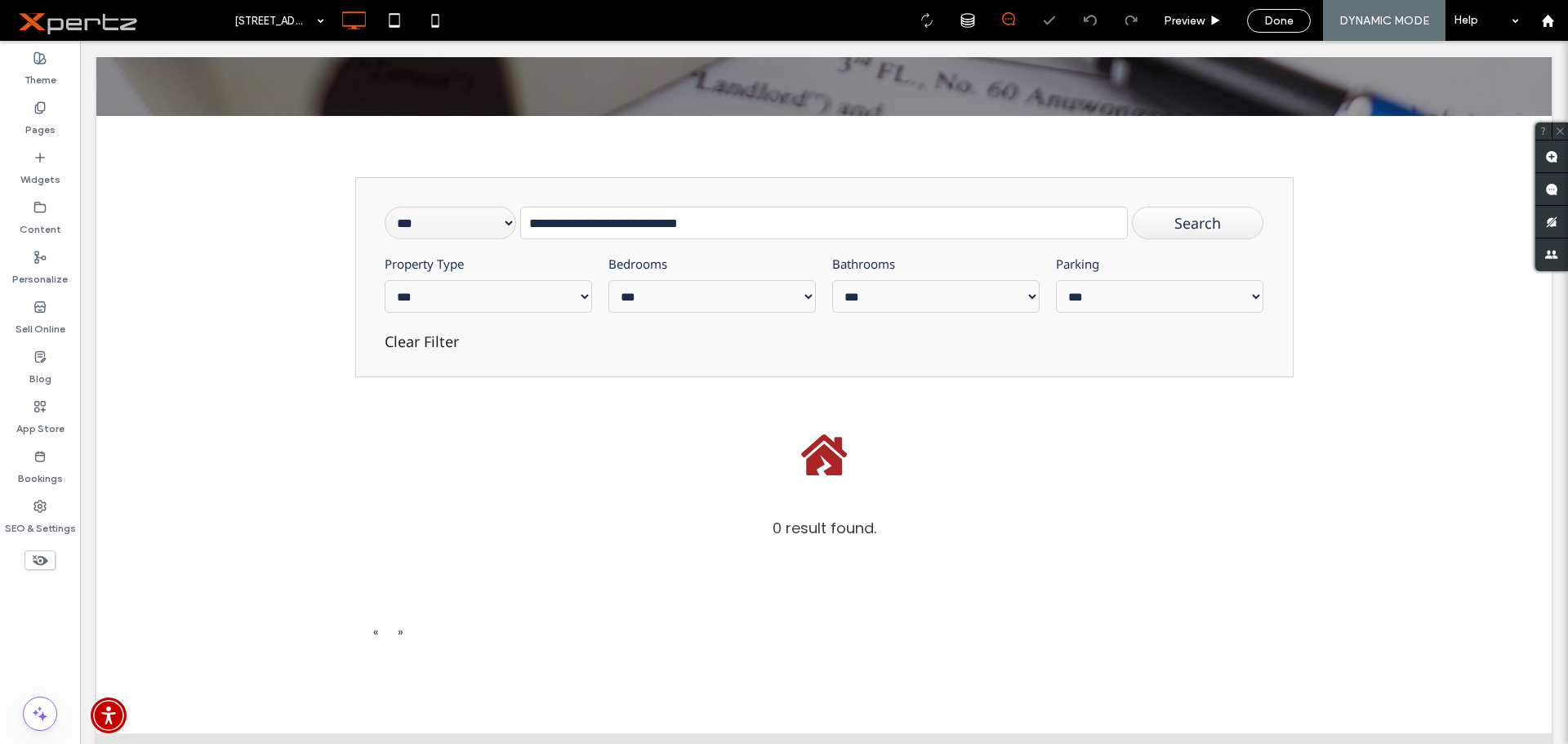
click at [1290, 23] on span "Done" at bounding box center [1278, 21] width 29 height 14
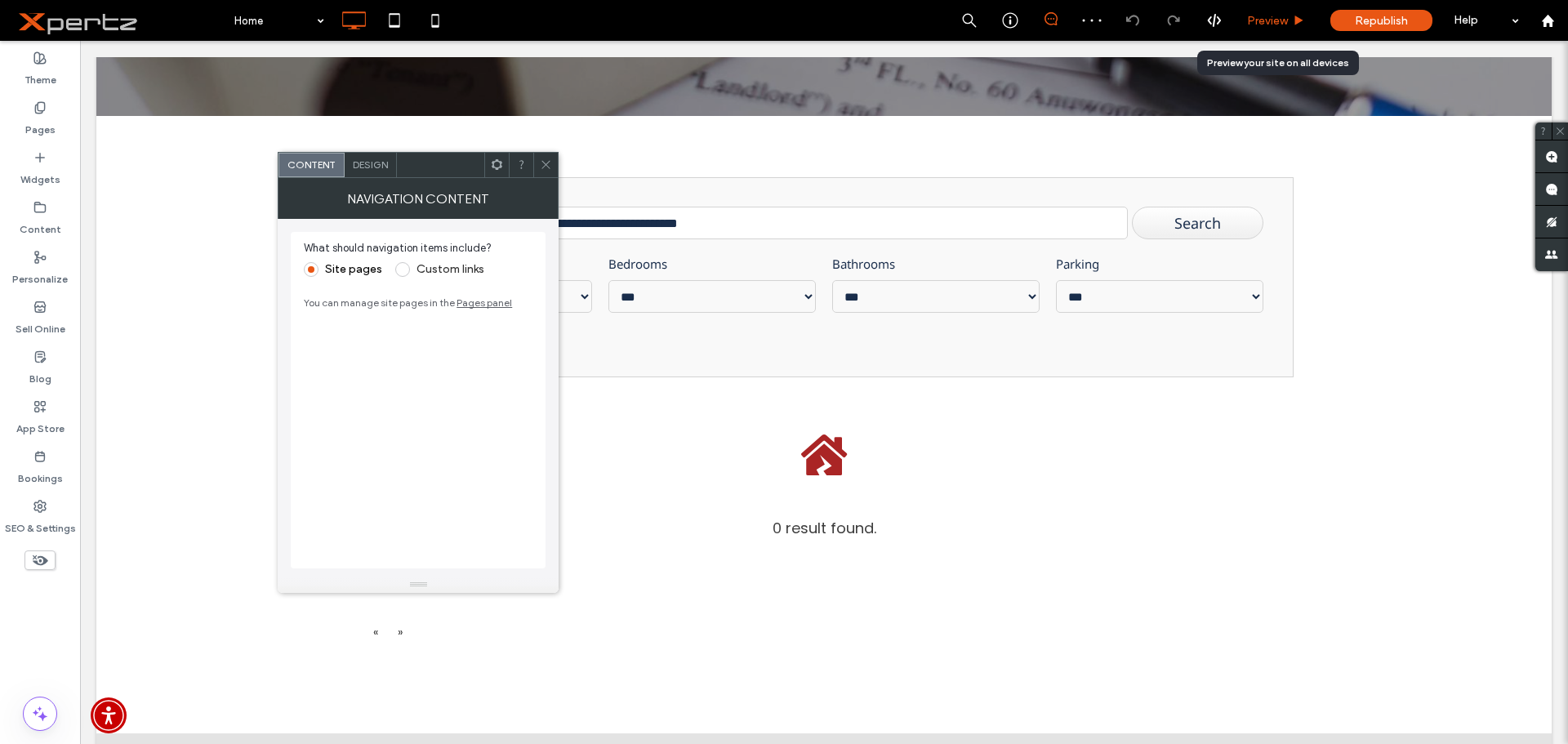
click at [1273, 19] on span "Preview" at bounding box center [1267, 21] width 41 height 14
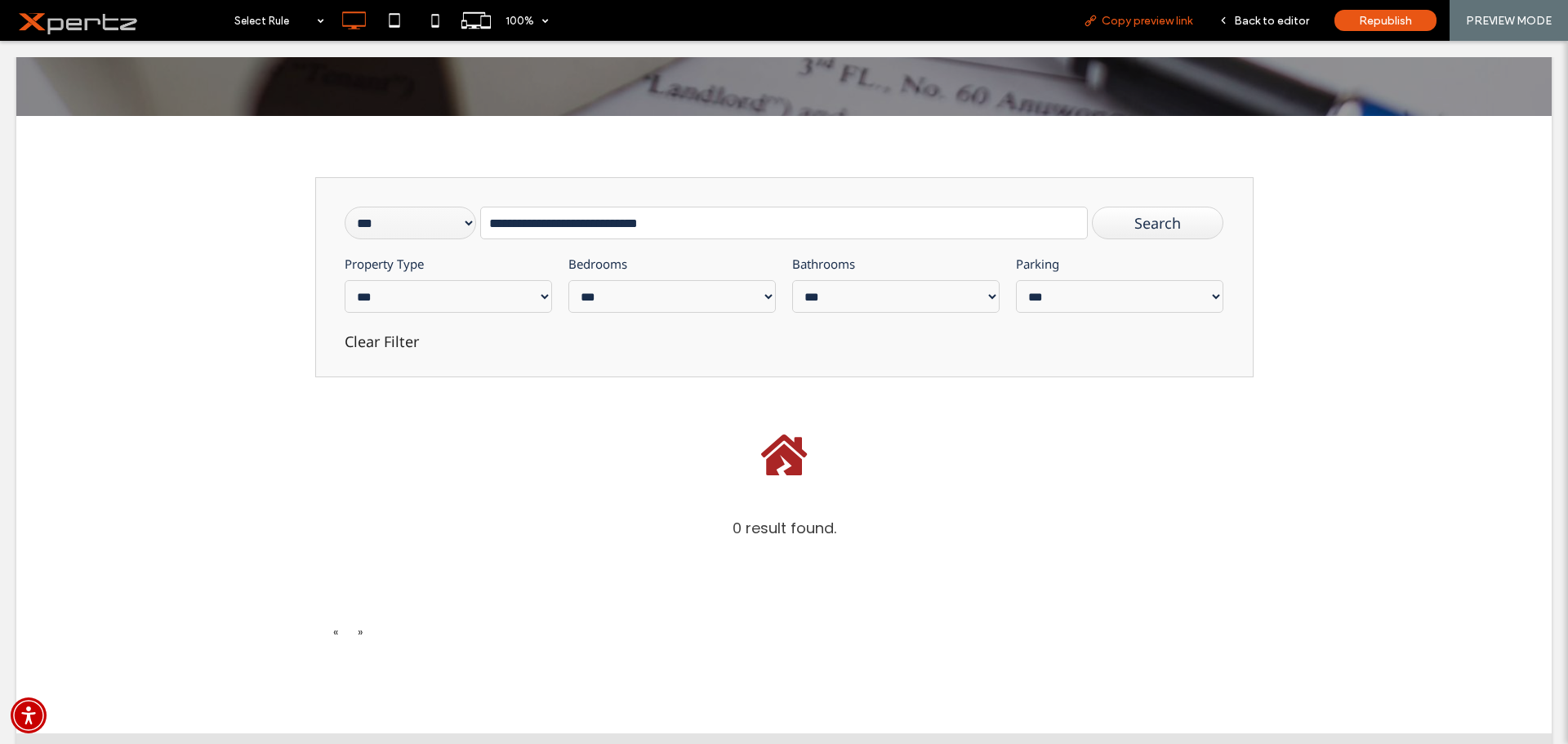
click at [1141, 15] on span "Copy preview link" at bounding box center [1146, 21] width 91 height 14
click at [1265, 21] on span "Back to editor" at bounding box center [1271, 21] width 75 height 14
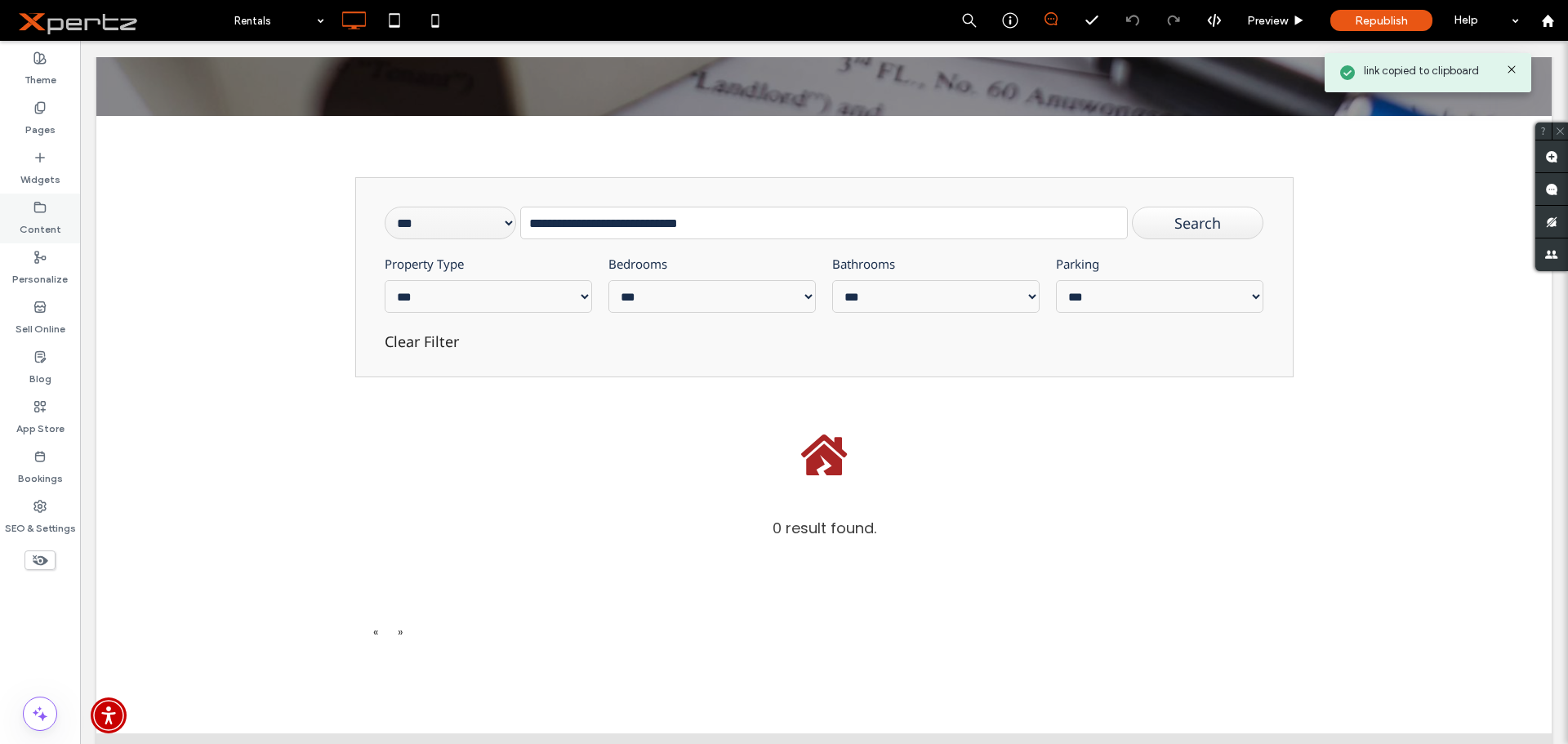
click at [33, 233] on label "Content" at bounding box center [41, 225] width 42 height 23
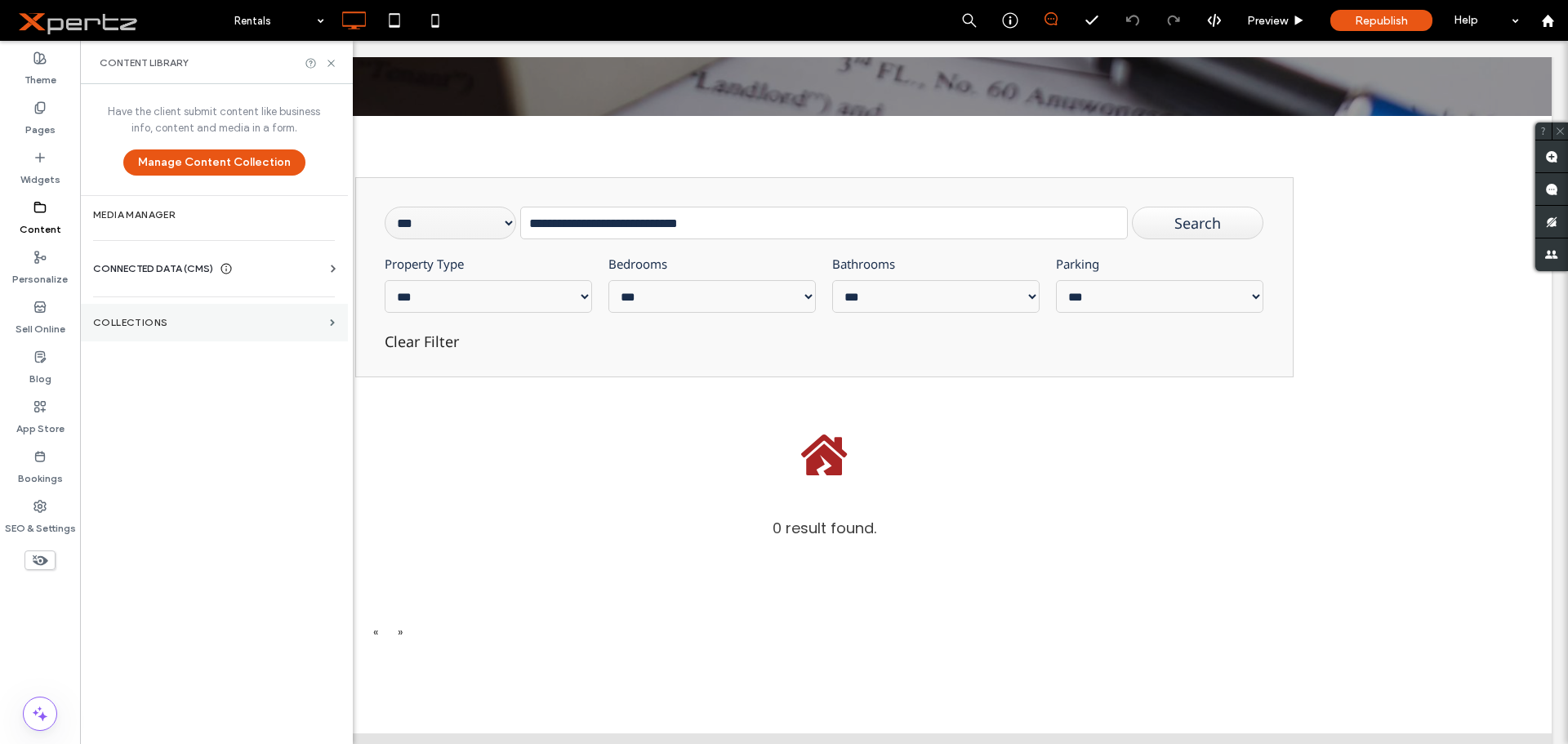
click at [138, 322] on label "Collections" at bounding box center [208, 323] width 230 height 12
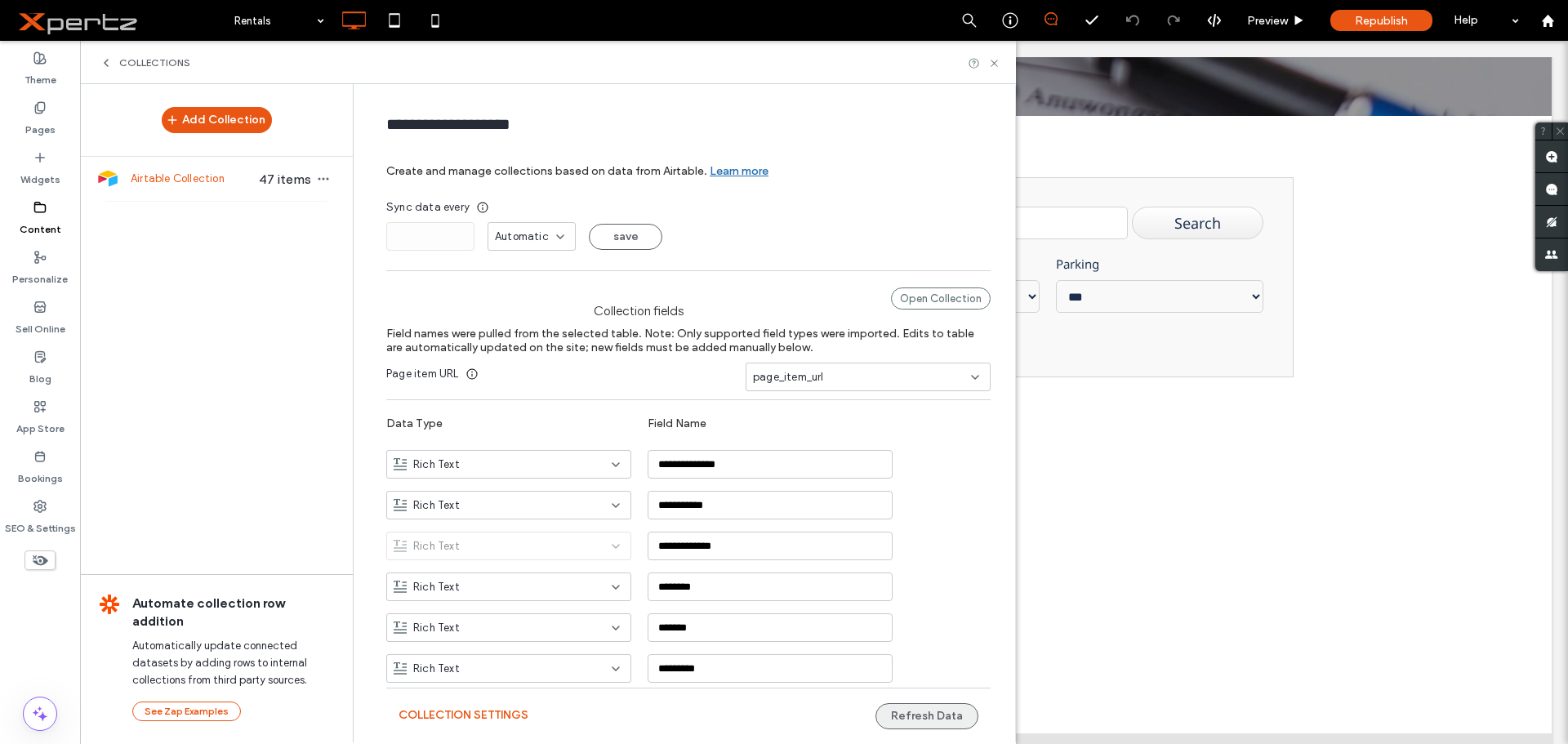
click at [920, 719] on button "Refresh Data" at bounding box center [926, 716] width 103 height 26
click at [996, 65] on use at bounding box center [994, 63] width 7 height 7
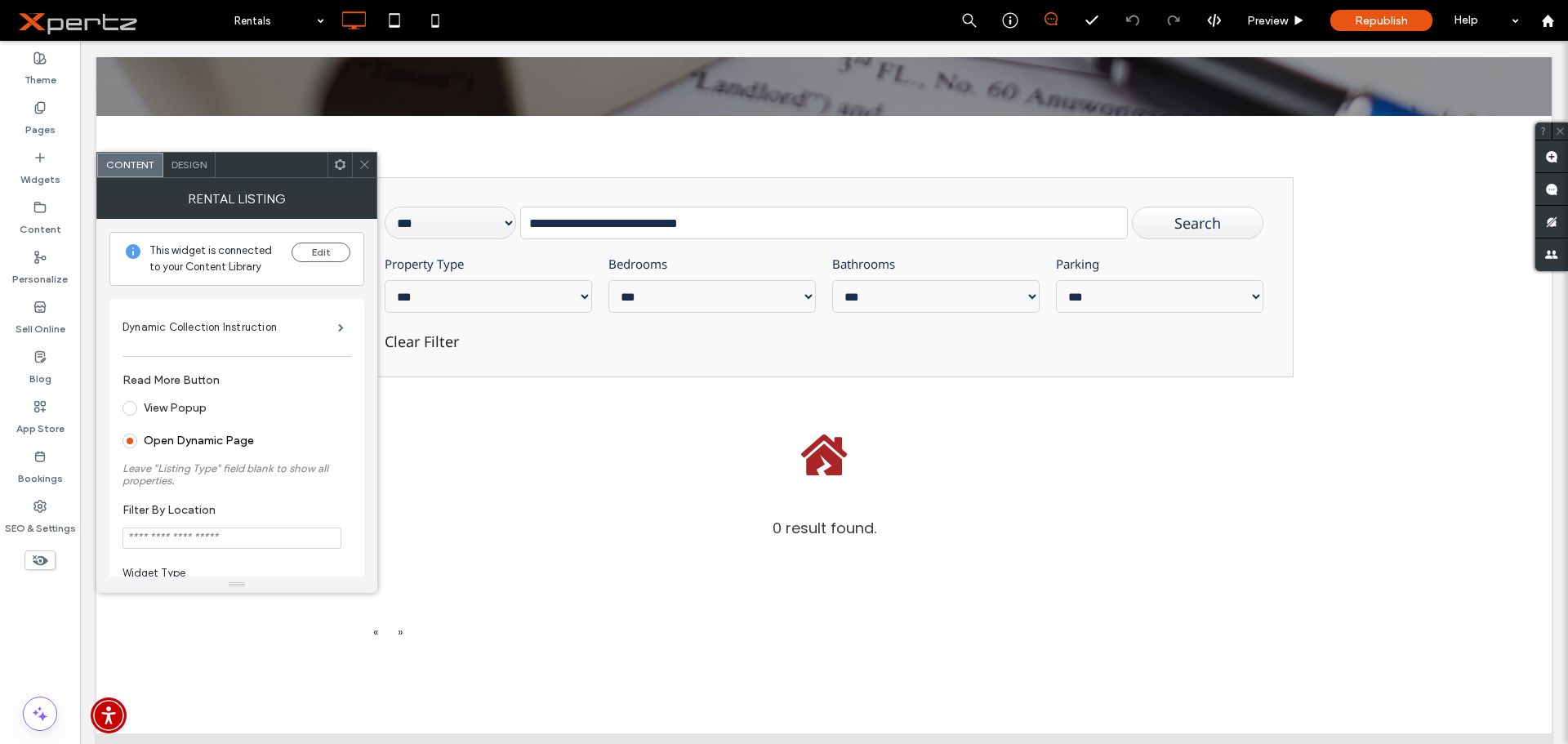
click at [365, 165] on use at bounding box center [364, 165] width 8 height 8
